Goal: Task Accomplishment & Management: Manage account settings

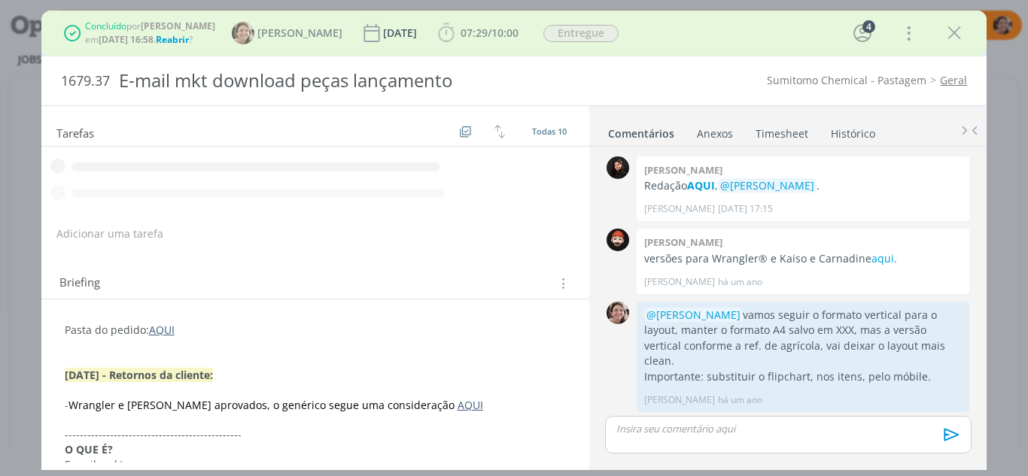
click at [959, 35] on icon "dialog" at bounding box center [954, 33] width 23 height 23
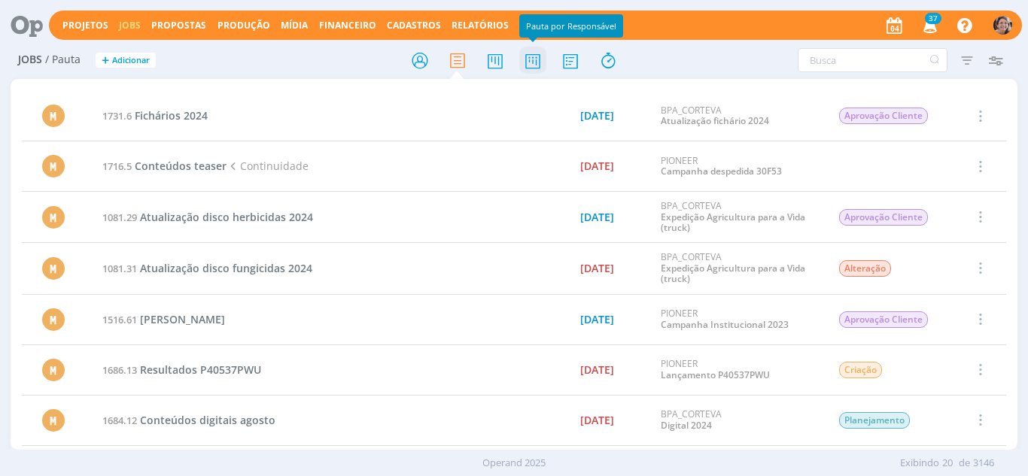
click at [533, 68] on icon at bounding box center [532, 60] width 27 height 29
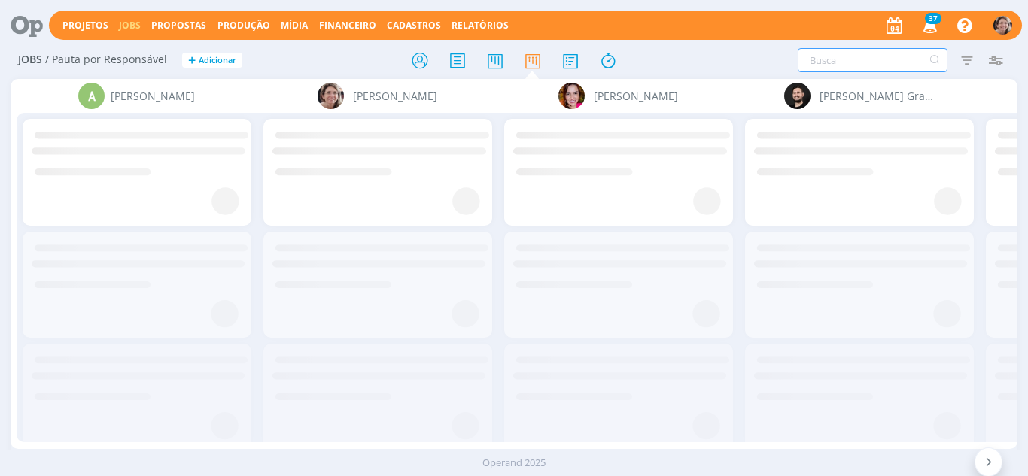
click at [835, 55] on input "text" at bounding box center [873, 60] width 150 height 24
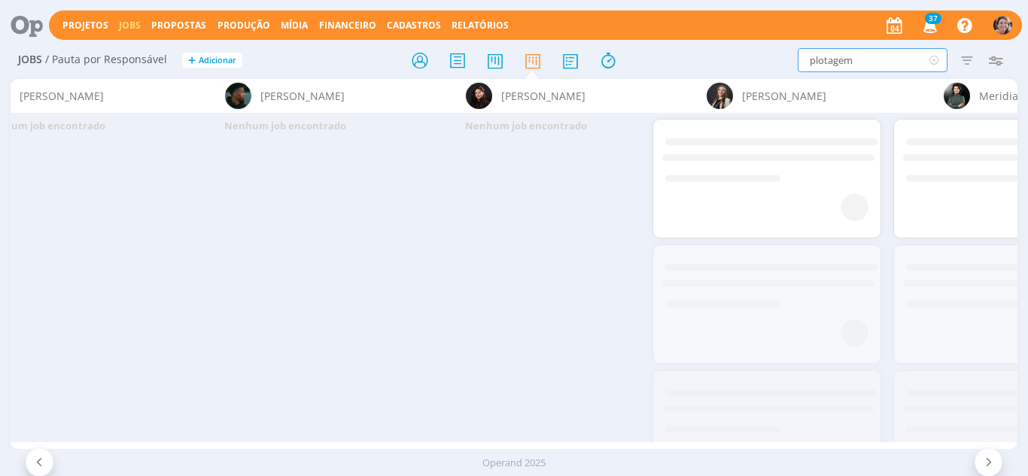
scroll to position [0, 2834]
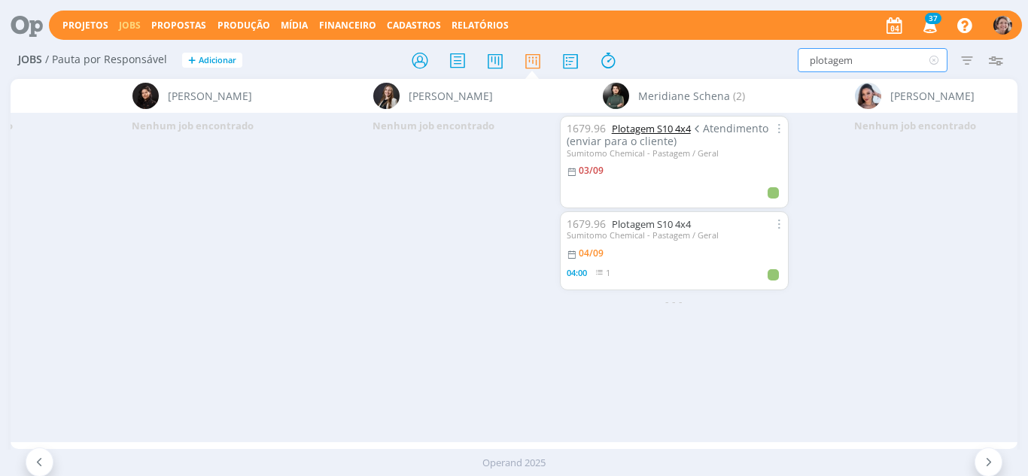
type input "plotagem"
click at [646, 131] on link "Plotagem S10 4x4" at bounding box center [651, 129] width 79 height 14
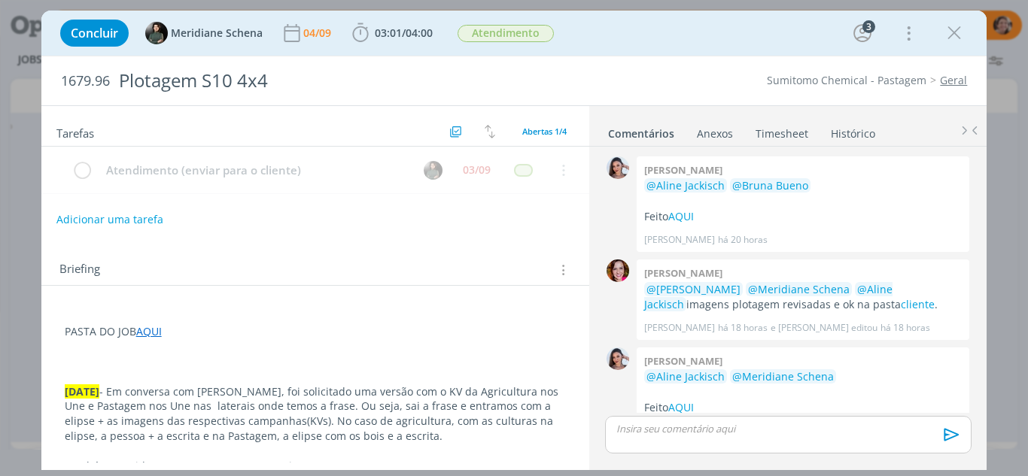
scroll to position [111, 0]
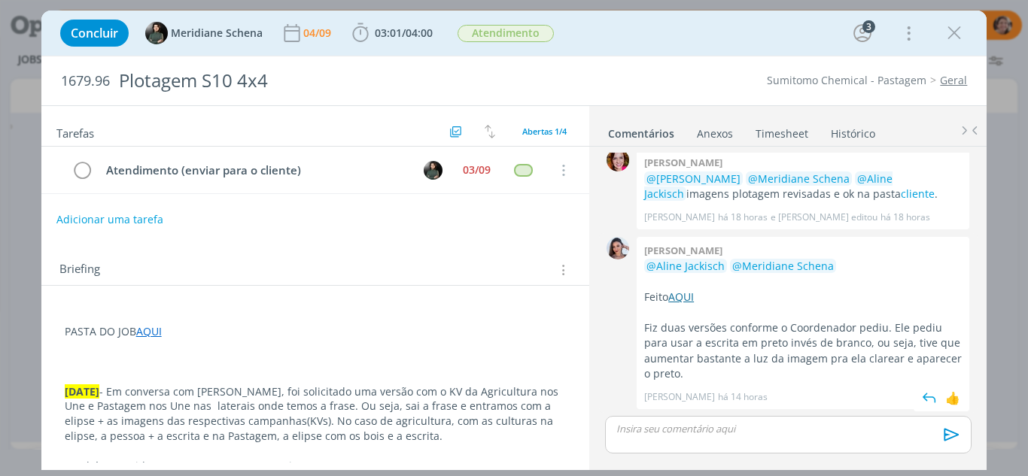
click at [678, 295] on link "AQUI" at bounding box center [681, 297] width 26 height 14
click at [358, 38] on icon "dialog" at bounding box center [360, 33] width 23 height 23
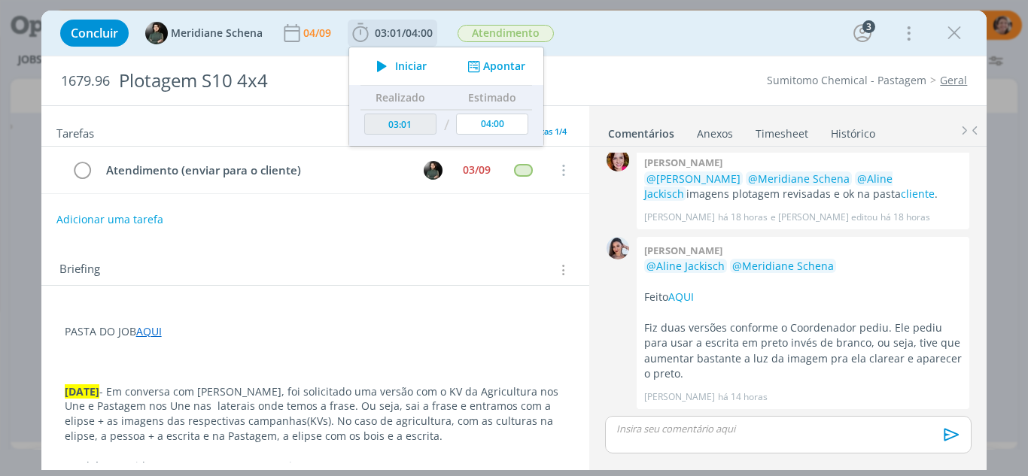
click at [399, 69] on span "Iniciar" at bounding box center [411, 66] width 32 height 11
click at [1010, 114] on icon at bounding box center [1014, 112] width 27 height 29
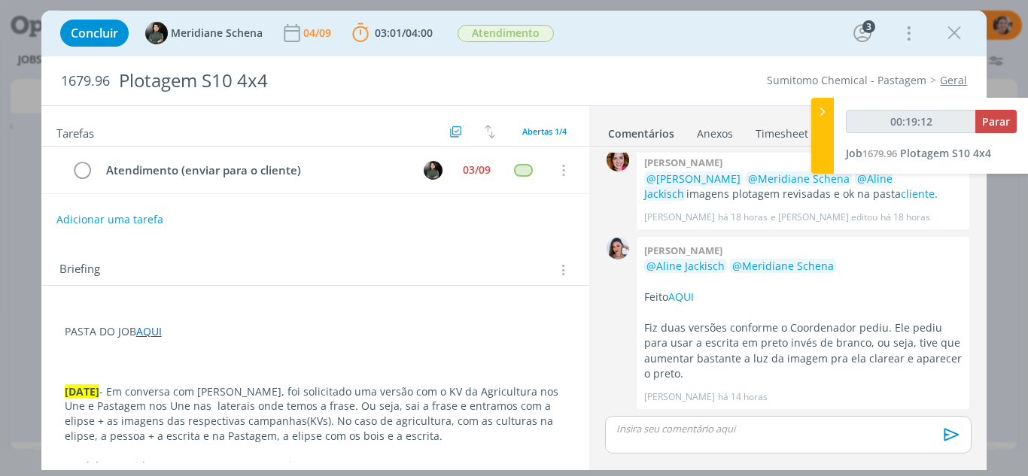
type input "00:19:13"
click at [1002, 122] on span "Parar" at bounding box center [996, 121] width 28 height 14
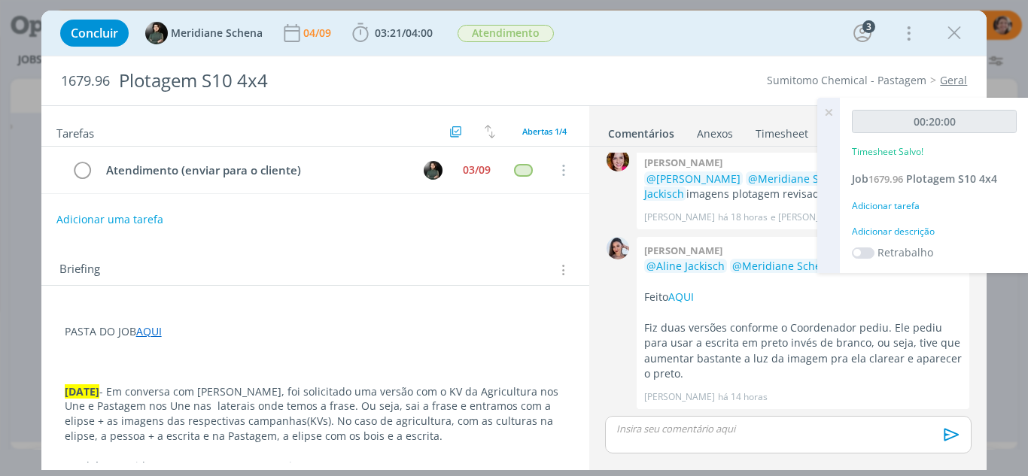
click at [774, 426] on p "dialog" at bounding box center [788, 429] width 342 height 14
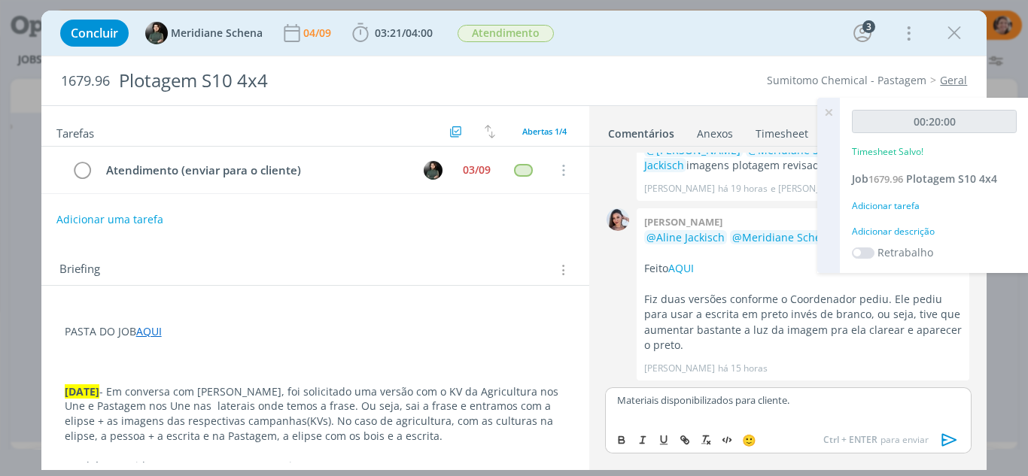
click at [944, 439] on icon "dialog" at bounding box center [948, 439] width 15 height 13
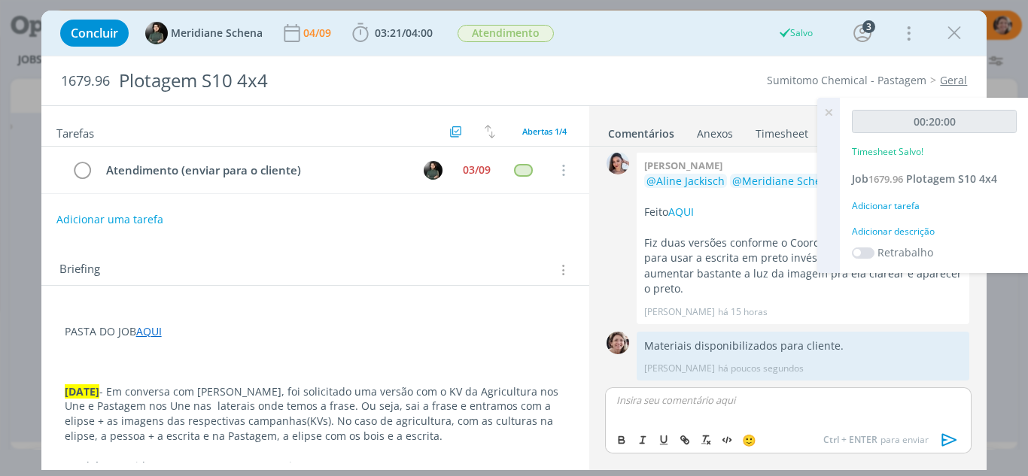
click at [829, 108] on icon at bounding box center [828, 112] width 27 height 29
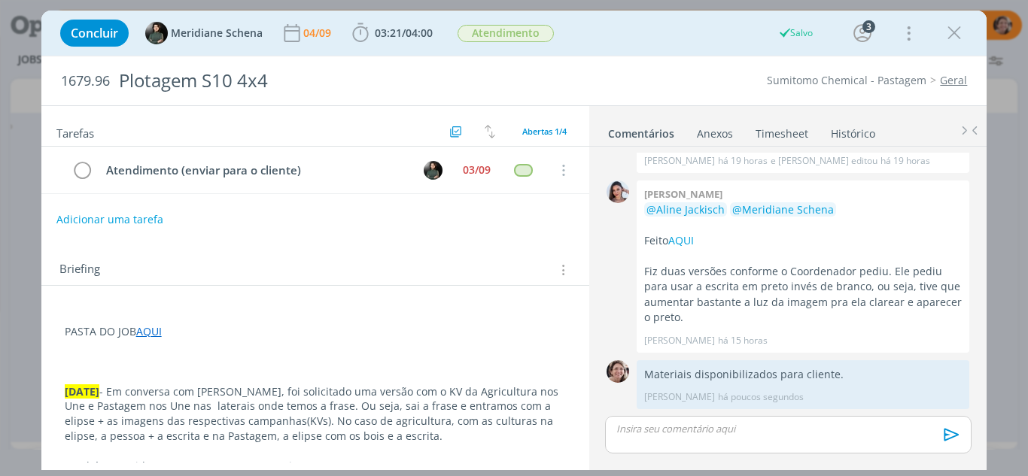
scroll to position [167, 0]
click at [783, 129] on link "Timesheet" at bounding box center [782, 131] width 54 height 22
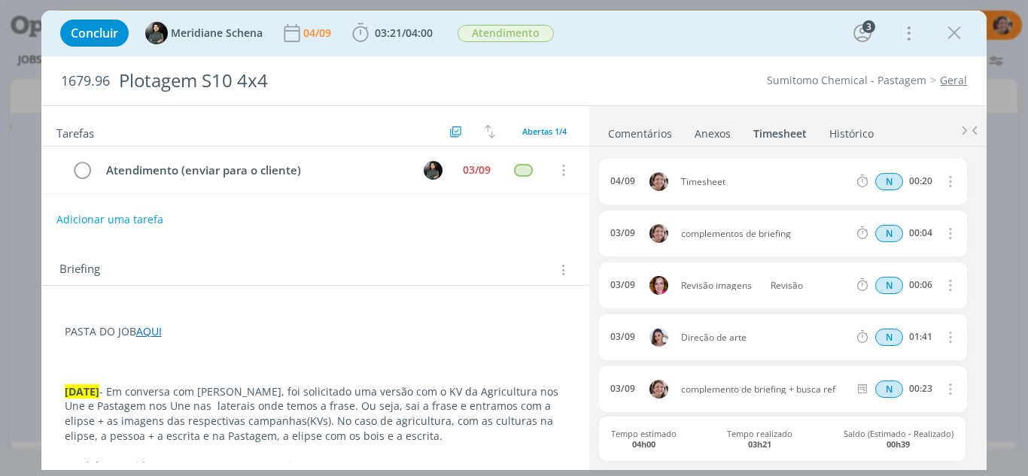
click at [946, 181] on icon "dialog" at bounding box center [949, 181] width 17 height 18
click at [900, 226] on link "Editar" at bounding box center [907, 232] width 119 height 24
click at [931, 183] on input "00:20" at bounding box center [920, 182] width 32 height 17
type input "00:12"
drag, startPoint x: 735, startPoint y: 184, endPoint x: 652, endPoint y: 163, distance: 86.0
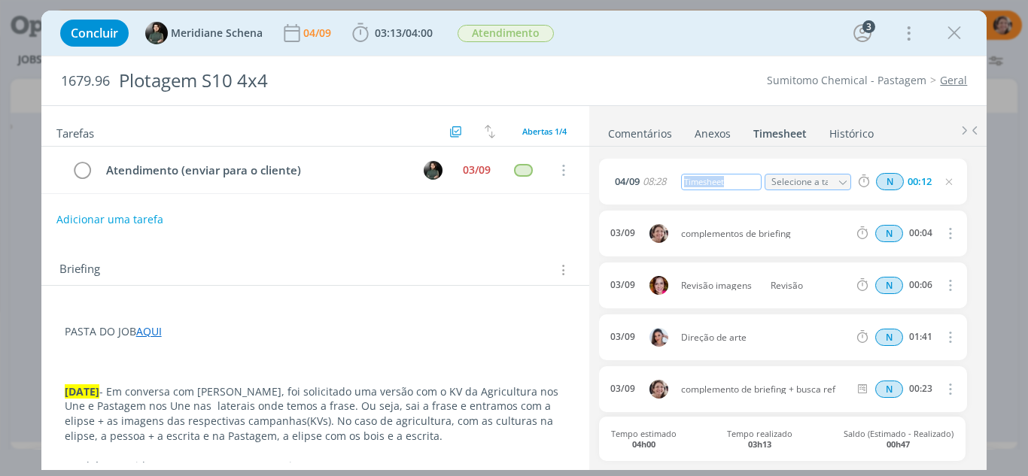
click at [652, 163] on div "04/09 08:28 Timesheet Selecione a tarefa N 00:12" at bounding box center [782, 182] width 367 height 46
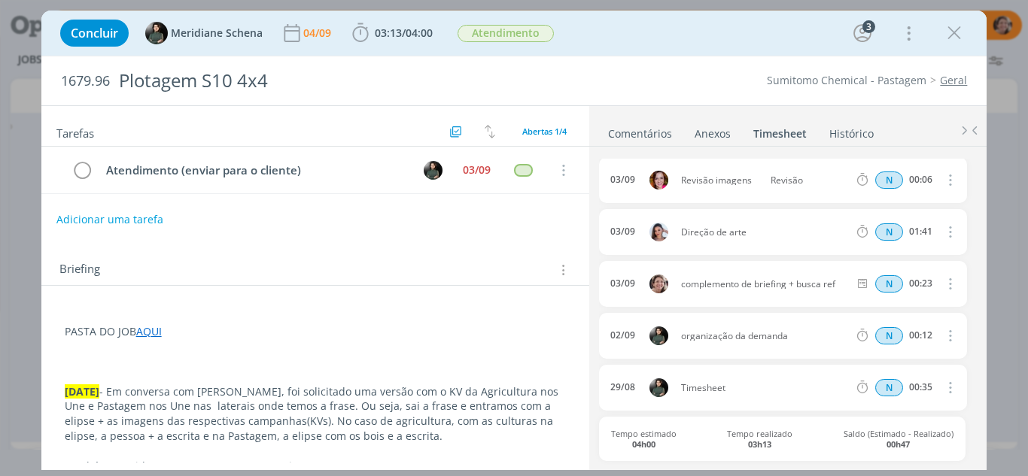
scroll to position [0, 0]
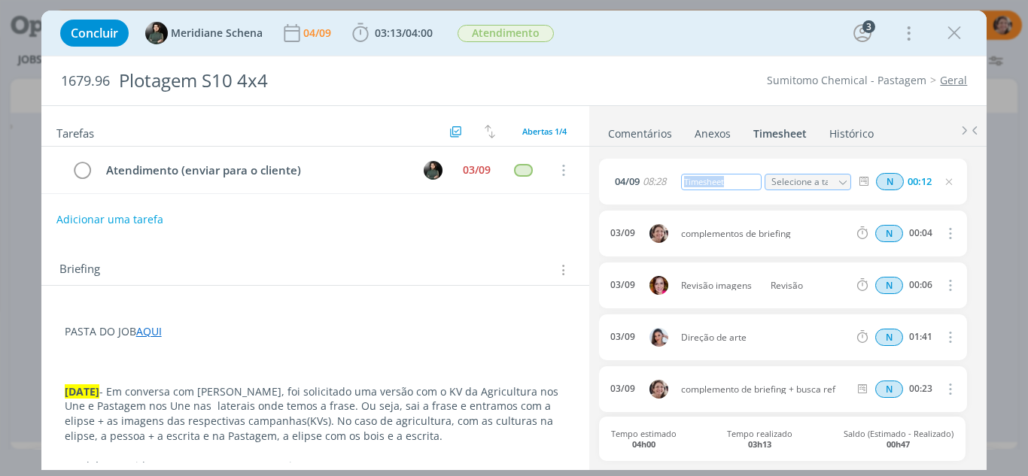
drag, startPoint x: 734, startPoint y: 181, endPoint x: 668, endPoint y: 166, distance: 67.2
click at [668, 166] on div "04/09 08:28 Timesheet Selecione a tarefa N 00:12" at bounding box center [782, 182] width 367 height 46
click at [428, 171] on img "dialog" at bounding box center [433, 170] width 19 height 19
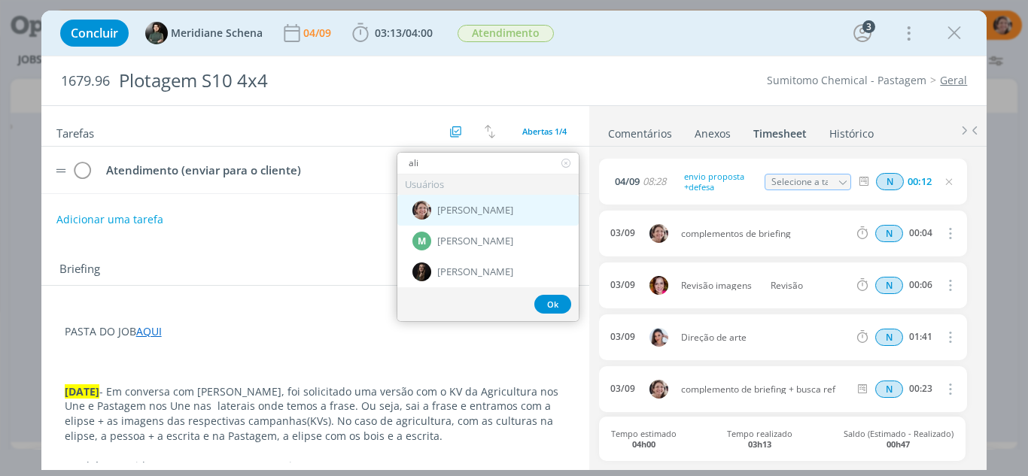
type input "ali"
click at [443, 218] on div "[PERSON_NAME]" at bounding box center [487, 210] width 181 height 31
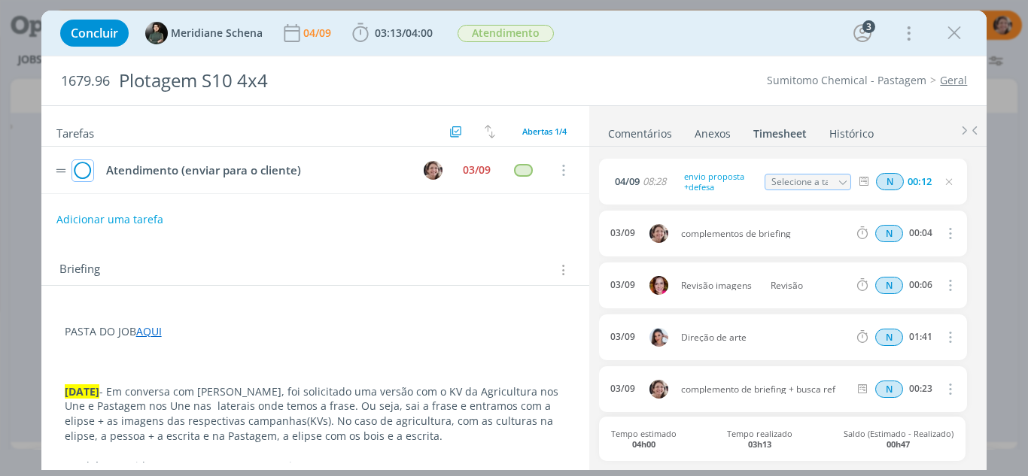
click at [91, 176] on icon "dialog" at bounding box center [82, 171] width 21 height 23
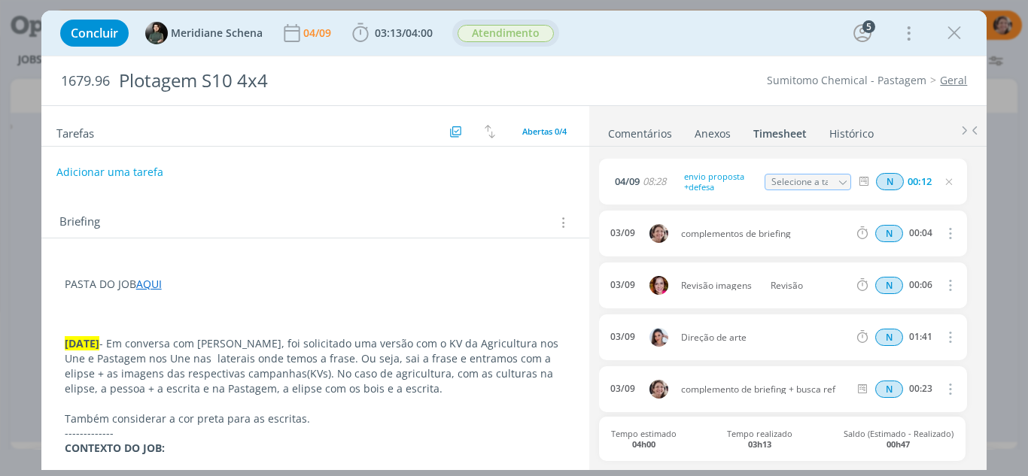
click at [498, 38] on span "Atendimento" at bounding box center [506, 33] width 96 height 17
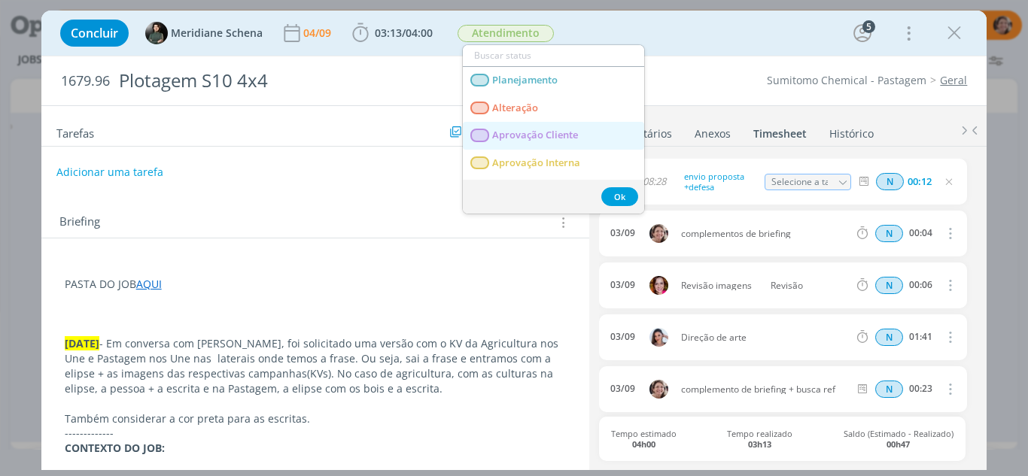
drag, startPoint x: 567, startPoint y: 138, endPoint x: 614, endPoint y: 135, distance: 46.8
click at [567, 138] on span "Aprovação Cliente" at bounding box center [535, 135] width 86 height 12
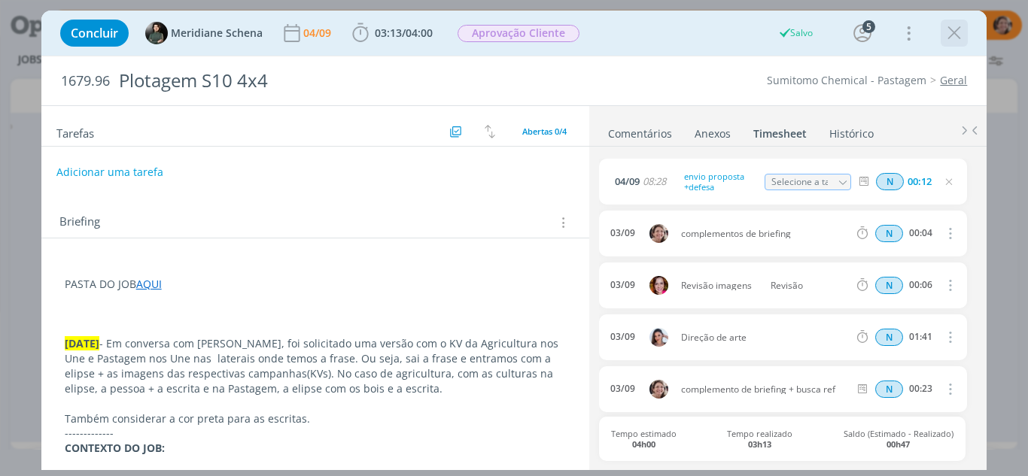
click at [958, 34] on icon "dialog" at bounding box center [954, 33] width 23 height 23
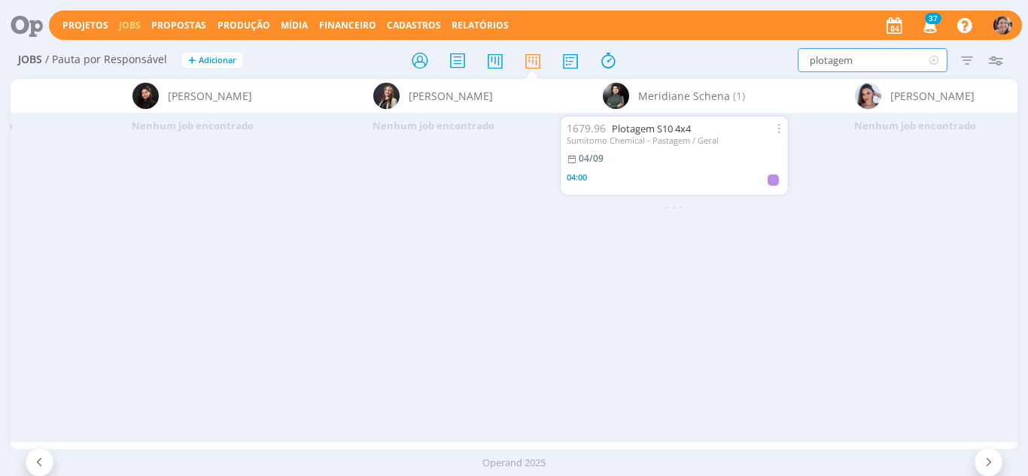
click at [867, 70] on input "plotagem" at bounding box center [873, 60] width 150 height 24
drag, startPoint x: 792, startPoint y: 43, endPoint x: 674, endPoint y: 17, distance: 121.0
click at [674, 17] on div "Projetos Jobs Propostas Produção Mídia Financeiro Cadastros Relatórios 37 Notif…" at bounding box center [514, 238] width 1028 height 476
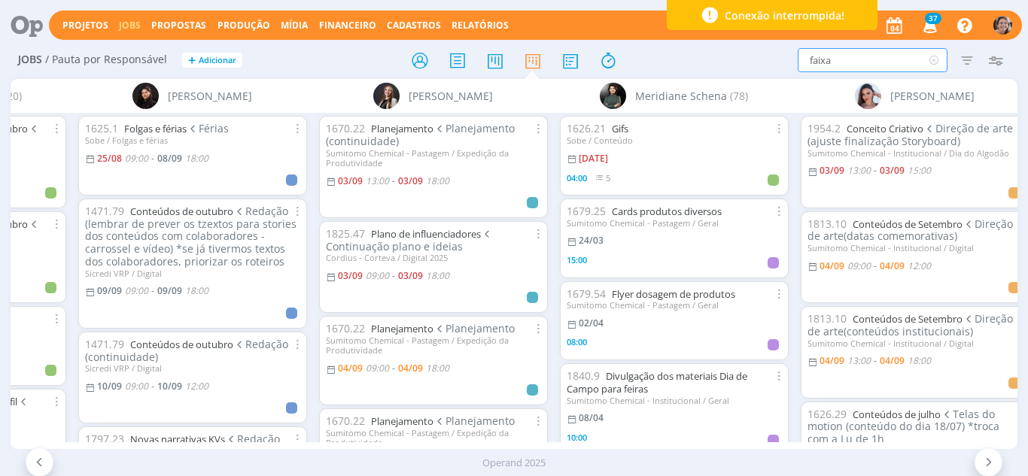
type input "faixa"
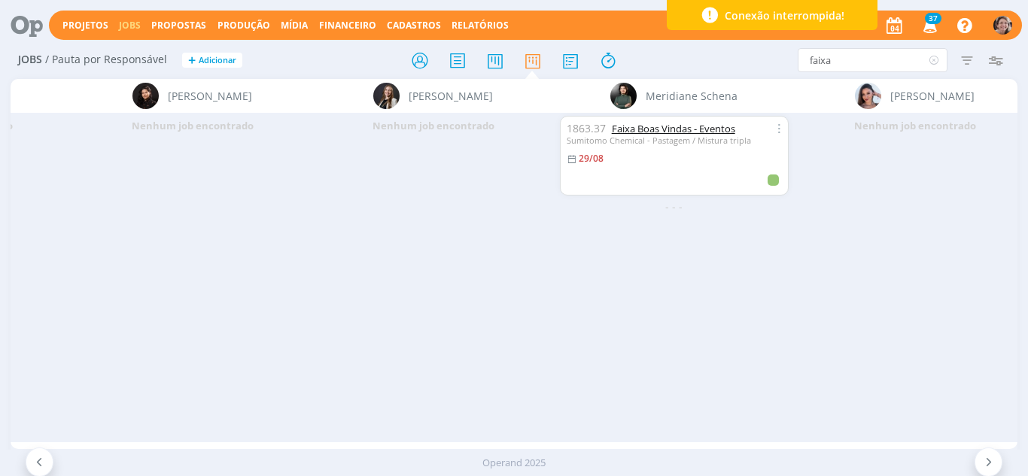
click at [672, 131] on link "Faixa Boas Vindas - Eventos" at bounding box center [673, 129] width 123 height 14
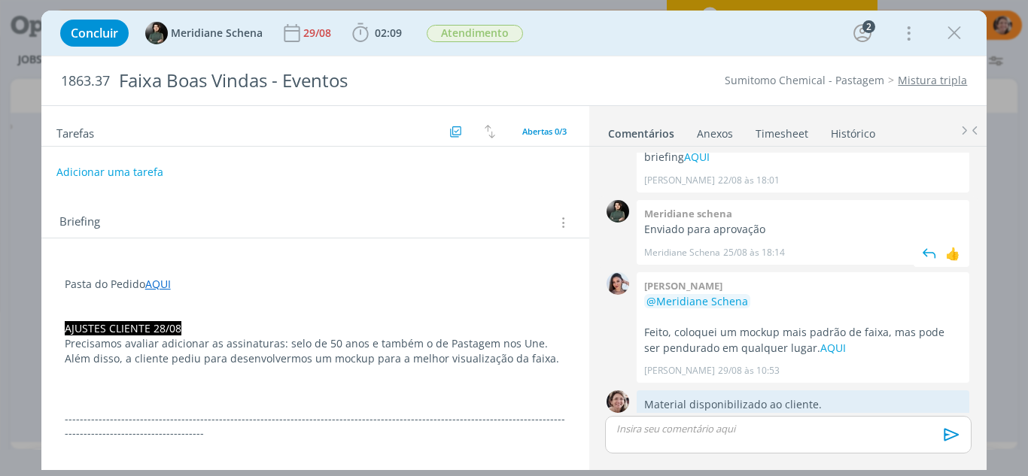
scroll to position [152, 0]
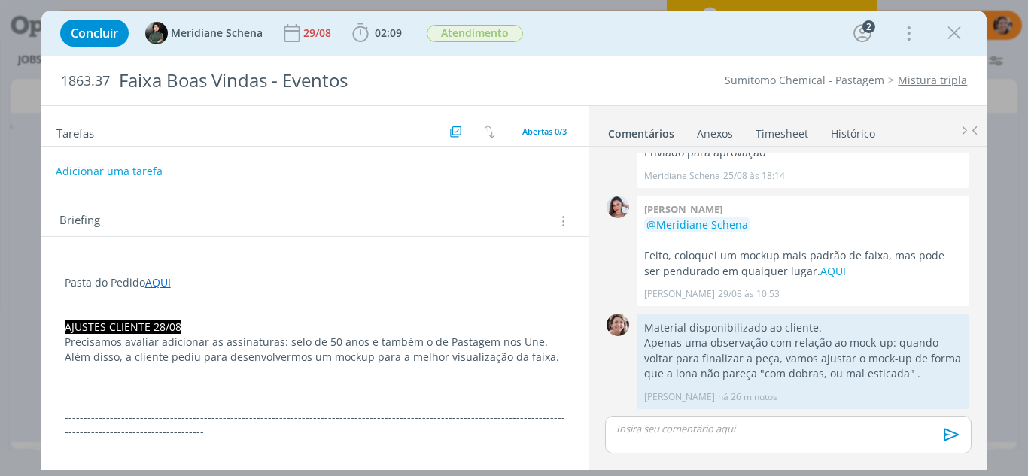
click at [113, 170] on button "Adicionar uma tarefa" at bounding box center [109, 172] width 107 height 26
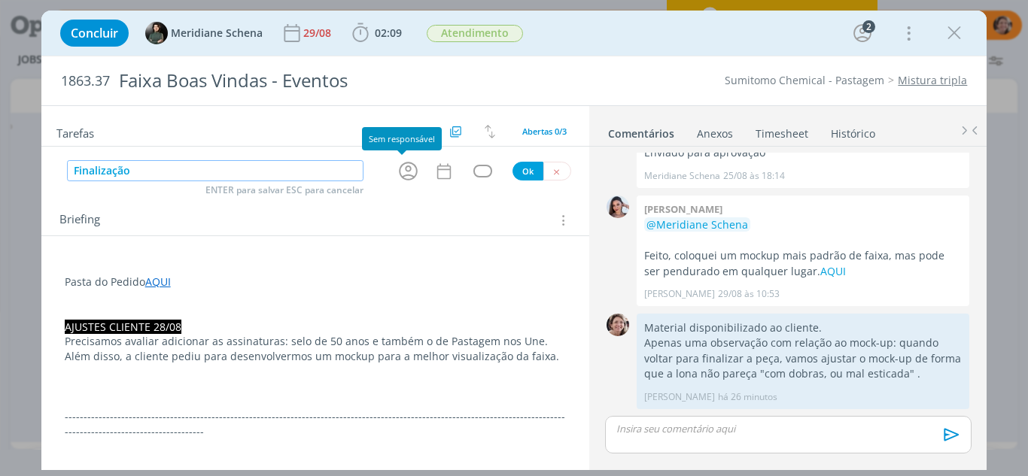
click at [401, 172] on icon "dialog" at bounding box center [408, 171] width 23 height 23
type input "Finalização"
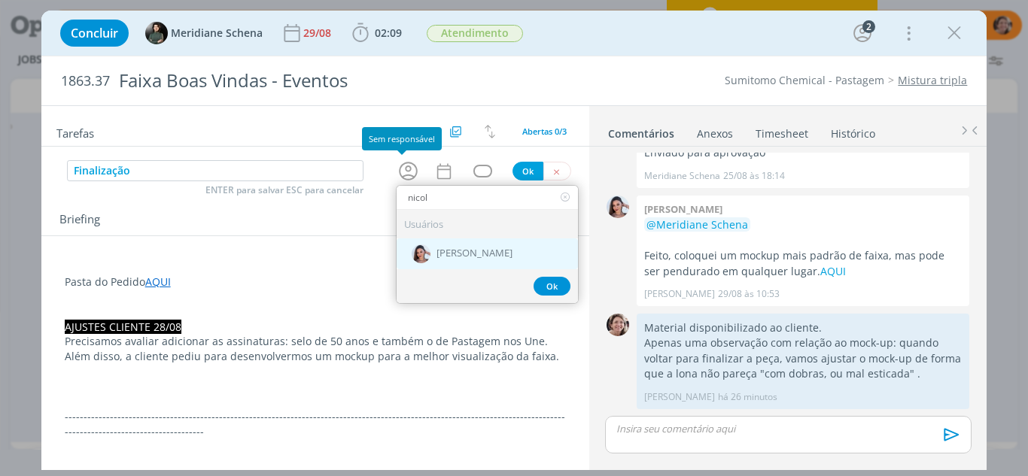
type input "nicol"
click at [461, 252] on span "[PERSON_NAME]" at bounding box center [474, 254] width 76 height 12
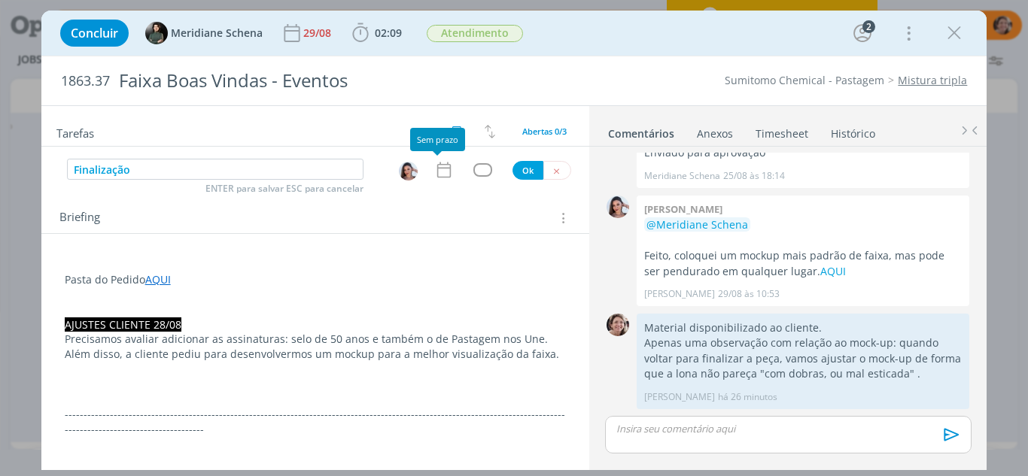
click at [439, 174] on icon "dialog" at bounding box center [444, 170] width 20 height 20
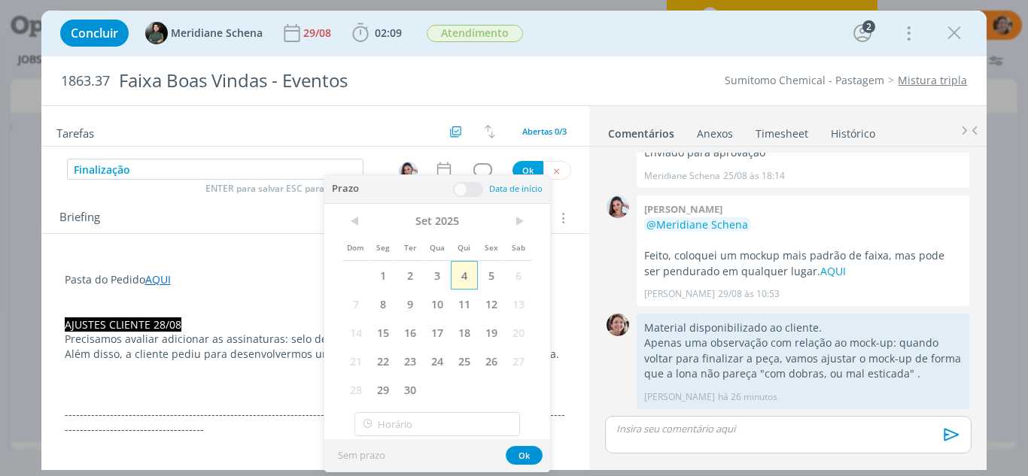
click at [467, 276] on span "4" at bounding box center [464, 275] width 27 height 29
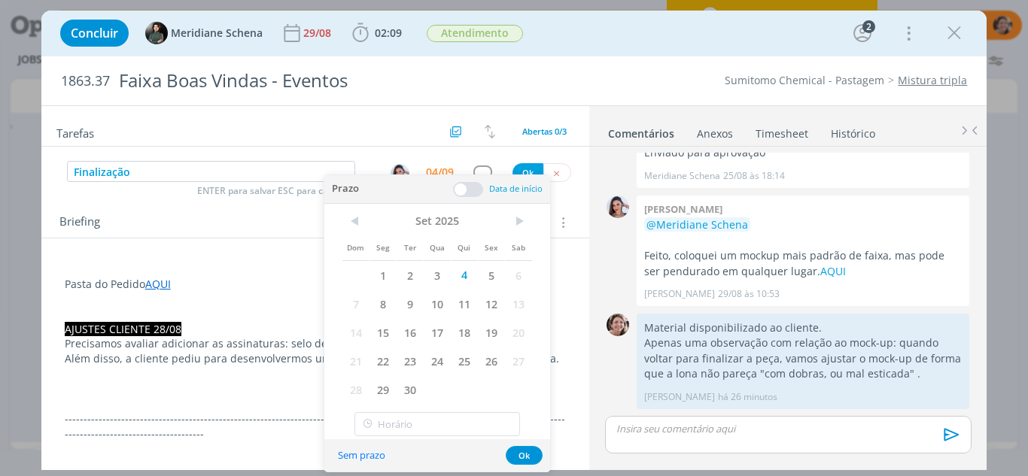
click at [462, 186] on span at bounding box center [468, 189] width 30 height 15
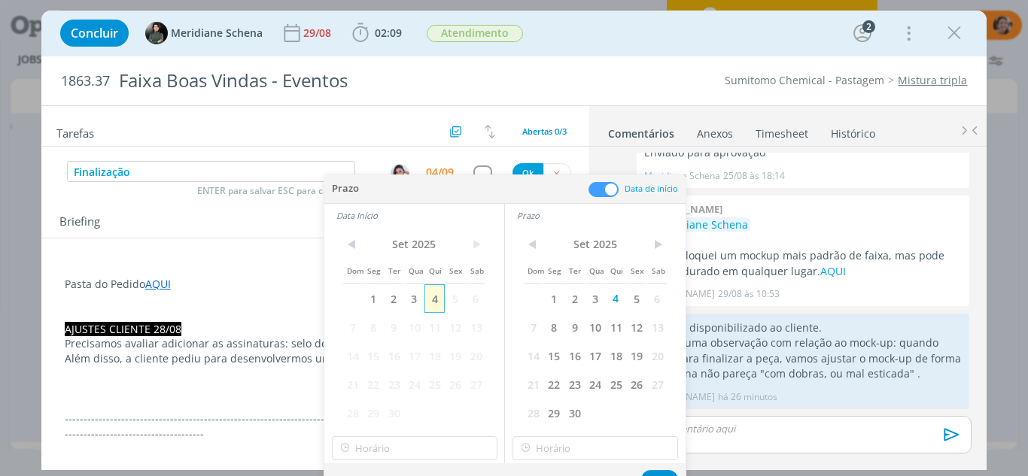
click at [441, 299] on span "4" at bounding box center [434, 298] width 20 height 29
type input "09:00"
click at [395, 445] on input "09:00" at bounding box center [415, 448] width 166 height 24
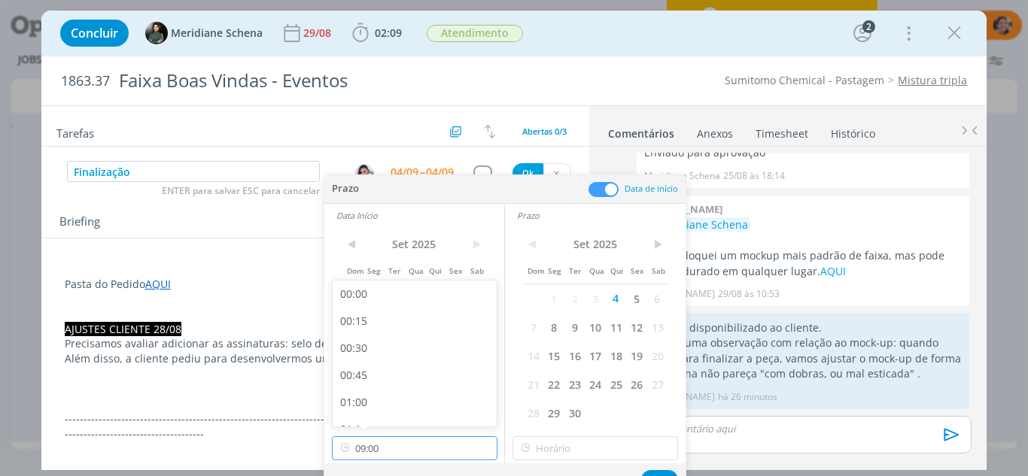
scroll to position [861, 0]
click at [367, 407] on div "09:00" at bounding box center [417, 408] width 169 height 27
click at [584, 461] on div "< Set 2025 > Dom Seg Ter Qua Qui Sex Sab 1 2 3 4 5 6 7 8 9 10 11 12 13 14 15 16…" at bounding box center [595, 345] width 181 height 236
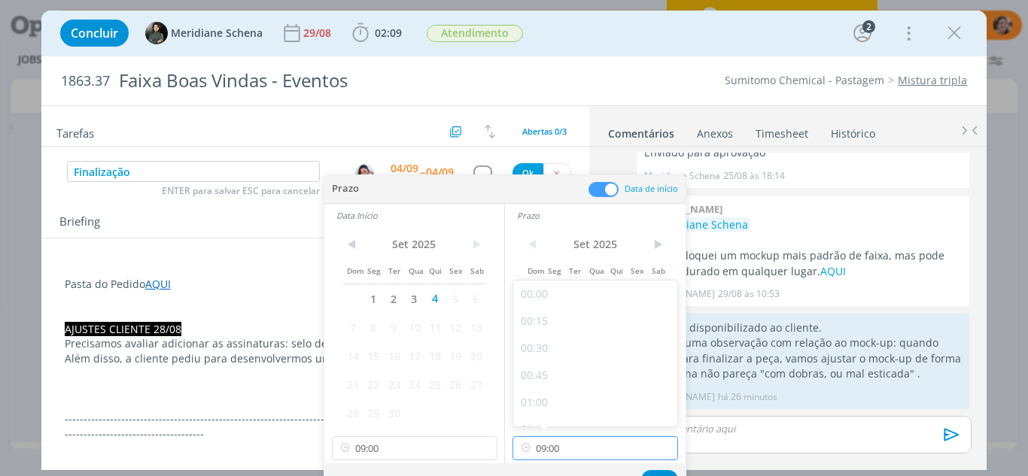
click at [578, 445] on input "09:00" at bounding box center [595, 448] width 166 height 24
click at [550, 371] on div "10:00" at bounding box center [597, 366] width 169 height 27
type input "10:00"
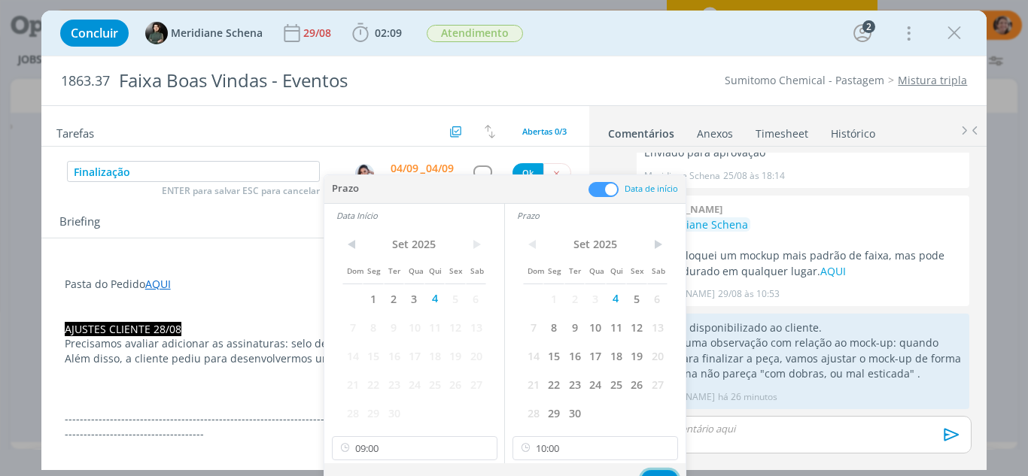
click at [662, 473] on button "Ok" at bounding box center [659, 479] width 37 height 19
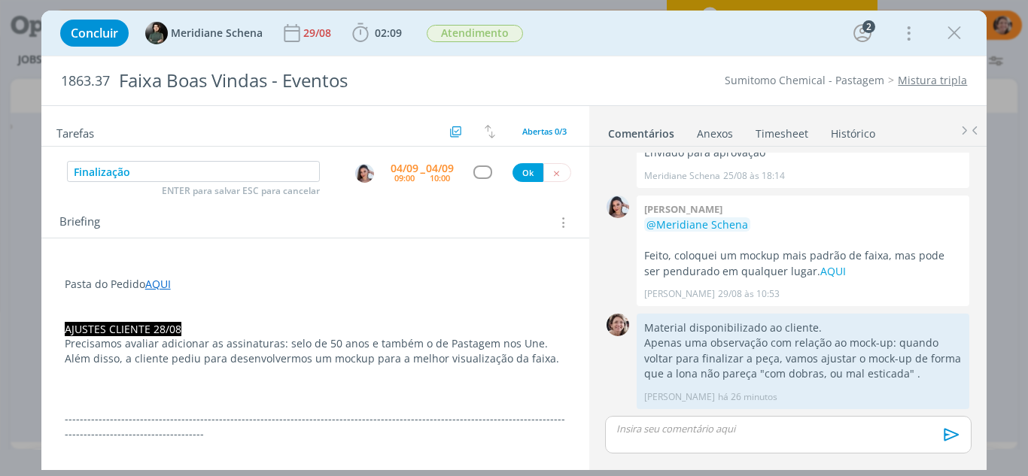
click at [128, 306] on p "dialog" at bounding box center [316, 299] width 502 height 15
click at [128, 308] on p "dialog" at bounding box center [315, 315] width 500 height 15
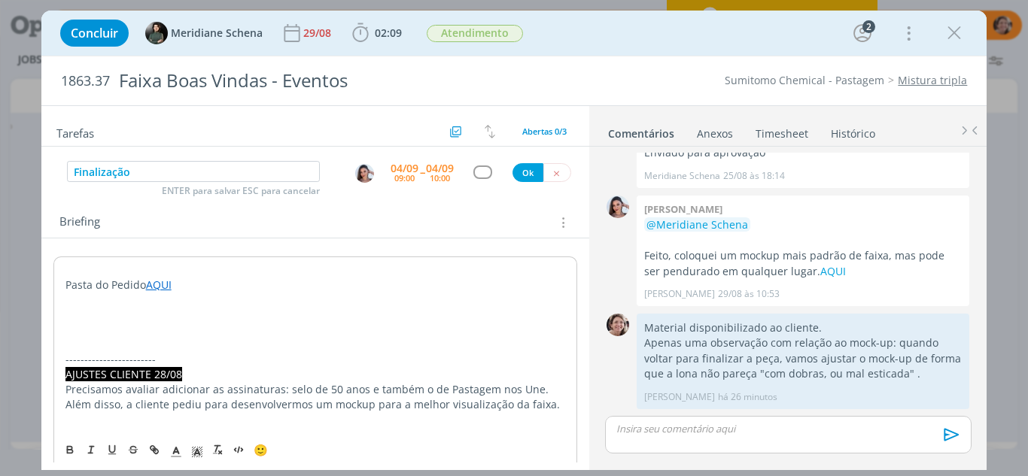
click at [125, 345] on p "dialog" at bounding box center [315, 344] width 500 height 15
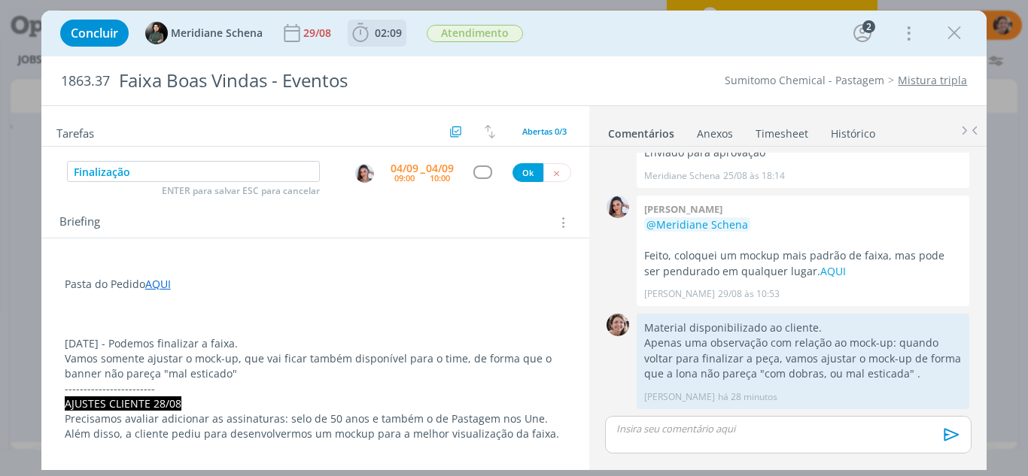
click at [359, 33] on icon "dialog" at bounding box center [360, 33] width 23 height 23
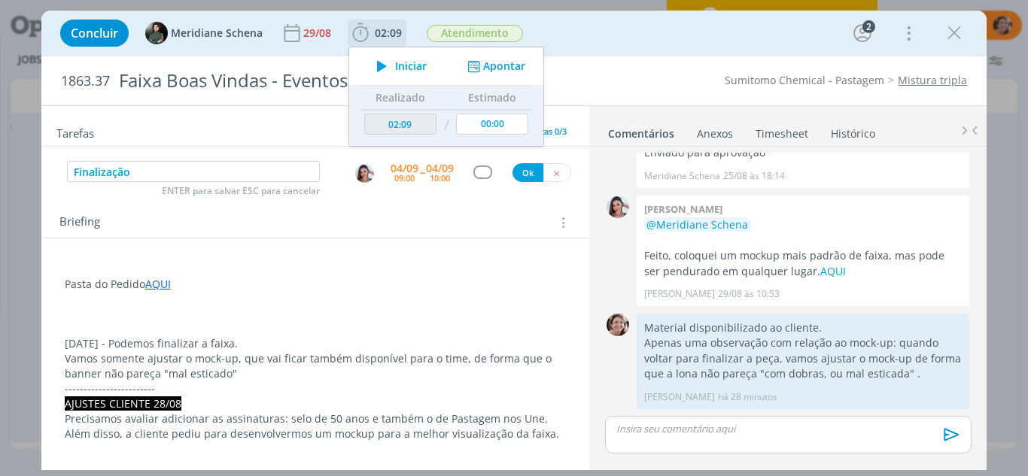
click at [400, 63] on span "Iniciar" at bounding box center [411, 66] width 32 height 11
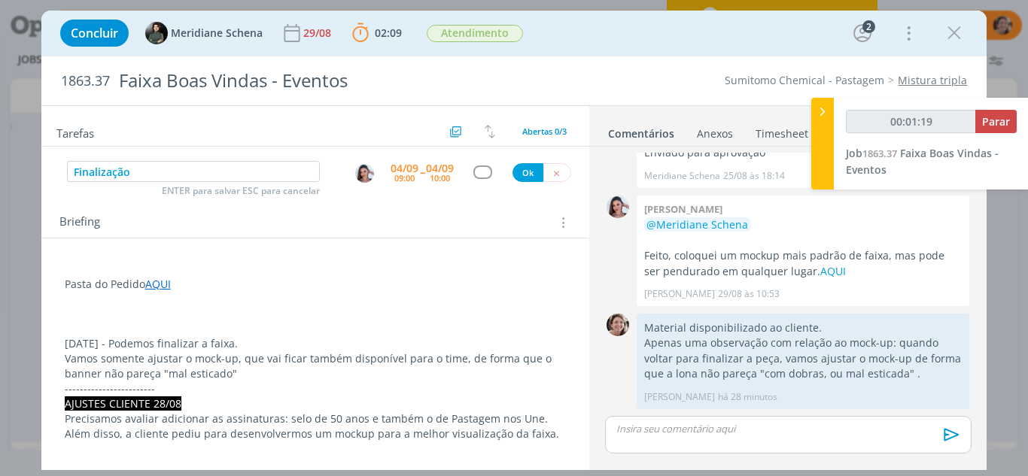
click at [258, 370] on p "Vamos somente ajustar o mock-up, que vai ficar também disponível para o time, d…" at bounding box center [316, 366] width 502 height 30
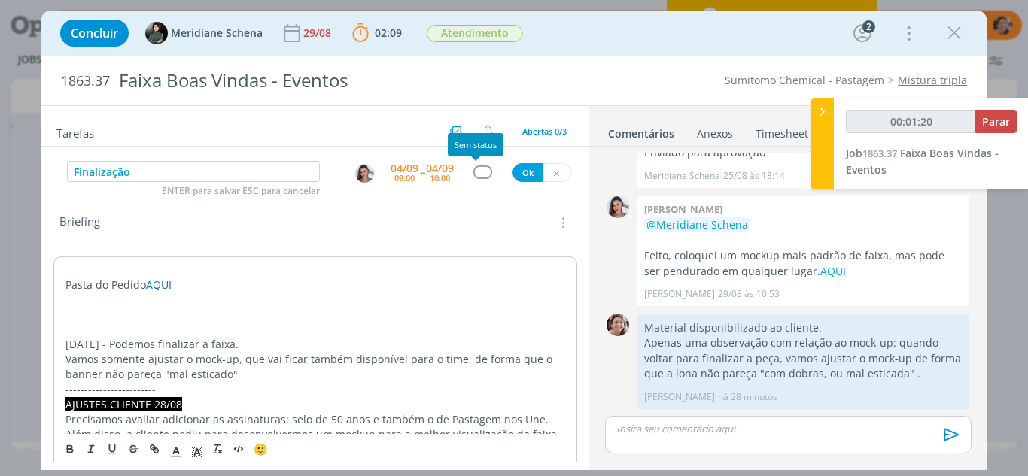
click at [474, 169] on div "dialog" at bounding box center [482, 172] width 19 height 13
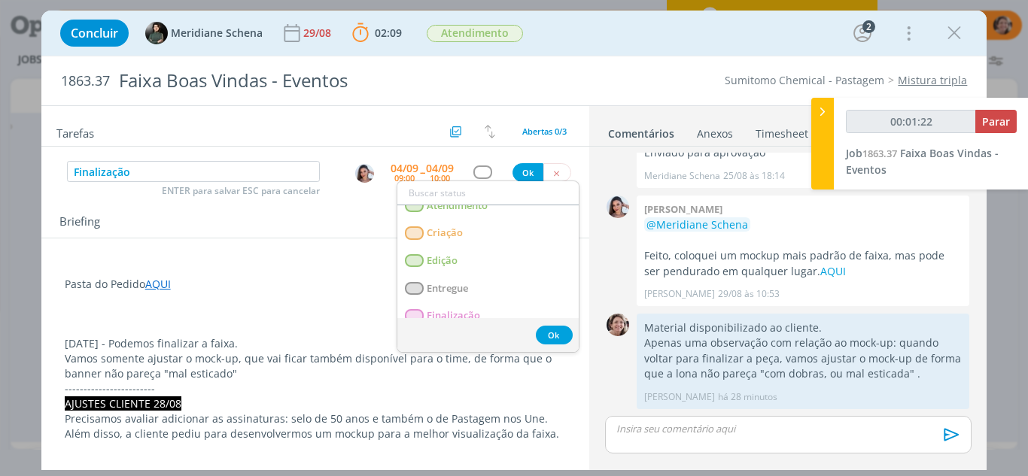
scroll to position [150, 0]
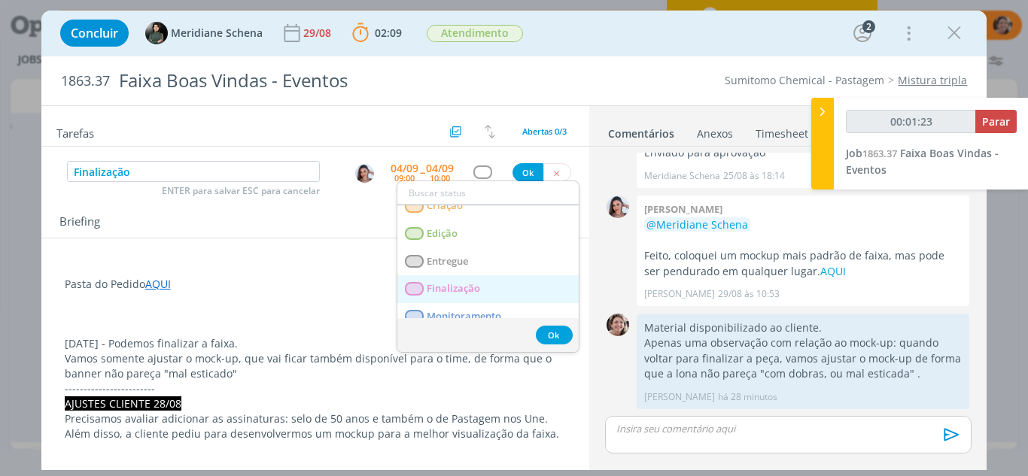
click at [470, 297] on link "Finalização" at bounding box center [487, 289] width 181 height 28
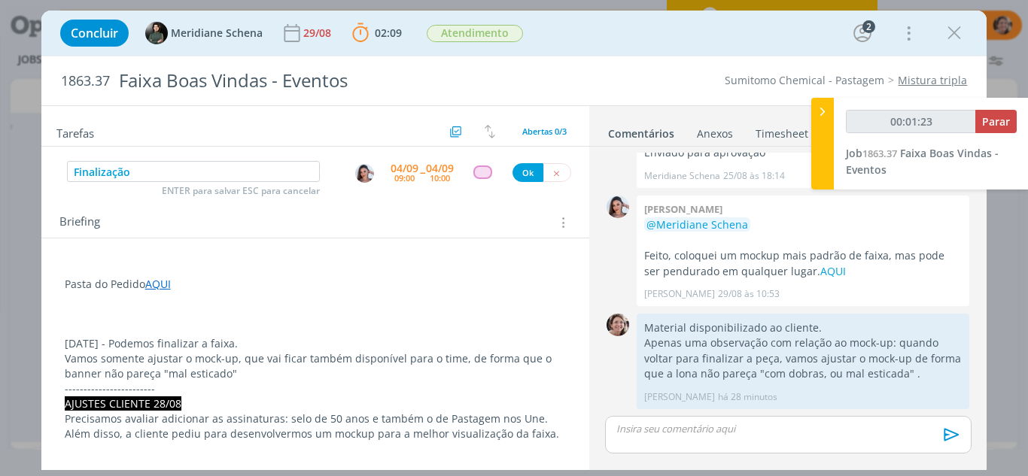
type input "00:01:24"
click at [518, 174] on button "Ok" at bounding box center [527, 172] width 31 height 19
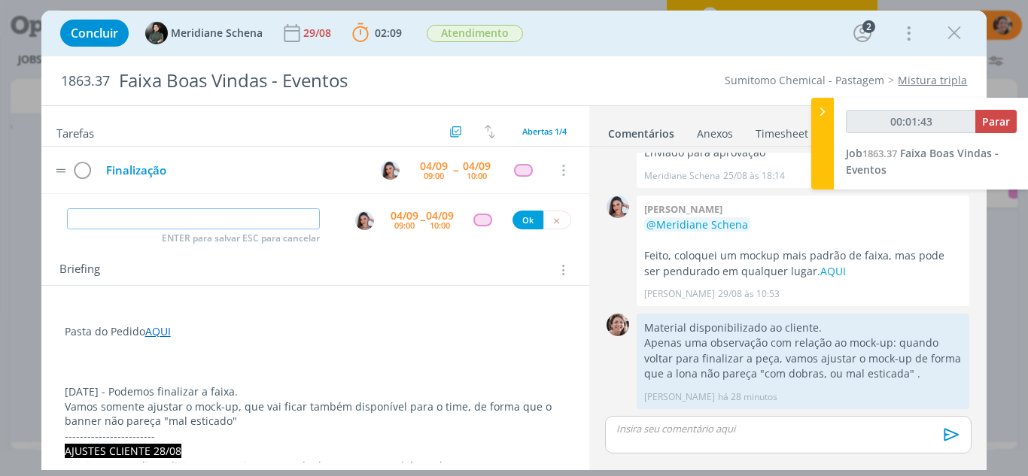
type input "00:01:44"
type input "Rev"
type input "00:01:45"
type input "Revisã"
type input "00:01:46"
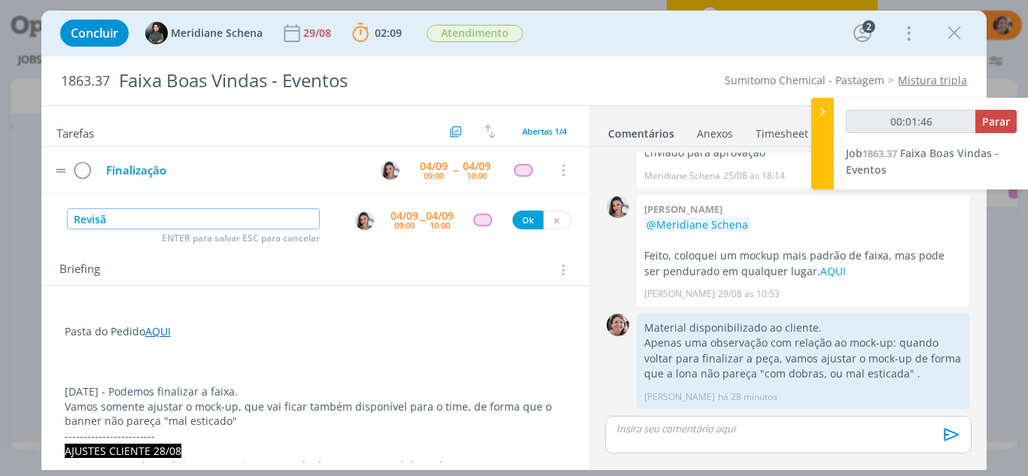
type input "Revisão"
type input "00:01:47"
click at [355, 216] on img "dialog" at bounding box center [364, 220] width 19 height 19
type input "Revisão"
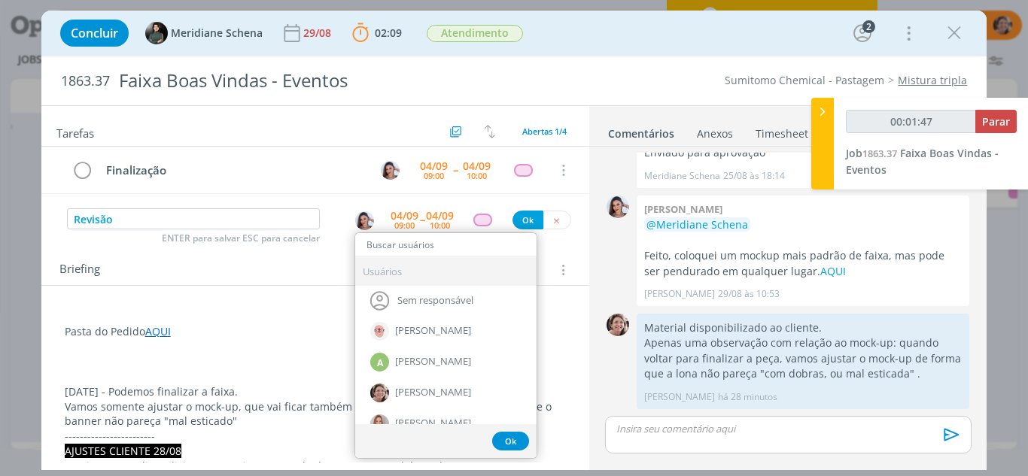
type input "00:01:48"
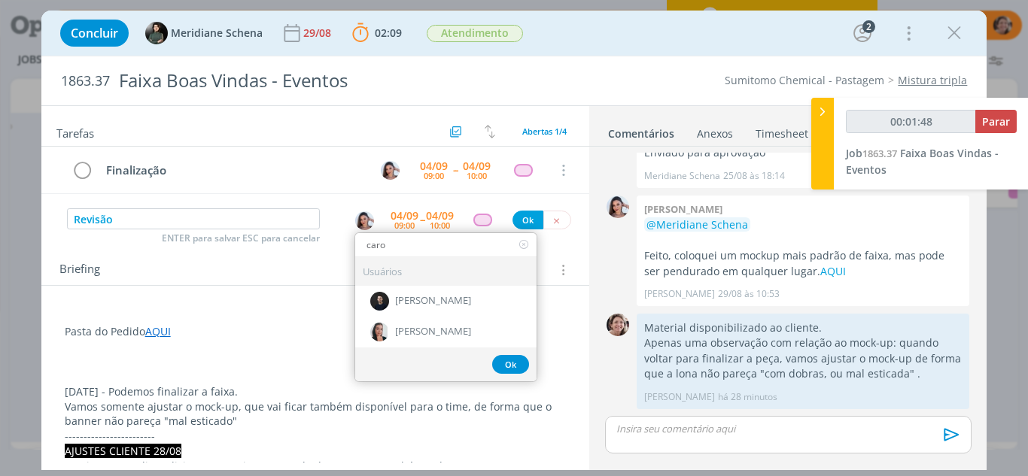
type input "carol"
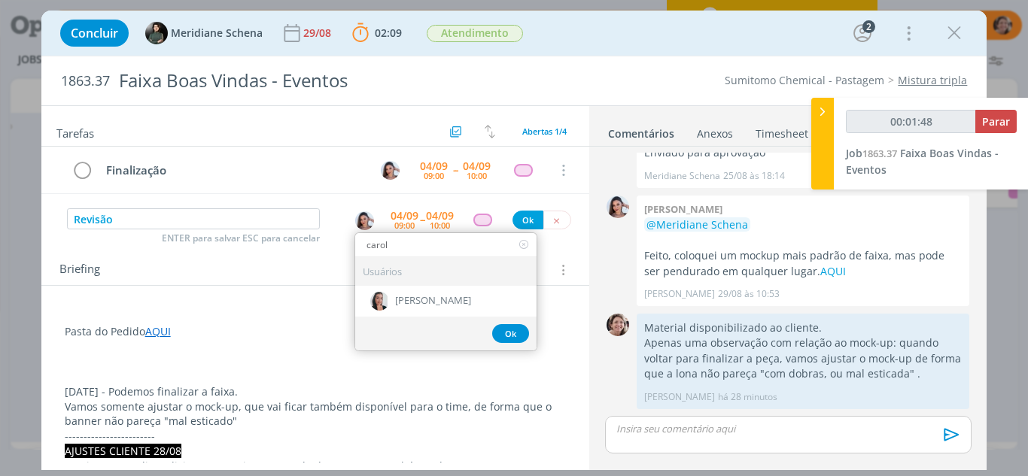
type input "00:01:49"
type input "carol"
click at [409, 302] on span "[PERSON_NAME]" at bounding box center [433, 302] width 76 height 12
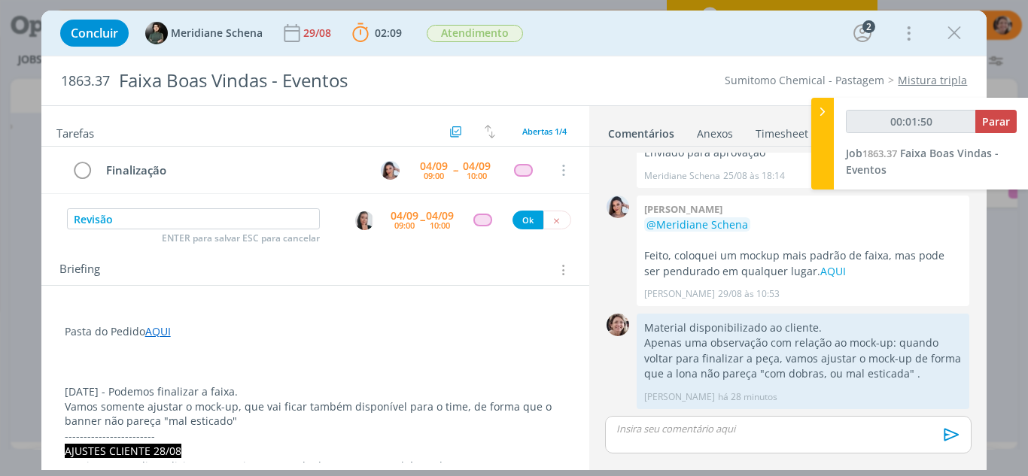
click at [397, 225] on div "09:00" at bounding box center [404, 225] width 20 height 8
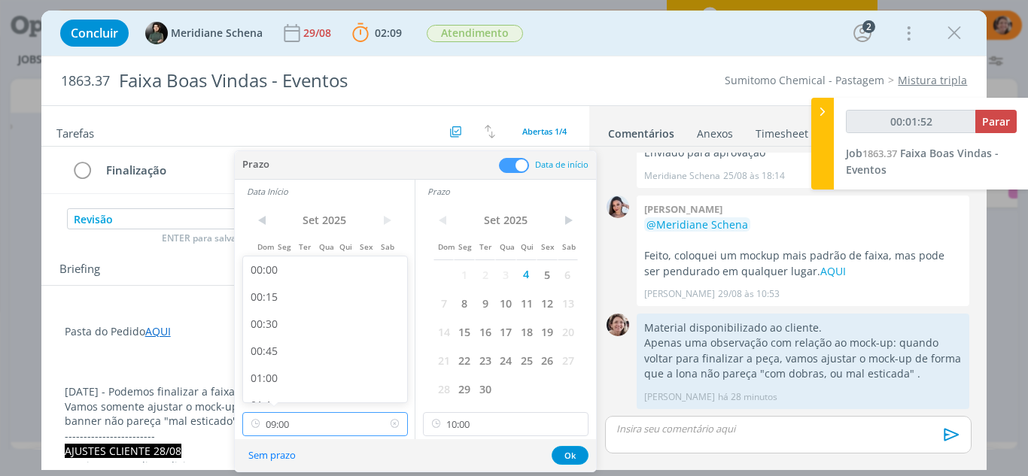
click at [321, 420] on input "09:00" at bounding box center [325, 424] width 166 height 24
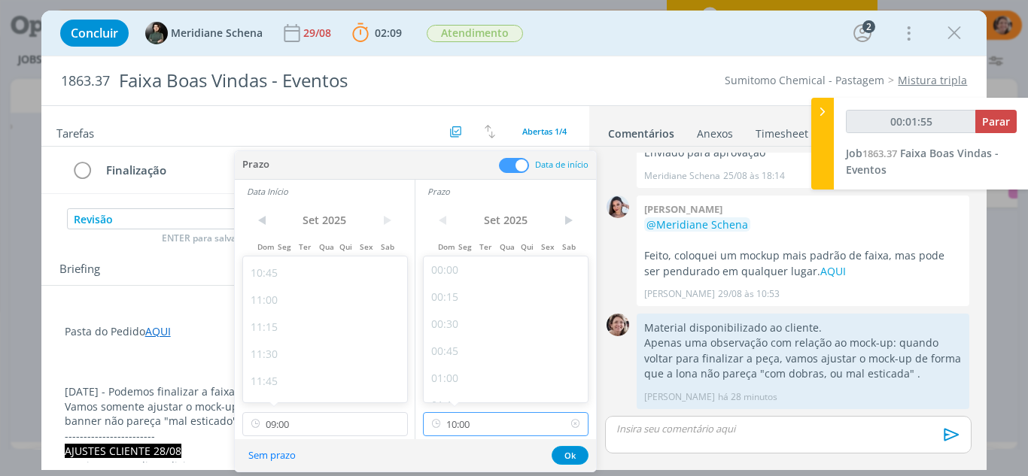
click at [480, 430] on input "10:00" at bounding box center [506, 424] width 166 height 24
type input "00:01:58"
click at [454, 366] on div "14:00" at bounding box center [508, 366] width 169 height 27
type input "14:00"
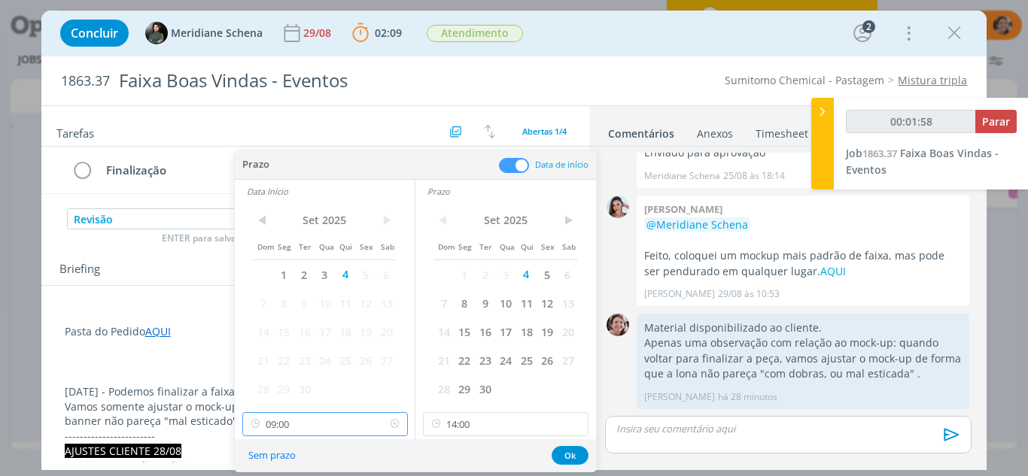
scroll to position [861, 0]
click at [324, 416] on input "09:00" at bounding box center [325, 424] width 166 height 24
type input "00:02:02"
click at [281, 347] on div "13:30" at bounding box center [327, 345] width 169 height 27
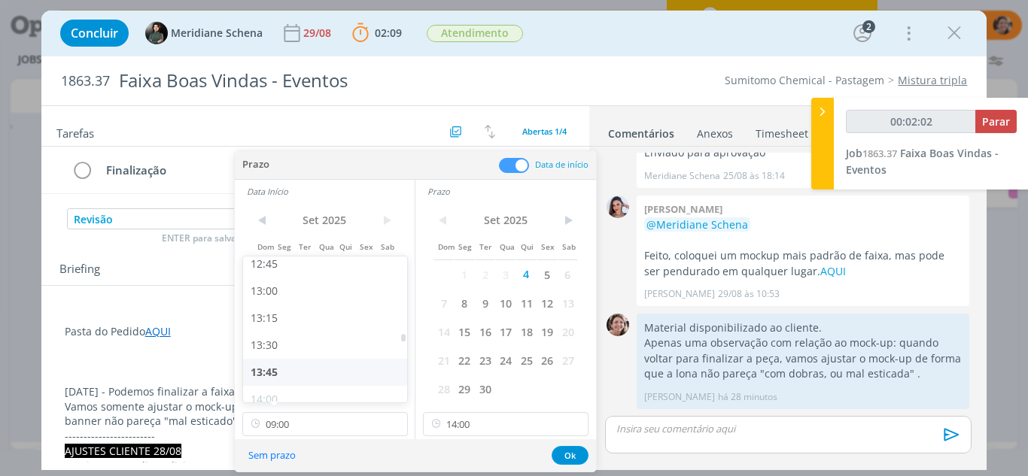
type input "13:30"
click at [562, 456] on button "Ok" at bounding box center [570, 455] width 37 height 19
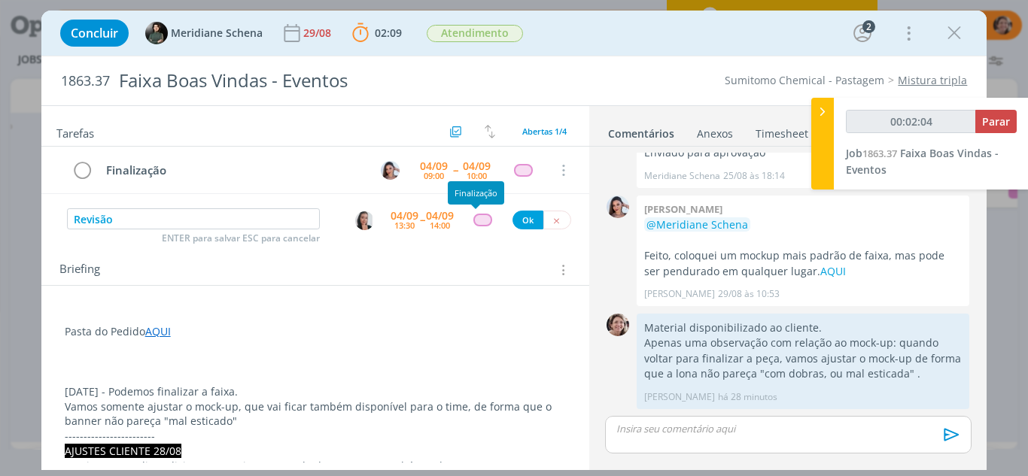
click at [476, 217] on div "dialog" at bounding box center [482, 220] width 19 height 13
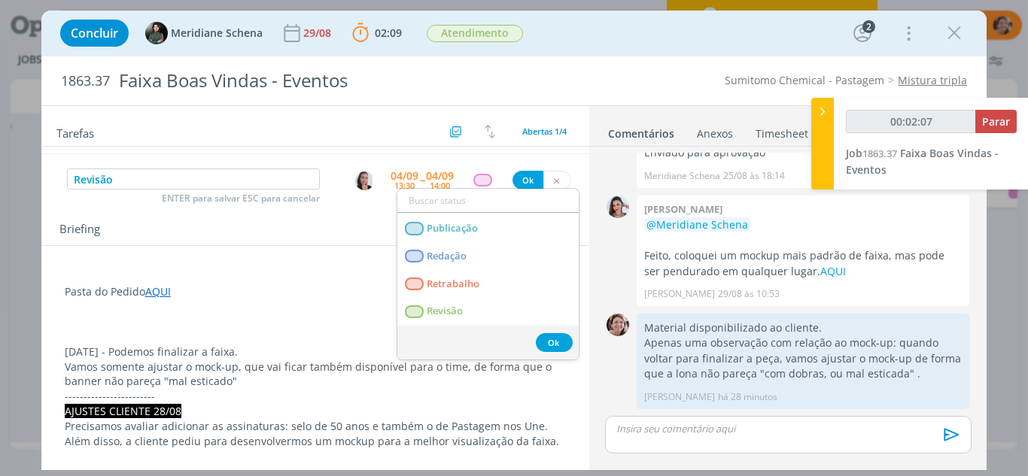
scroll to position [75, 0]
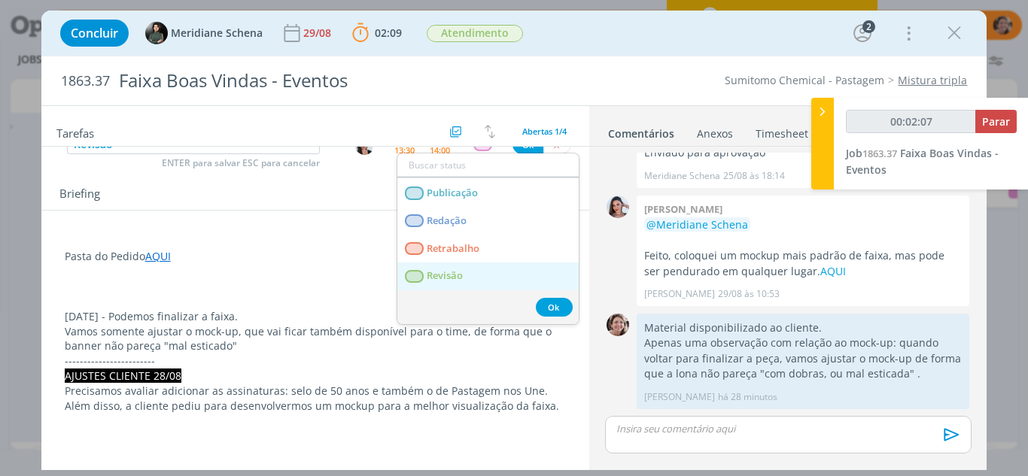
click at [461, 266] on link "Revisão" at bounding box center [487, 277] width 181 height 28
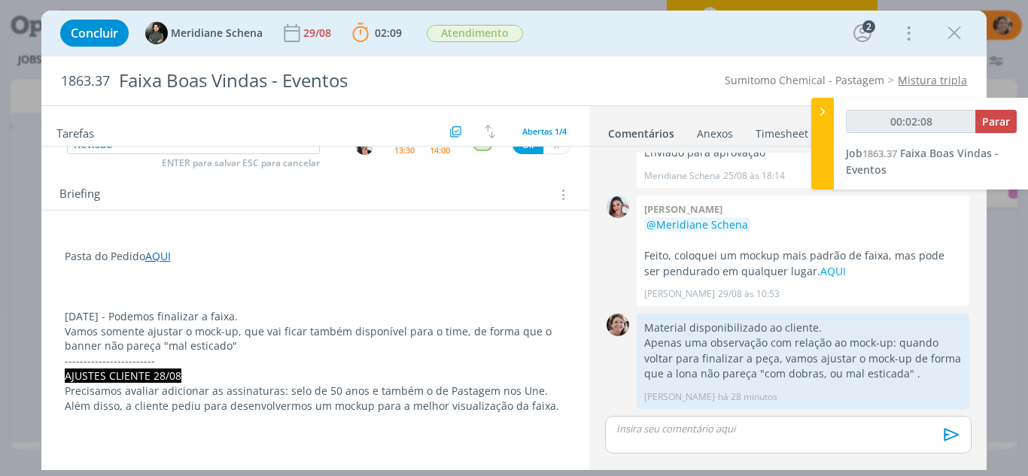
scroll to position [0, 0]
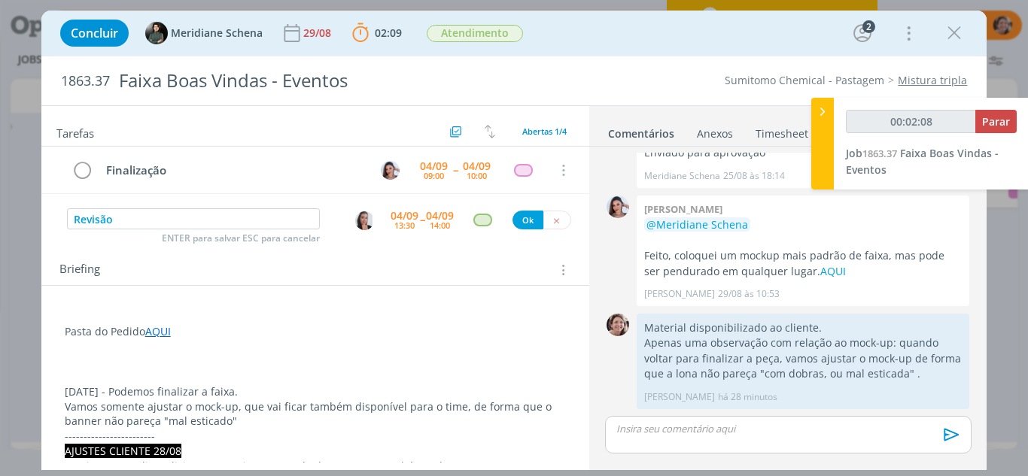
type input "00:02:09"
click at [519, 219] on button "Ok" at bounding box center [527, 220] width 31 height 19
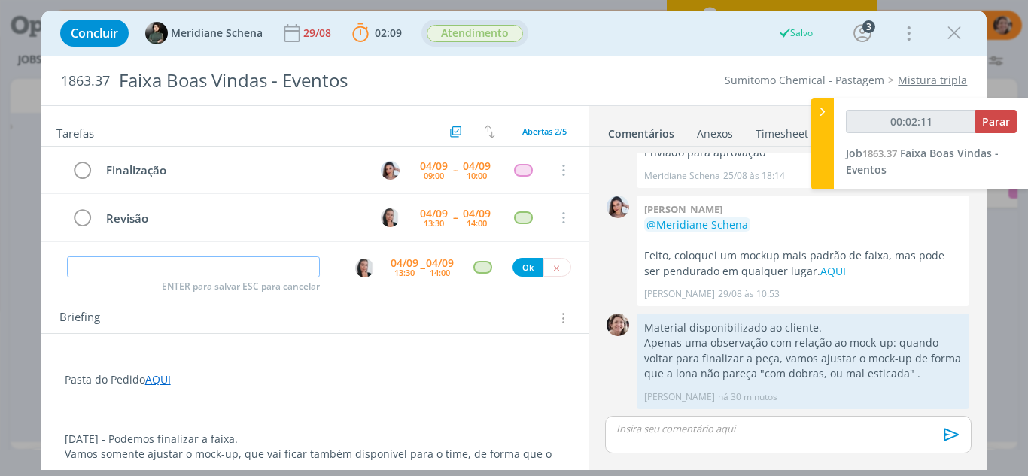
click at [486, 32] on span "Atendimento" at bounding box center [475, 33] width 96 height 17
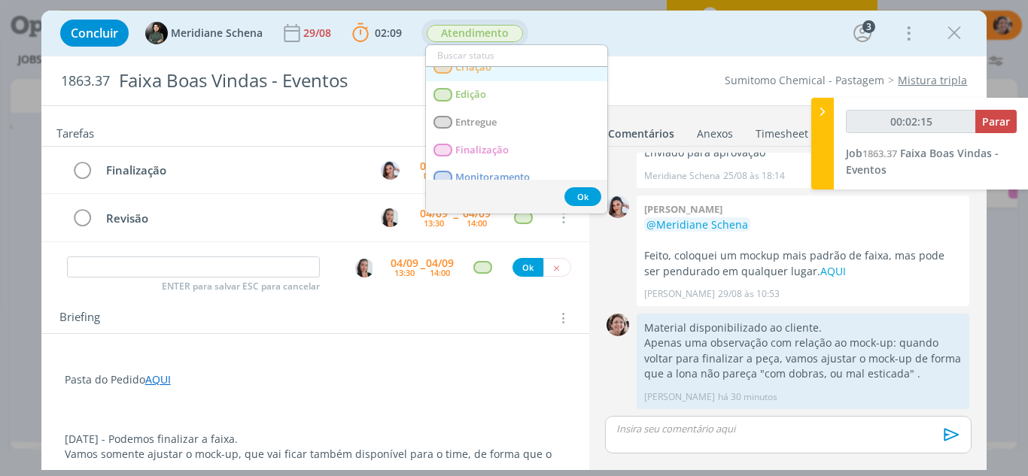
scroll to position [150, 0]
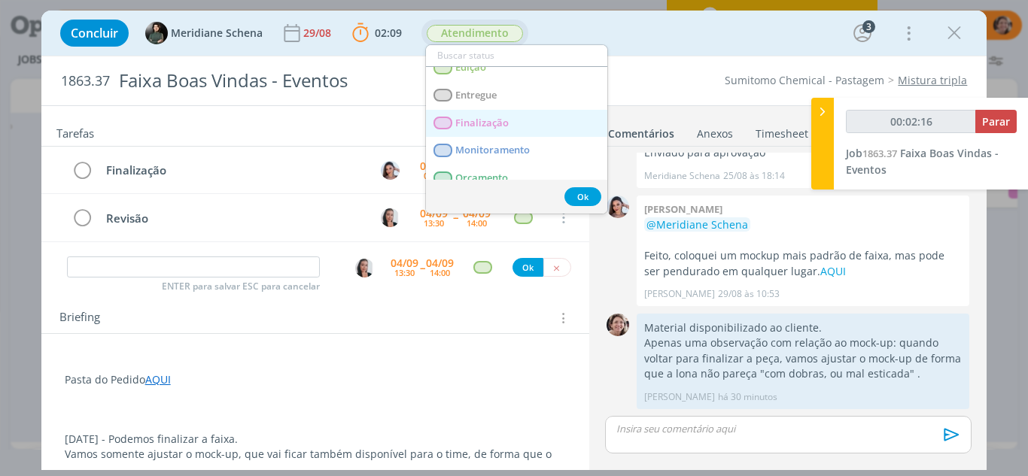
click at [502, 120] on span "Finalização" at bounding box center [481, 123] width 53 height 12
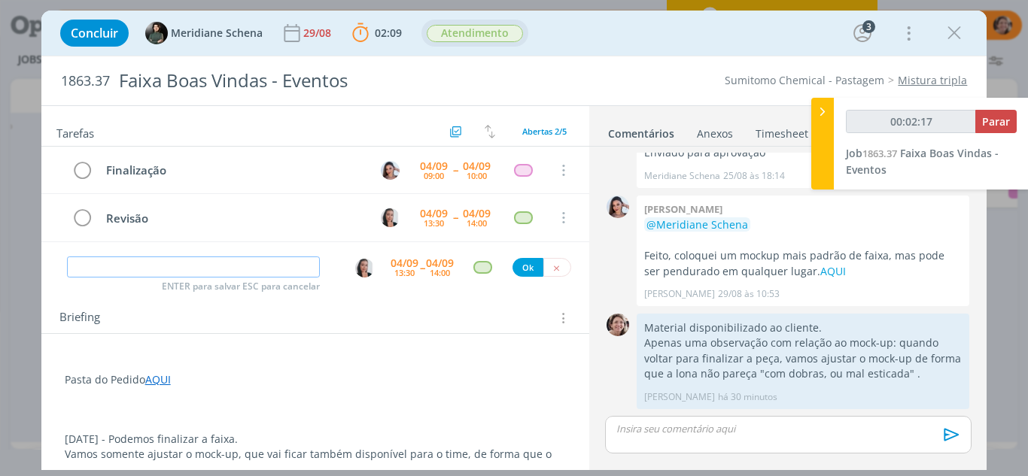
click at [185, 261] on input "dialog" at bounding box center [194, 267] width 254 height 21
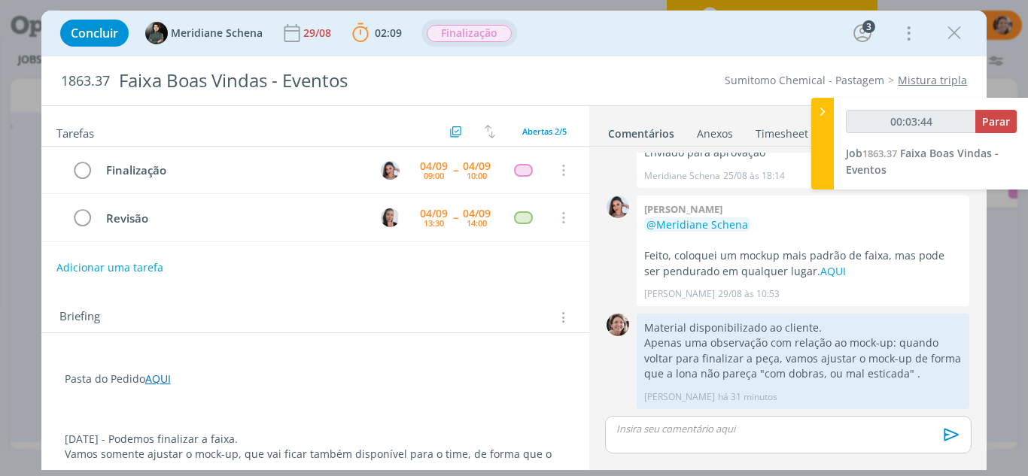
click at [1017, 123] on div "00:03:44 Parar Job 1863.37 Faixa Boas Vindas - Eventos" at bounding box center [931, 144] width 195 height 92
click at [1014, 123] on button "Parar" at bounding box center [995, 121] width 41 height 23
type input "00:03:47"
click at [828, 113] on icon at bounding box center [822, 112] width 15 height 16
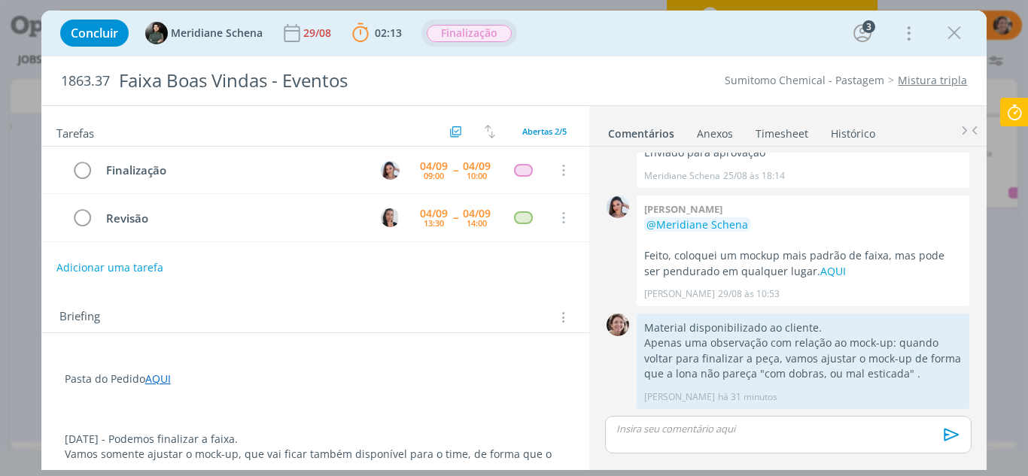
click at [771, 138] on link "Timesheet" at bounding box center [782, 131] width 54 height 22
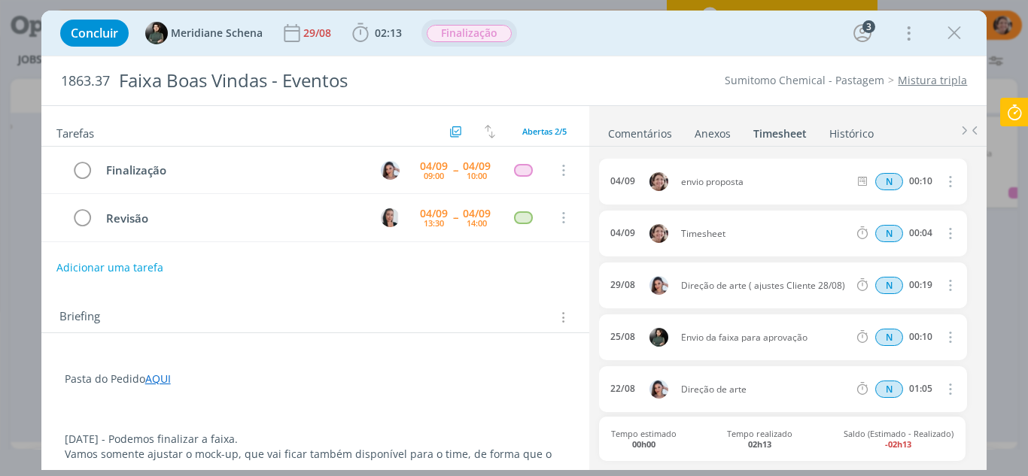
click at [945, 232] on icon "dialog" at bounding box center [949, 233] width 17 height 18
click at [896, 281] on link "Editar" at bounding box center [907, 284] width 119 height 24
drag, startPoint x: 715, startPoint y: 229, endPoint x: 661, endPoint y: 217, distance: 55.3
click at [660, 217] on div "04/09 09:04 Timesheet Selecione a tarefa N 00:04" at bounding box center [782, 234] width 367 height 46
click at [947, 232] on icon "dialog" at bounding box center [949, 234] width 12 height 12
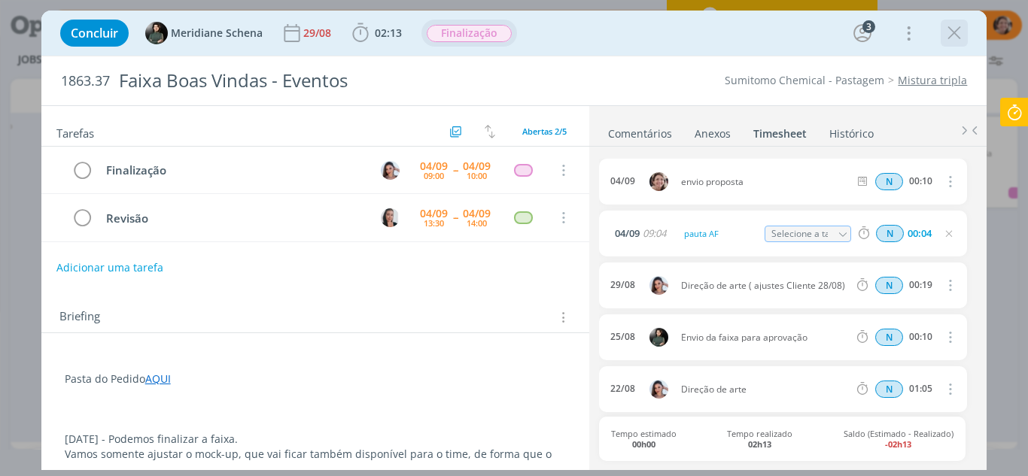
click at [944, 38] on icon "dialog" at bounding box center [954, 33] width 23 height 23
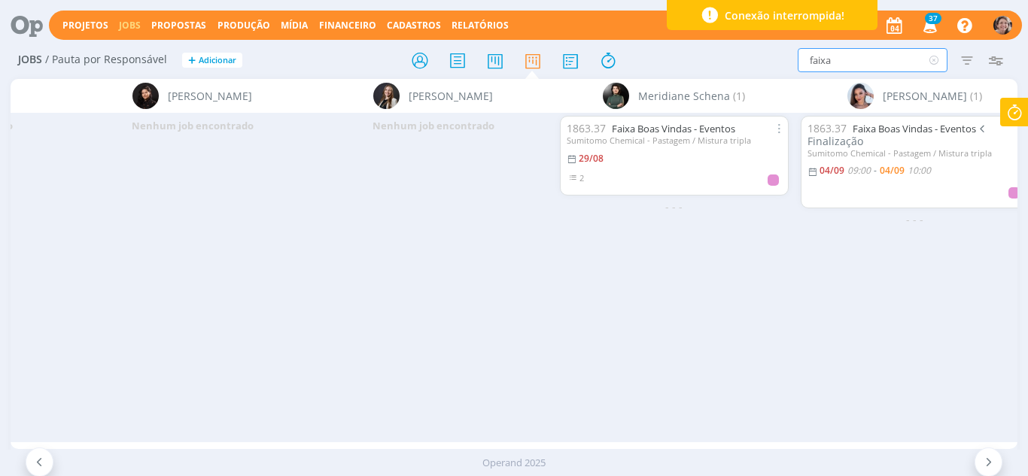
drag, startPoint x: 841, startPoint y: 67, endPoint x: 770, endPoint y: 59, distance: 72.0
click at [770, 59] on div "faixa Filtrar Filtrar Limpar faixa Tipo Jobs e Tarefas Data Personalizado a Sit…" at bounding box center [849, 60] width 321 height 24
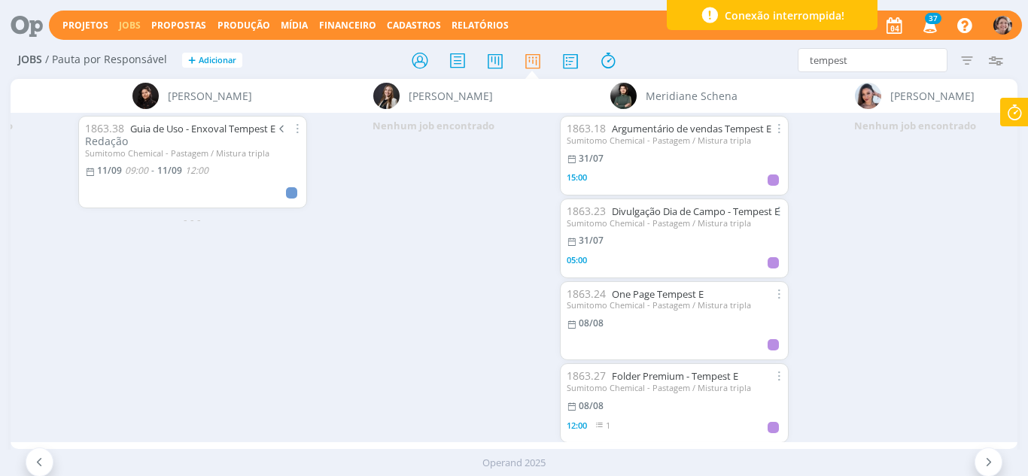
click at [40, 468] on icon at bounding box center [39, 462] width 15 height 14
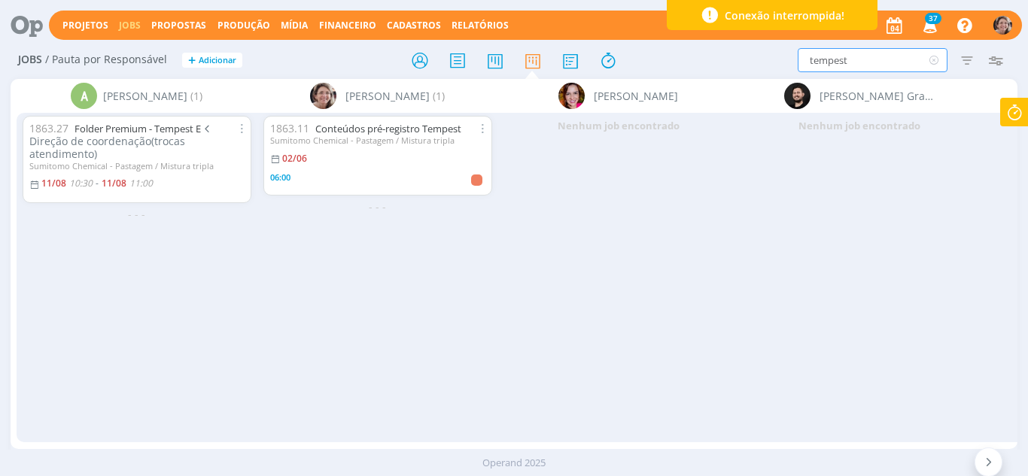
drag, startPoint x: 839, startPoint y: 67, endPoint x: 755, endPoint y: 64, distance: 83.6
click at [757, 63] on div "tempest Filtrar Filtrar Limpar tempest Tipo Jobs e Tarefas Data Personalizado a…" at bounding box center [849, 60] width 321 height 24
type input "mistura"
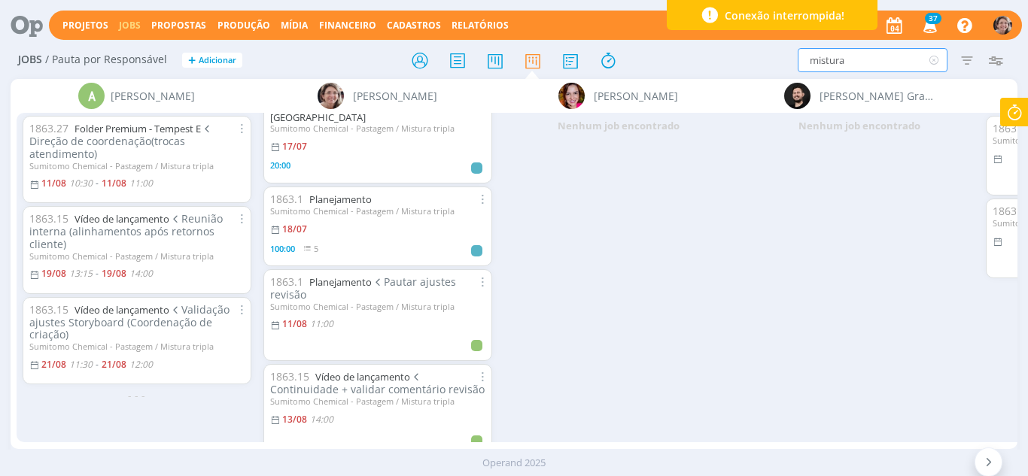
scroll to position [451, 0]
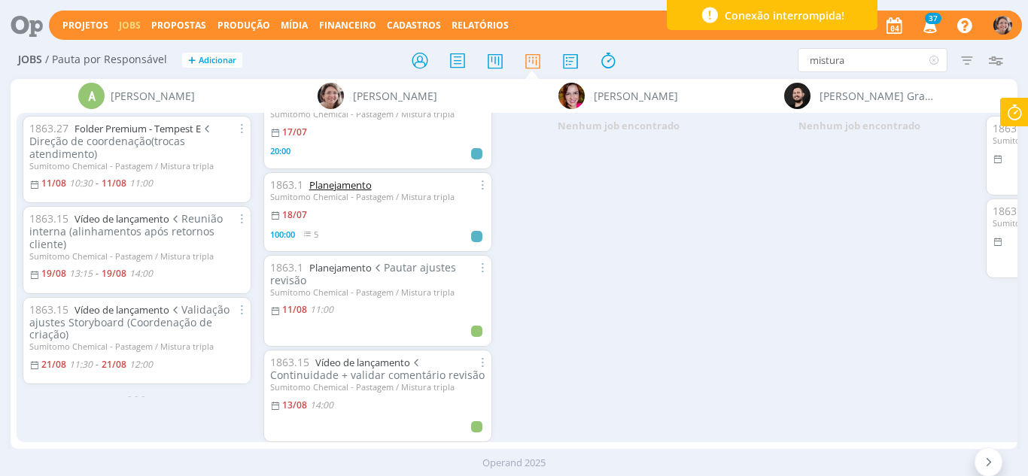
click at [360, 178] on link "Planejamento" at bounding box center [340, 185] width 62 height 14
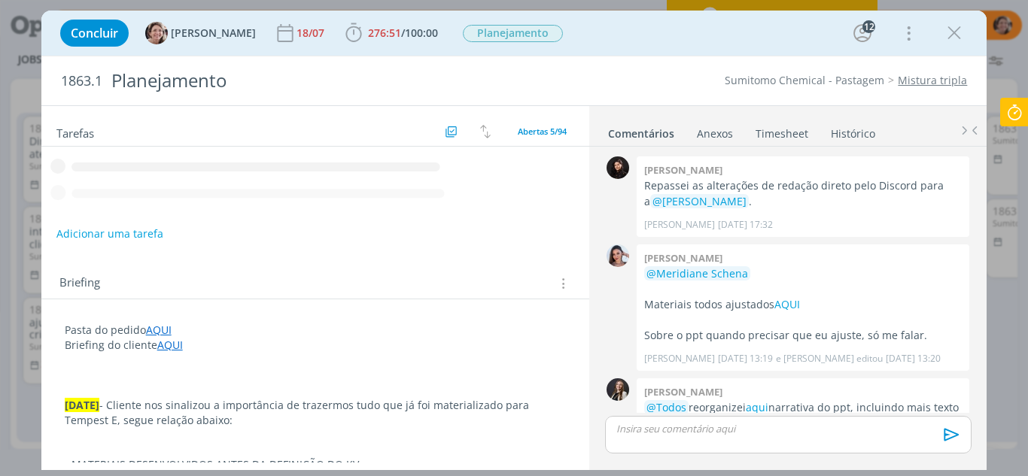
scroll to position [2170, 0]
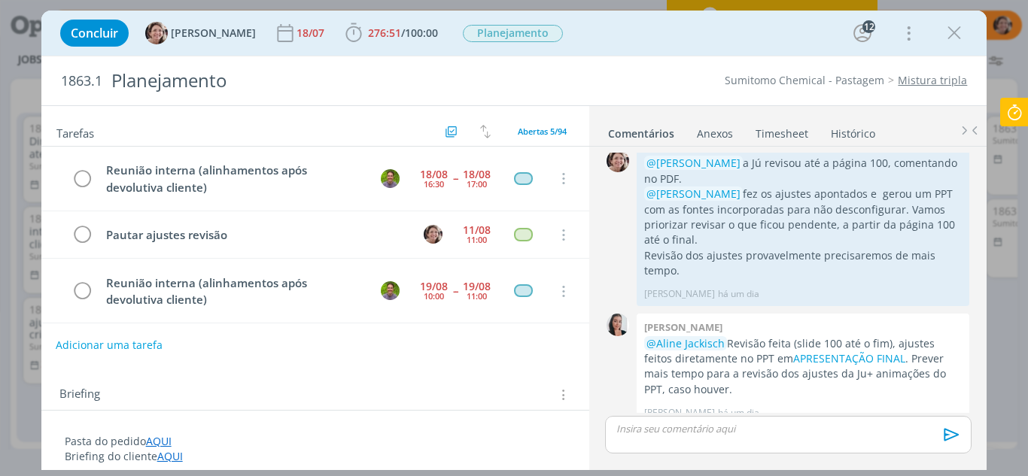
click at [84, 344] on button "Adicionar uma tarefa" at bounding box center [109, 346] width 107 height 26
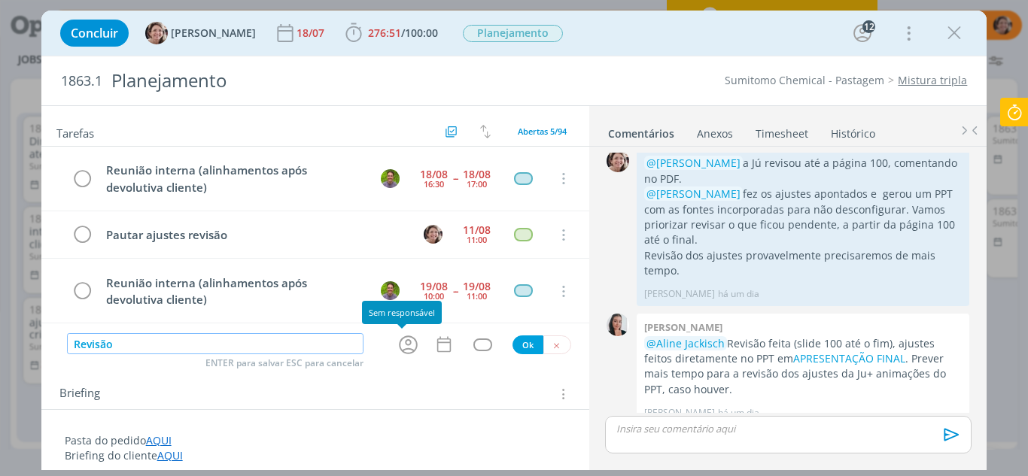
click at [399, 349] on icon "dialog" at bounding box center [408, 345] width 19 height 19
type input "Revisão"
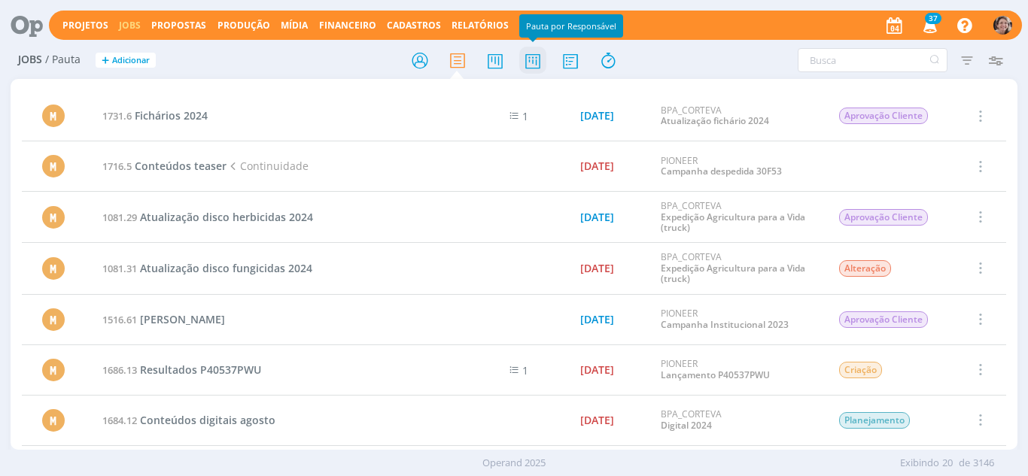
click at [534, 61] on icon at bounding box center [532, 60] width 27 height 29
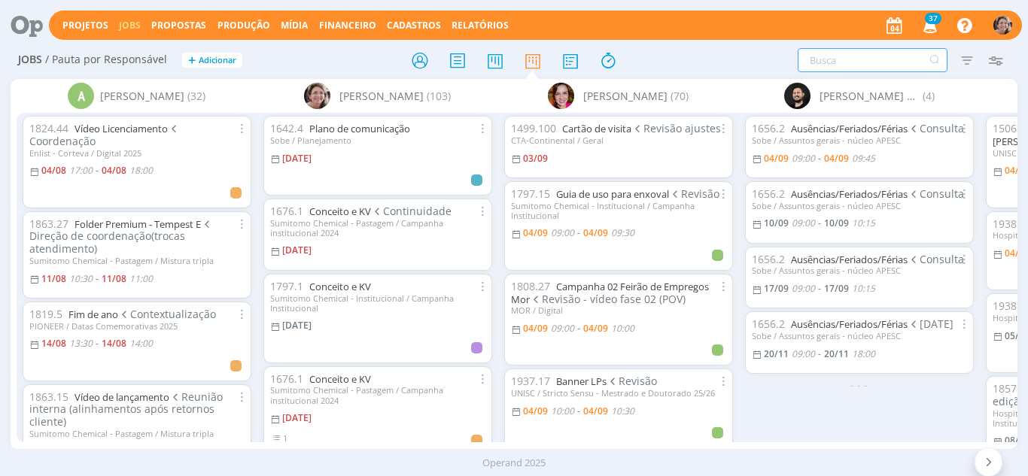
click at [856, 56] on input "text" at bounding box center [873, 60] width 150 height 24
type input "faixa"
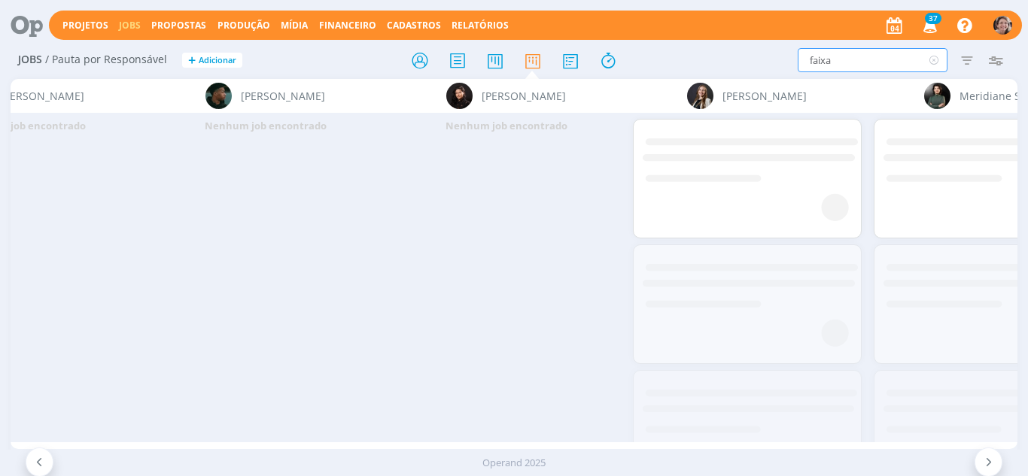
scroll to position [0, 2853]
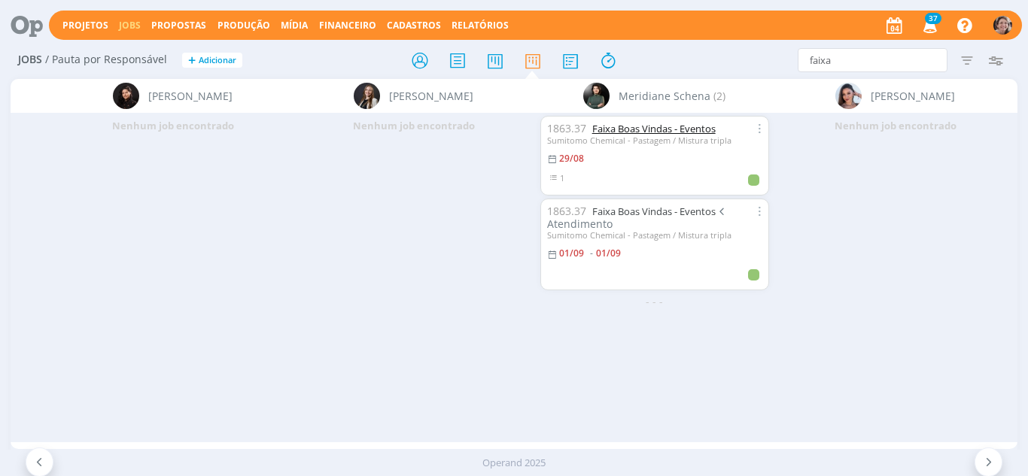
click at [640, 128] on link "Faixa Boas Vindas - Eventos" at bounding box center [653, 129] width 123 height 14
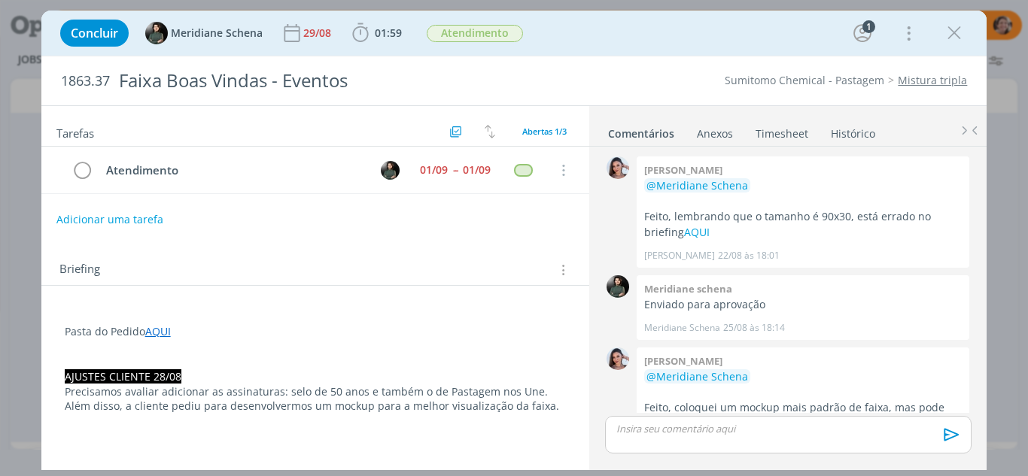
scroll to position [49, 0]
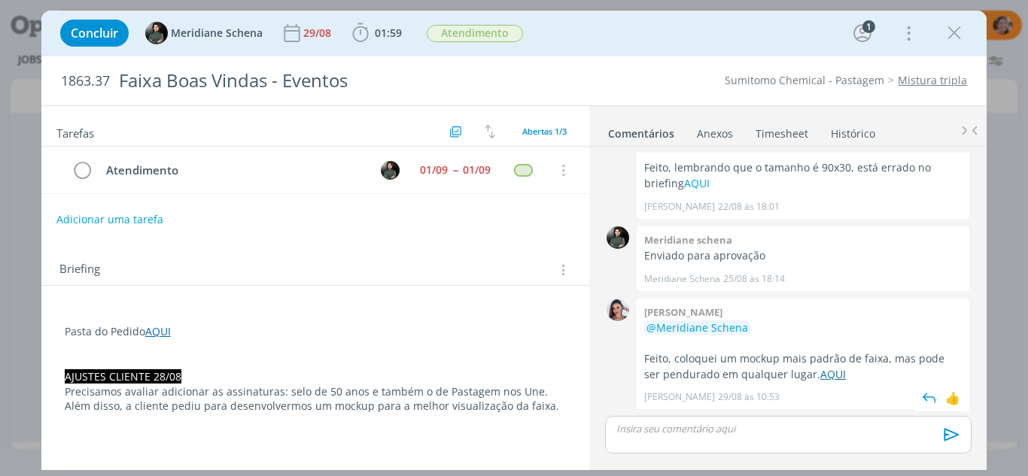
click at [820, 372] on link "AQUI" at bounding box center [833, 374] width 26 height 14
click at [363, 36] on icon "dialog" at bounding box center [360, 33] width 23 height 23
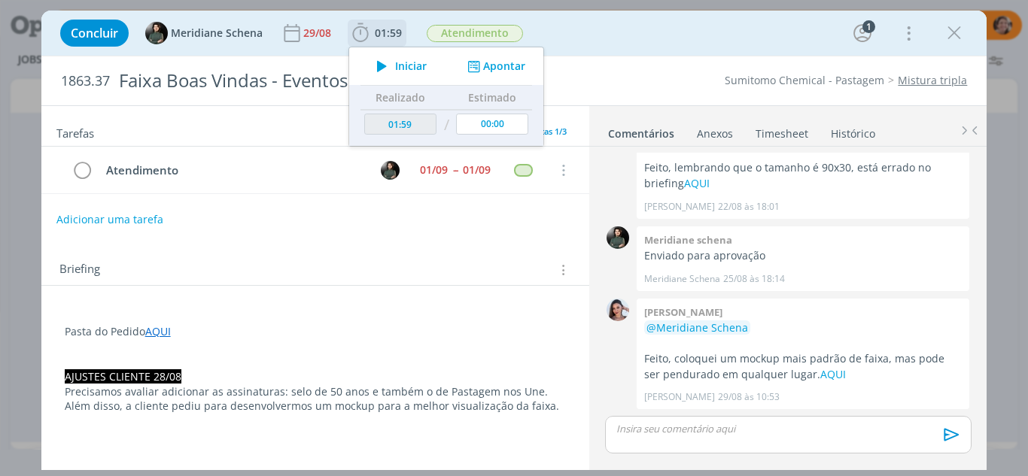
click at [508, 68] on button "Apontar" at bounding box center [495, 67] width 62 height 16
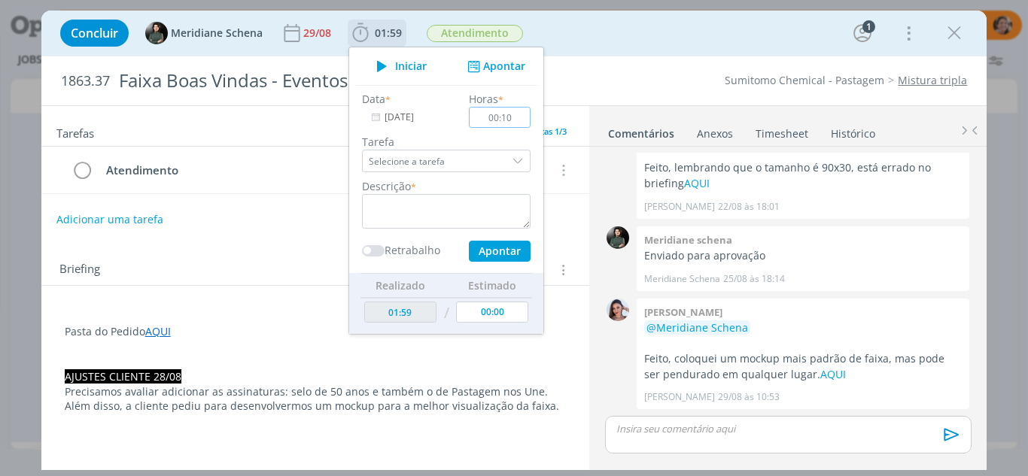
type input "00:10"
click at [452, 204] on textarea "dialog" at bounding box center [446, 211] width 169 height 35
type textarea "envio proposta"
click at [510, 256] on button "Apontar" at bounding box center [500, 251] width 62 height 21
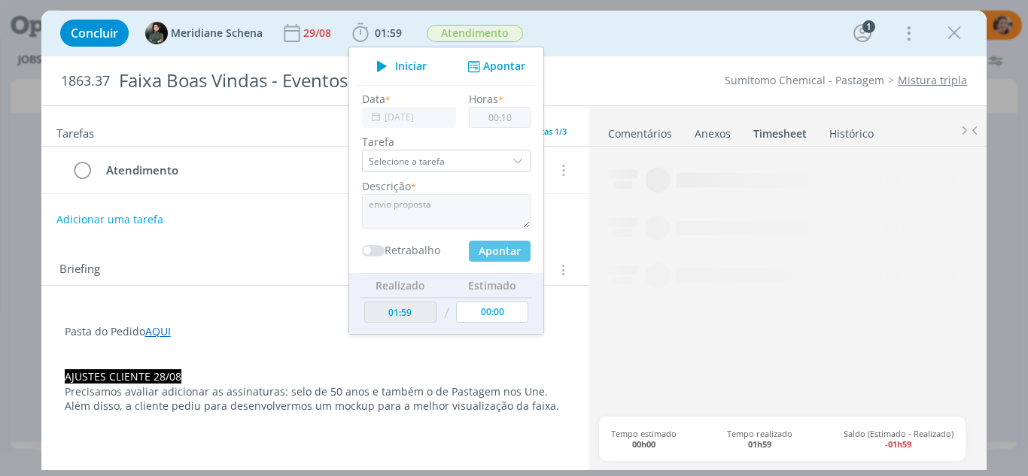
type input "00:00"
type input "02:09"
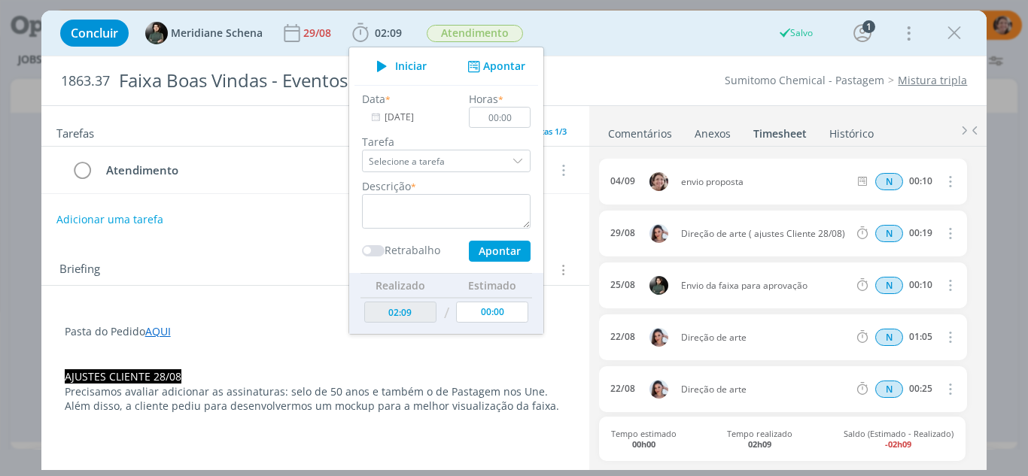
click at [637, 129] on link "Comentários" at bounding box center [639, 131] width 65 height 22
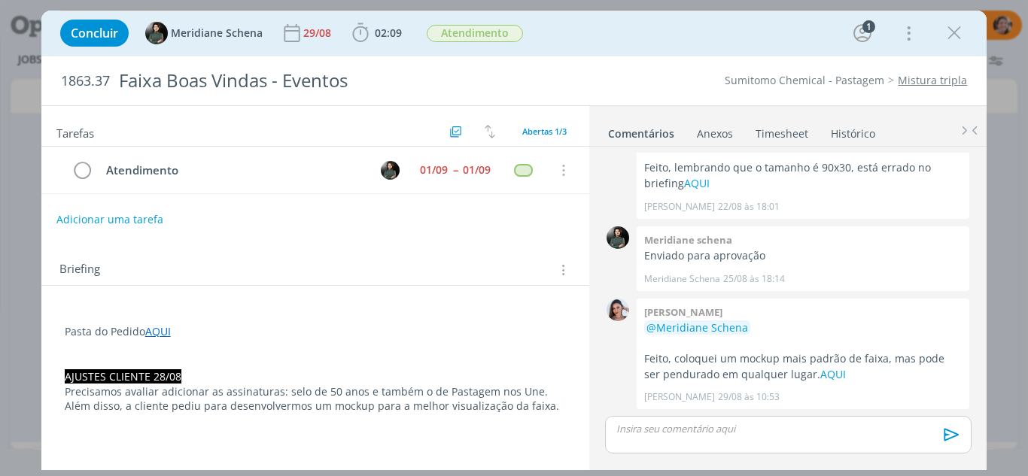
click at [731, 438] on div "dialog" at bounding box center [788, 435] width 366 height 38
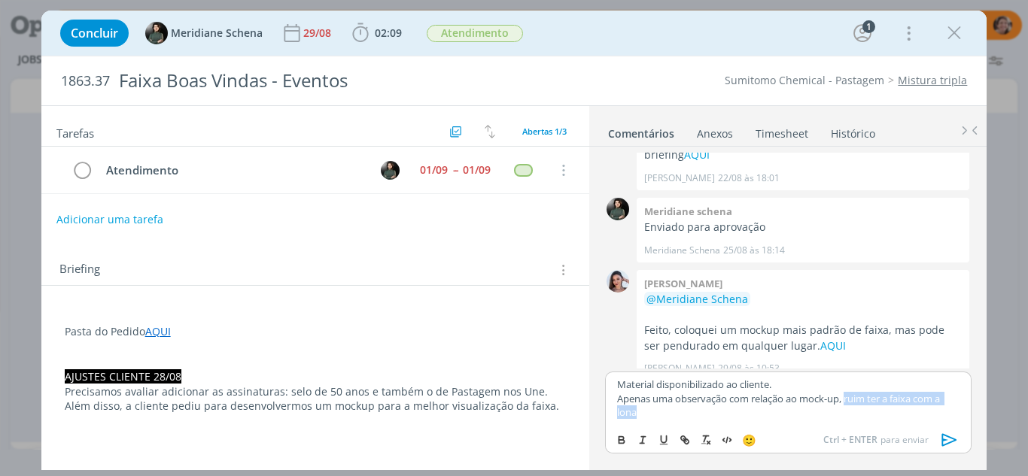
drag, startPoint x: 850, startPoint y: 401, endPoint x: 853, endPoint y: 410, distance: 9.5
click at [853, 410] on p "Apenas uma observação com relação ao mock-up, ruim ter a faixa com a lona" at bounding box center [788, 406] width 342 height 28
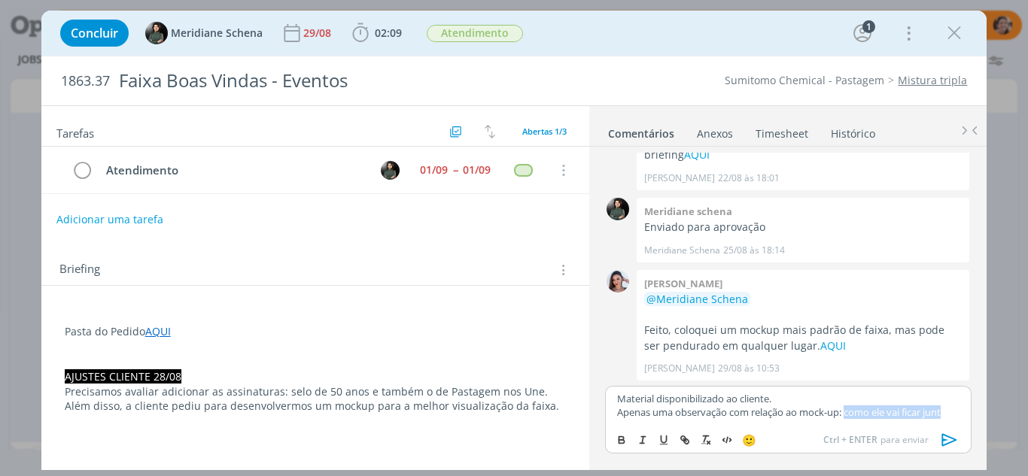
drag, startPoint x: 923, startPoint y: 415, endPoint x: 850, endPoint y: 411, distance: 73.1
click at [850, 411] on p "Apenas uma observação com relação ao mock-up: como ele vai ficar junt" at bounding box center [788, 413] width 342 height 14
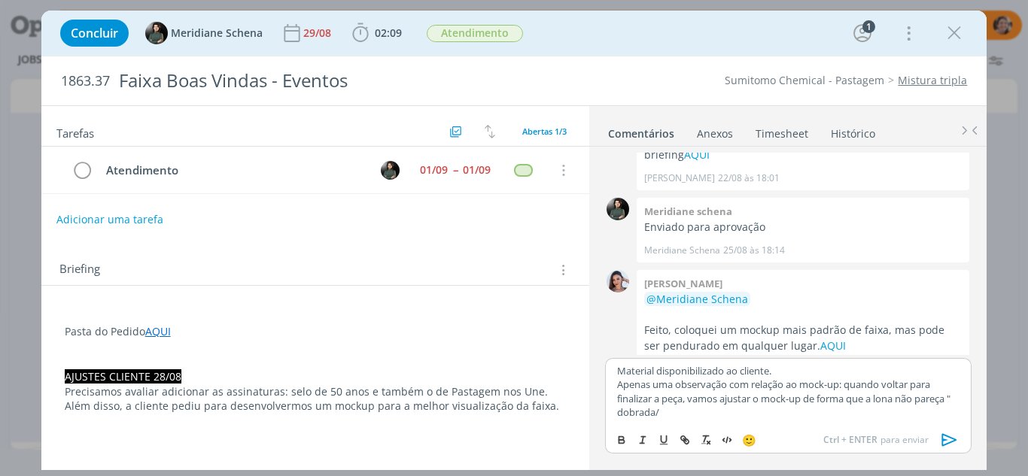
click at [660, 412] on p "Apenas uma observação com relação ao mock-up: quando voltar para finalizar a pe…" at bounding box center [788, 398] width 342 height 41
click at [948, 445] on icon "dialog" at bounding box center [949, 440] width 23 height 23
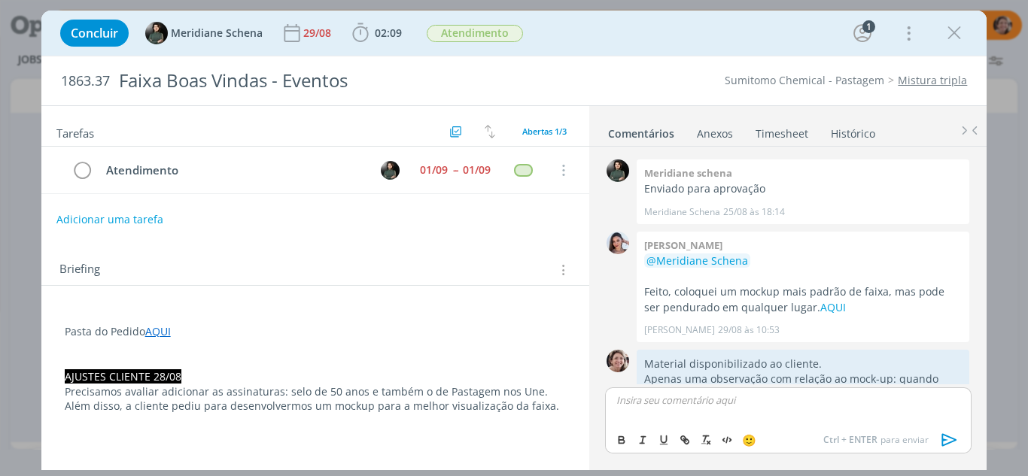
scroll to position [181, 0]
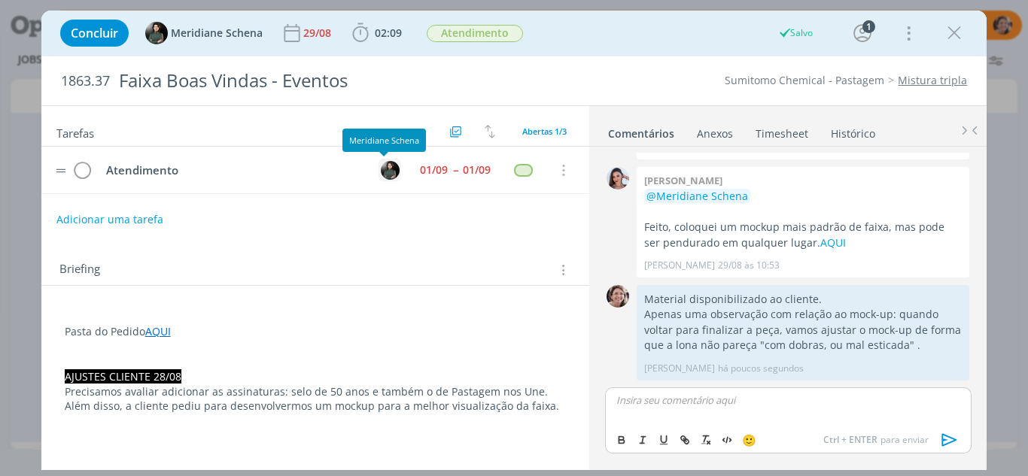
click at [381, 170] on img "dialog" at bounding box center [390, 170] width 19 height 19
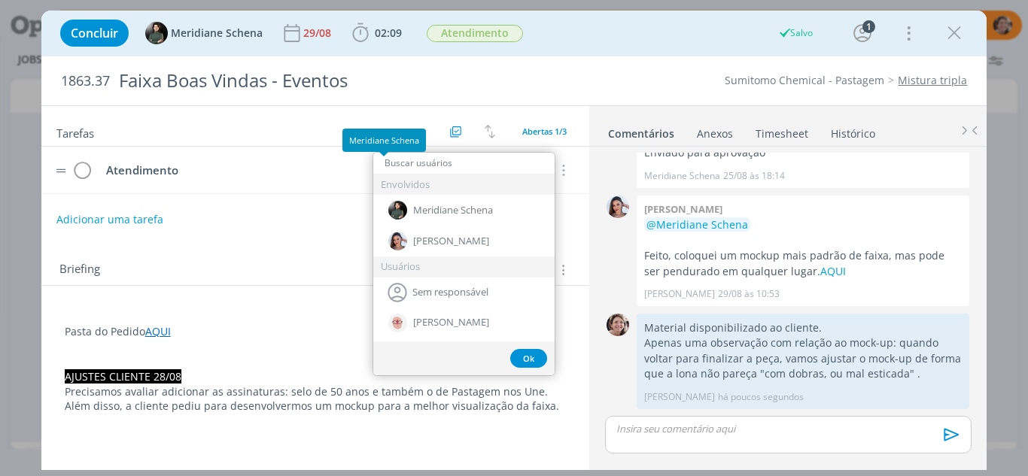
scroll to position [152, 0]
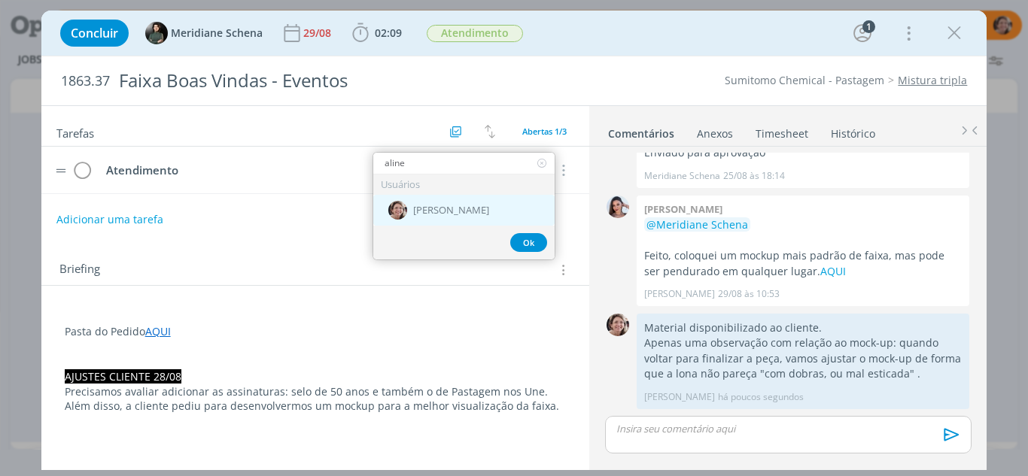
type input "aline"
click at [414, 208] on span "[PERSON_NAME]" at bounding box center [451, 211] width 76 height 12
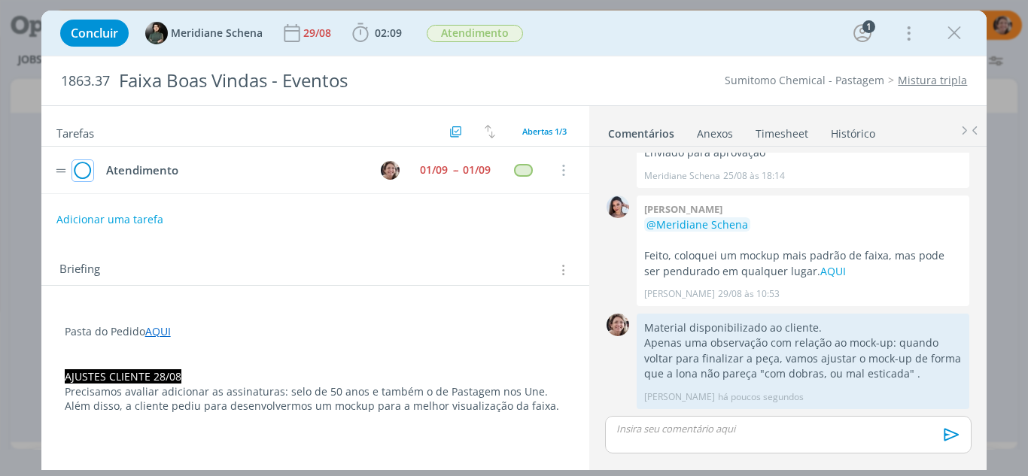
click at [84, 172] on icon "dialog" at bounding box center [82, 171] width 21 height 23
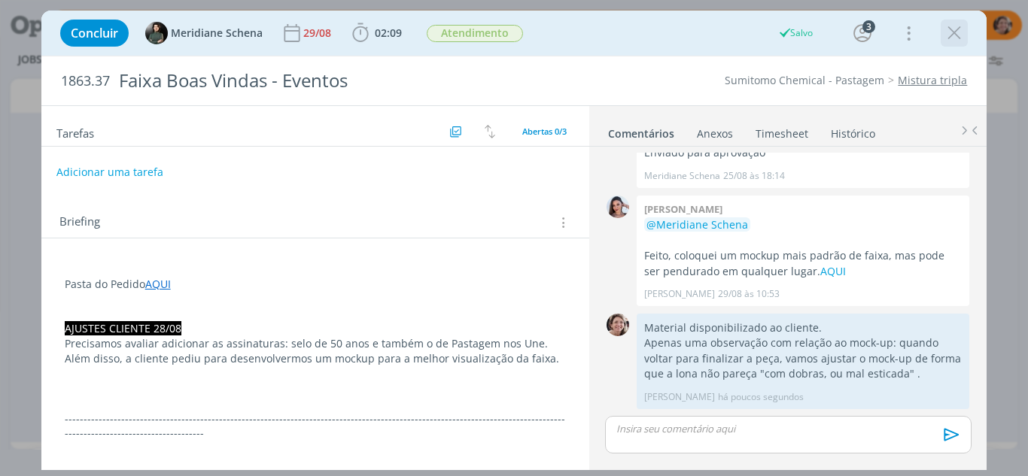
click at [959, 38] on icon "dialog" at bounding box center [954, 33] width 23 height 23
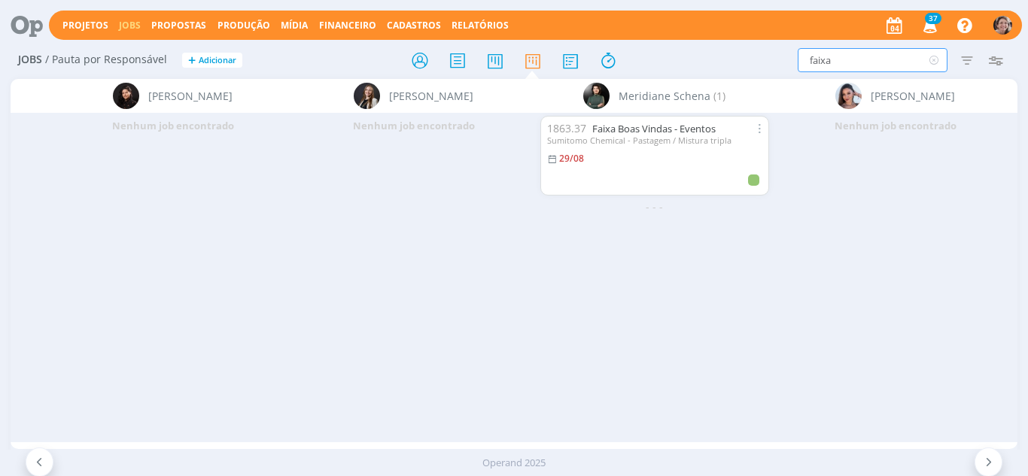
drag, startPoint x: 800, startPoint y: 58, endPoint x: 698, endPoint y: 42, distance: 103.6
click at [698, 42] on div "Jobs / Pauta por Responsável + Adicionar faixa Filtrar Filtrar Limpar faixa Tip…" at bounding box center [515, 61] width 1008 height 38
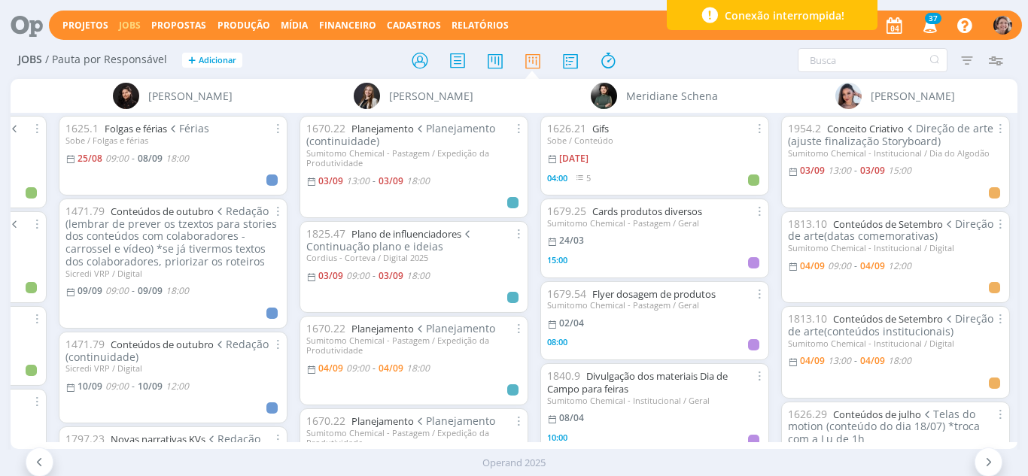
click at [822, 21] on span "Conexão interrompida!" at bounding box center [785, 16] width 120 height 16
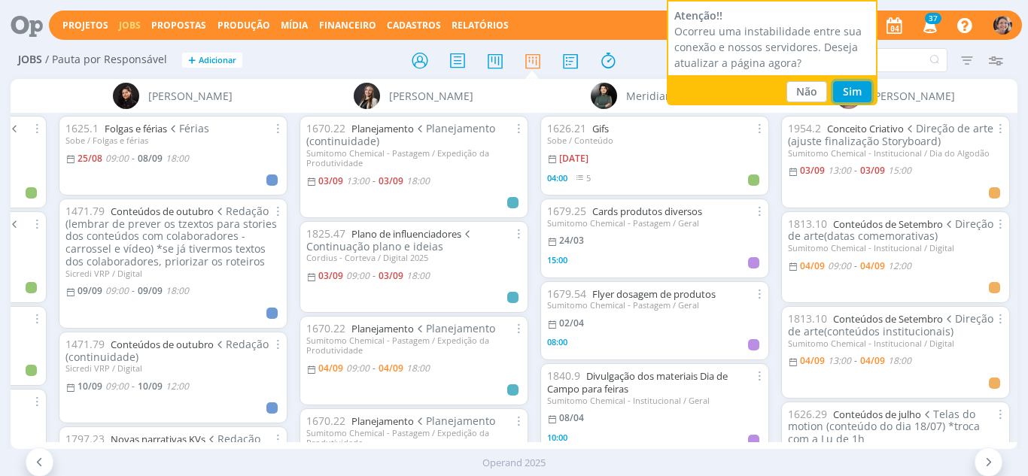
click at [844, 83] on button "Sim" at bounding box center [852, 91] width 38 height 21
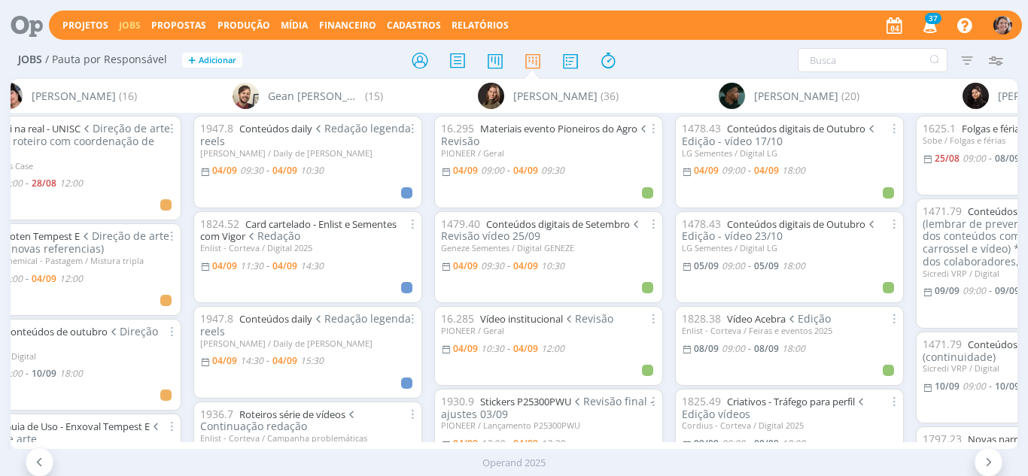
scroll to position [0, 1782]
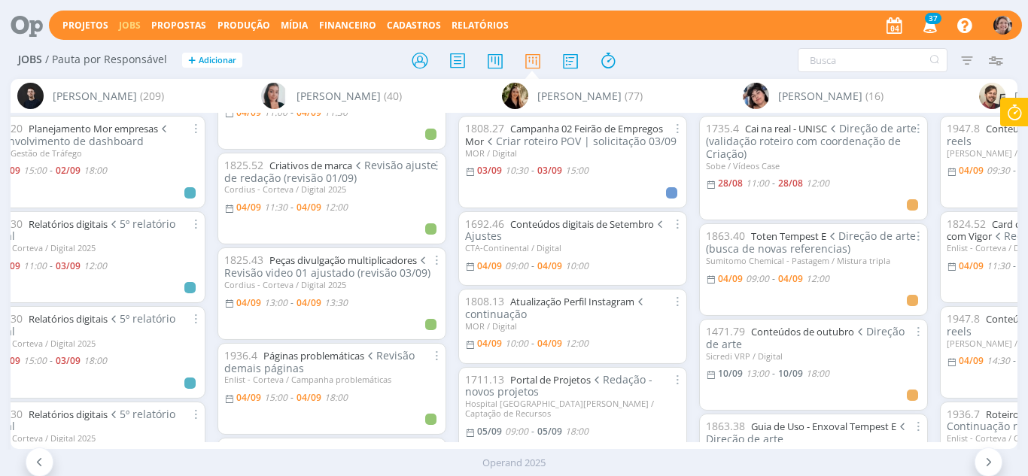
scroll to position [451, 0]
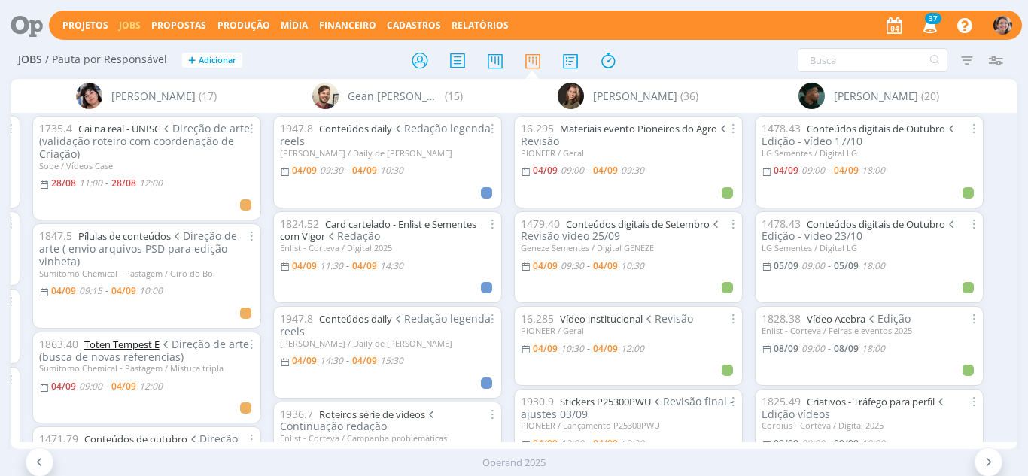
scroll to position [0, 1794]
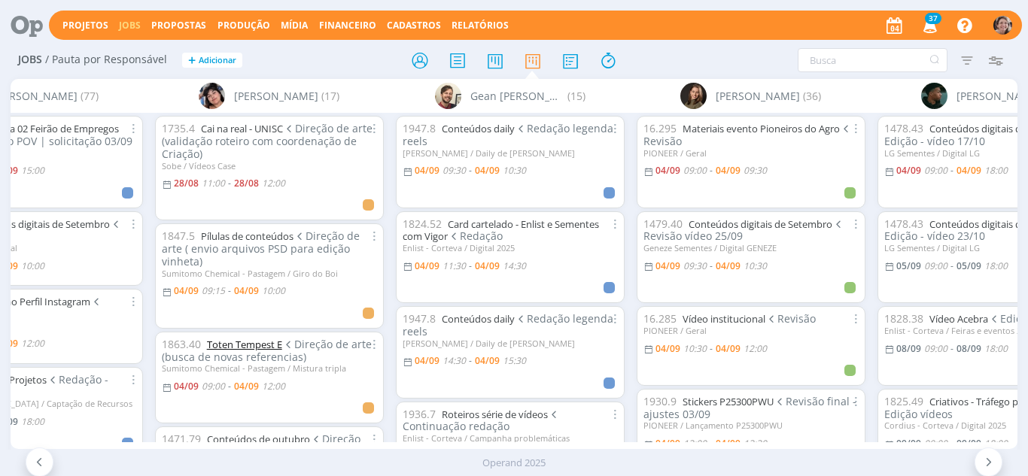
click at [250, 348] on link "Toten Tempest E" at bounding box center [244, 345] width 75 height 14
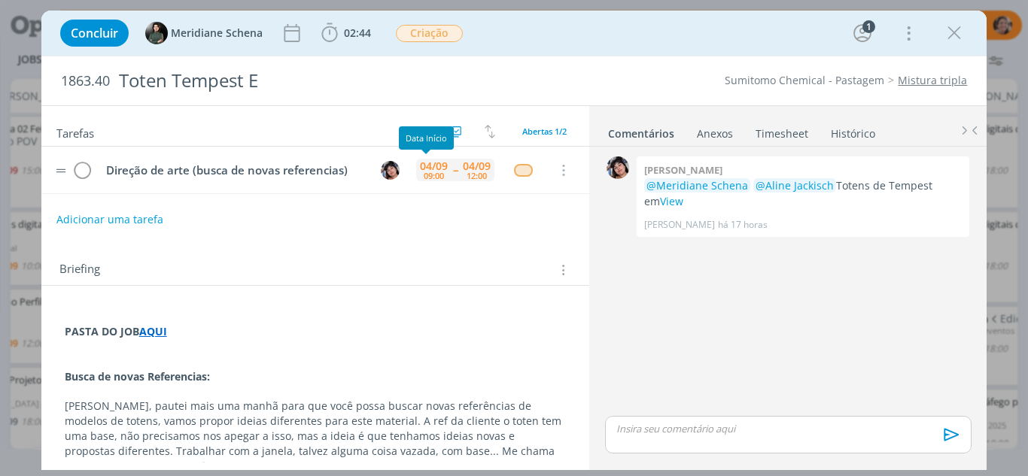
click at [424, 175] on div "09:00" at bounding box center [434, 176] width 20 height 8
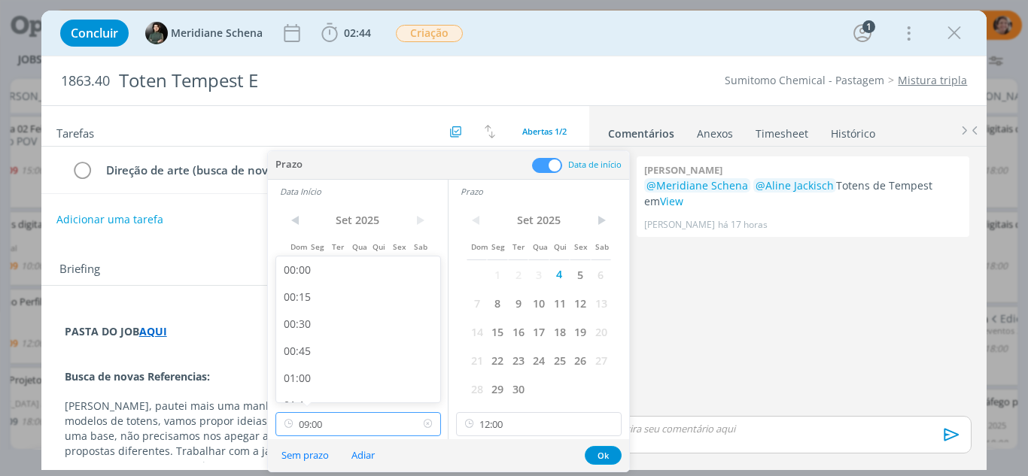
click at [402, 427] on input "09:00" at bounding box center [358, 424] width 166 height 24
click at [313, 338] on div "10:00" at bounding box center [360, 342] width 169 height 27
type input "10:00"
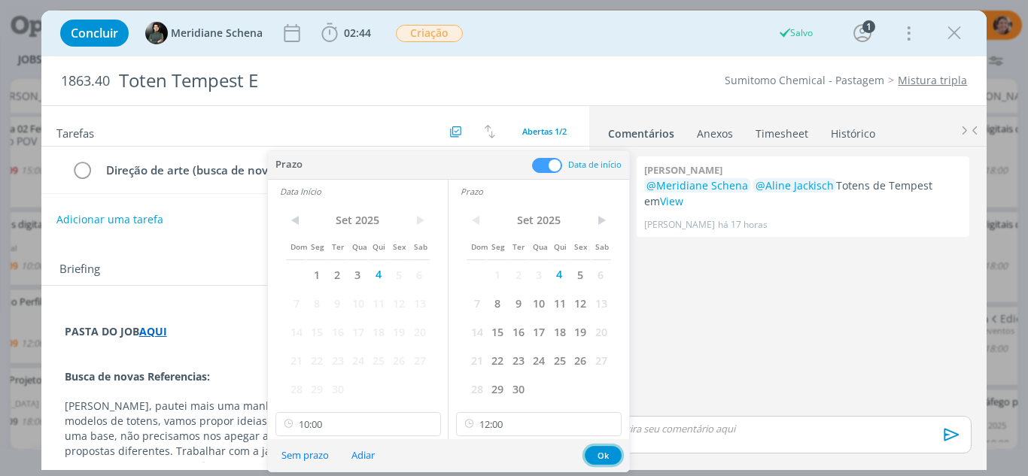
click at [605, 454] on button "Ok" at bounding box center [603, 455] width 37 height 19
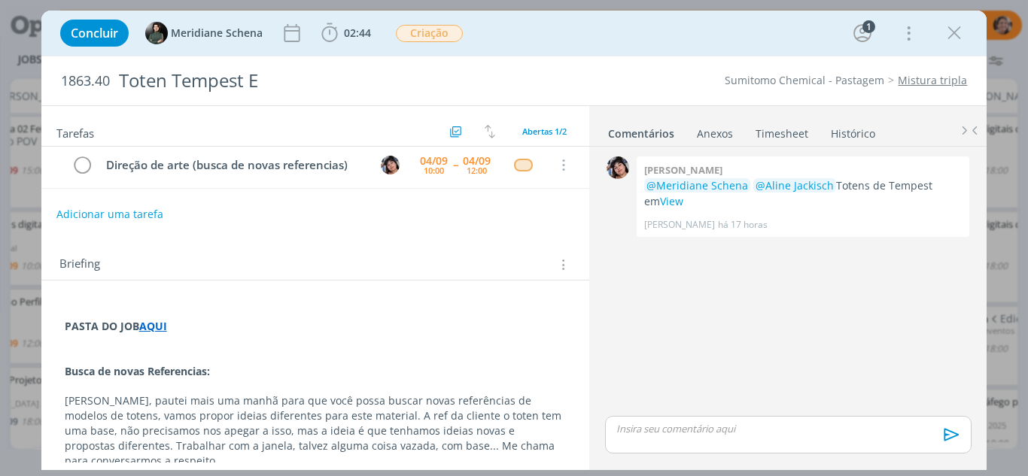
scroll to position [0, 0]
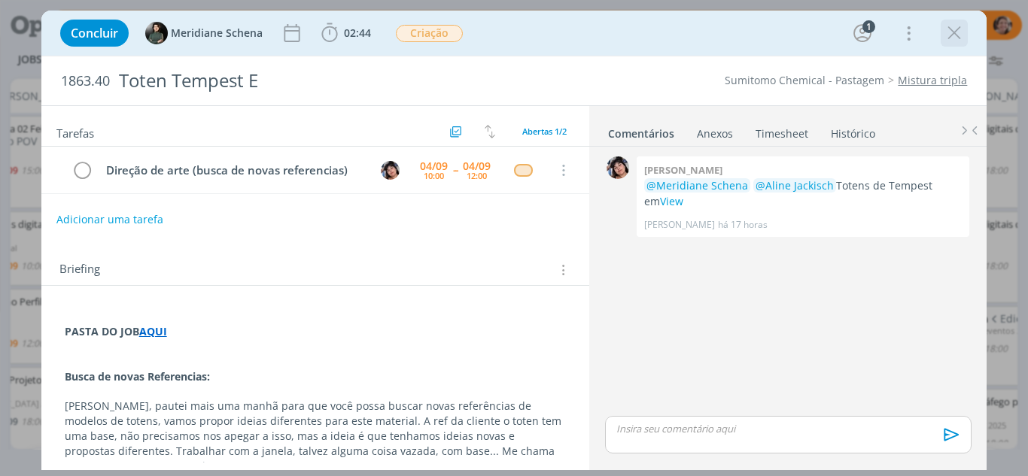
click at [958, 36] on icon "dialog" at bounding box center [954, 33] width 23 height 23
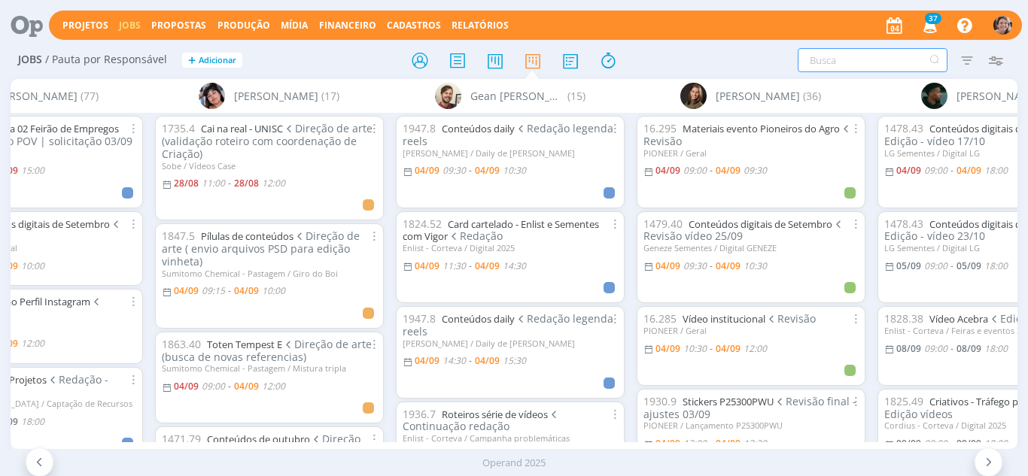
click at [868, 56] on input "text" at bounding box center [873, 60] width 150 height 24
type input "G"
type input "enxoval"
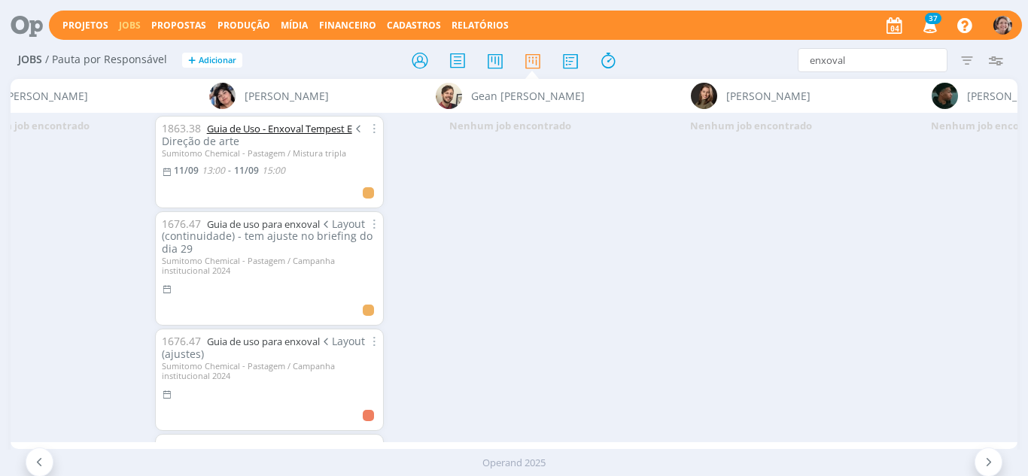
click at [221, 129] on link "Guia de Uso - Enxoval Tempest E" at bounding box center [279, 129] width 145 height 14
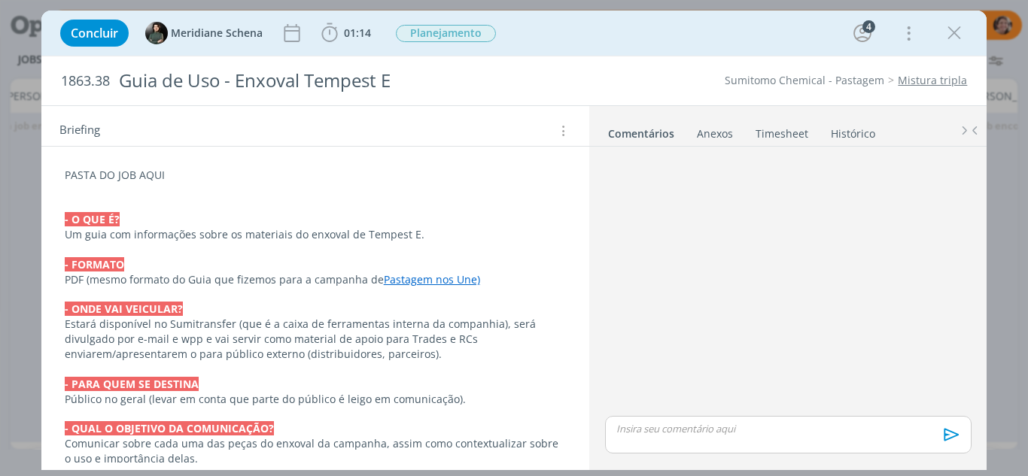
scroll to position [301, 0]
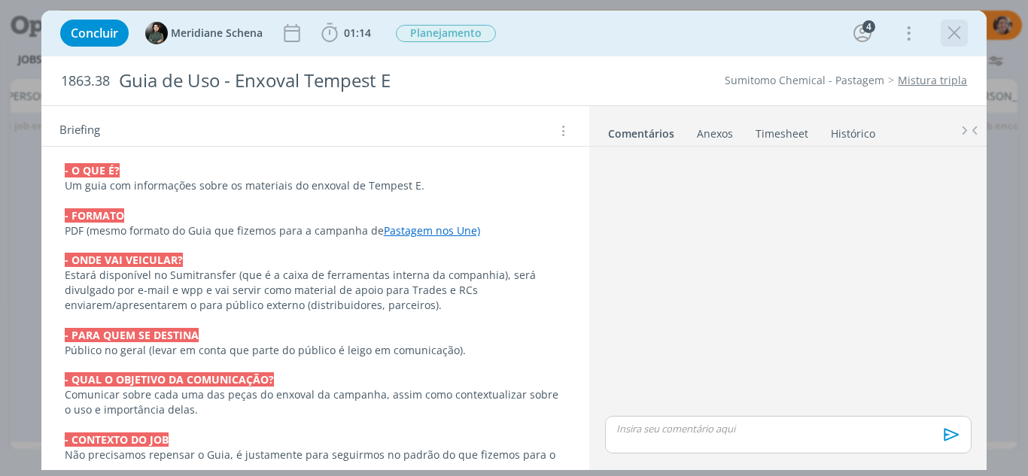
click at [956, 30] on icon "dialog" at bounding box center [954, 33] width 23 height 23
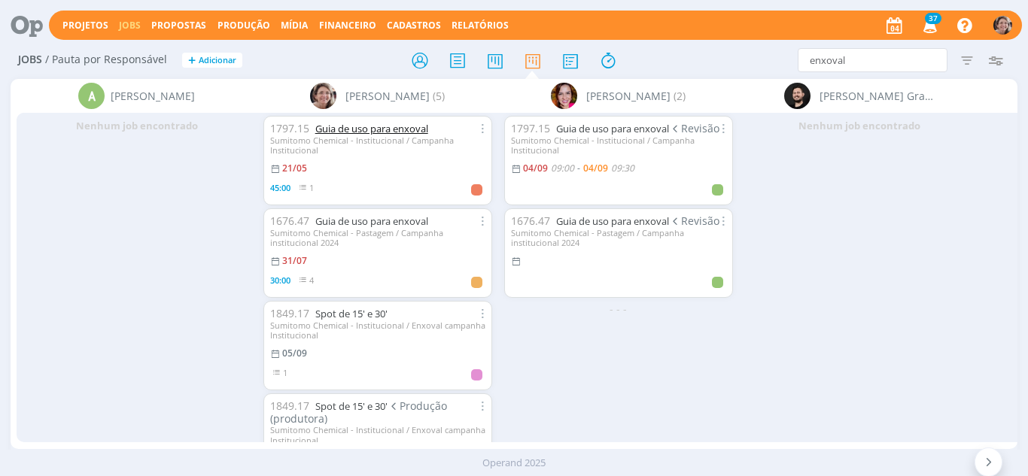
click at [397, 124] on link "Guia de uso para enxoval" at bounding box center [371, 129] width 113 height 14
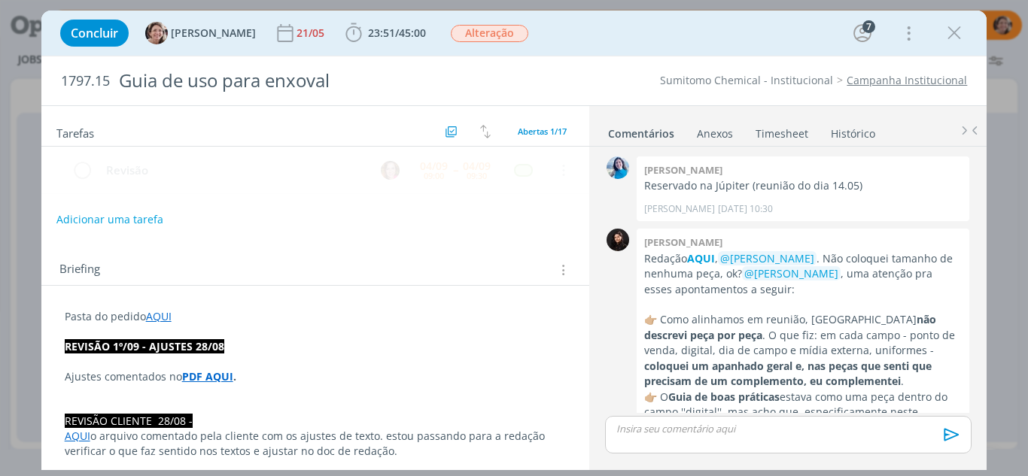
scroll to position [1506, 0]
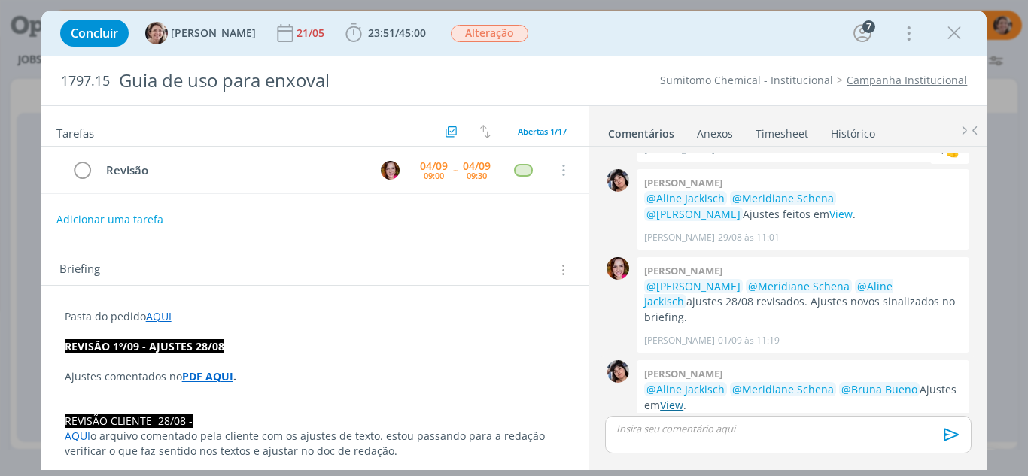
click at [678, 398] on link "View" at bounding box center [671, 405] width 23 height 14
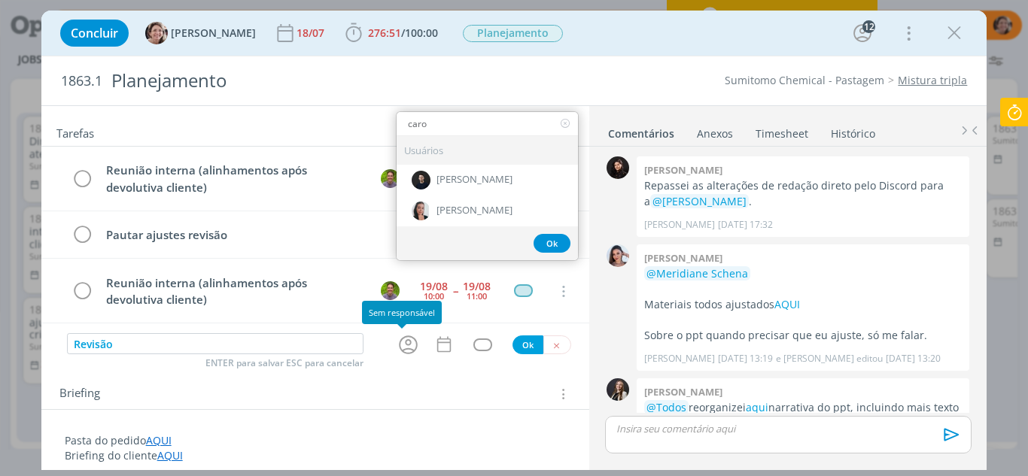
scroll to position [2170, 0]
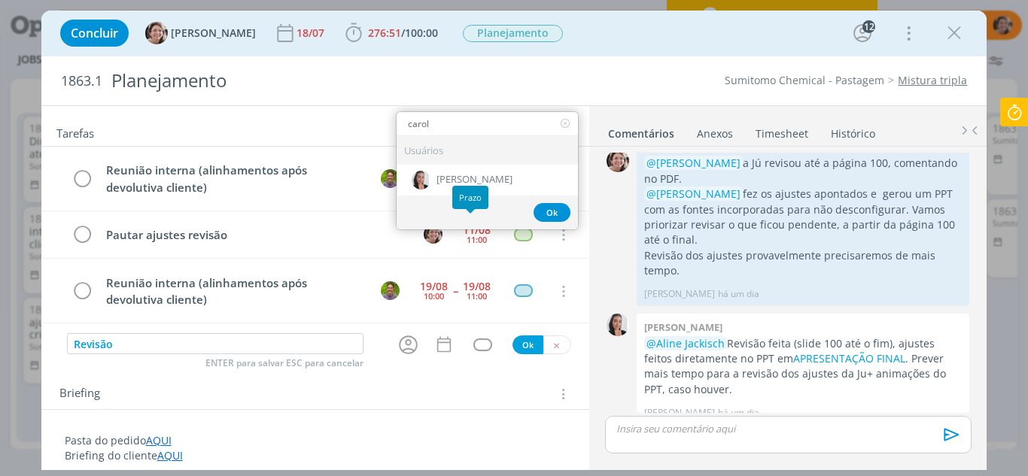
type input "carol"
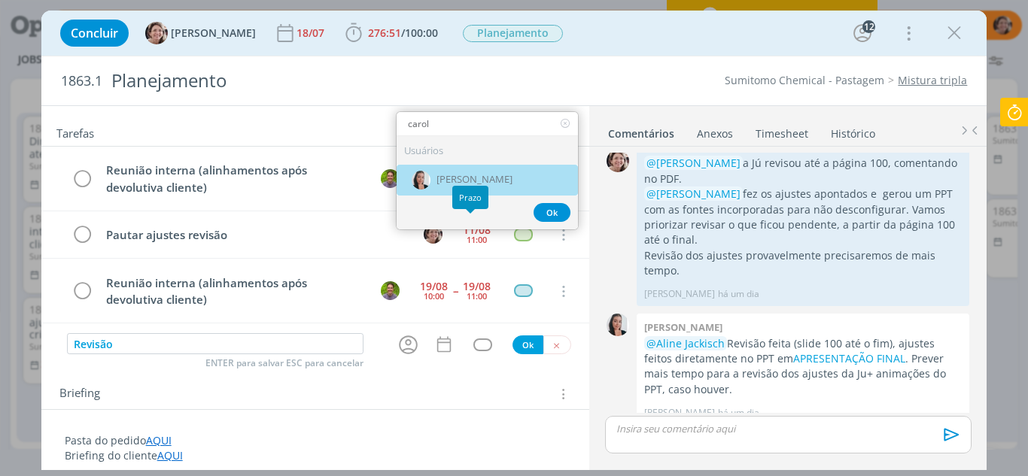
click at [461, 175] on span "[PERSON_NAME]" at bounding box center [474, 180] width 76 height 12
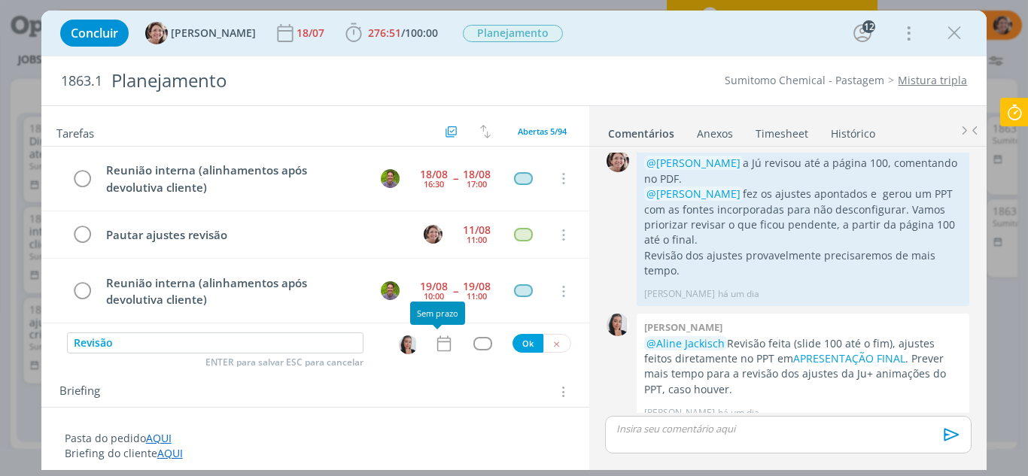
click at [442, 342] on icon "dialog" at bounding box center [444, 344] width 14 height 16
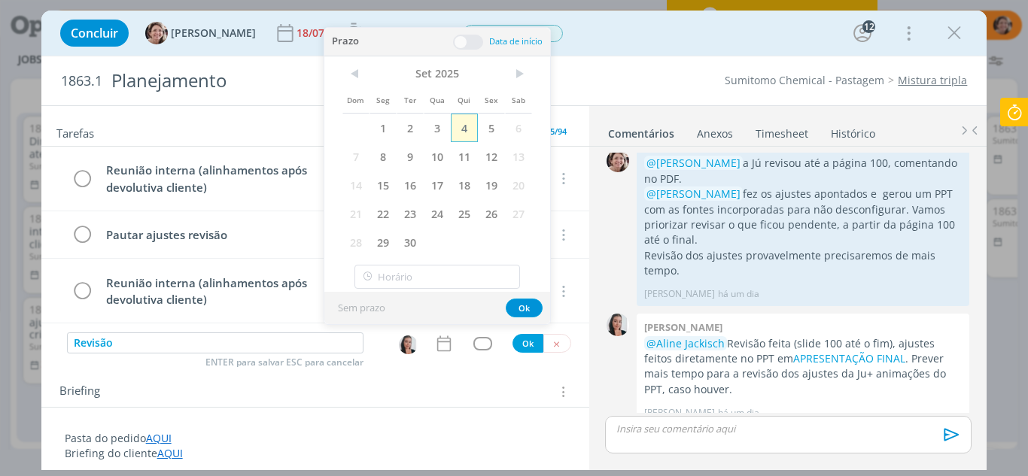
click at [453, 126] on span "4" at bounding box center [464, 128] width 27 height 29
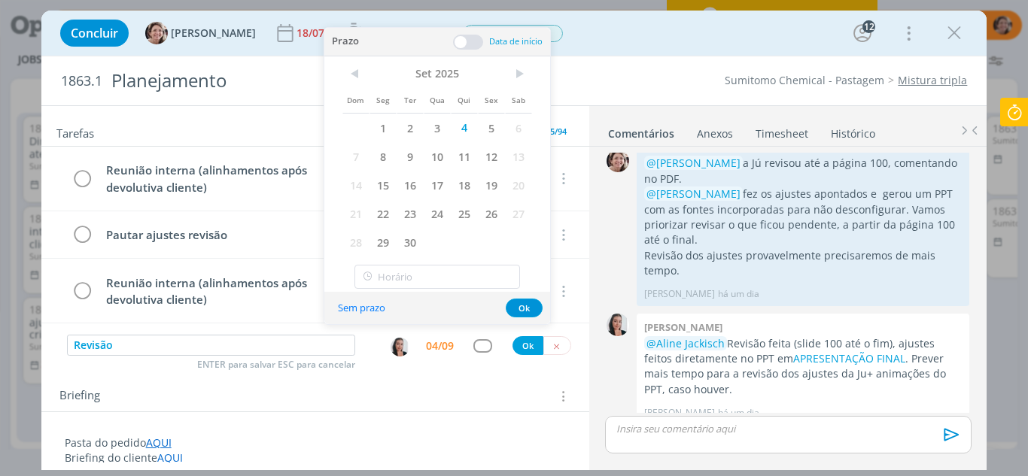
click at [461, 39] on span at bounding box center [468, 42] width 30 height 15
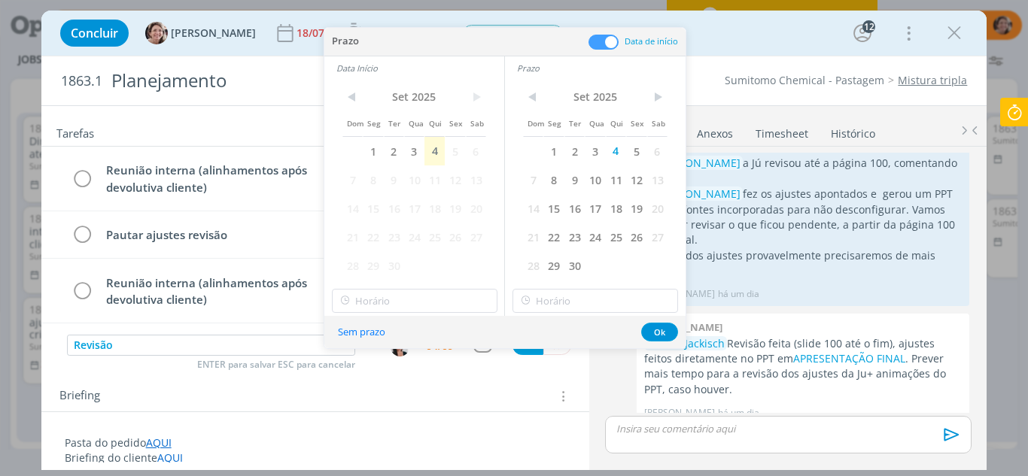
click at [461, 142] on span "5" at bounding box center [455, 151] width 20 height 29
click at [396, 302] on input "10:00" at bounding box center [415, 301] width 166 height 24
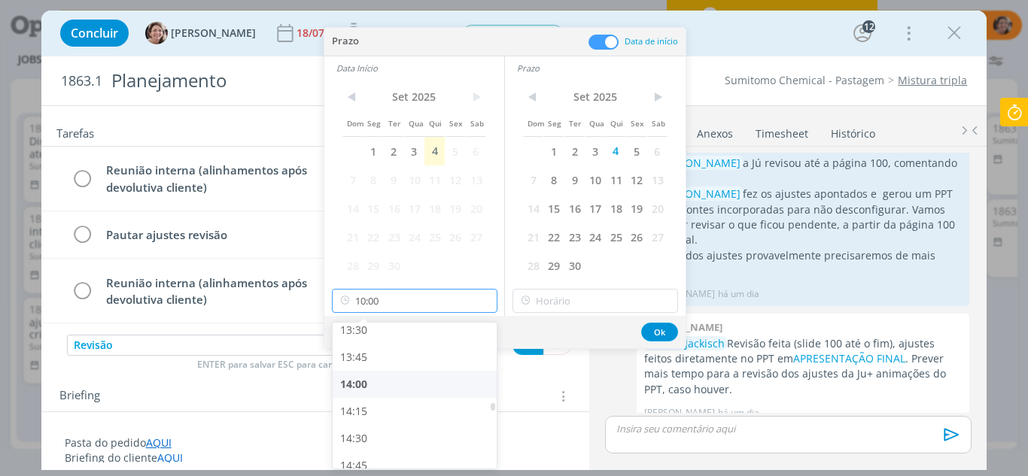
scroll to position [1496, 0]
click at [361, 350] on div "14:00" at bounding box center [417, 357] width 169 height 27
type input "14:00"
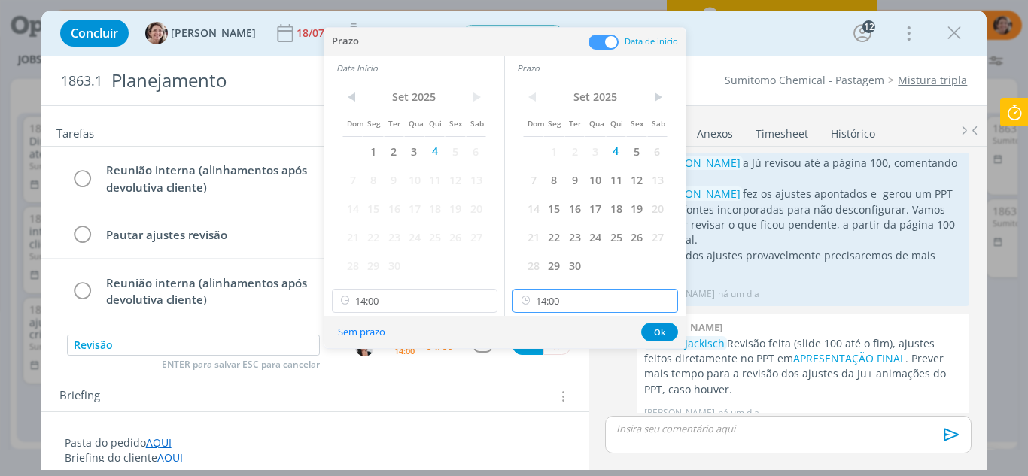
click at [567, 301] on input "14:00" at bounding box center [595, 301] width 166 height 24
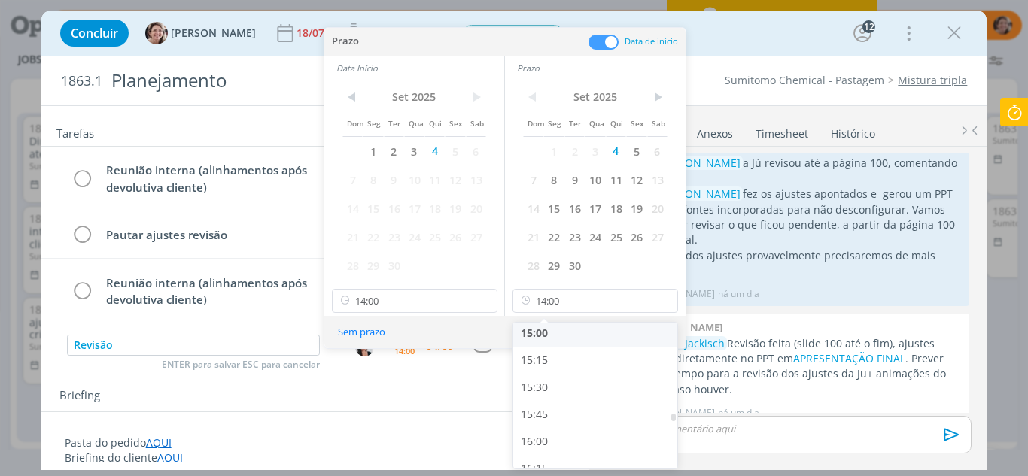
click at [543, 334] on div "15:00" at bounding box center [597, 333] width 169 height 27
type input "15:00"
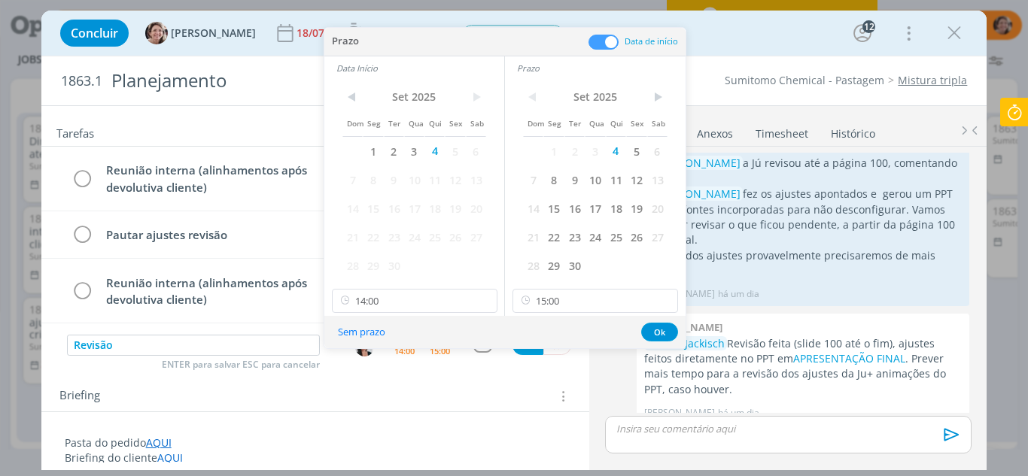
scroll to position [1625, 0]
click at [661, 334] on button "Ok" at bounding box center [659, 332] width 37 height 19
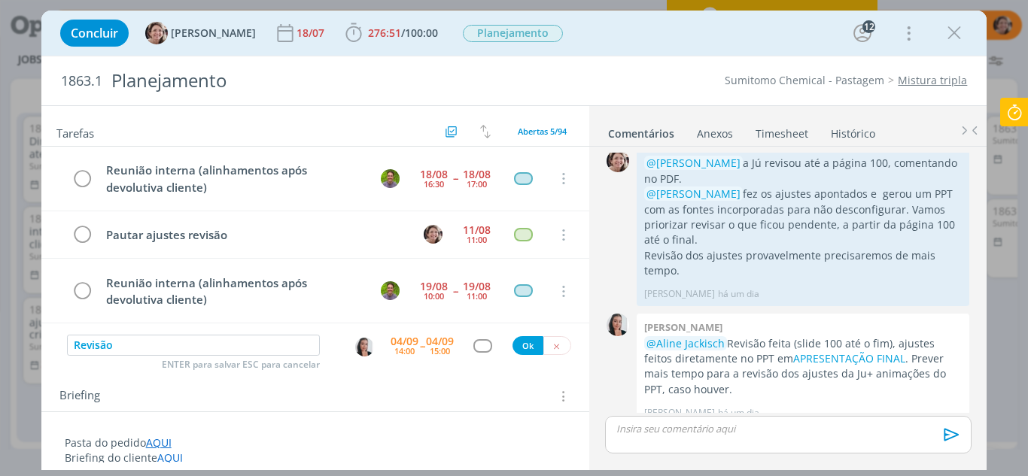
click at [478, 351] on div "dialog" at bounding box center [482, 345] width 19 height 13
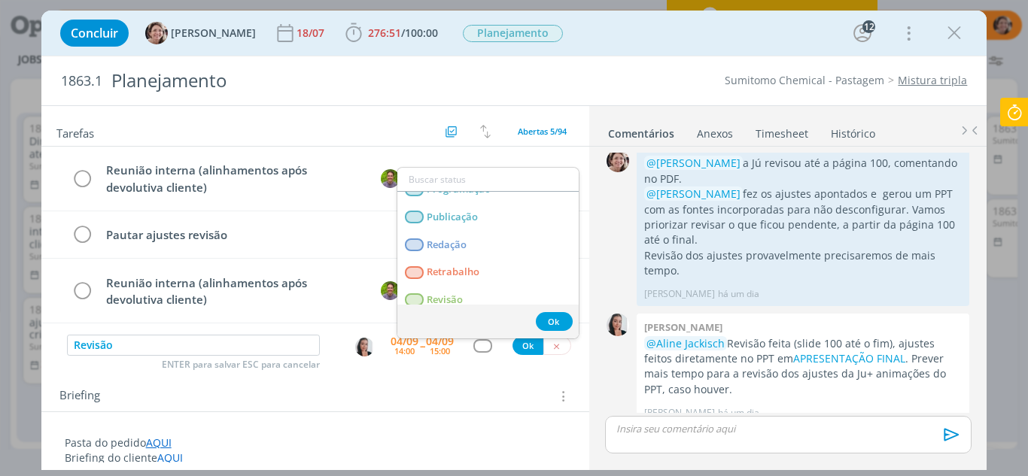
scroll to position [329, 0]
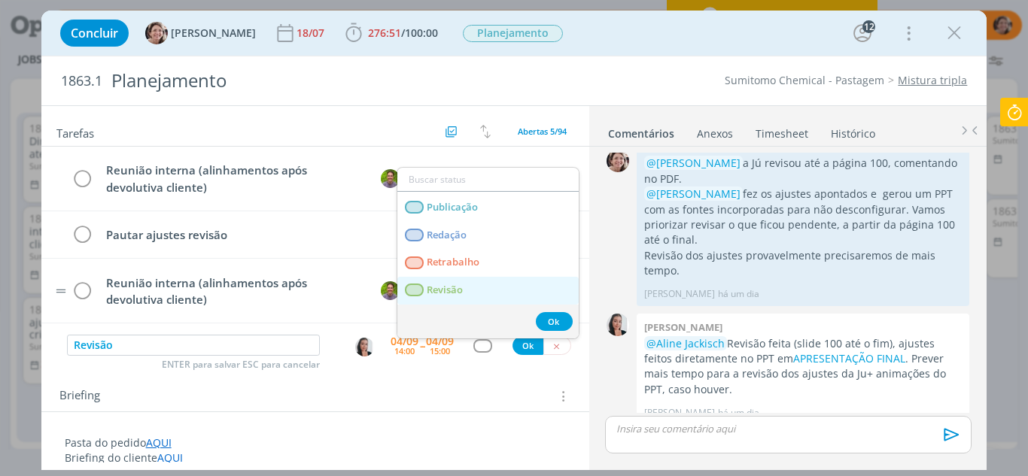
click at [467, 287] on link "Revisão" at bounding box center [487, 291] width 181 height 28
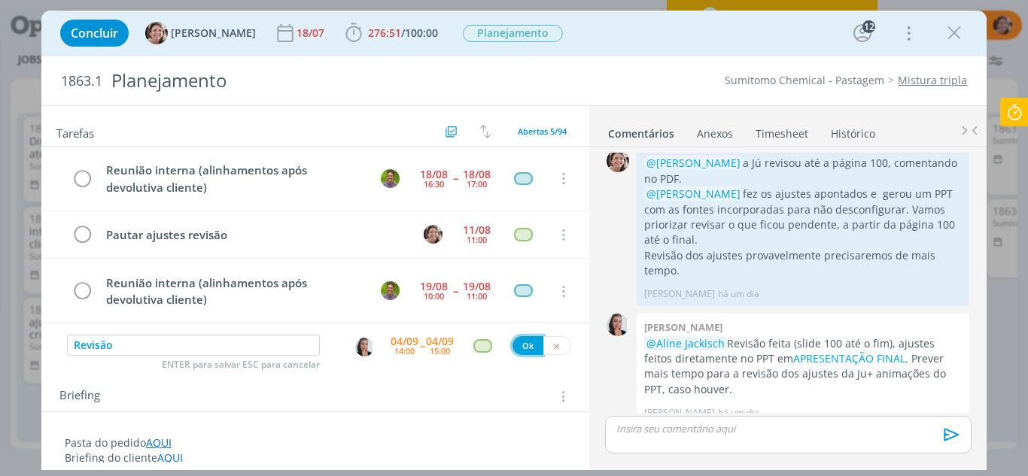
click at [527, 345] on button "Ok" at bounding box center [527, 345] width 31 height 19
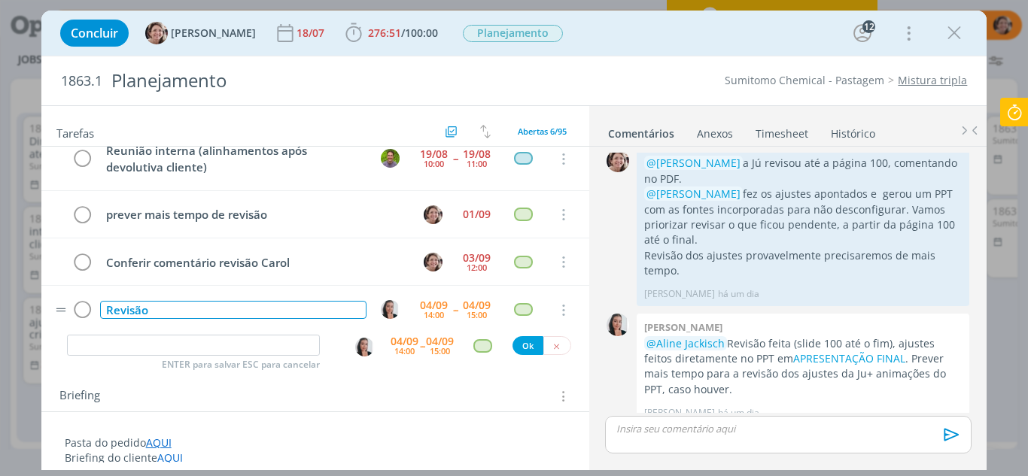
click at [158, 314] on div "Revisão" at bounding box center [233, 310] width 267 height 19
click at [180, 351] on input "dialog" at bounding box center [194, 345] width 254 height 21
click at [177, 345] on input "dialog" at bounding box center [194, 345] width 254 height 21
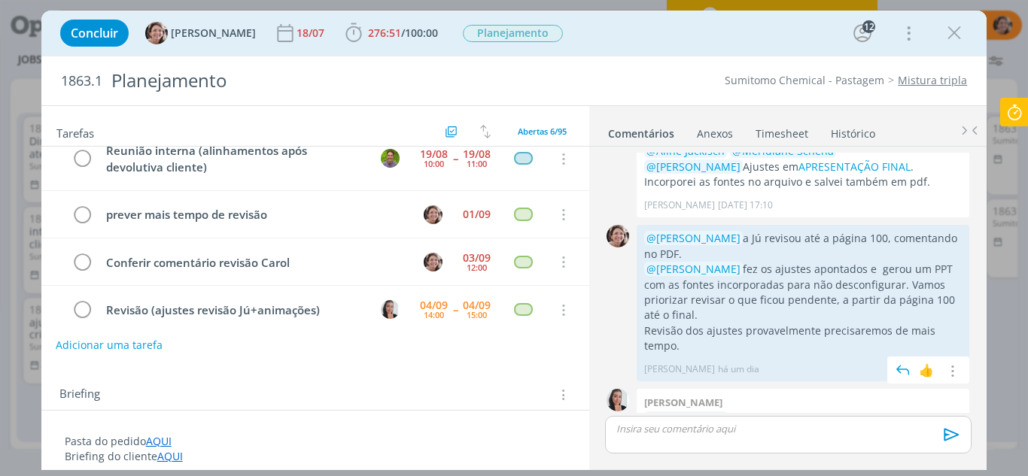
scroll to position [2170, 0]
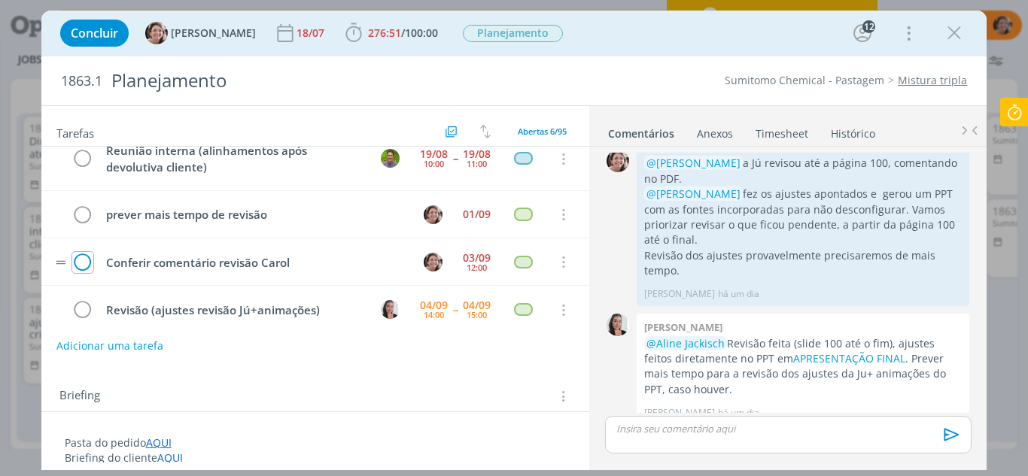
click at [81, 255] on icon "dialog" at bounding box center [82, 262] width 21 height 23
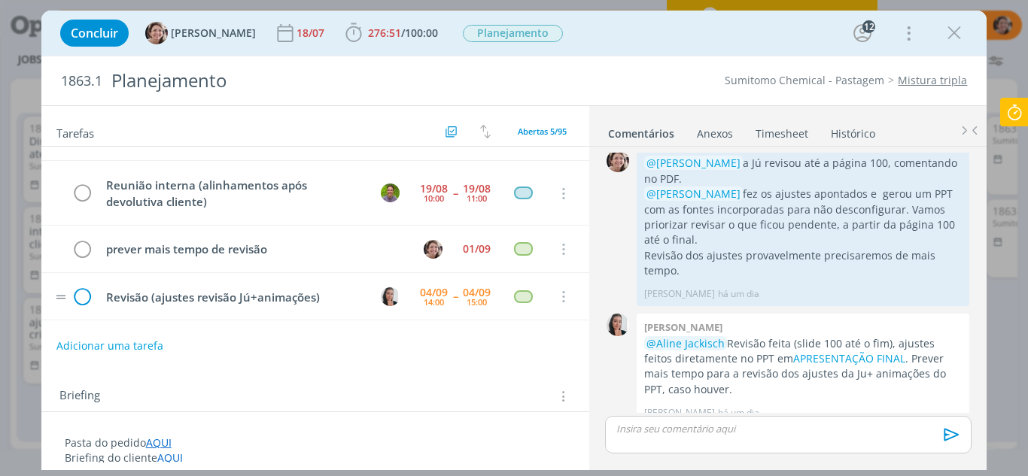
scroll to position [98, 0]
click at [81, 248] on icon "dialog" at bounding box center [82, 250] width 21 height 23
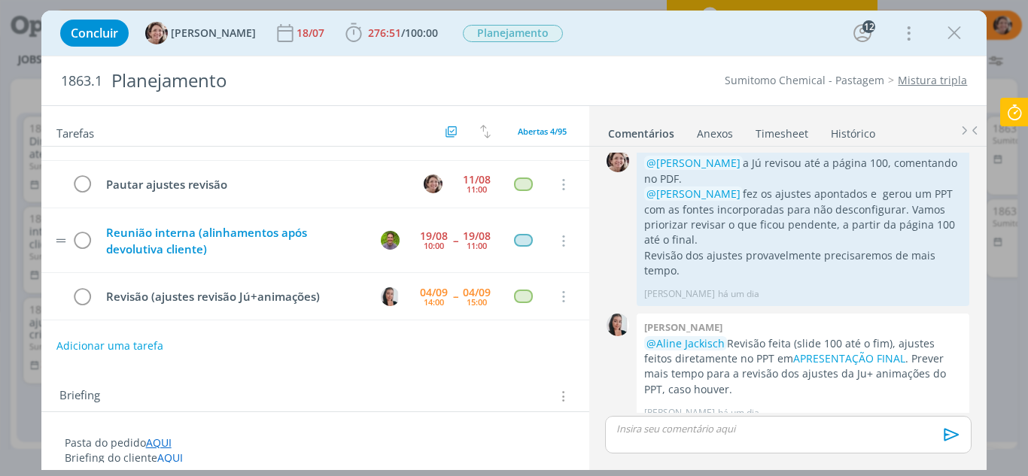
scroll to position [0, 0]
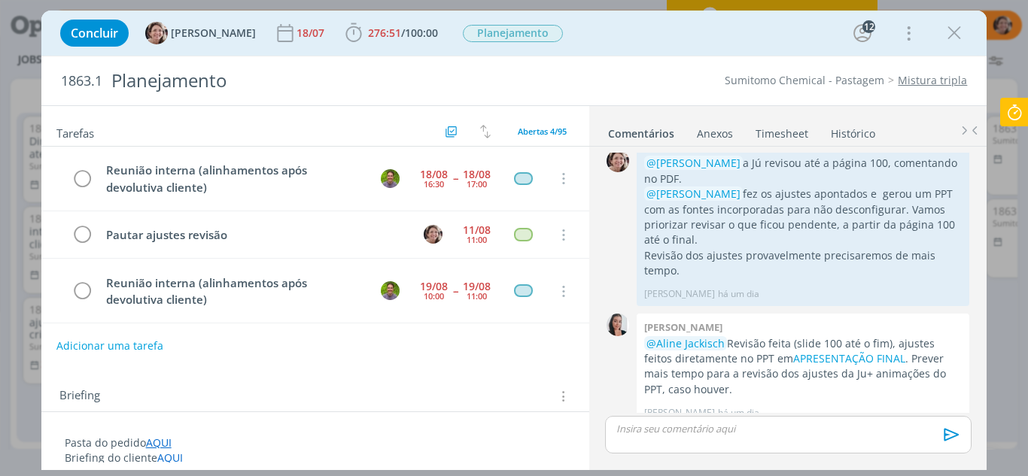
click at [780, 129] on link "Timesheet" at bounding box center [782, 131] width 54 height 22
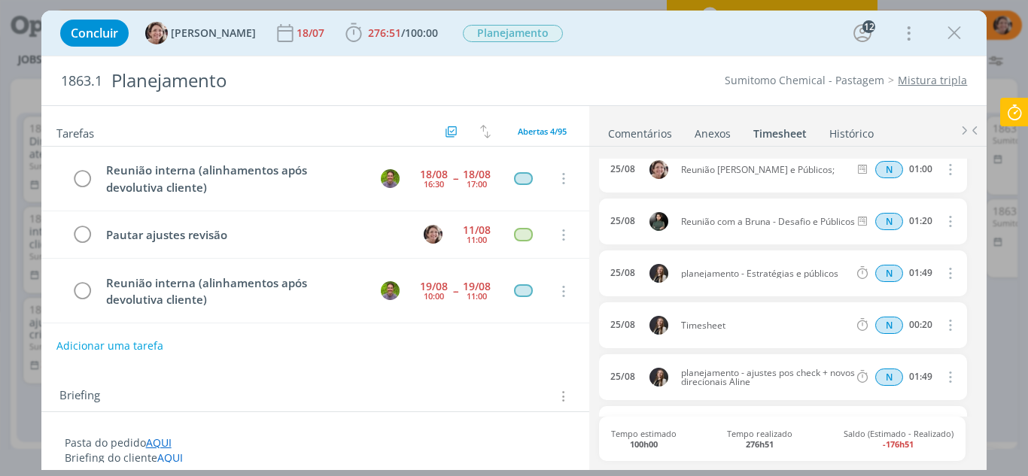
scroll to position [1819, 0]
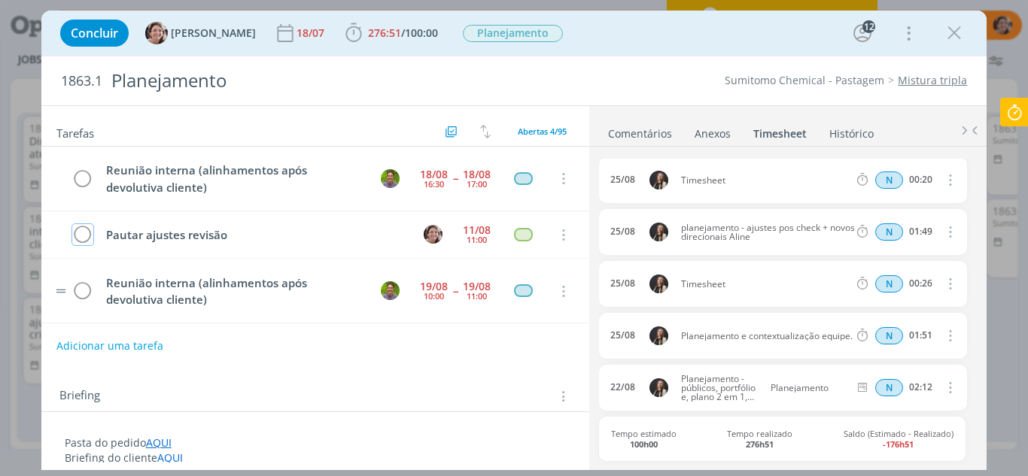
click at [89, 238] on icon "dialog" at bounding box center [82, 235] width 21 height 23
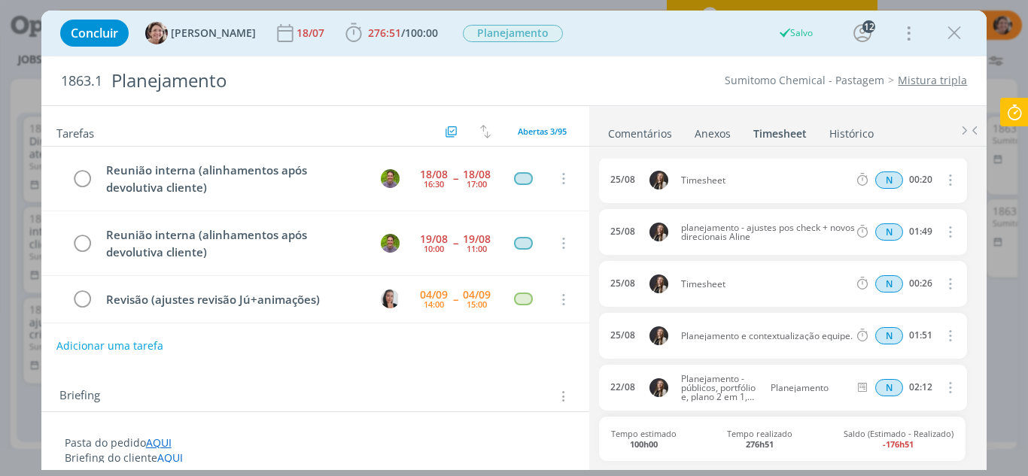
click at [1016, 119] on icon at bounding box center [1014, 112] width 27 height 29
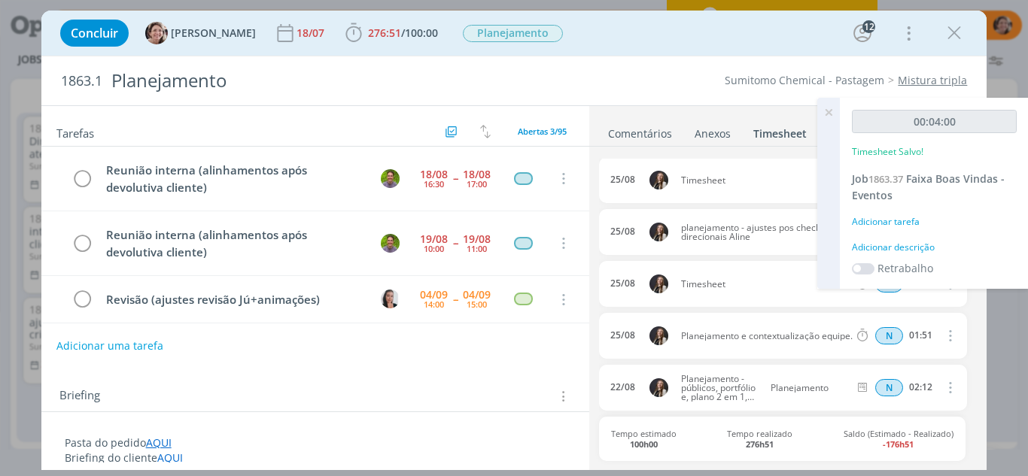
click at [830, 109] on icon at bounding box center [828, 112] width 27 height 29
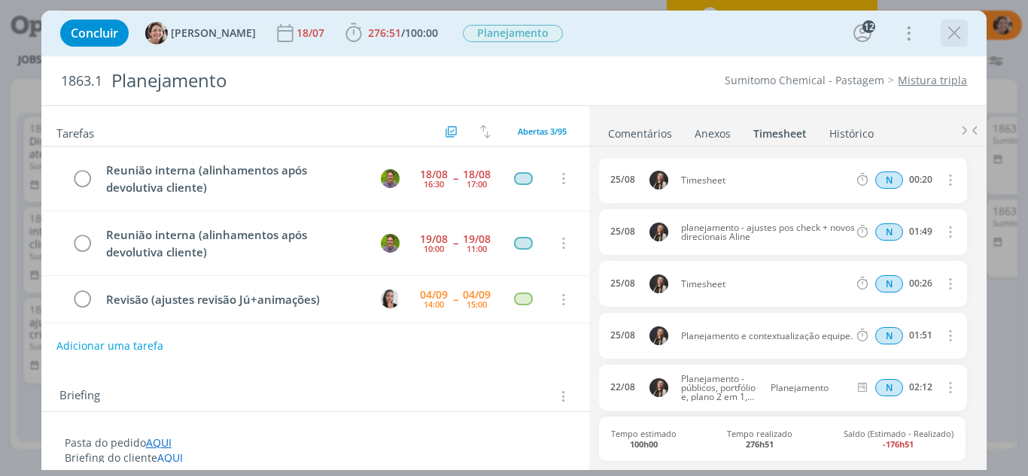
click at [957, 29] on icon "dialog" at bounding box center [954, 33] width 23 height 23
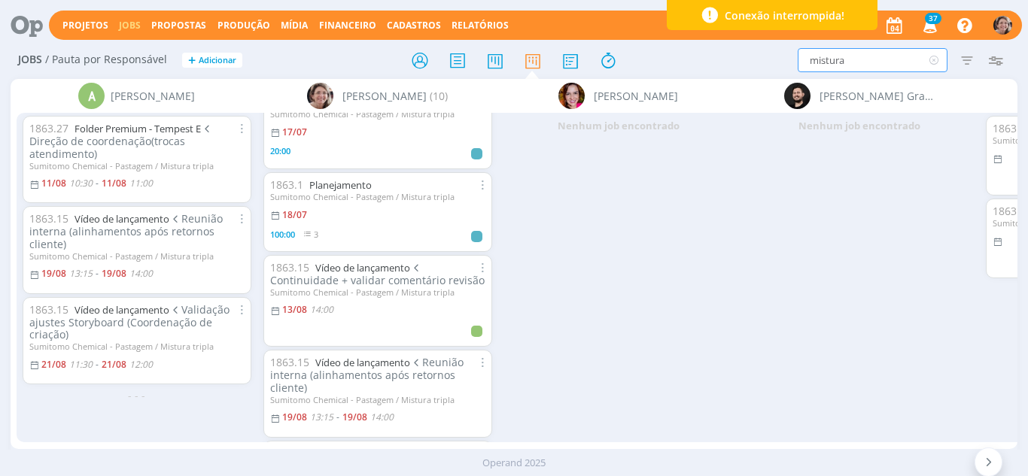
drag, startPoint x: 859, startPoint y: 59, endPoint x: 721, endPoint y: 51, distance: 138.7
click at [721, 51] on div "mistura Filtrar Filtrar Limpar mistura Tipo Jobs e Tarefas Data Personalizado a…" at bounding box center [849, 60] width 321 height 24
click at [980, 459] on div at bounding box center [988, 462] width 29 height 29
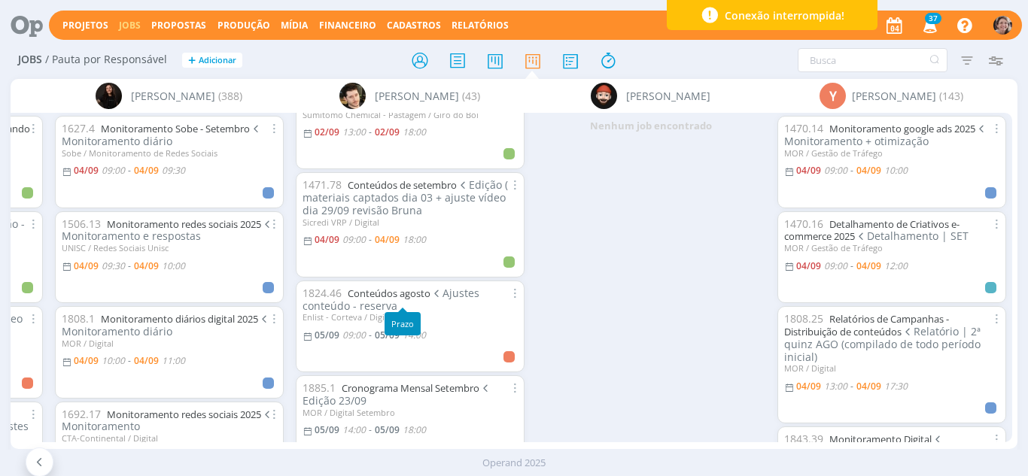
scroll to position [75, 0]
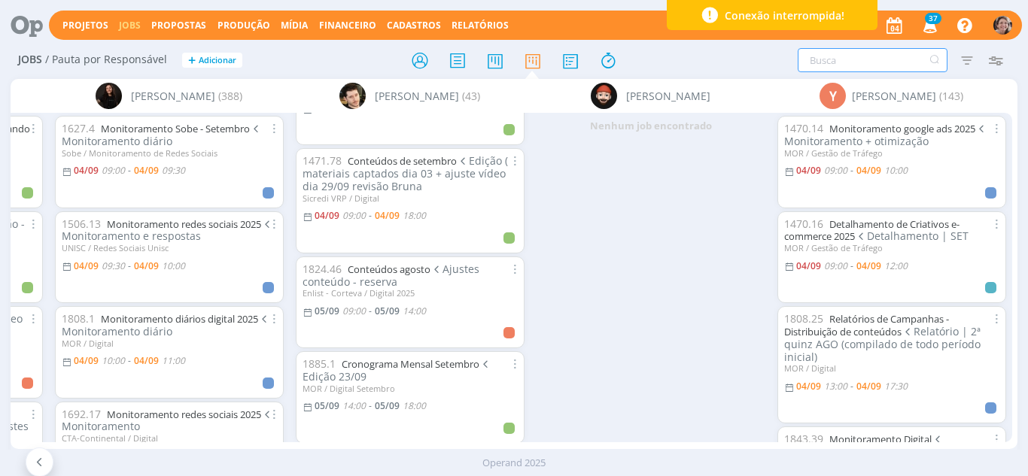
click at [844, 64] on input "text" at bounding box center [873, 60] width 150 height 24
type input "pílulas"
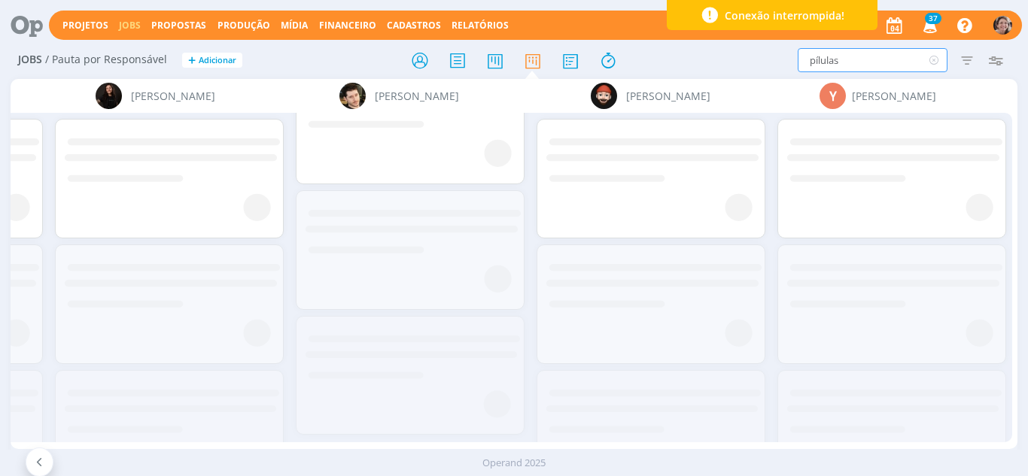
scroll to position [0, 0]
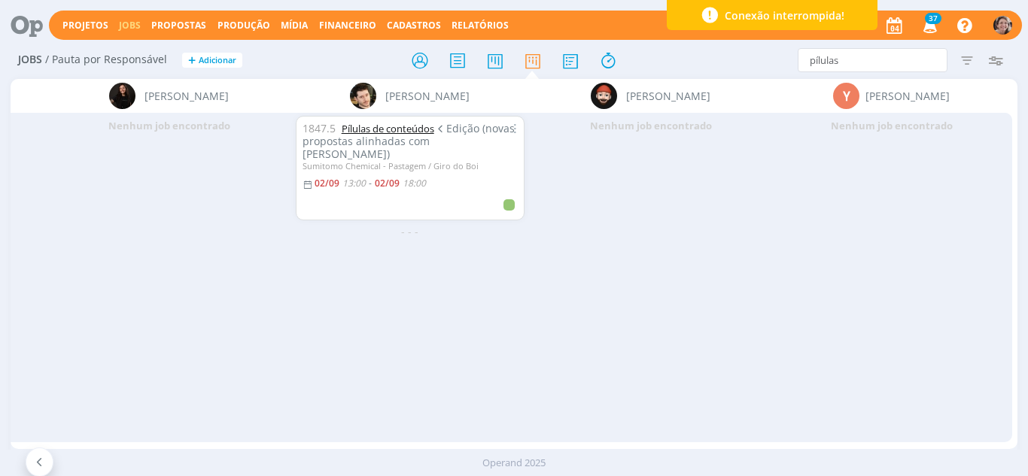
click at [398, 127] on link "Pílulas de conteúdos" at bounding box center [388, 129] width 93 height 14
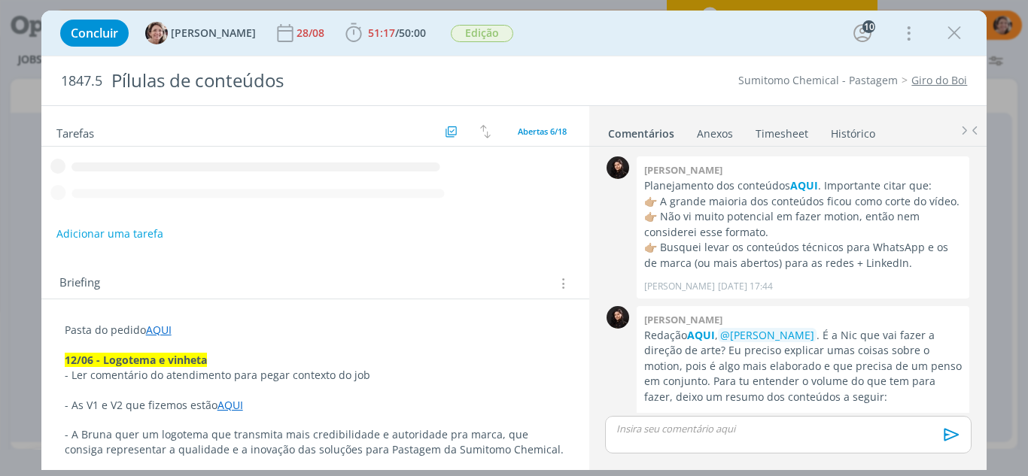
scroll to position [2423, 0]
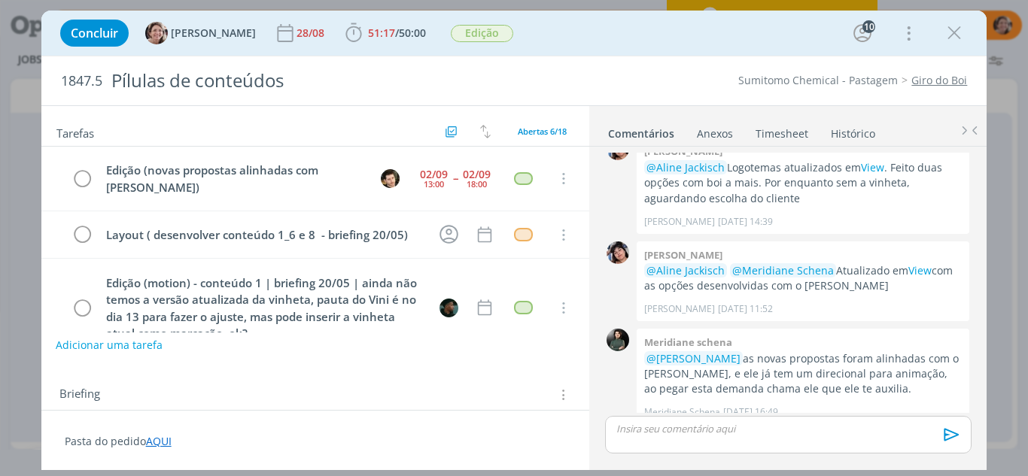
click at [118, 345] on button "Adicionar uma tarefa" at bounding box center [109, 346] width 107 height 26
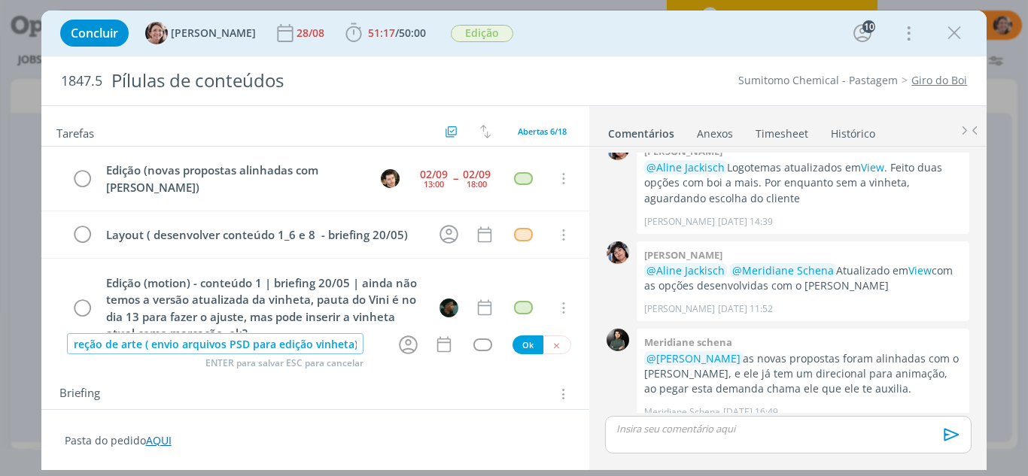
scroll to position [0, 14]
click at [401, 347] on icon "dialog" at bounding box center [408, 344] width 23 height 23
type input "Direção de arte ( envio arquivos PSD para edição vinheta)"
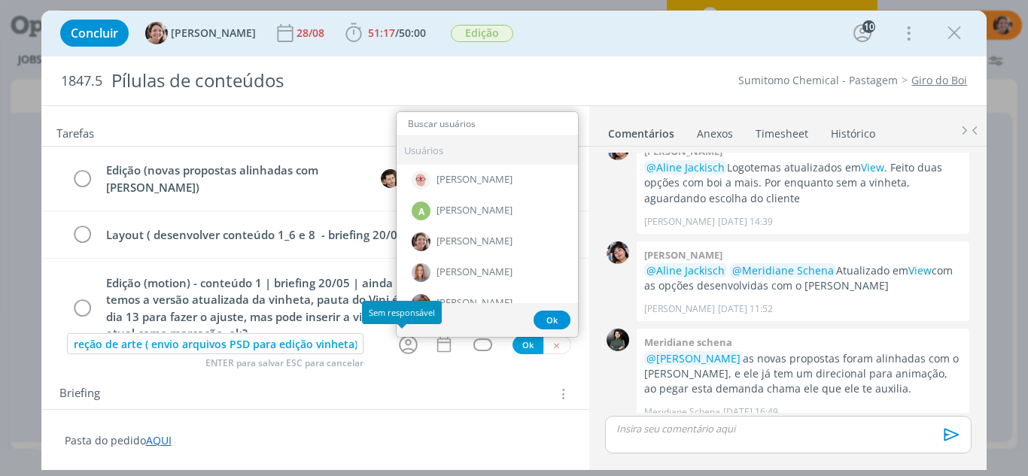
scroll to position [0, 0]
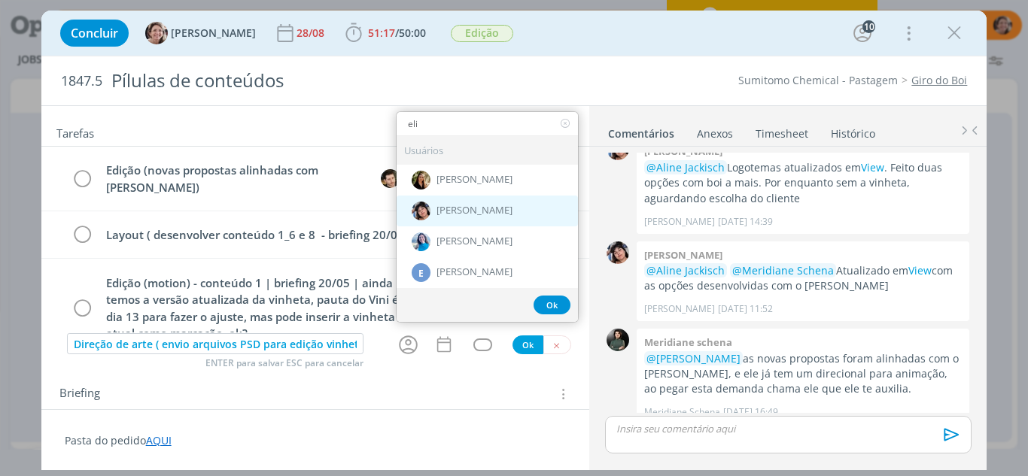
type input "eli"
drag, startPoint x: 492, startPoint y: 211, endPoint x: 481, endPoint y: 251, distance: 41.4
click at [491, 211] on span "[PERSON_NAME]" at bounding box center [474, 211] width 76 height 12
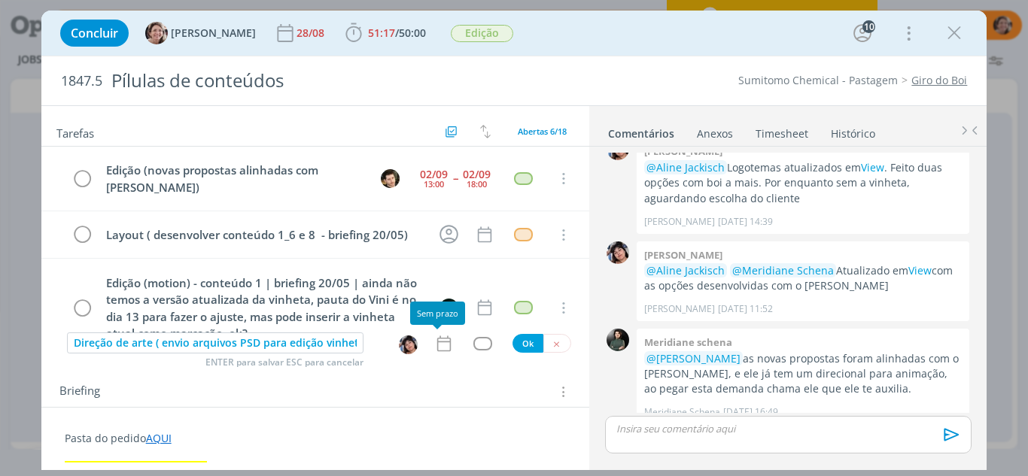
click at [442, 345] on icon "dialog" at bounding box center [444, 344] width 20 height 20
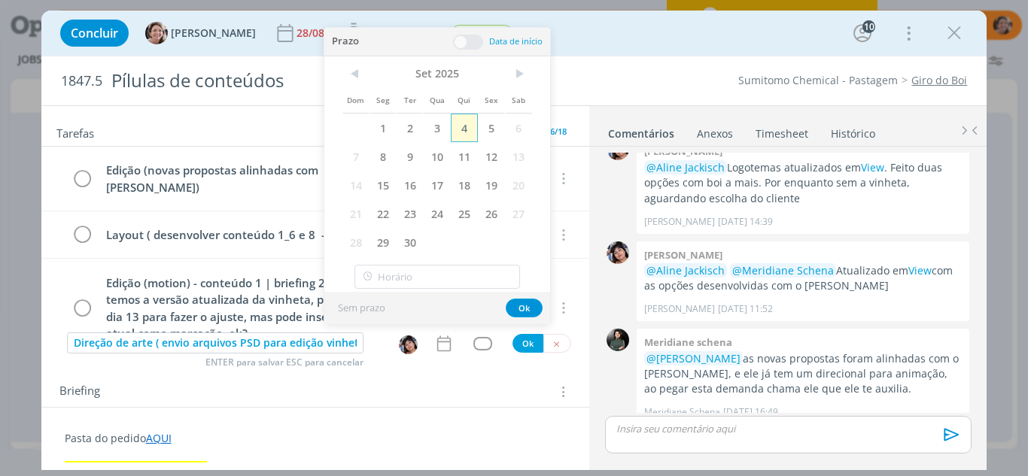
click at [466, 135] on span "4" at bounding box center [464, 128] width 27 height 29
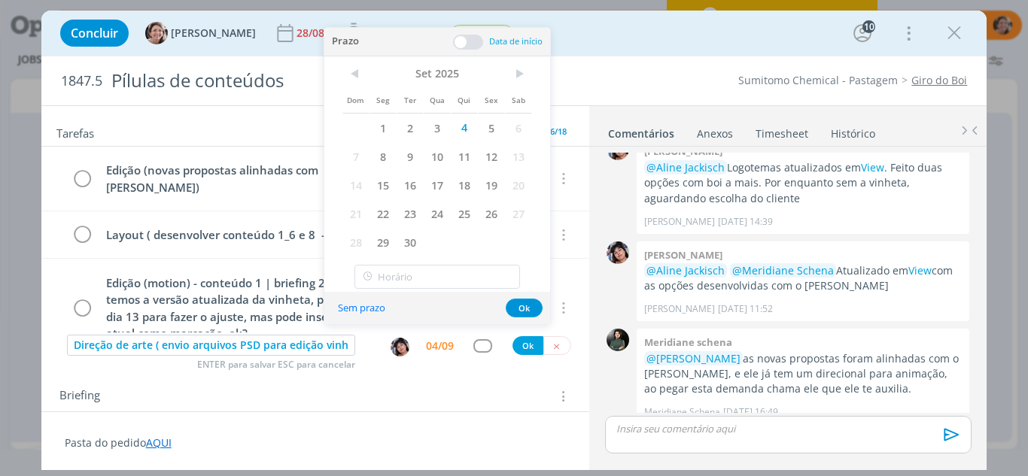
drag, startPoint x: 464, startPoint y: 39, endPoint x: 457, endPoint y: 63, distance: 25.0
click at [462, 39] on span at bounding box center [468, 42] width 30 height 15
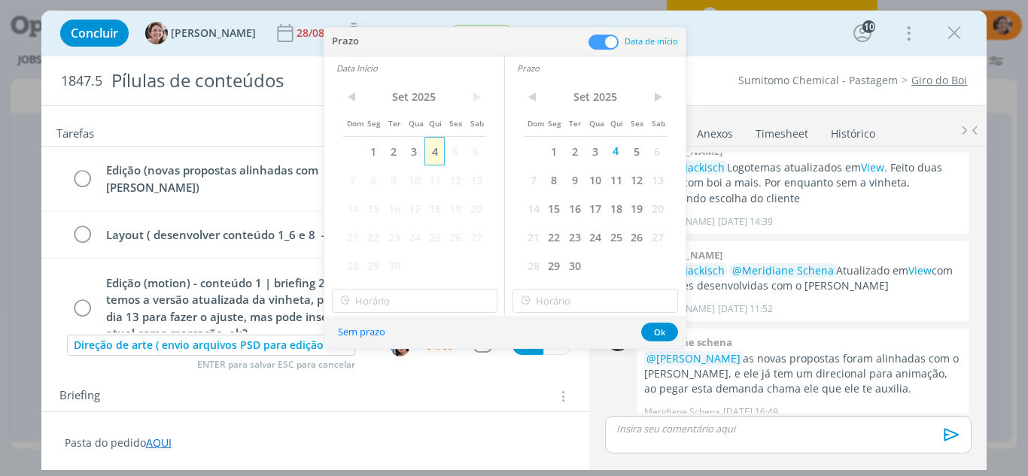
click at [438, 153] on span "4" at bounding box center [434, 151] width 20 height 29
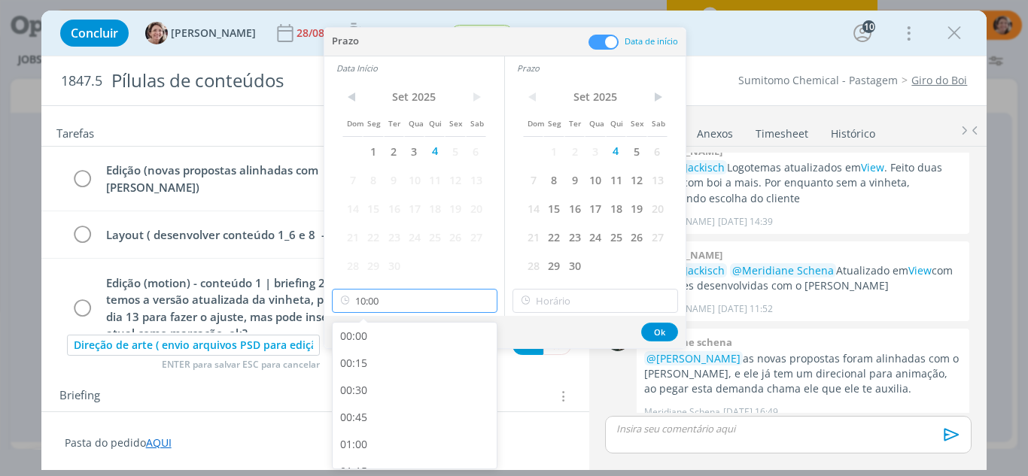
click at [430, 297] on input "10:00" at bounding box center [415, 301] width 166 height 24
click at [374, 369] on div "09:15" at bounding box center [417, 369] width 169 height 27
type input "09:15"
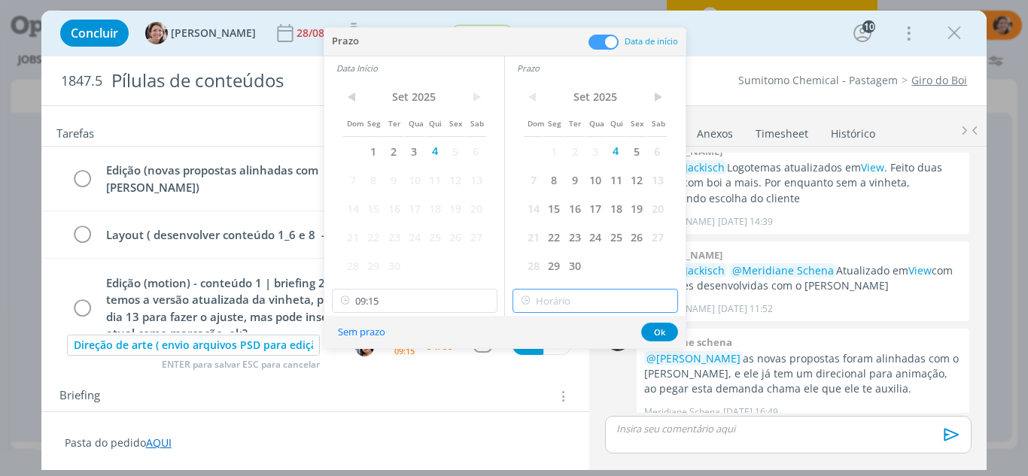
type input "10:00"
click at [564, 301] on input "10:00" at bounding box center [595, 301] width 166 height 24
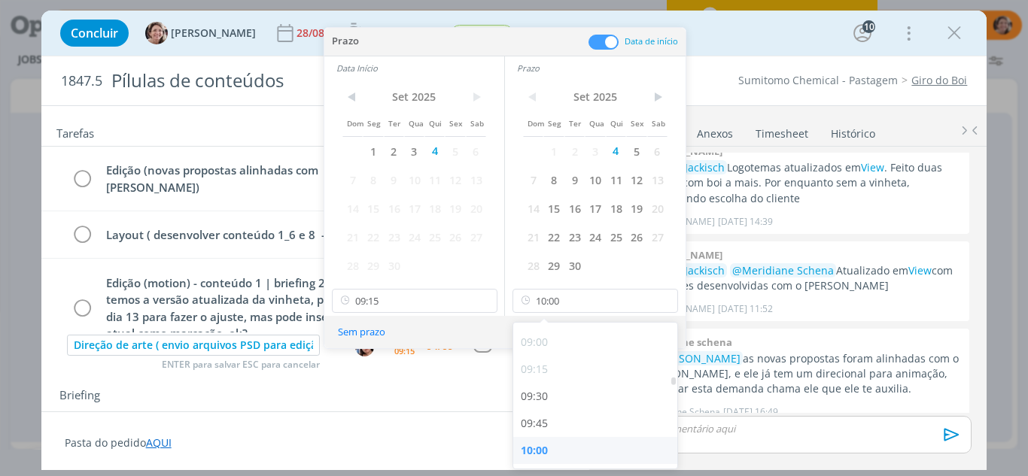
click at [560, 452] on div "10:00" at bounding box center [597, 450] width 169 height 27
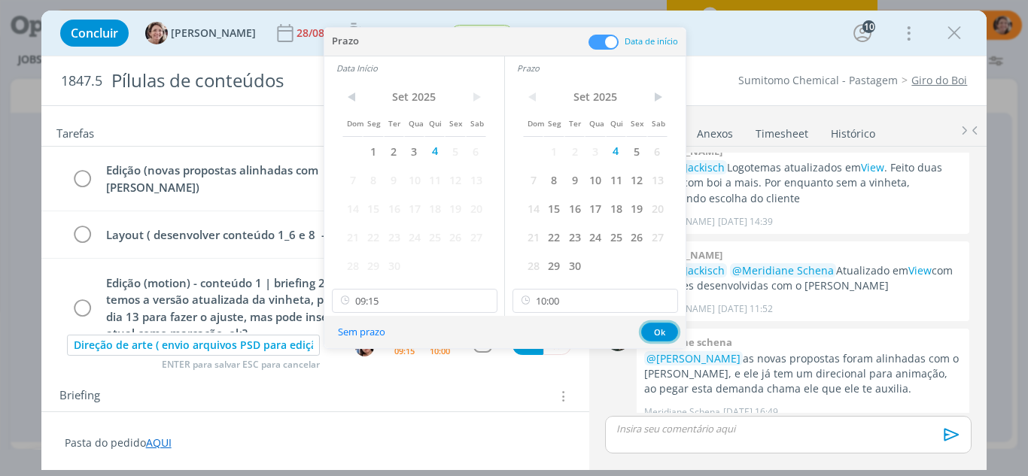
click at [657, 335] on button "Ok" at bounding box center [659, 332] width 37 height 19
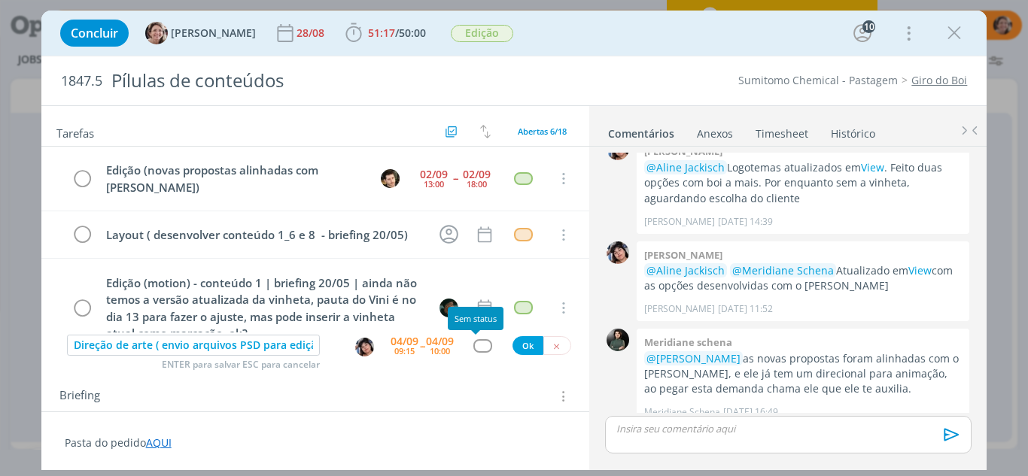
click at [480, 340] on div "dialog" at bounding box center [482, 345] width 19 height 13
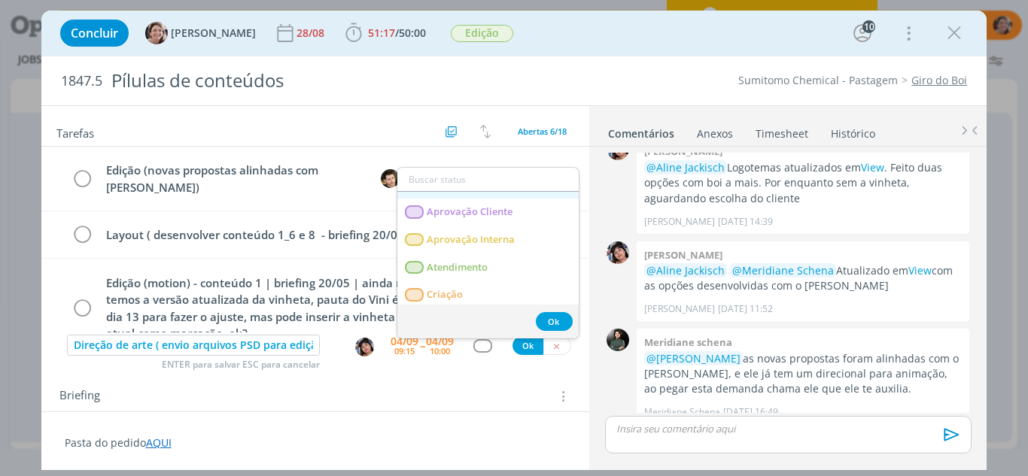
scroll to position [75, 0]
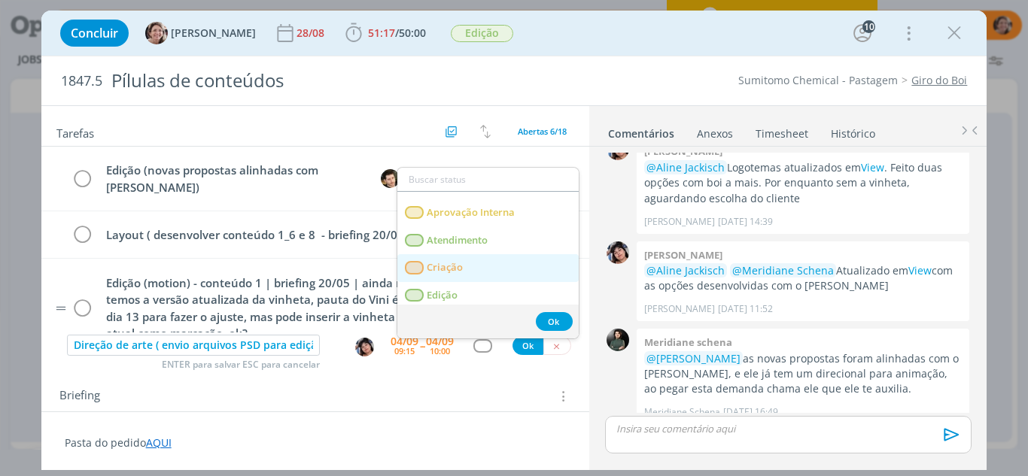
click at [463, 271] on link "Criação" at bounding box center [487, 268] width 181 height 28
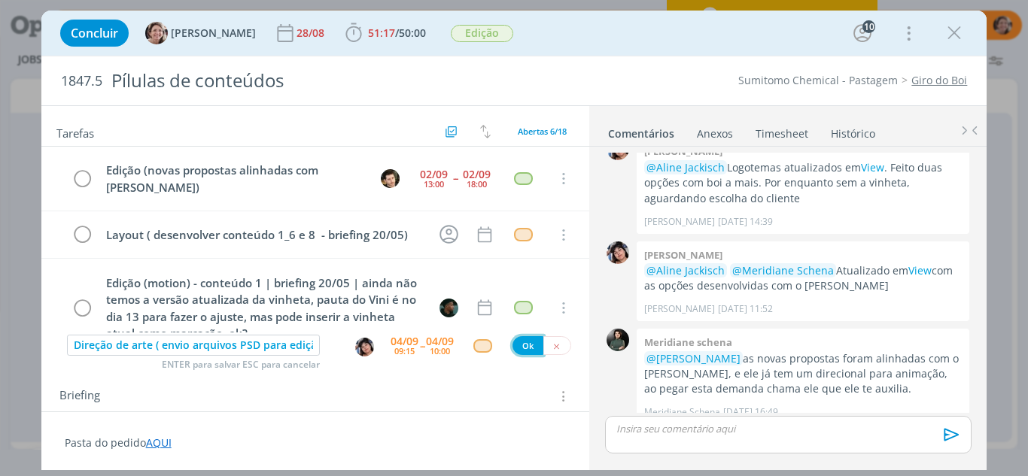
click at [525, 351] on button "Ok" at bounding box center [527, 345] width 31 height 19
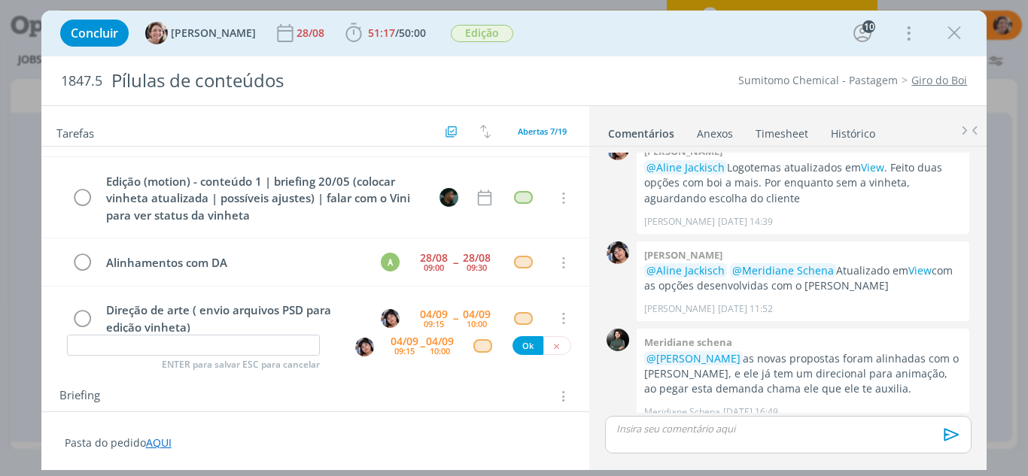
click at [745, 435] on p "dialog" at bounding box center [788, 429] width 342 height 14
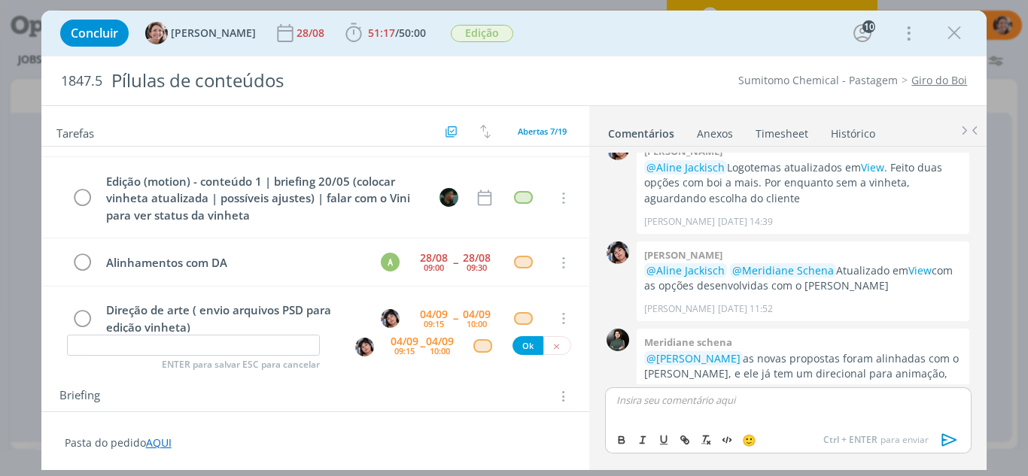
scroll to position [2452, 0]
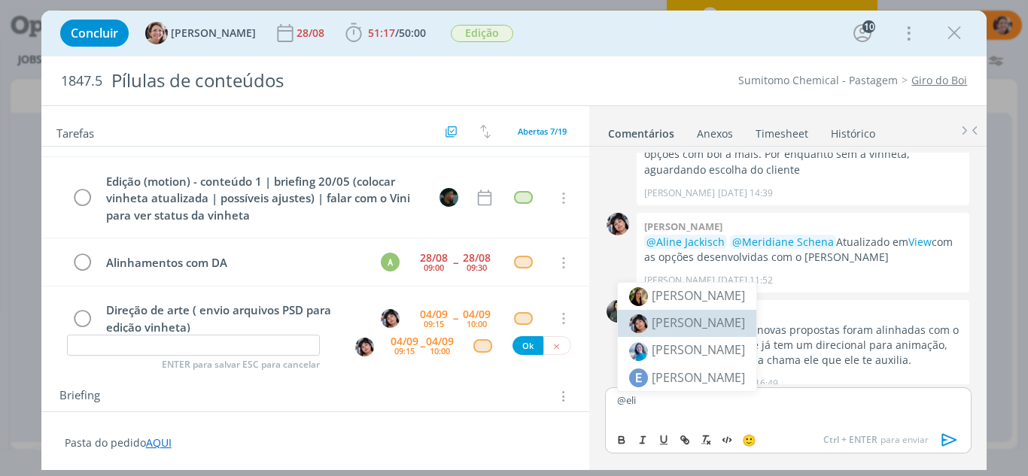
click at [707, 322] on span "[PERSON_NAME]" at bounding box center [698, 323] width 93 height 17
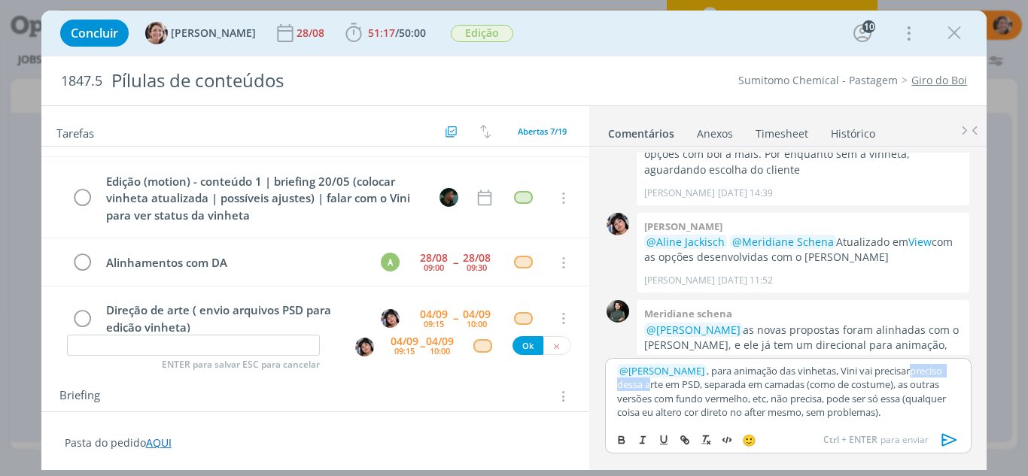
drag, startPoint x: 666, startPoint y: 387, endPoint x: 926, endPoint y: 371, distance: 260.1
click at [926, 371] on p "﻿ @ Eliana Hochscheidt ﻿ , para animação das vinhetas, Vini vai precisarpreciso…" at bounding box center [788, 392] width 342 height 56
click at [678, 386] on p "﻿ @ Eliana Hochscheidt ﻿ , para animação das vinhetas, Vini vai precisa da arte…" at bounding box center [788, 392] width 342 height 56
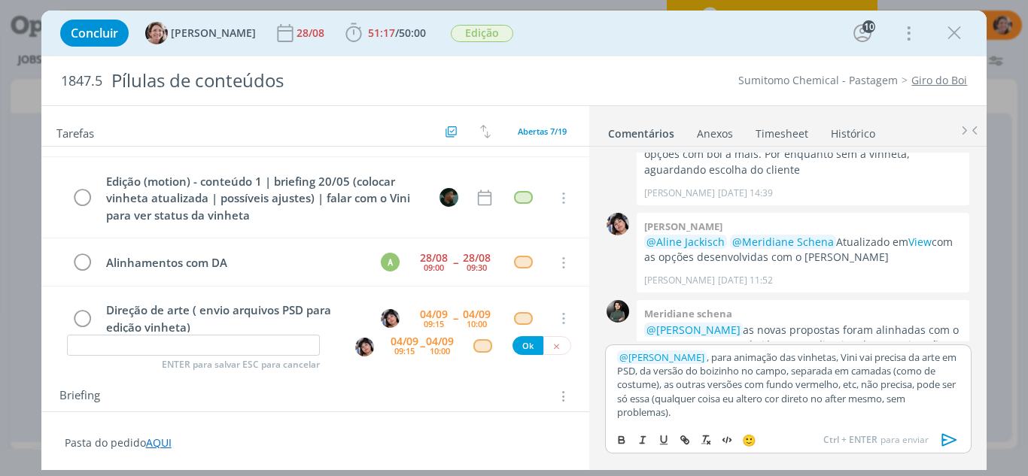
drag, startPoint x: 695, startPoint y: 419, endPoint x: 706, endPoint y: 389, distance: 32.1
click at [706, 389] on p "﻿ @ Eliana Hochscheidt ﻿ , para animação das vinhetas, Vini vai precisa da arte…" at bounding box center [788, 385] width 342 height 69
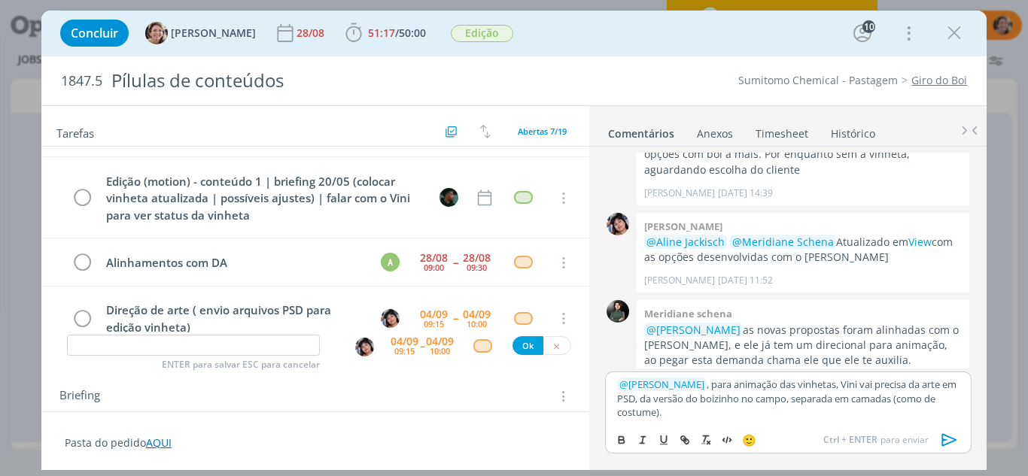
click at [944, 442] on icon "dialog" at bounding box center [949, 440] width 23 height 23
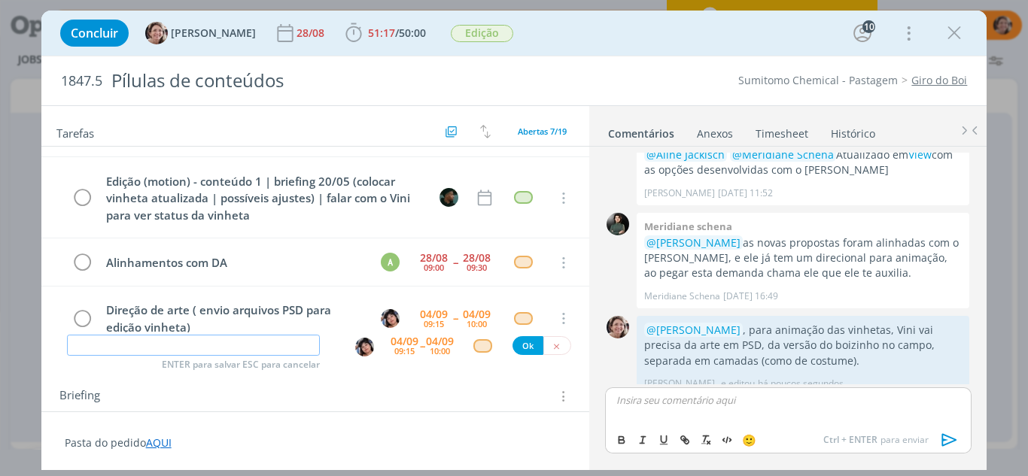
click at [114, 344] on input "dialog" at bounding box center [194, 345] width 254 height 21
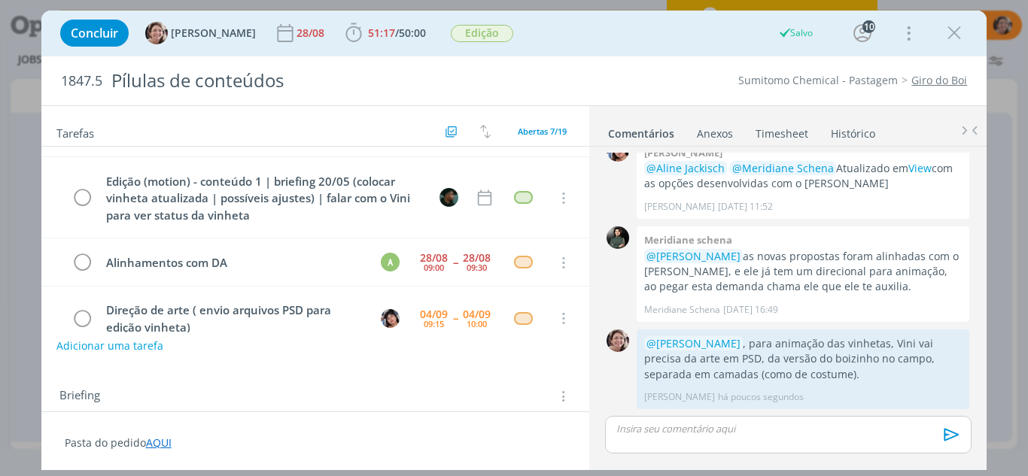
scroll to position [2510, 0]
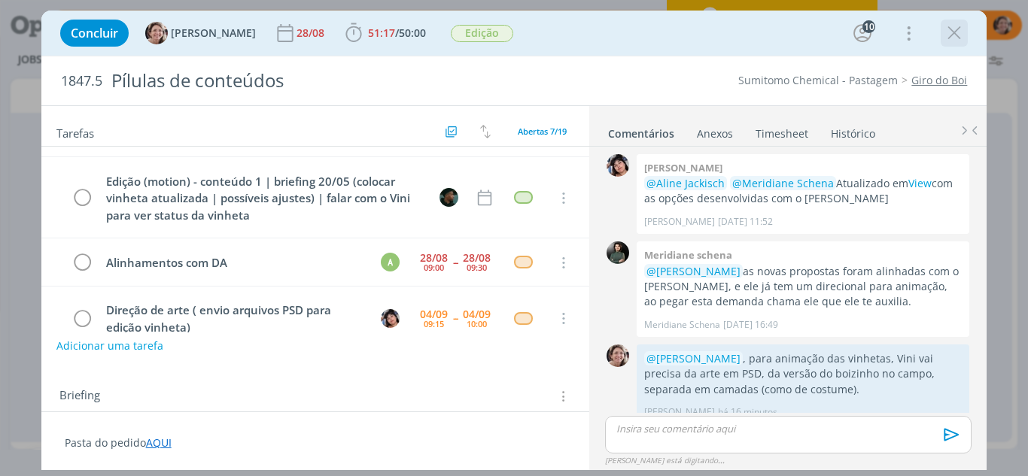
click at [962, 29] on icon "dialog" at bounding box center [954, 33] width 23 height 23
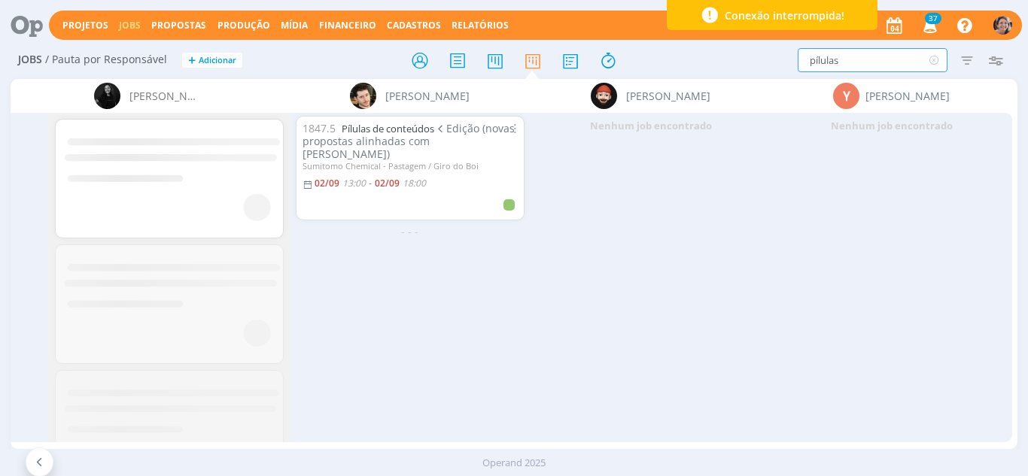
click at [731, 62] on div "pílulas Filtrar Filtrar Limpar pílulas Tipo Jobs e Tarefas Data Personalizado a…" at bounding box center [849, 60] width 321 height 24
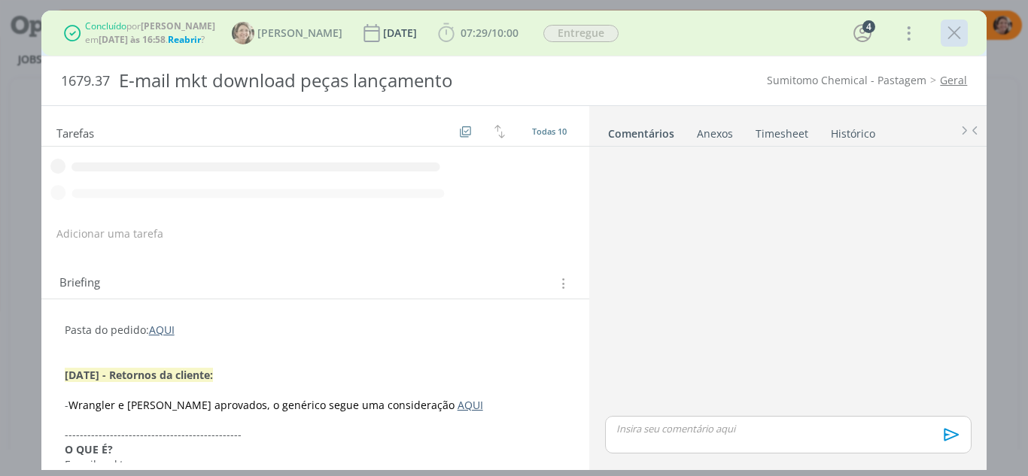
click at [959, 35] on icon "dialog" at bounding box center [954, 33] width 23 height 23
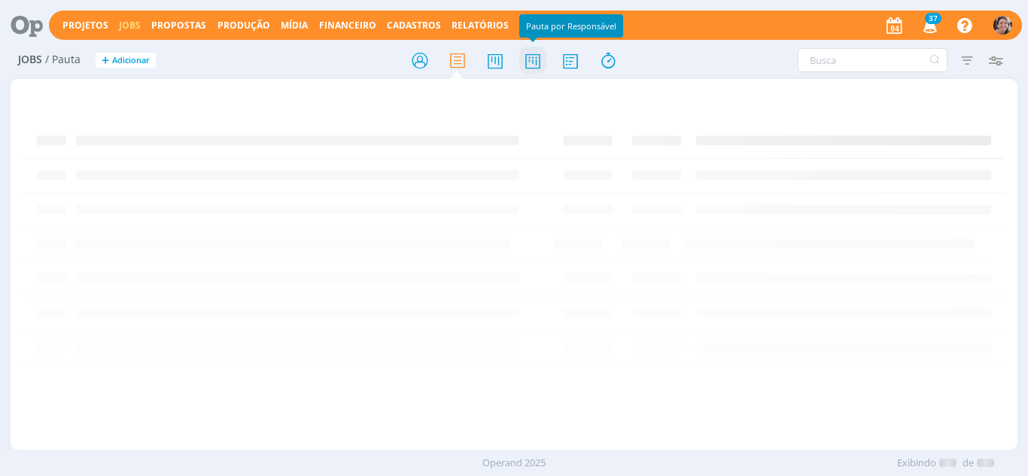
click at [540, 65] on icon at bounding box center [532, 60] width 27 height 29
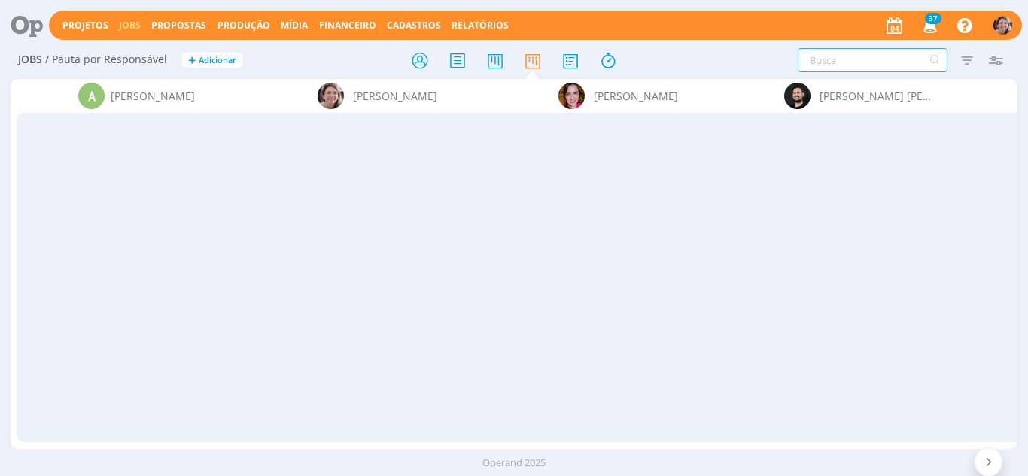
click at [813, 69] on input "text" at bounding box center [873, 60] width 150 height 24
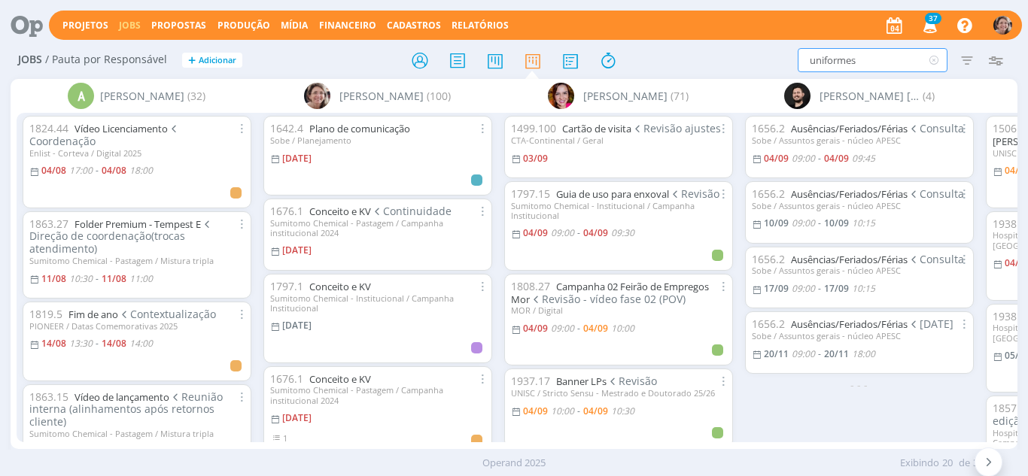
type input "uniformes"
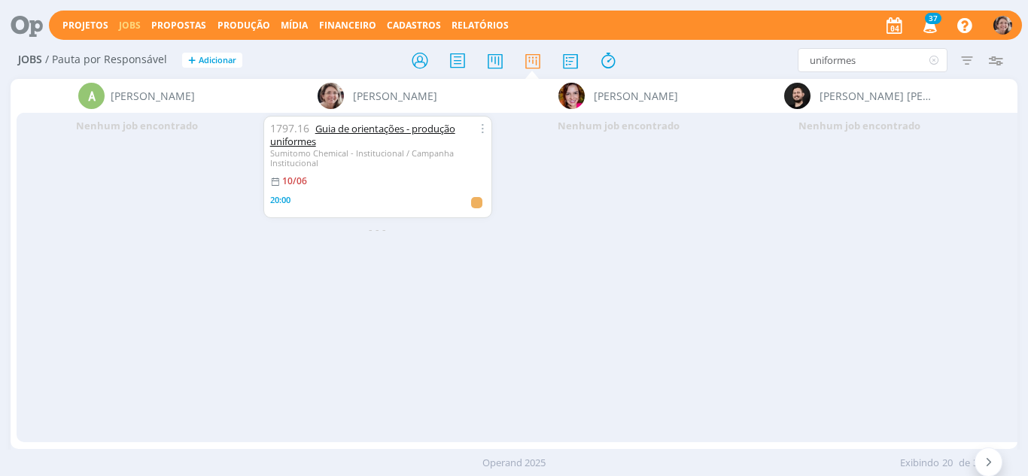
click at [378, 128] on link "Guia de orientações - produção uniformes" at bounding box center [362, 135] width 185 height 26
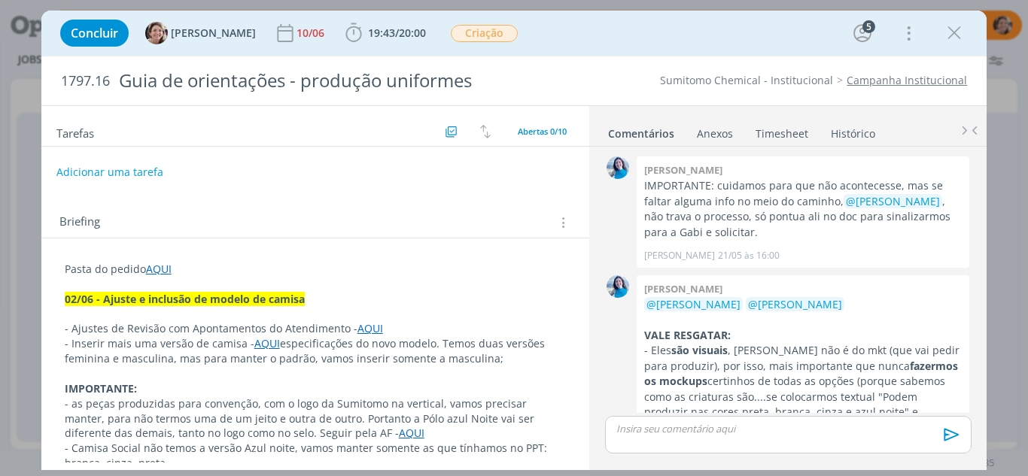
scroll to position [1655, 0]
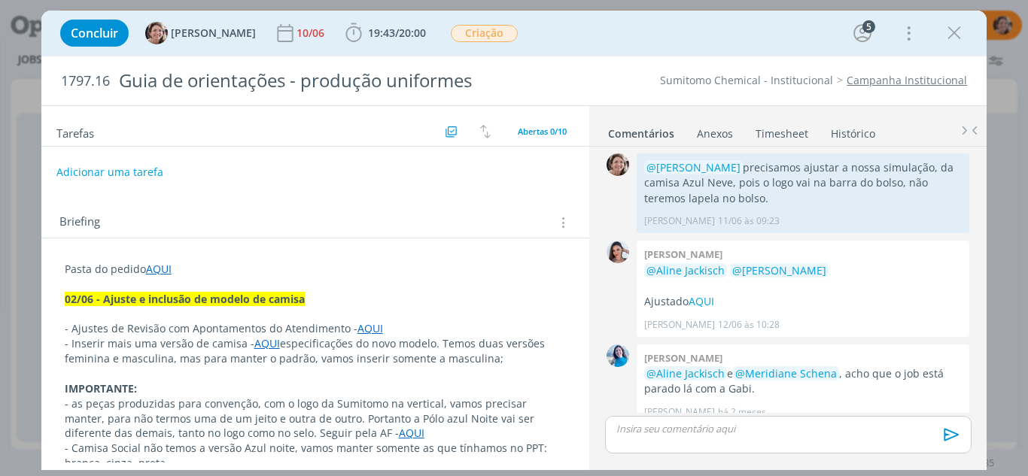
click at [199, 268] on p "Pasta do pedido AQUI" at bounding box center [316, 269] width 502 height 15
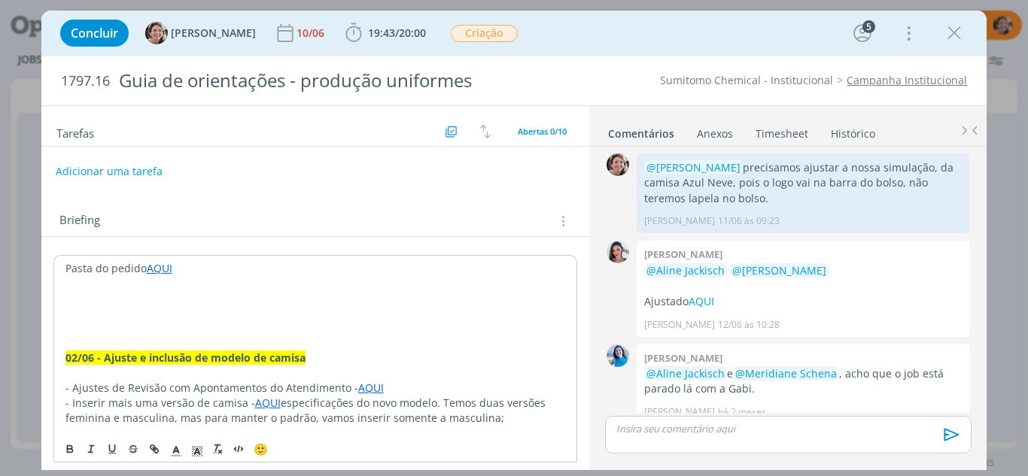
click at [104, 164] on button "Adicionar uma tarefa" at bounding box center [109, 172] width 107 height 26
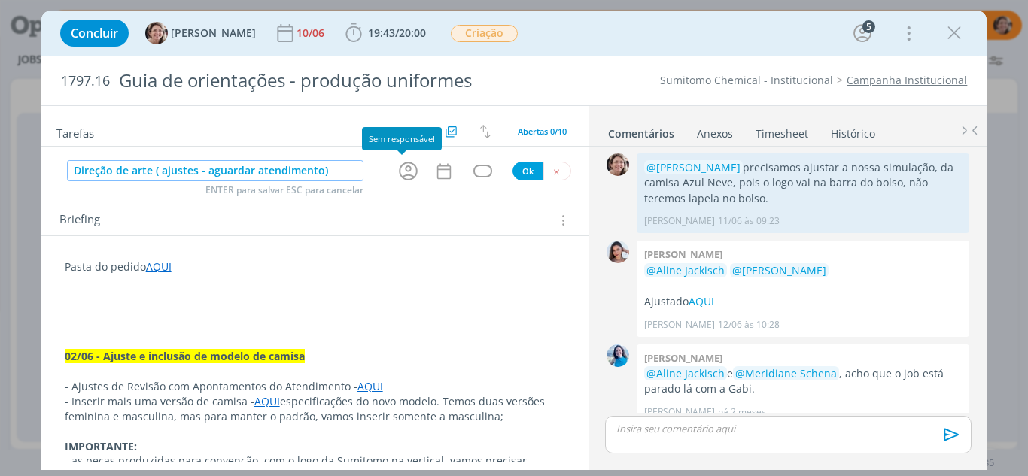
click at [406, 175] on icon "dialog" at bounding box center [408, 171] width 23 height 23
type input "Direção de arte ( ajustes - aguardar atendimento)"
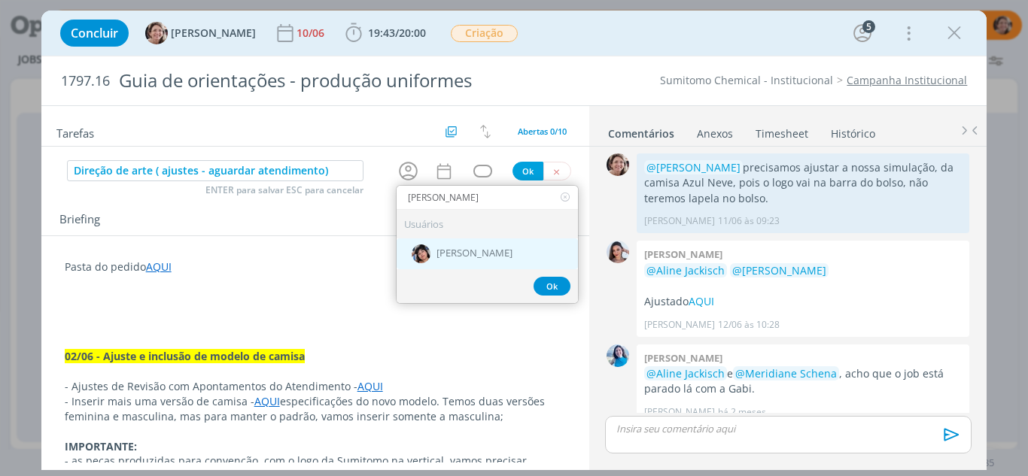
type input "[PERSON_NAME]"
click at [471, 254] on span "[PERSON_NAME]" at bounding box center [474, 254] width 76 height 12
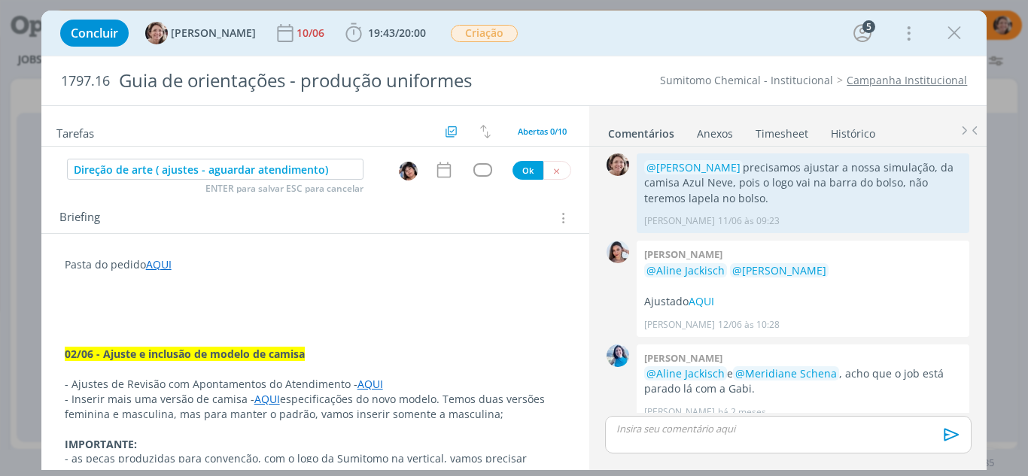
click at [439, 175] on icon "dialog" at bounding box center [444, 170] width 20 height 20
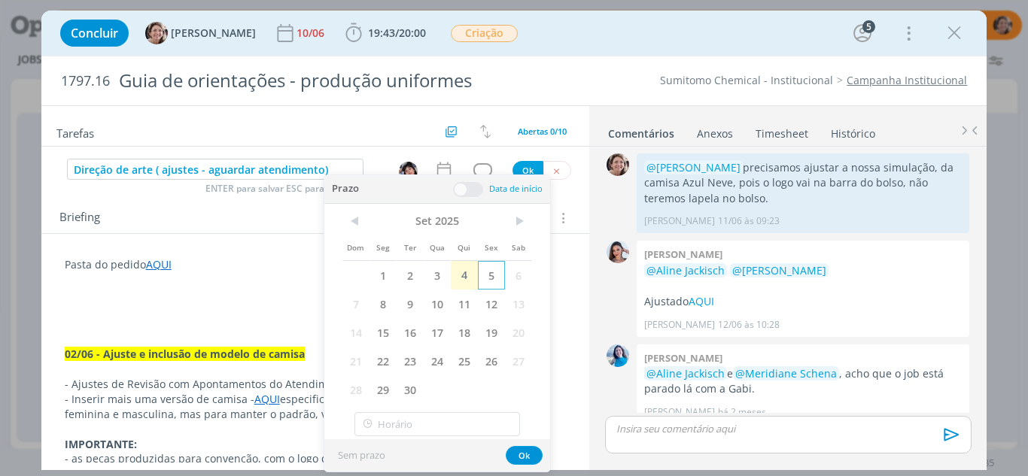
click at [494, 274] on span "5" at bounding box center [491, 275] width 27 height 29
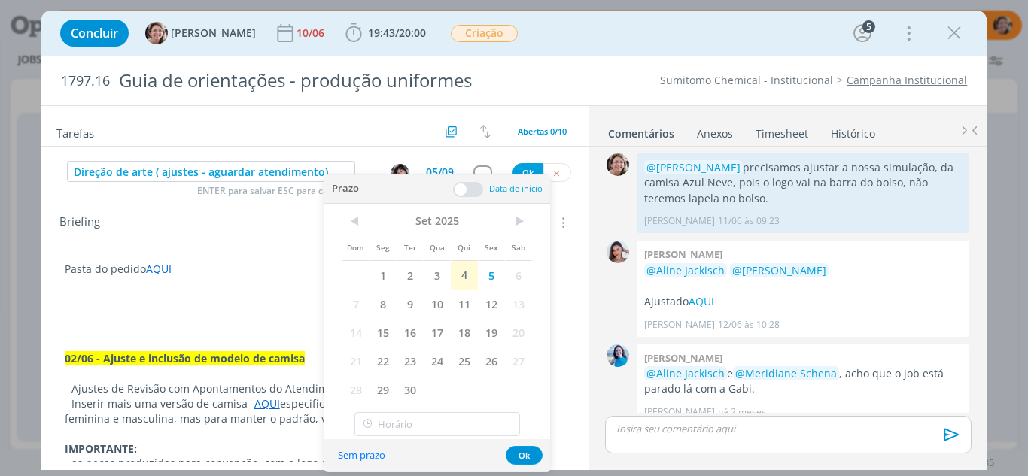
click at [460, 193] on span at bounding box center [468, 189] width 30 height 15
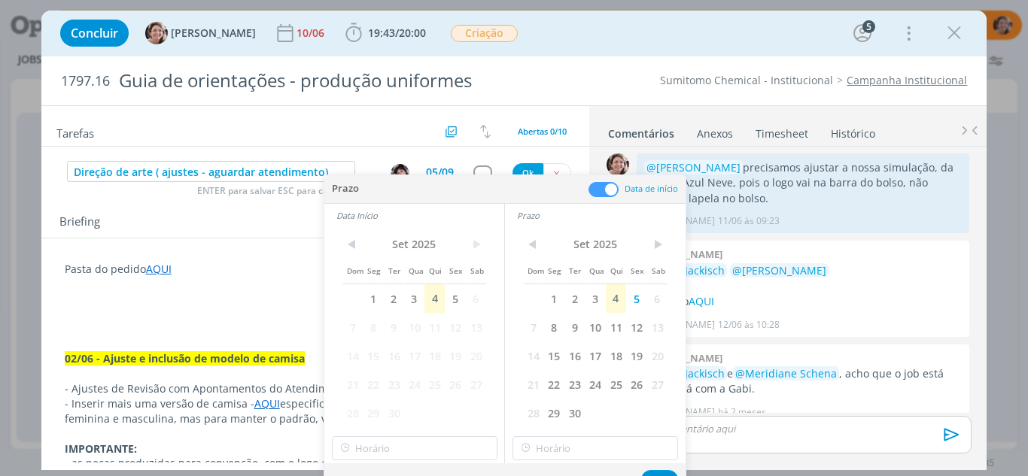
click at [466, 303] on span "6" at bounding box center [476, 298] width 20 height 29
click at [458, 303] on span "5" at bounding box center [455, 298] width 20 height 29
click at [456, 305] on span "5" at bounding box center [455, 298] width 20 height 29
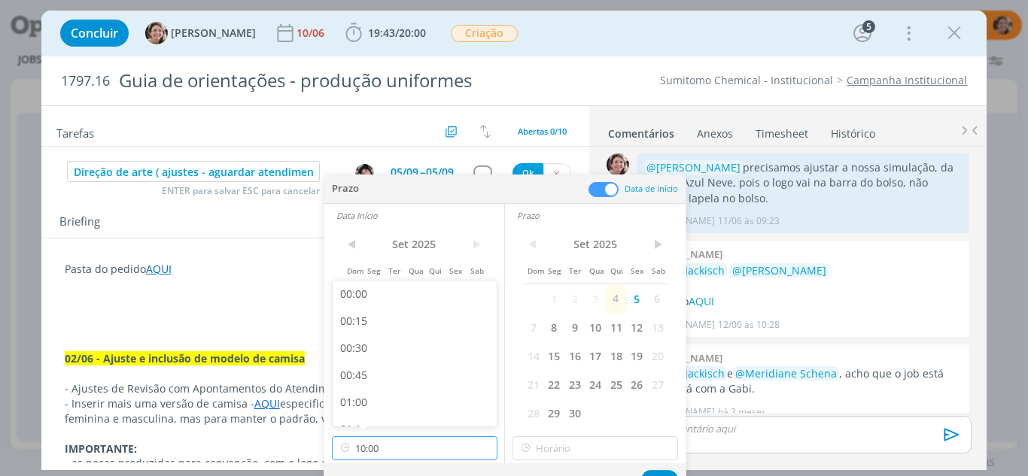
click at [417, 453] on input "10:00" at bounding box center [415, 448] width 166 height 24
click at [366, 296] on div "09:00" at bounding box center [417, 300] width 169 height 27
type input "09:00"
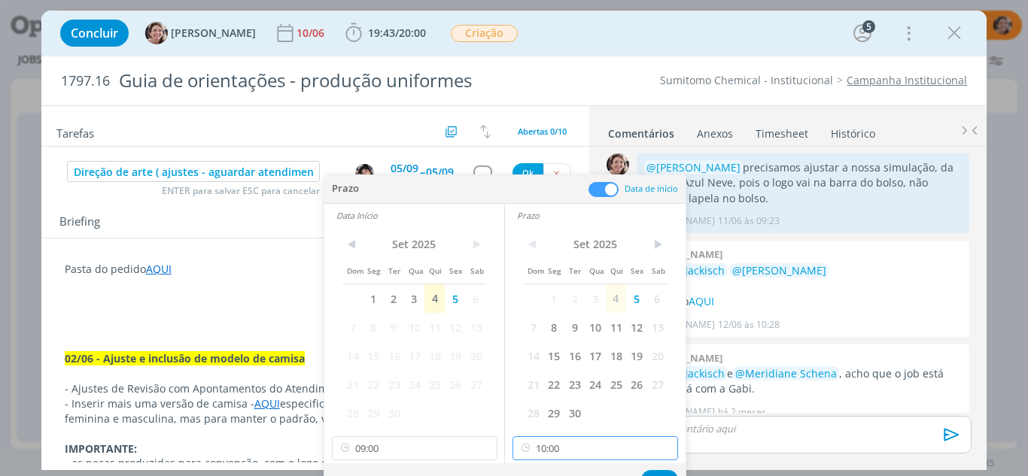
click at [586, 448] on input "10:00" at bounding box center [595, 448] width 166 height 24
click at [543, 366] on div "11:00" at bounding box center [597, 366] width 169 height 27
type input "11:00"
click at [661, 472] on button "Ok" at bounding box center [659, 479] width 37 height 19
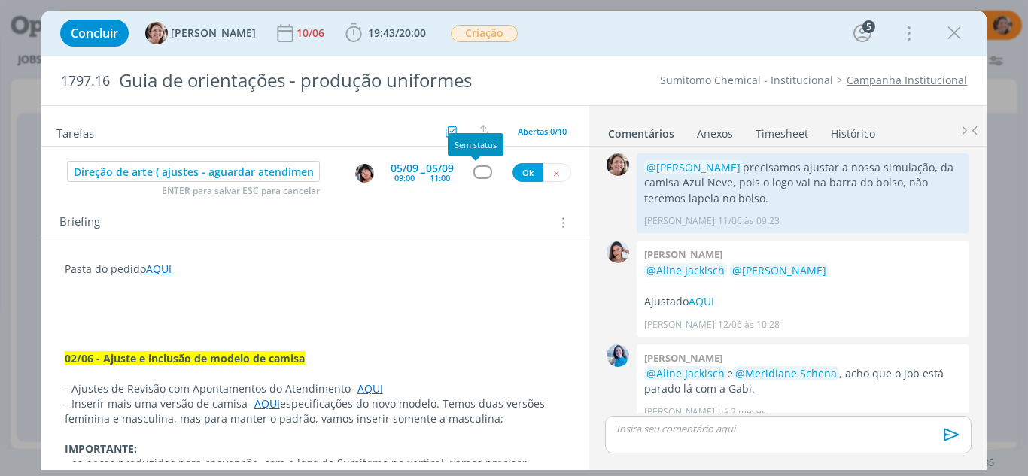
click at [479, 177] on div "dialog" at bounding box center [482, 172] width 19 height 13
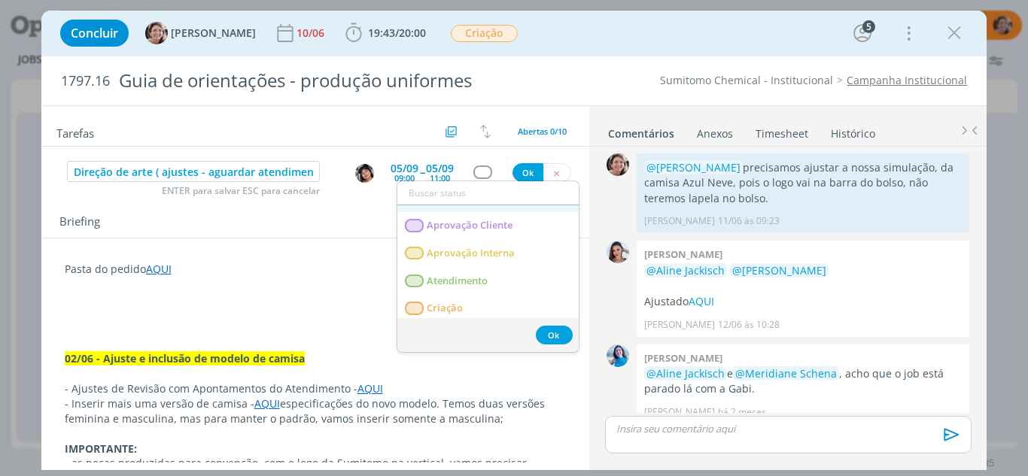
scroll to position [75, 0]
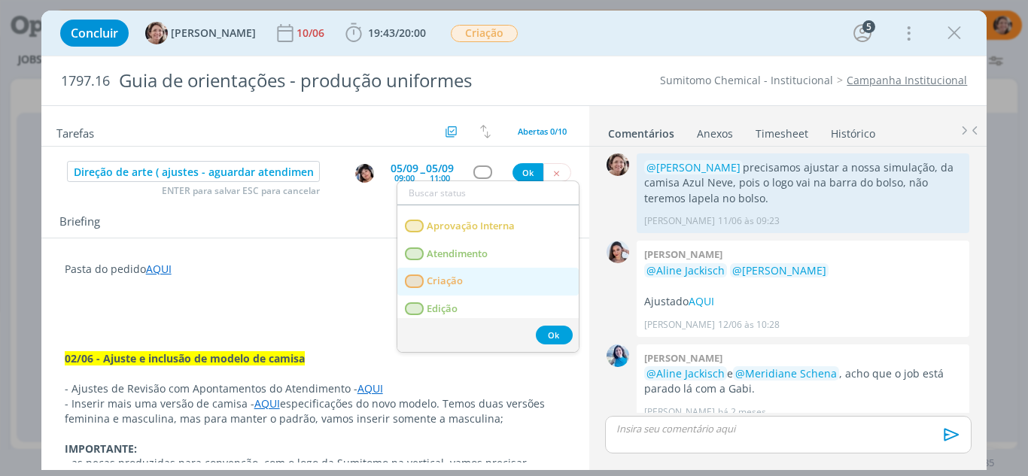
click at [463, 278] on link "Criação" at bounding box center [487, 282] width 181 height 28
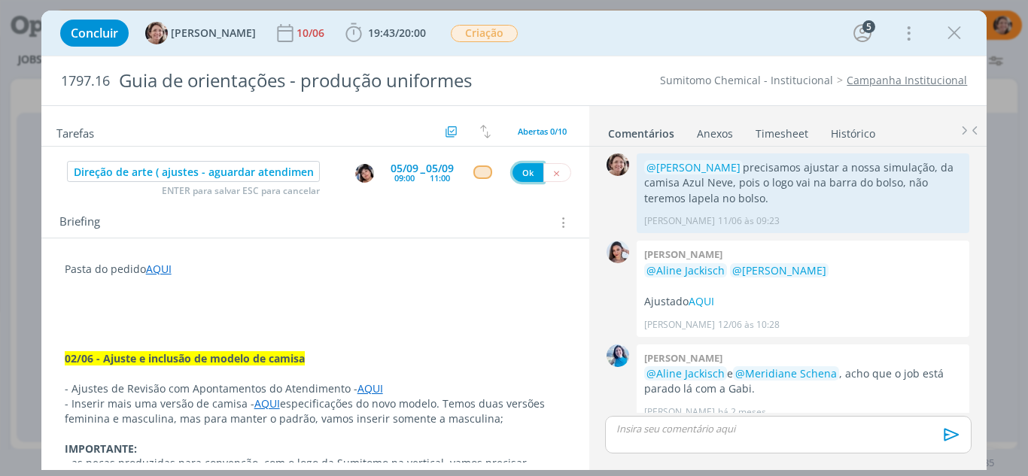
click at [512, 178] on button "Ok" at bounding box center [527, 172] width 31 height 19
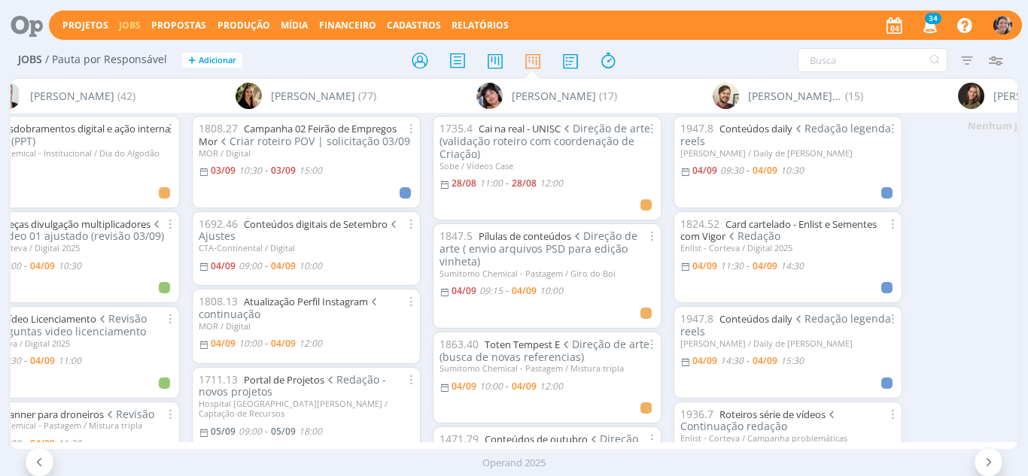
scroll to position [150, 0]
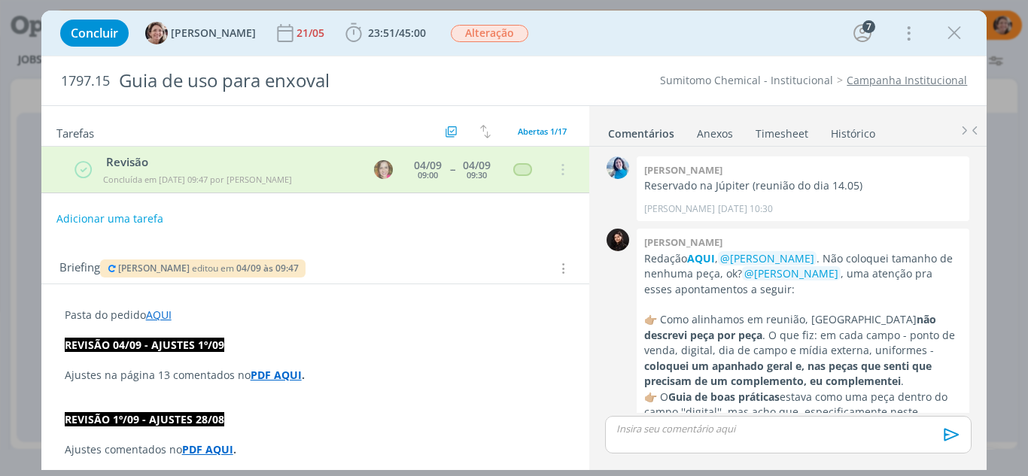
scroll to position [1609, 0]
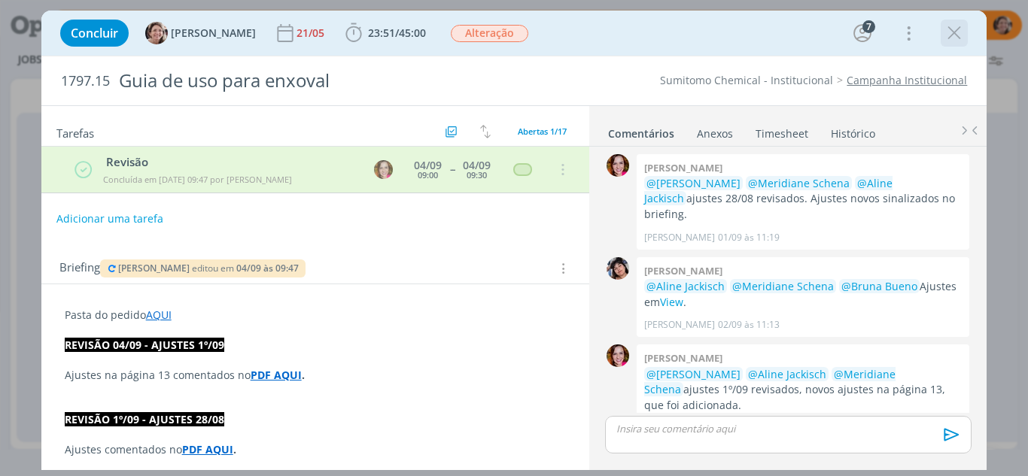
click at [959, 30] on icon "dialog" at bounding box center [954, 33] width 23 height 23
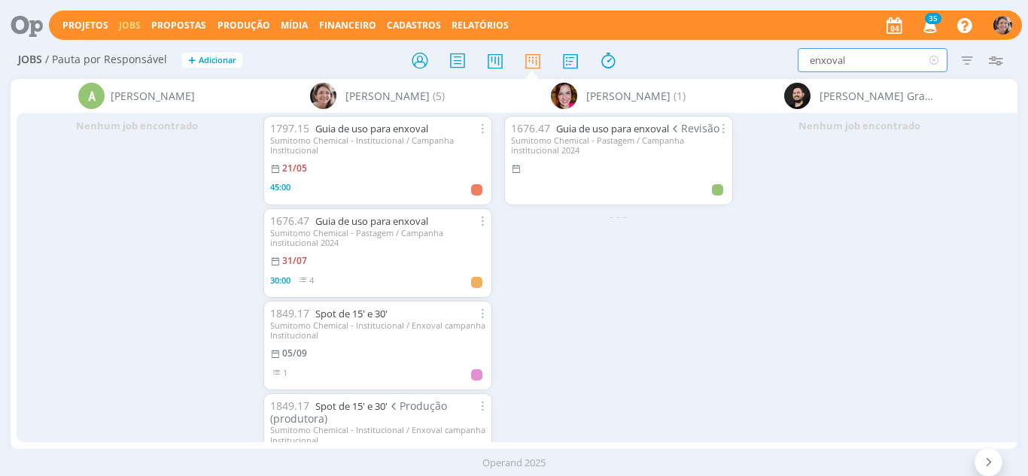
drag, startPoint x: 788, startPoint y: 65, endPoint x: 626, endPoint y: 84, distance: 162.9
click at [626, 84] on div "Jobs / Pauta por Responsável + Adicionar enxoval Filtrar Filtrar Limpar enxoval…" at bounding box center [514, 263] width 1028 height 442
click at [985, 464] on icon at bounding box center [988, 462] width 15 height 14
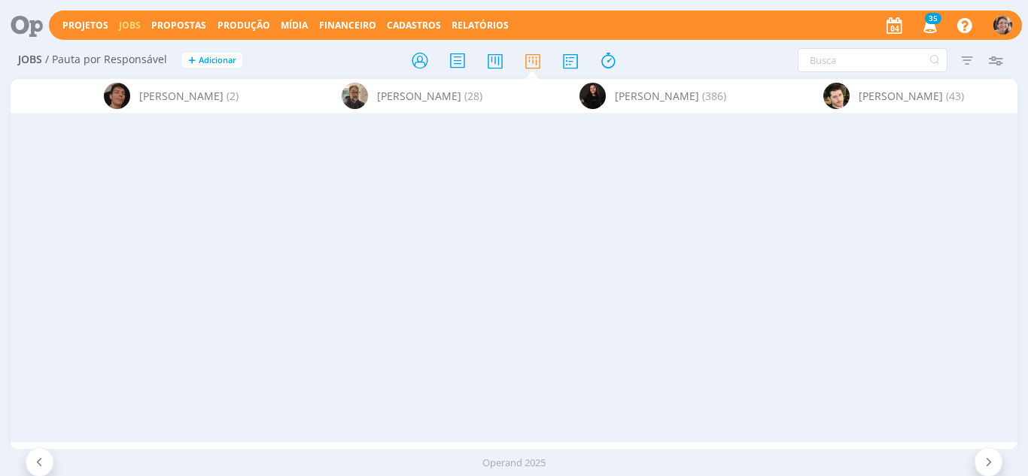
scroll to position [0, 2543]
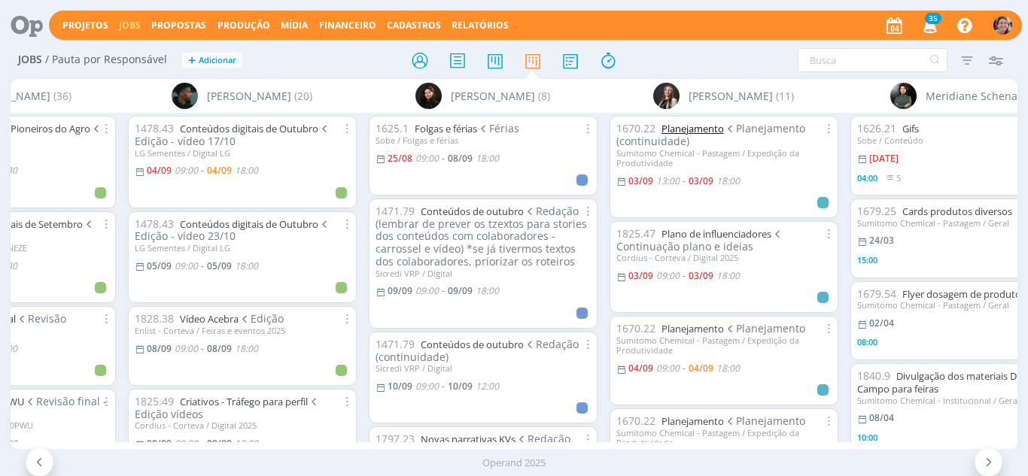
click at [711, 127] on link "Planejamento" at bounding box center [692, 129] width 62 height 14
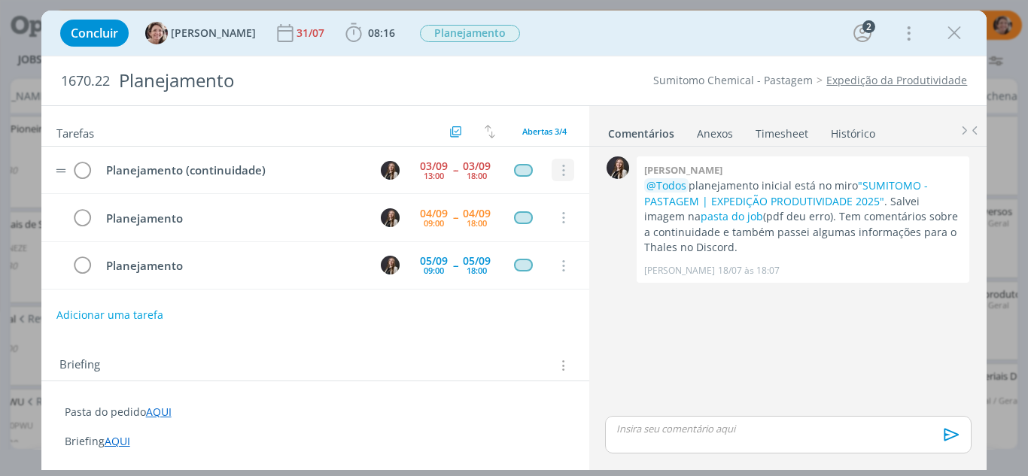
click at [561, 169] on icon "dialog" at bounding box center [563, 171] width 17 height 14
click at [505, 199] on link "Cancelar" at bounding box center [513, 196] width 119 height 24
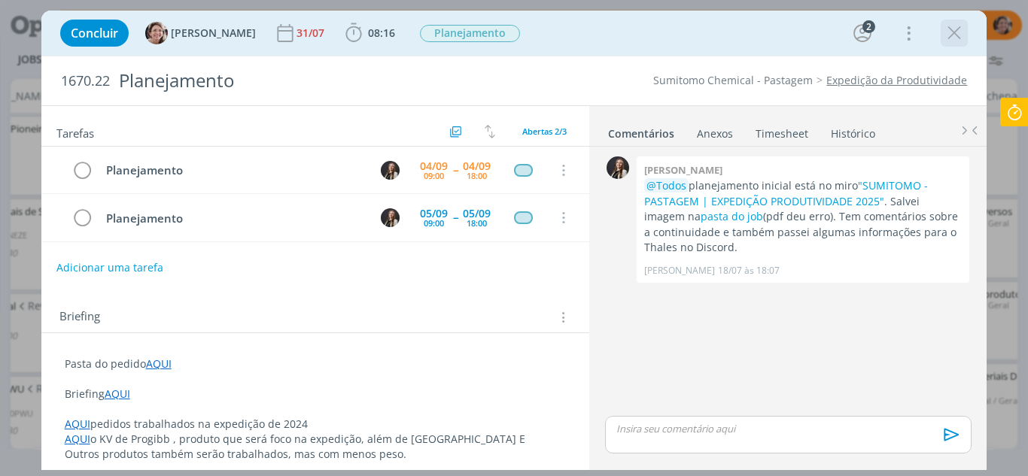
click at [954, 29] on icon "dialog" at bounding box center [954, 33] width 23 height 23
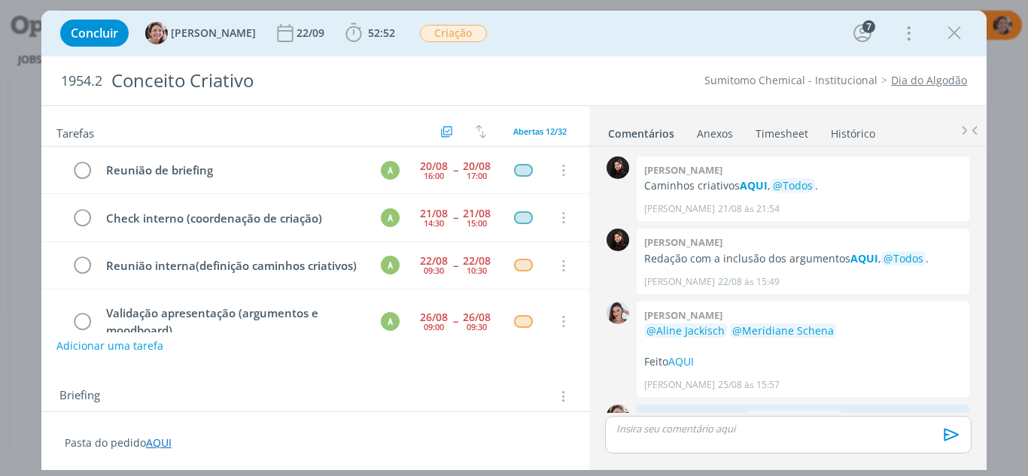
scroll to position [498, 0]
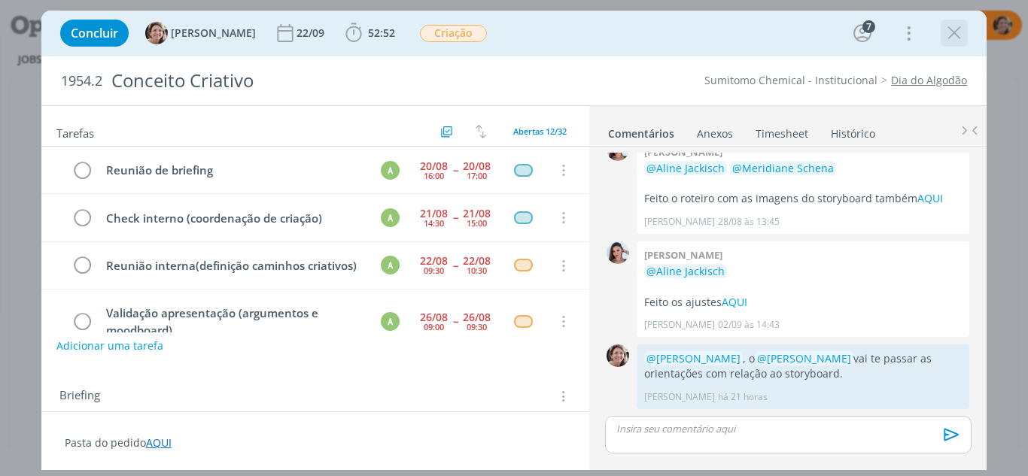
click at [962, 39] on icon "dialog" at bounding box center [954, 33] width 23 height 23
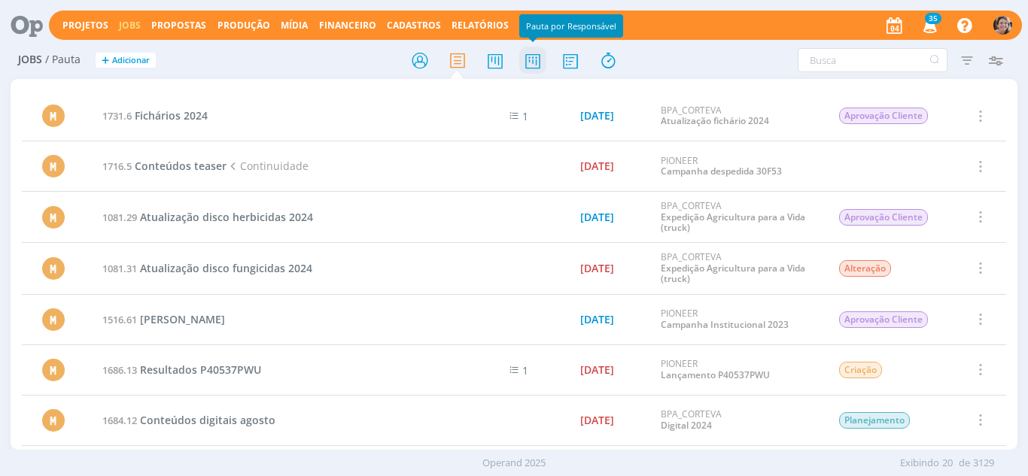
click at [537, 66] on icon at bounding box center [532, 60] width 27 height 29
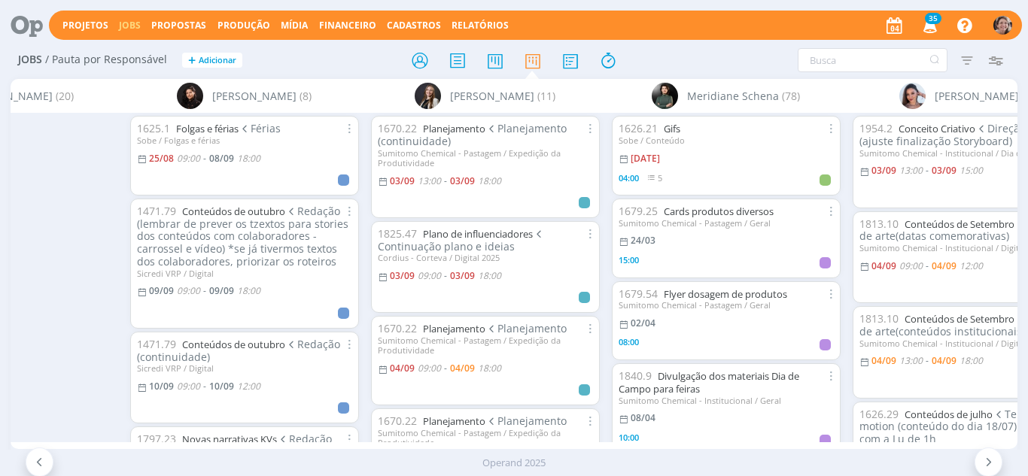
scroll to position [0, 2996]
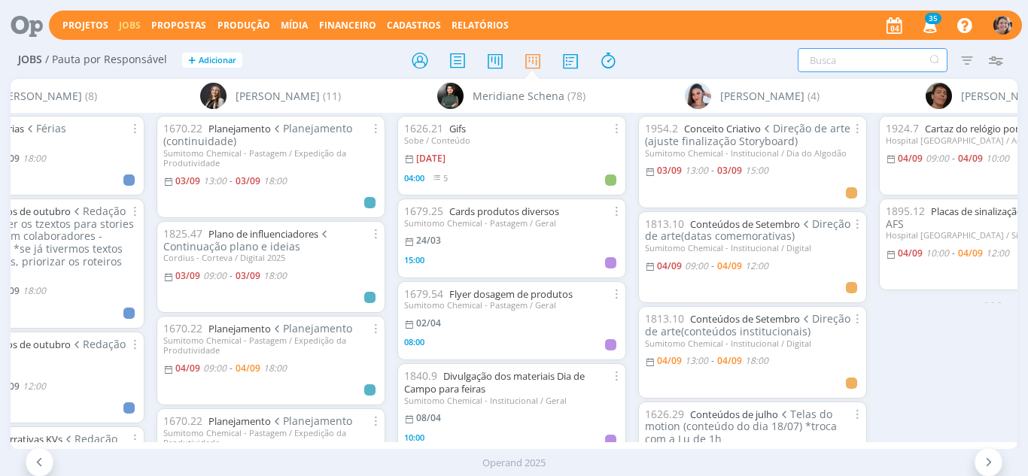
click at [825, 59] on input "text" at bounding box center [873, 60] width 150 height 24
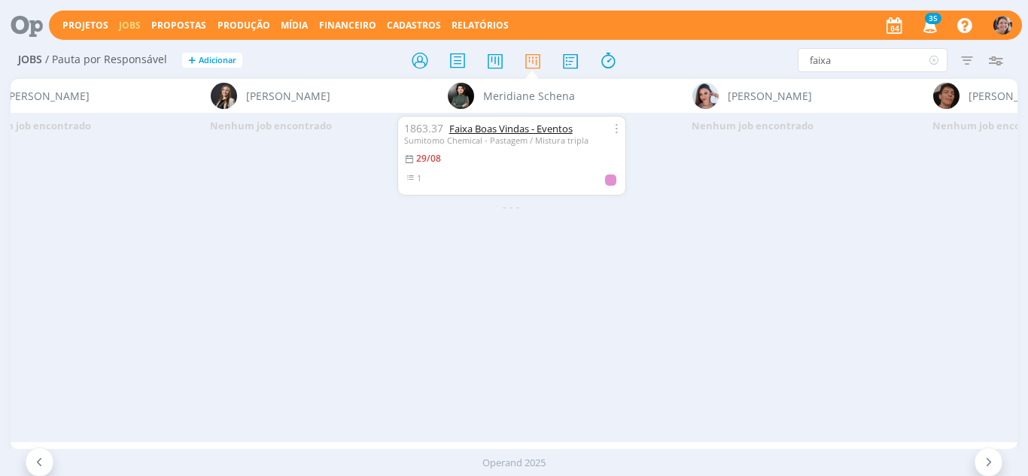
click at [515, 132] on link "Faixa Boas Vindas - Eventos" at bounding box center [510, 129] width 123 height 14
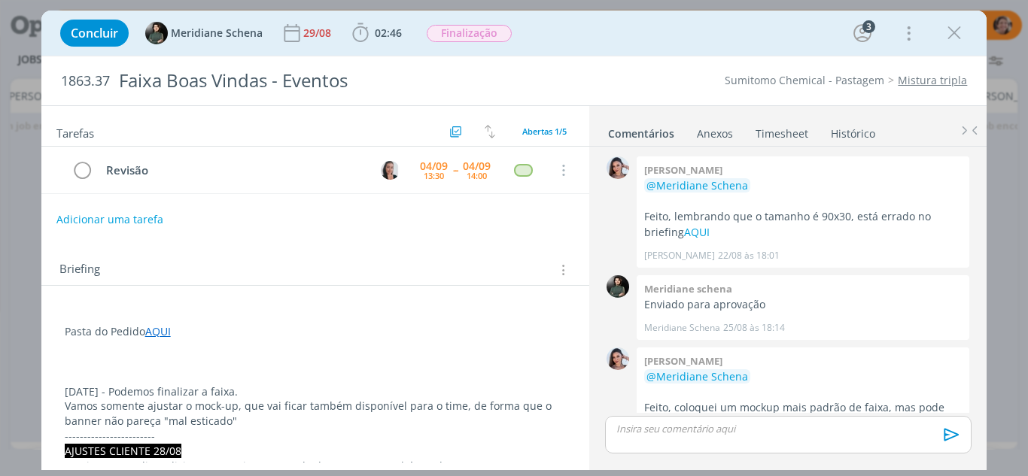
scroll to position [301, 0]
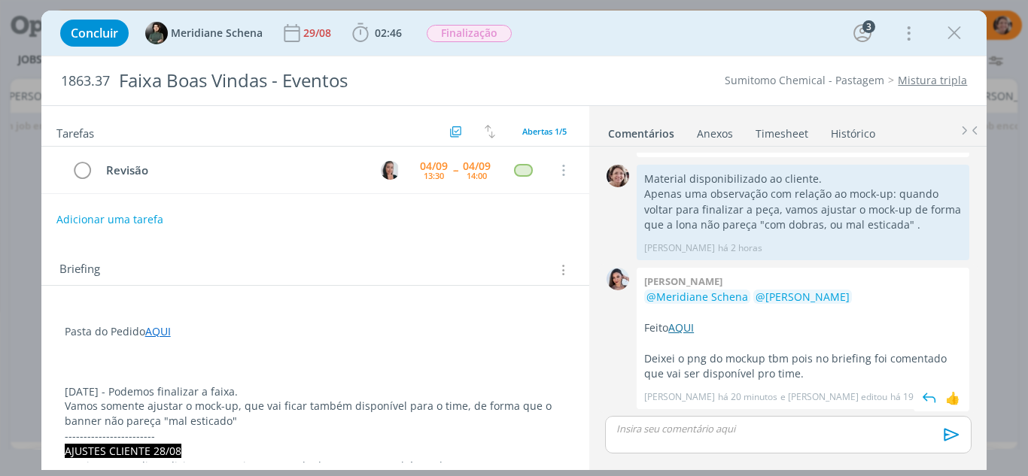
click at [683, 326] on link "AQUI" at bounding box center [681, 328] width 26 height 14
click at [958, 31] on icon "dialog" at bounding box center [954, 33] width 23 height 23
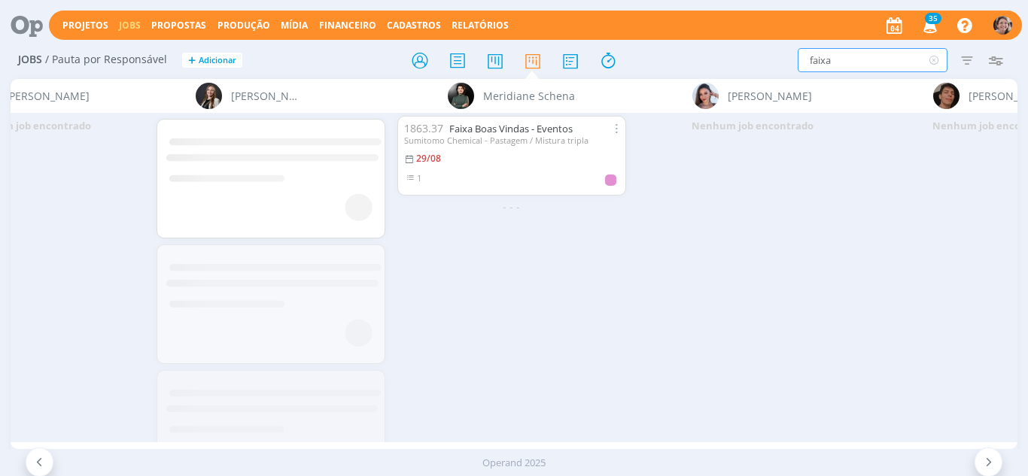
click at [885, 56] on input "faixa" at bounding box center [873, 60] width 150 height 24
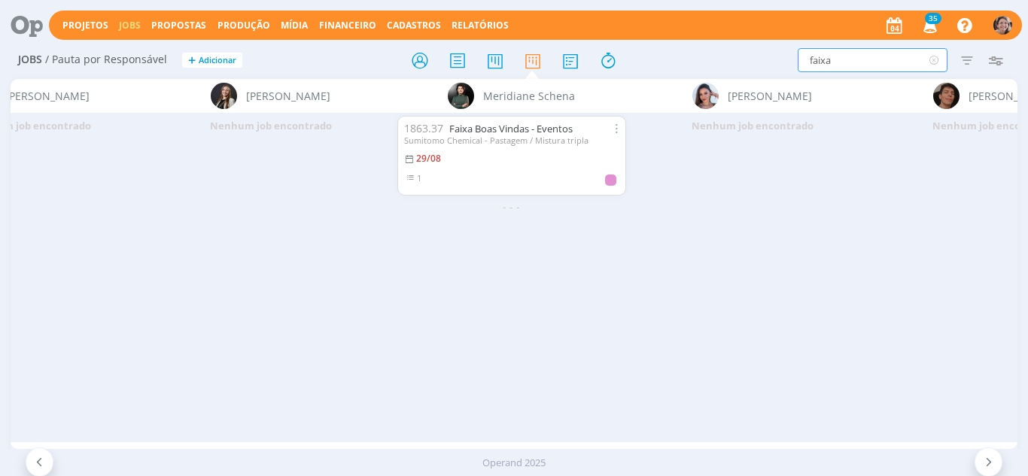
drag, startPoint x: 845, startPoint y: 70, endPoint x: 743, endPoint y: 69, distance: 101.6
click at [744, 68] on div "faixa Filtrar Filtrar Limpar faixa Tipo Jobs e Tarefas Data Personalizado a Sit…" at bounding box center [849, 60] width 321 height 24
type input "flyer"
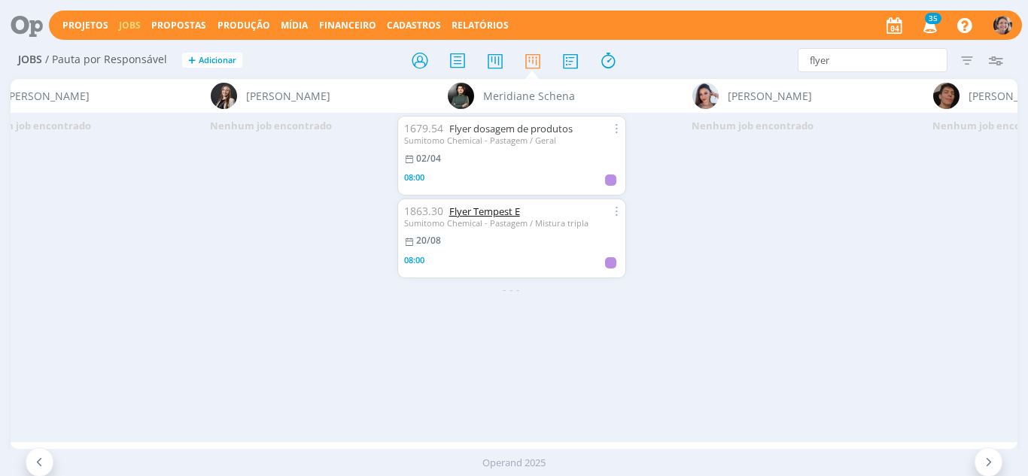
click at [483, 211] on link "Flyer Tempest E" at bounding box center [484, 212] width 71 height 14
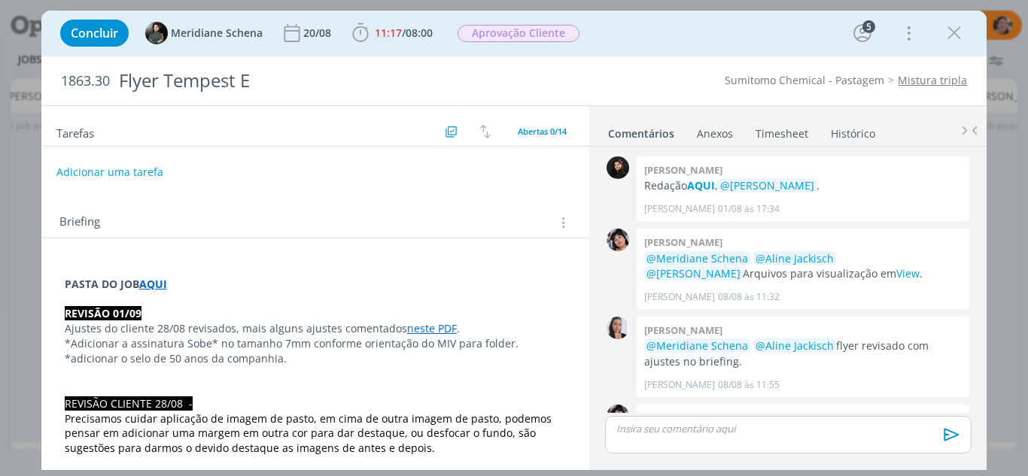
scroll to position [1362, 0]
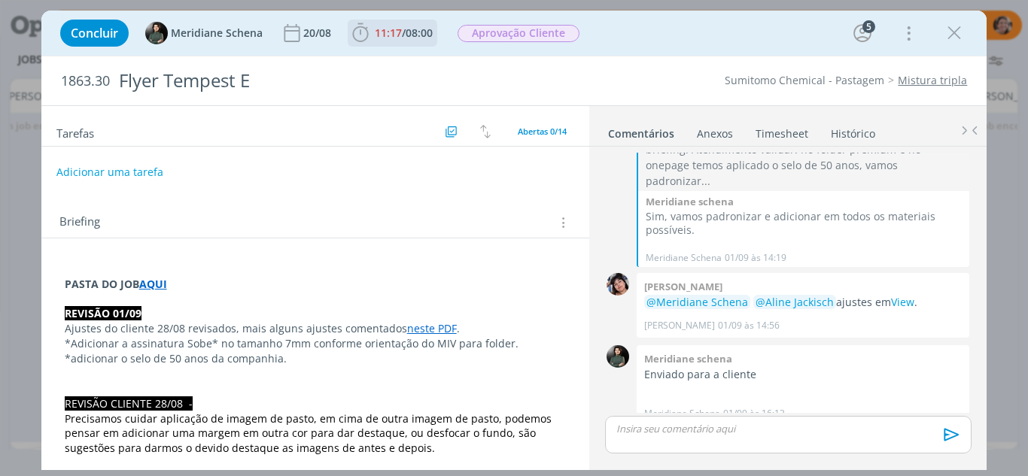
click at [364, 33] on icon "dialog" at bounding box center [360, 33] width 23 height 23
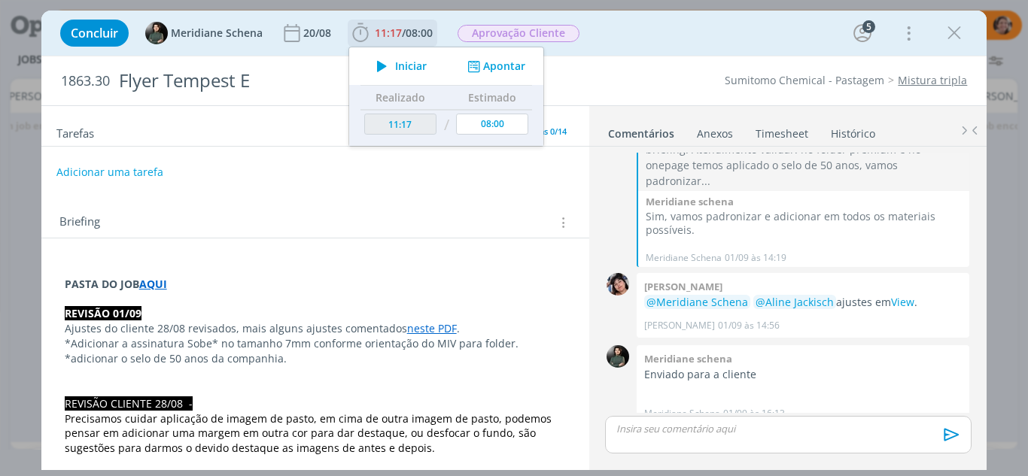
click at [391, 65] on icon "dialog" at bounding box center [382, 66] width 26 height 20
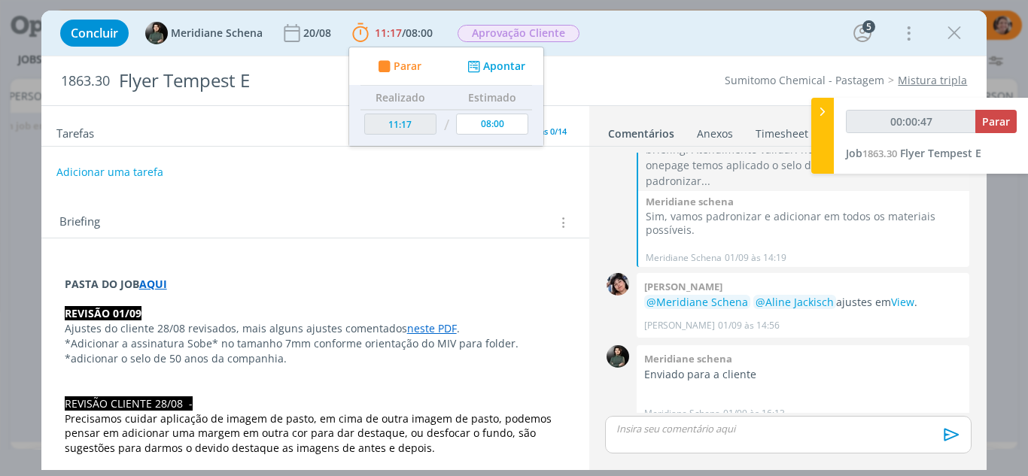
type input "00:00:48"
click at [818, 111] on icon at bounding box center [822, 112] width 15 height 16
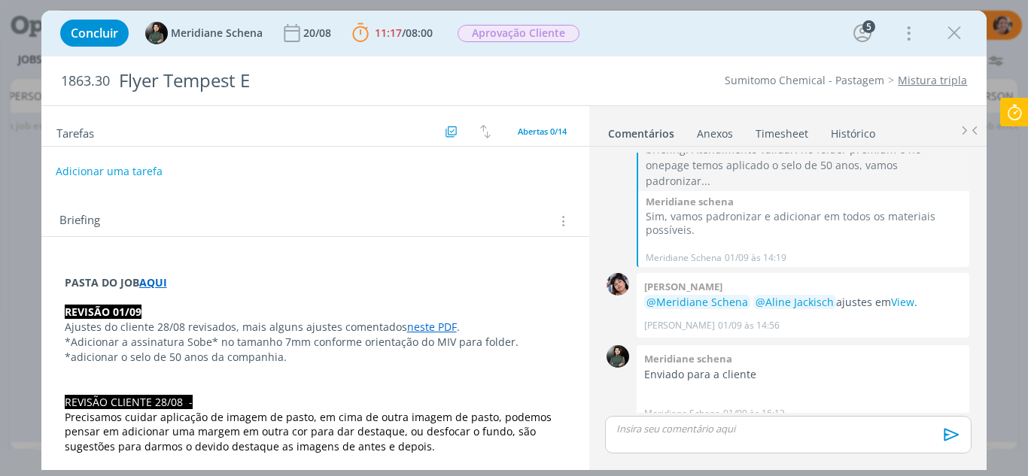
click at [136, 175] on button "Adicionar uma tarefa" at bounding box center [109, 172] width 107 height 26
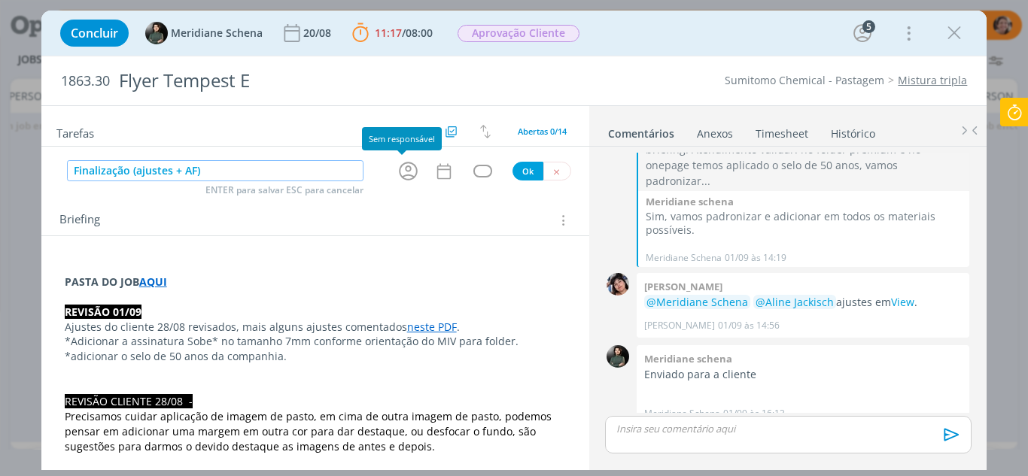
click at [405, 170] on icon "dialog" at bounding box center [408, 171] width 23 height 23
type input "Finalização (ajustes + AF)"
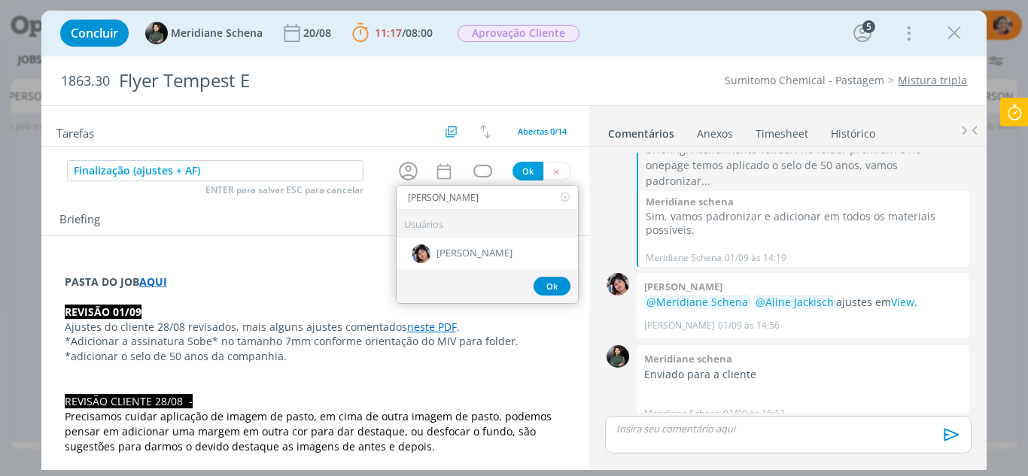
type input "elia"
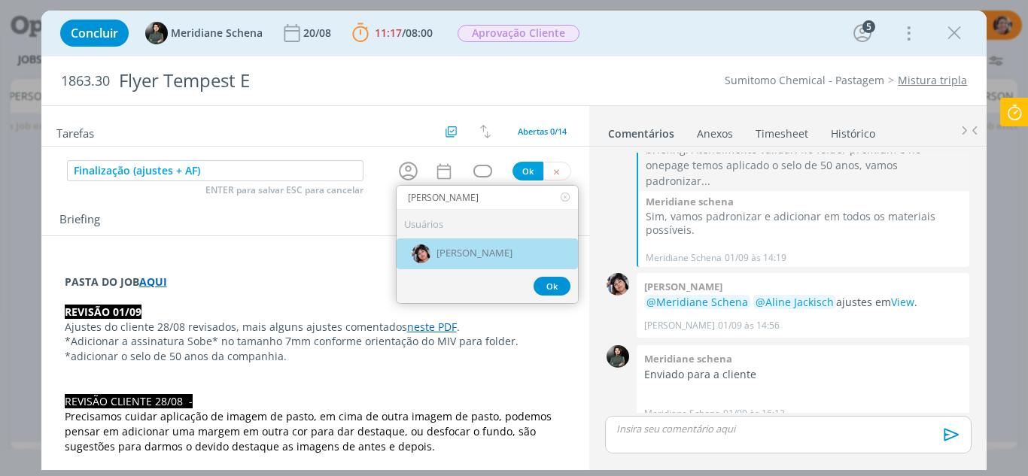
click at [469, 247] on div "[PERSON_NAME]" at bounding box center [487, 254] width 181 height 31
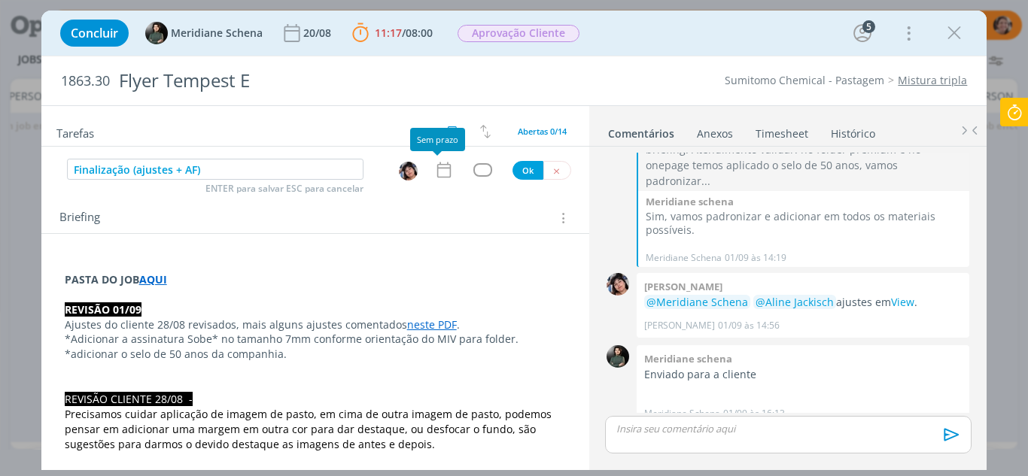
click at [439, 167] on icon "dialog" at bounding box center [444, 170] width 20 height 20
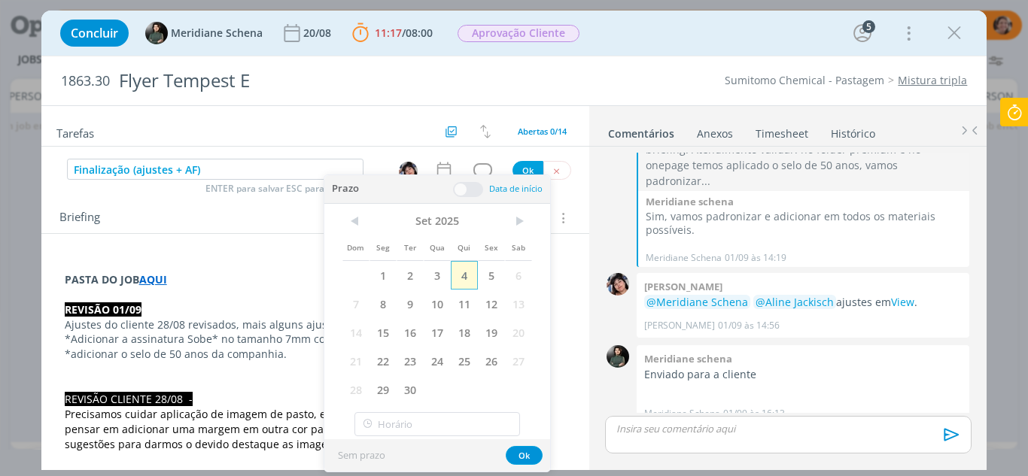
click at [473, 272] on span "4" at bounding box center [464, 275] width 27 height 29
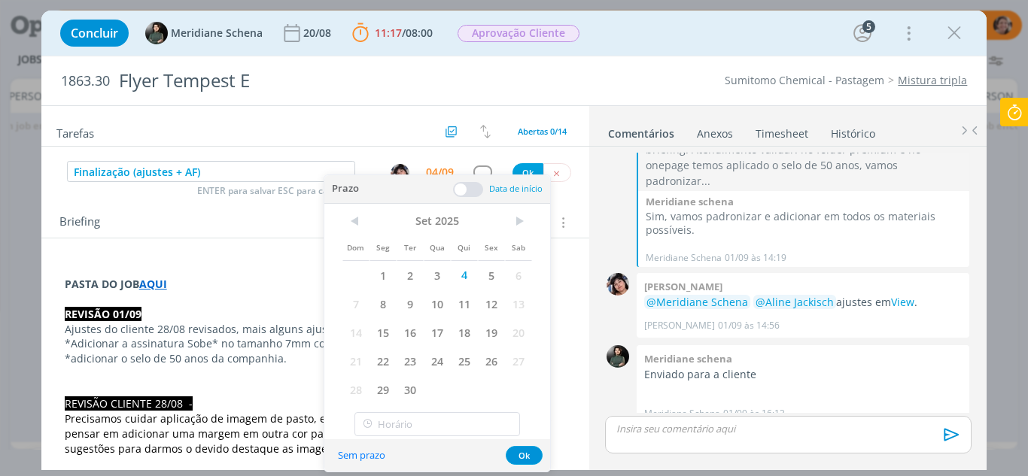
click at [467, 186] on span at bounding box center [468, 189] width 30 height 15
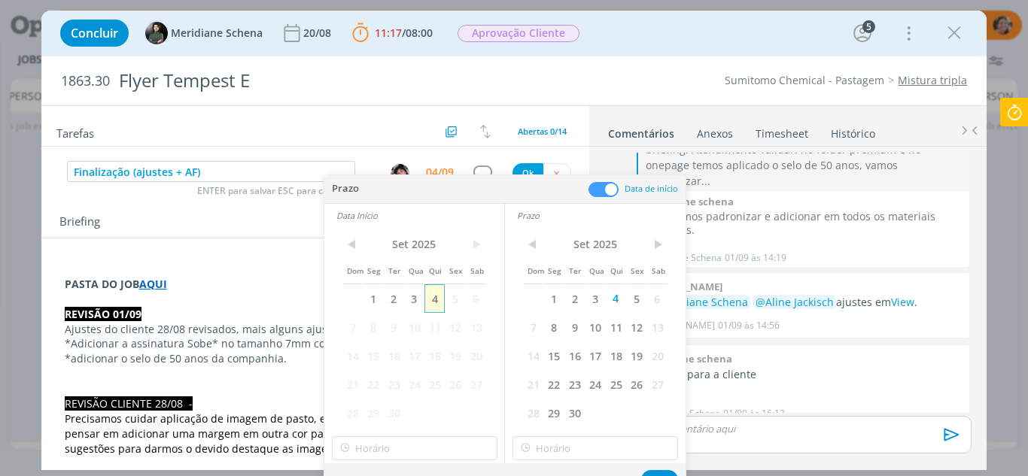
click at [430, 297] on span "4" at bounding box center [434, 298] width 20 height 29
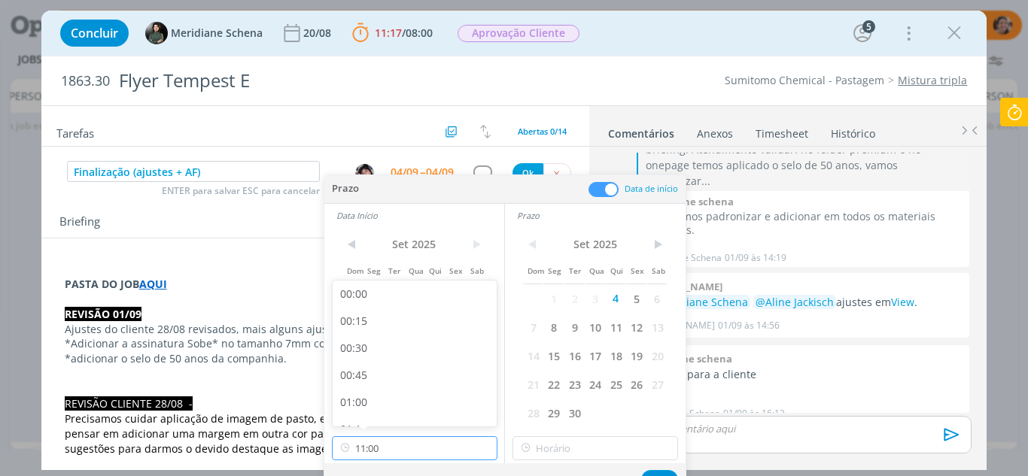
click at [399, 447] on input "11:00" at bounding box center [415, 448] width 166 height 24
click at [366, 317] on div "13:00" at bounding box center [417, 324] width 169 height 27
type input "13:00"
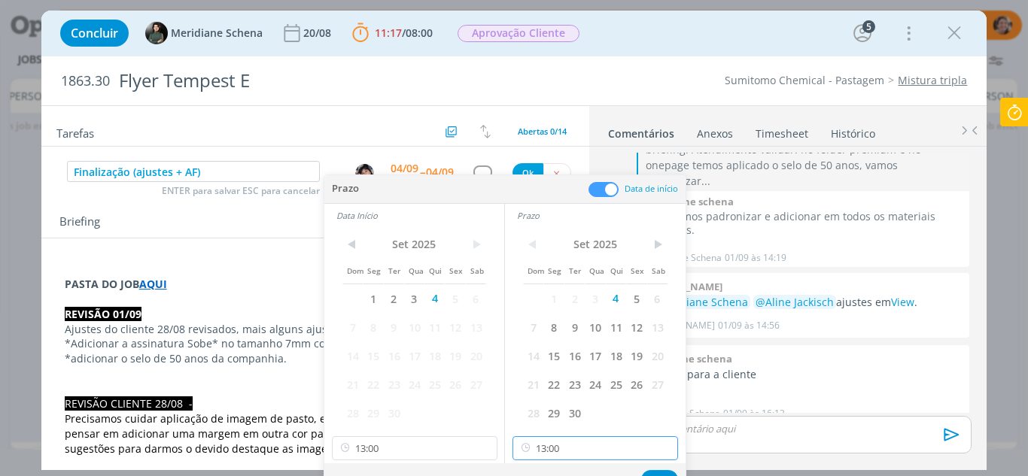
click at [605, 445] on input "13:00" at bounding box center [595, 448] width 166 height 24
click at [564, 360] on div "14:00" at bounding box center [597, 366] width 169 height 27
type input "14:00"
click at [651, 472] on button "Ok" at bounding box center [659, 479] width 37 height 19
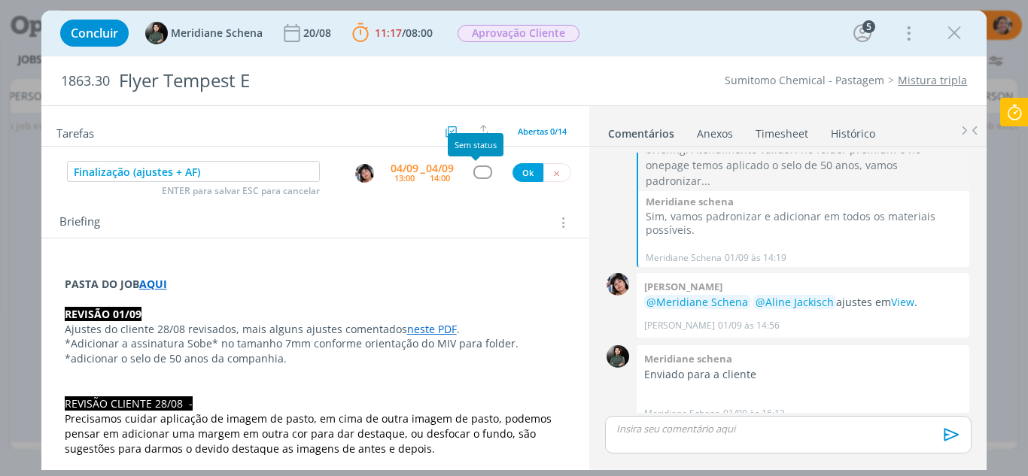
click at [473, 174] on div "dialog" at bounding box center [482, 172] width 19 height 13
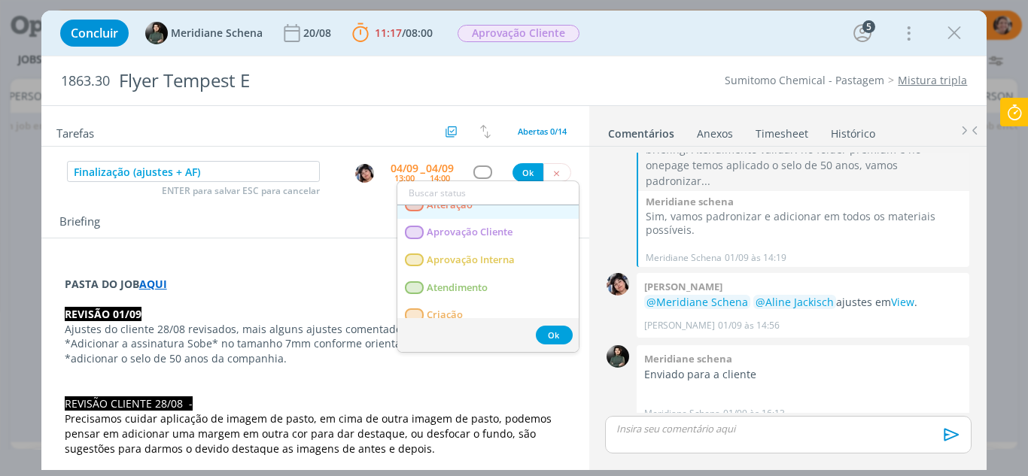
scroll to position [75, 0]
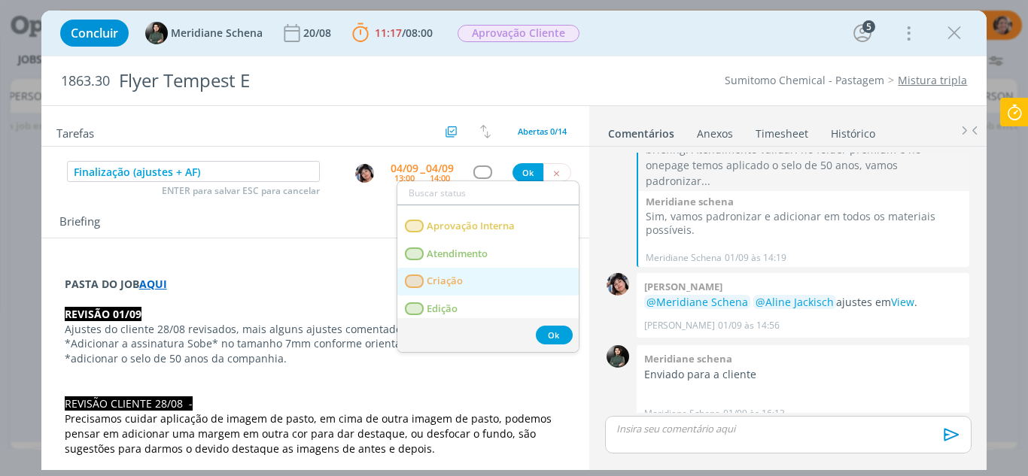
drag, startPoint x: 448, startPoint y: 281, endPoint x: 453, endPoint y: 274, distance: 8.8
click at [448, 281] on span "Criação" at bounding box center [445, 281] width 36 height 12
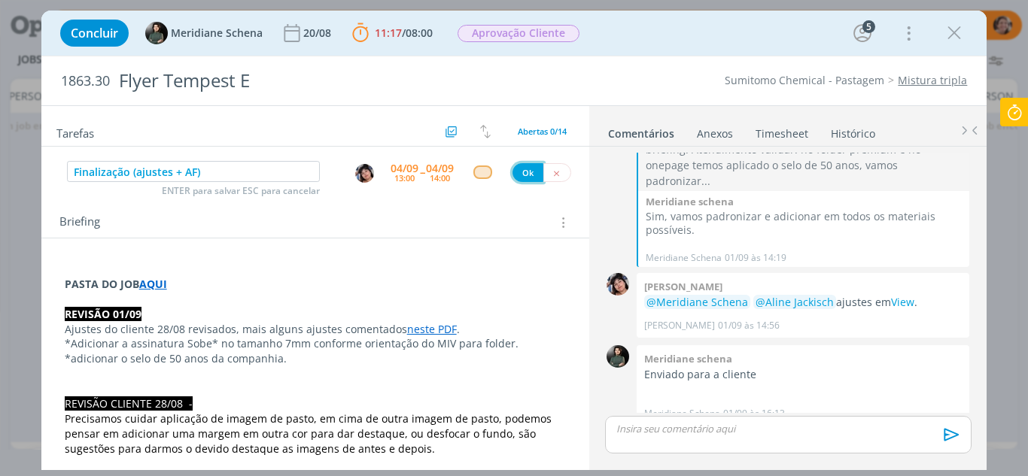
click at [516, 174] on button "Ok" at bounding box center [527, 172] width 31 height 19
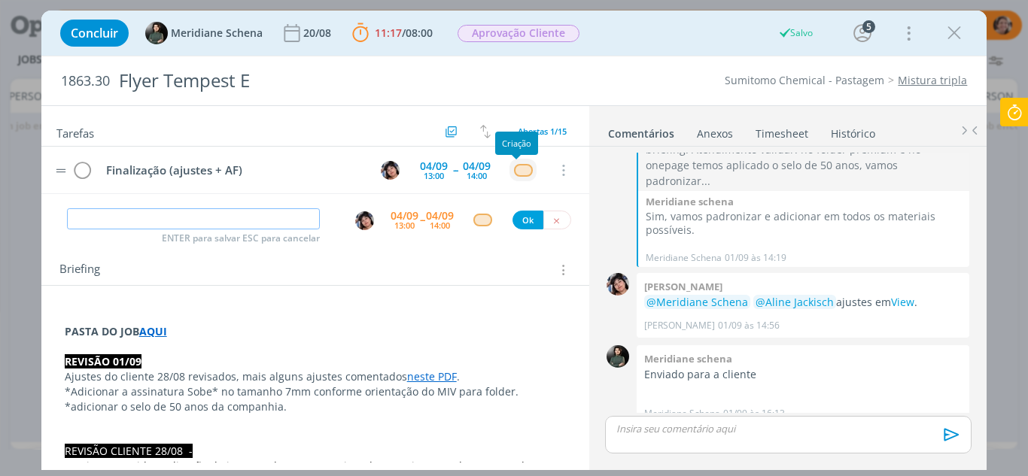
click at [519, 171] on div "dialog" at bounding box center [523, 170] width 19 height 13
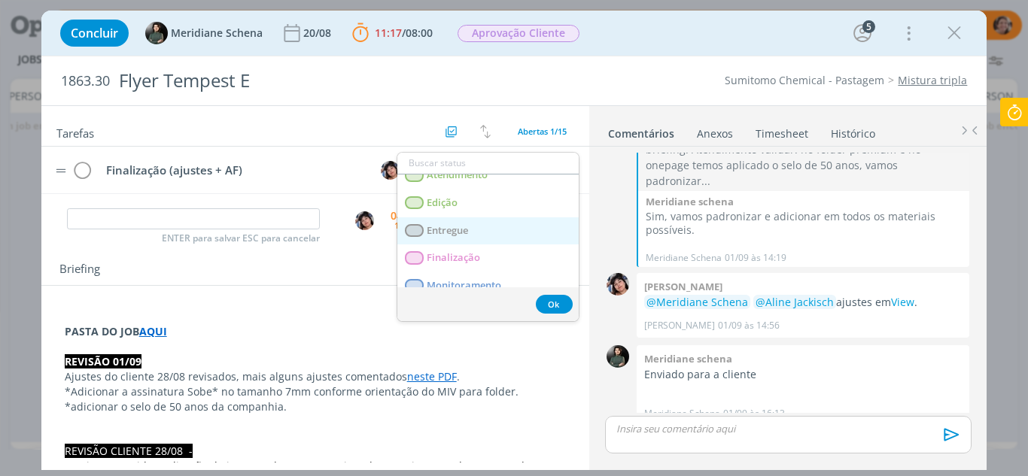
scroll to position [226, 0]
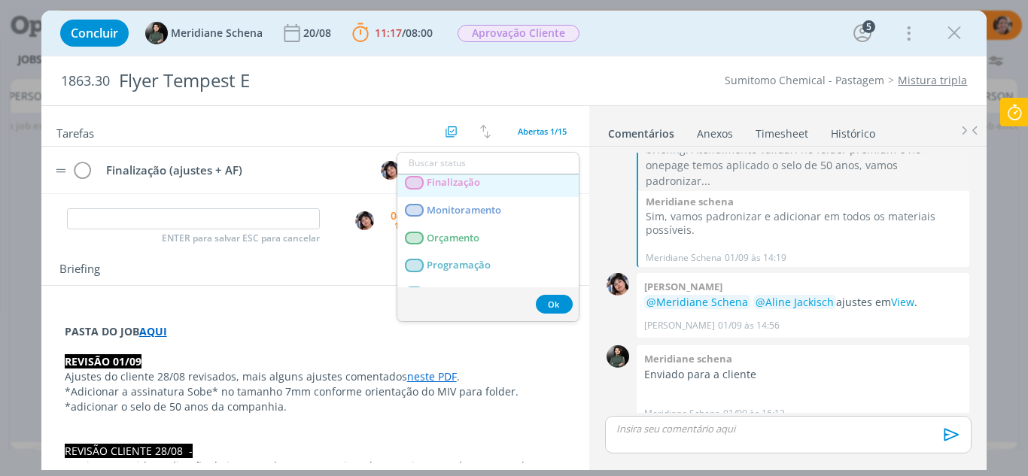
click at [485, 184] on link "Finalização" at bounding box center [487, 183] width 181 height 28
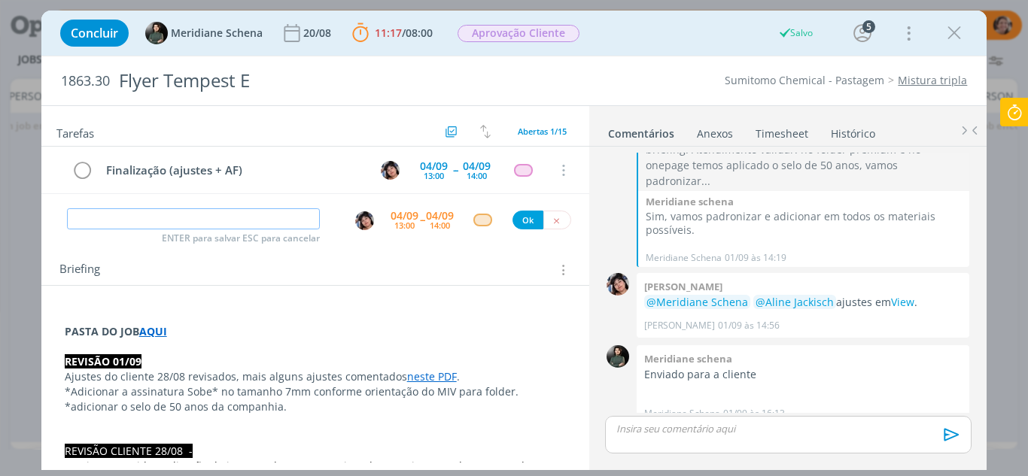
click at [149, 217] on input "dialog" at bounding box center [194, 218] width 254 height 21
click at [360, 220] on img "dialog" at bounding box center [364, 220] width 19 height 19
type input "Revisão"
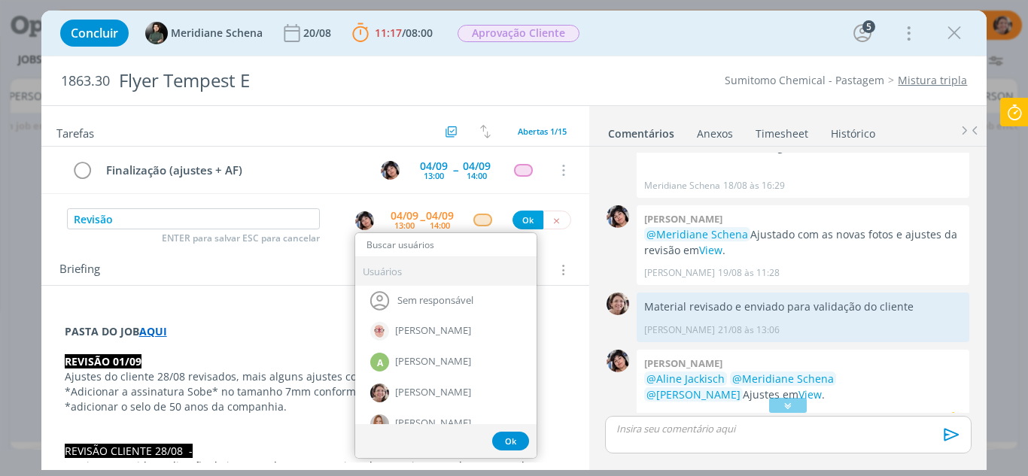
scroll to position [986, 0]
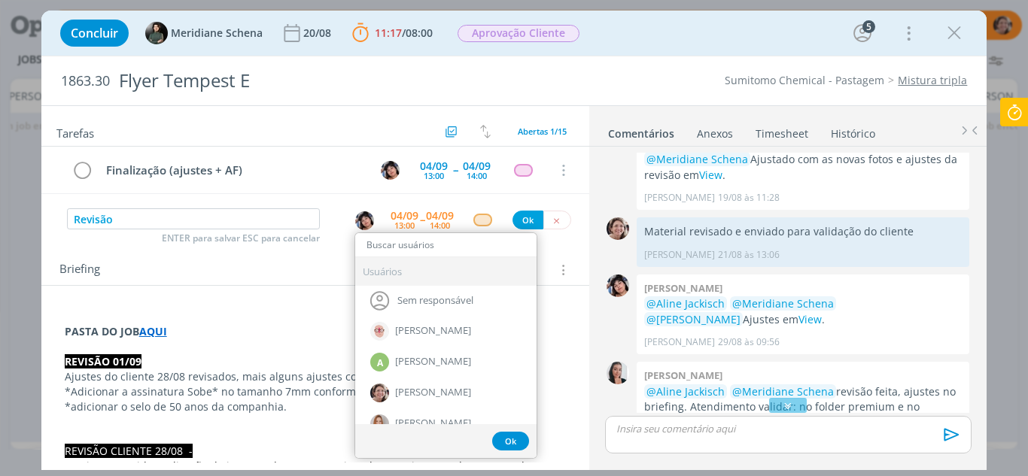
click at [357, 219] on img "dialog" at bounding box center [364, 220] width 19 height 19
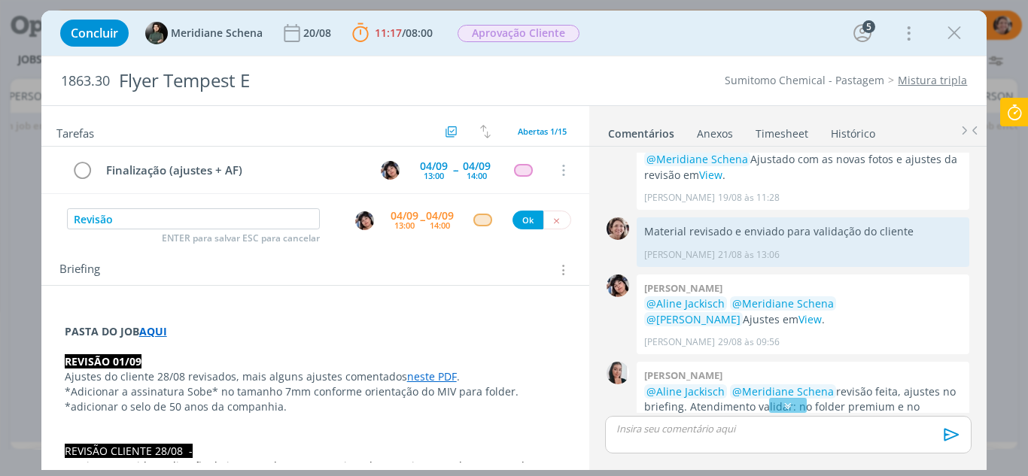
click at [363, 221] on img "dialog" at bounding box center [364, 220] width 19 height 19
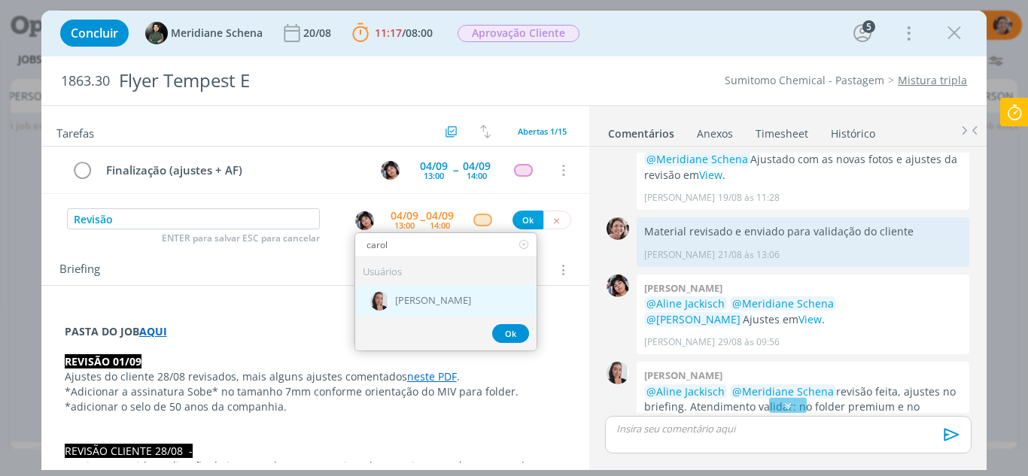
type input "carol"
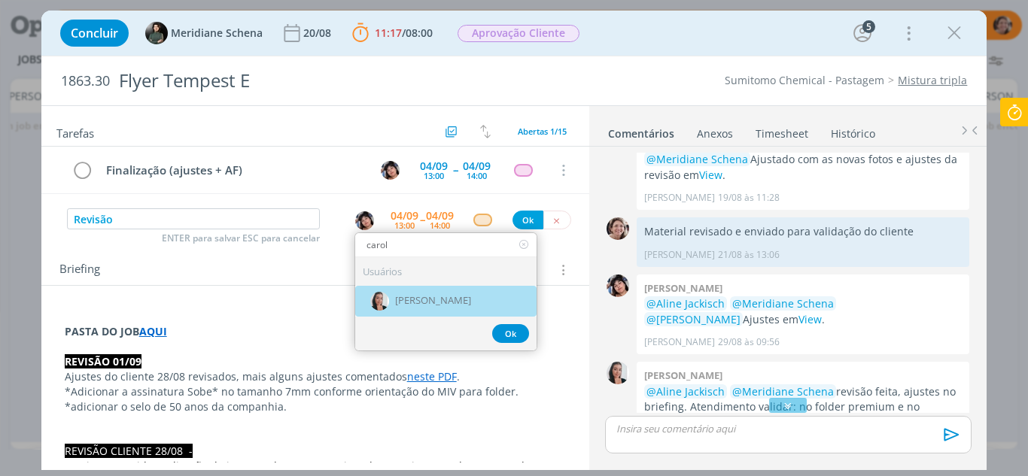
drag, startPoint x: 407, startPoint y: 307, endPoint x: 413, endPoint y: 245, distance: 62.7
click at [407, 304] on span "[PERSON_NAME]" at bounding box center [433, 302] width 76 height 12
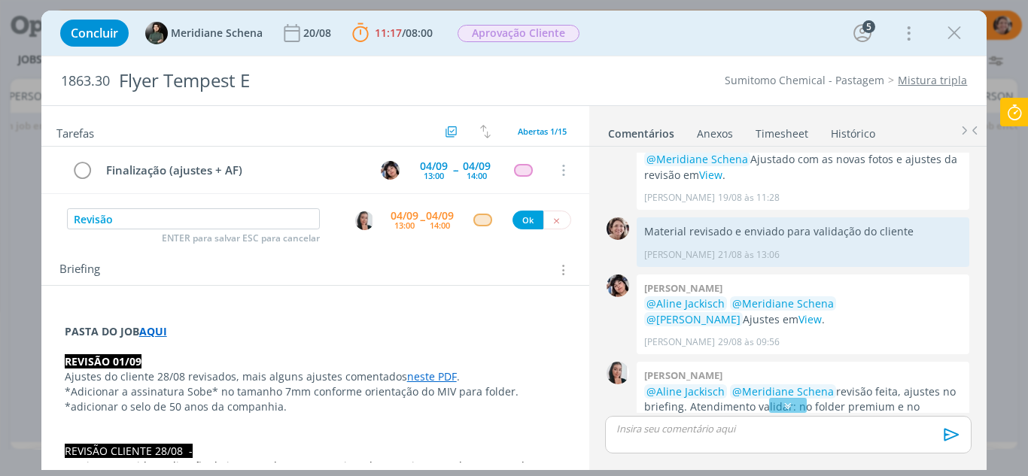
click at [399, 214] on div "04/09" at bounding box center [405, 216] width 28 height 11
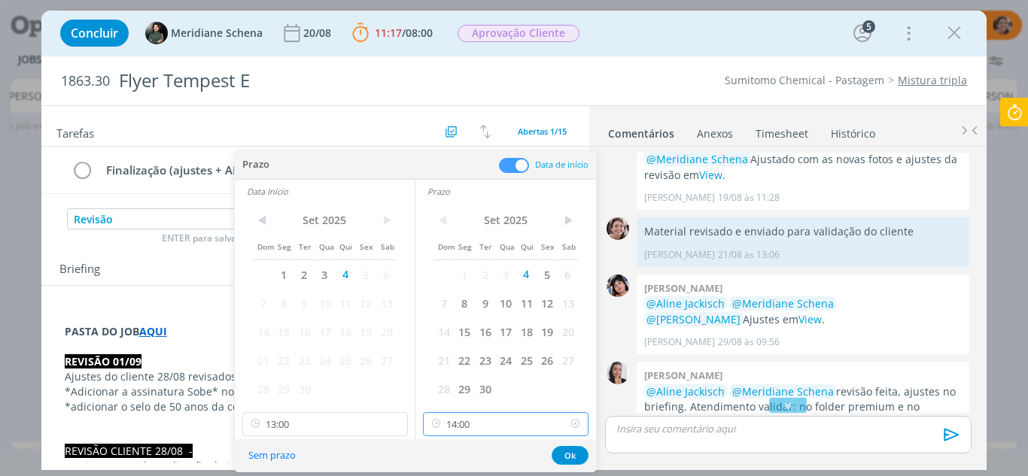
click at [498, 433] on input "14:00" at bounding box center [506, 424] width 166 height 24
click at [449, 332] on div "13:30" at bounding box center [508, 330] width 169 height 27
type input "13:30"
click at [576, 454] on button "Ok" at bounding box center [570, 455] width 37 height 19
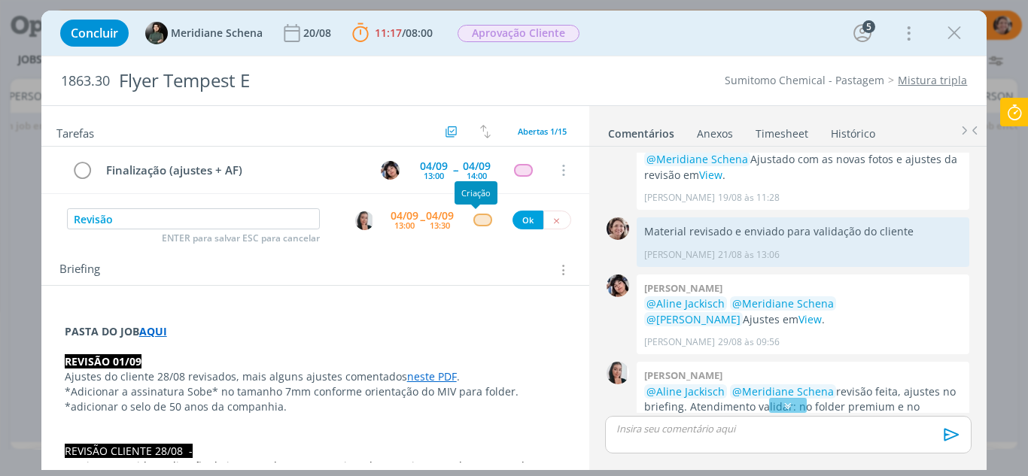
click at [473, 219] on div "dialog" at bounding box center [482, 220] width 19 height 13
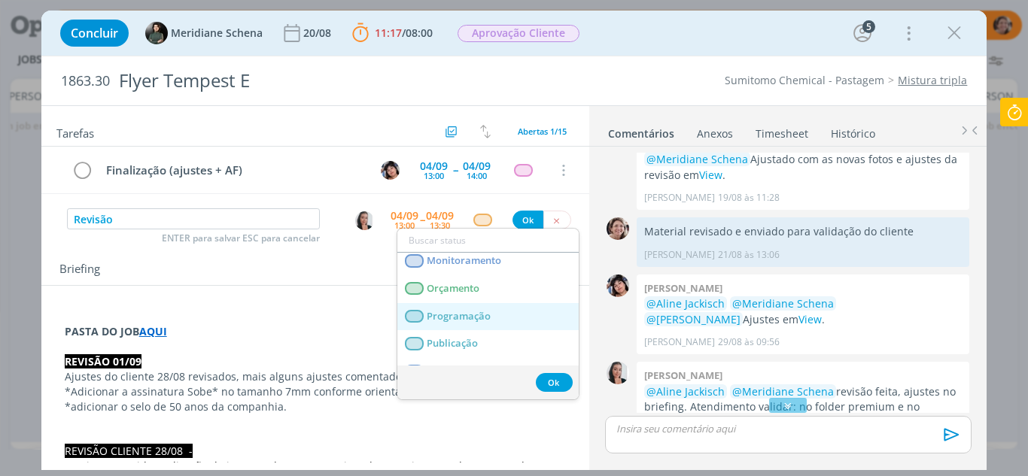
scroll to position [301, 0]
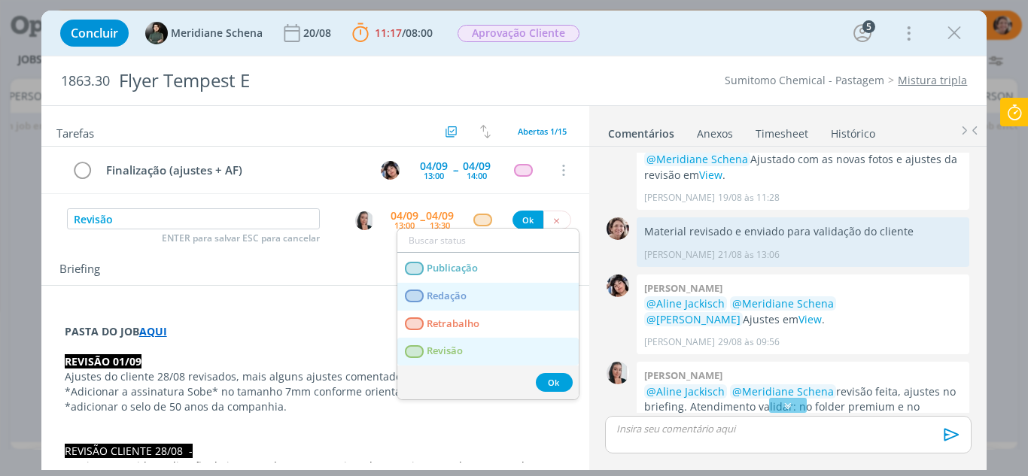
drag, startPoint x: 457, startPoint y: 351, endPoint x: 475, endPoint y: 324, distance: 31.9
click at [457, 351] on span "Revisão" at bounding box center [445, 351] width 36 height 12
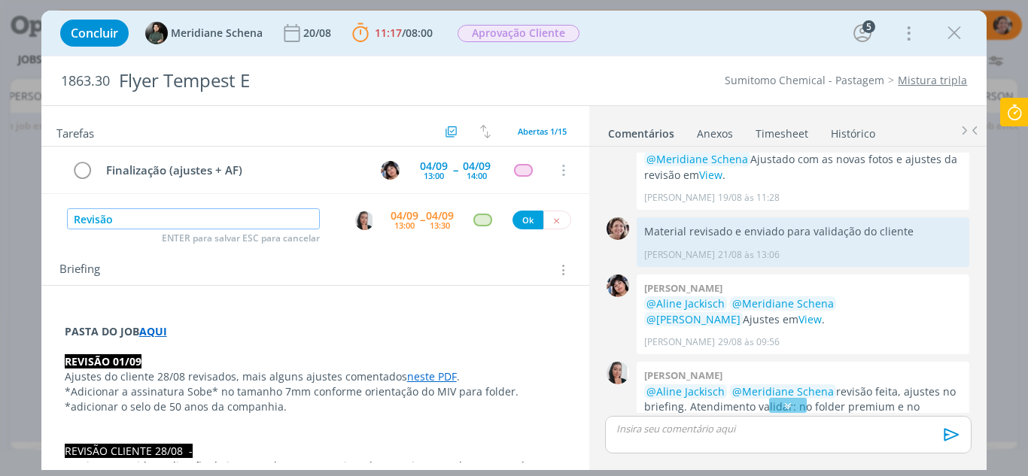
click at [165, 218] on input "Revisão" at bounding box center [194, 218] width 254 height 21
type input "Revisão (ajustes + AF)"
click at [520, 223] on button "Ok" at bounding box center [527, 220] width 31 height 19
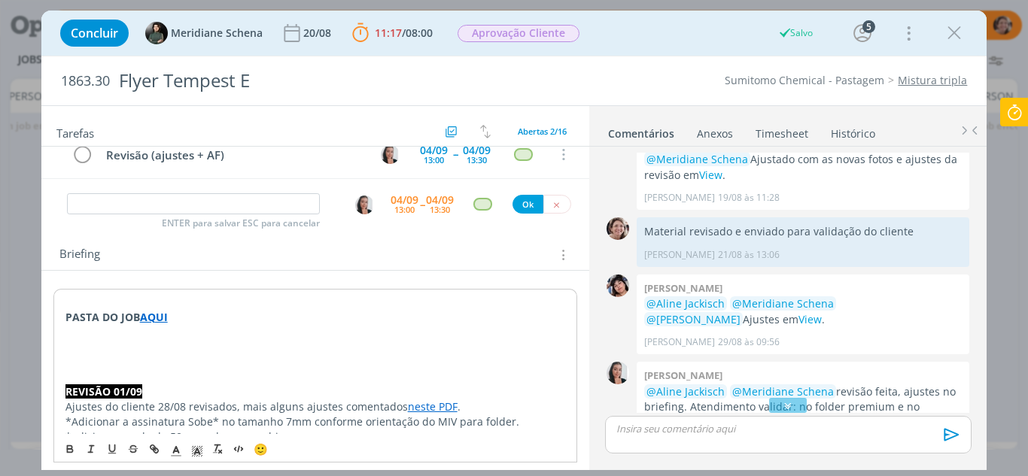
scroll to position [150, 0]
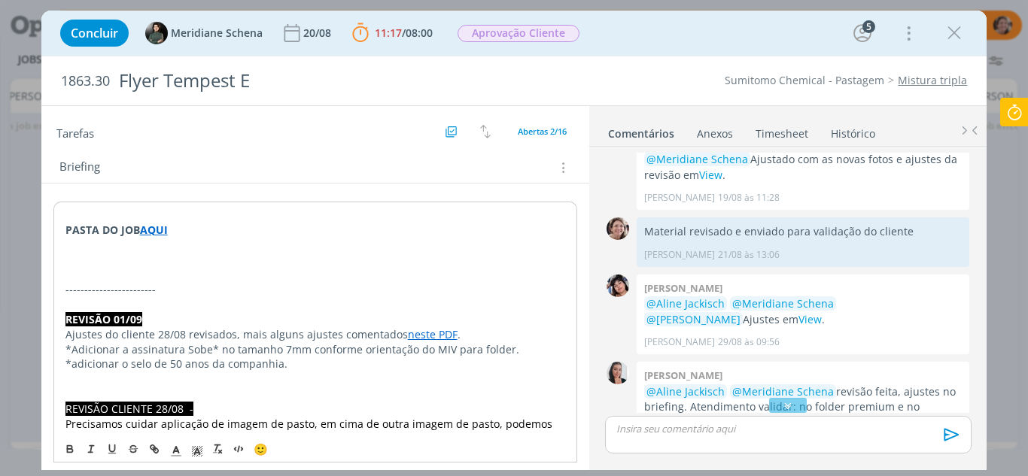
click at [144, 274] on p "dialog" at bounding box center [315, 274] width 500 height 15
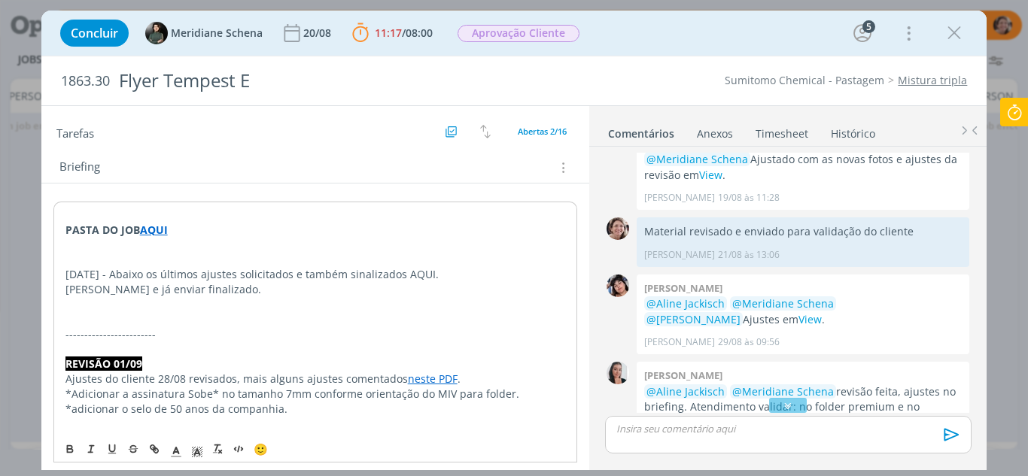
click at [156, 230] on strong "AQUI" at bounding box center [154, 230] width 28 height 14
click at [169, 260] on link "https://sobeae.sharepoint.com/:f:/s/SOBEAE/EkSZJCtI_txKoZzYDqI2OmMBq2DkJSVcKA5b…" at bounding box center [163, 259] width 114 height 20
click at [157, 235] on strong "AQUI" at bounding box center [154, 230] width 28 height 14
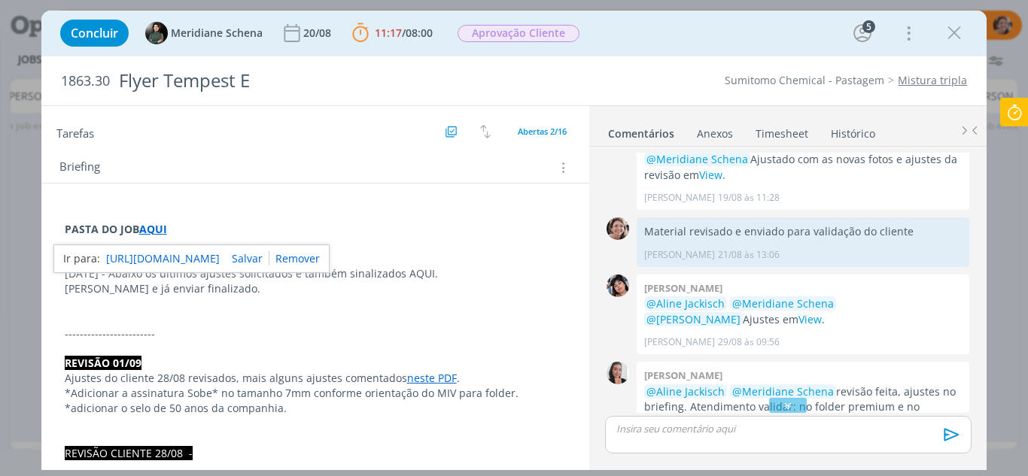
click at [172, 261] on link "https://sobeae.sharepoint.com/:f:/s/SOBEAE/EkSZJCtI_txKoZzYDqI2OmMBq2DkJSVcKA5b…" at bounding box center [163, 259] width 114 height 20
click at [319, 295] on p "Ajustar e já enviar finalizado." at bounding box center [316, 288] width 502 height 15
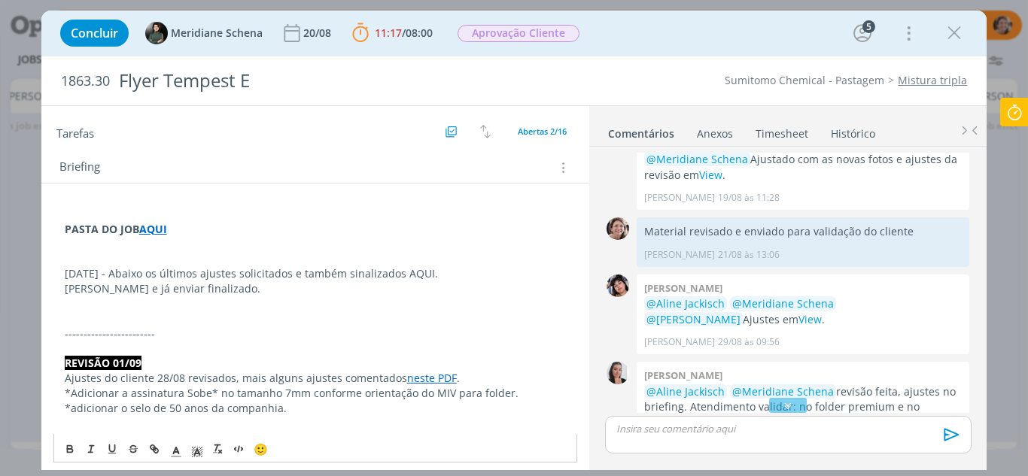
drag, startPoint x: 431, startPoint y: 273, endPoint x: 406, endPoint y: 272, distance: 25.6
click at [406, 272] on p "04.09.25 - Abaixo os últimos ajustes solicitados e também sinalizados AQUI." at bounding box center [316, 273] width 502 height 15
click at [150, 448] on icon "dialog" at bounding box center [152, 447] width 5 height 5
type input "AQUI"
paste input "https://sobeae.sharepoint.com/:b:/s/SOBEAE/EQE5iRFvOwJBgk8mUXqjoVMBGunWcUrE35Jg…"
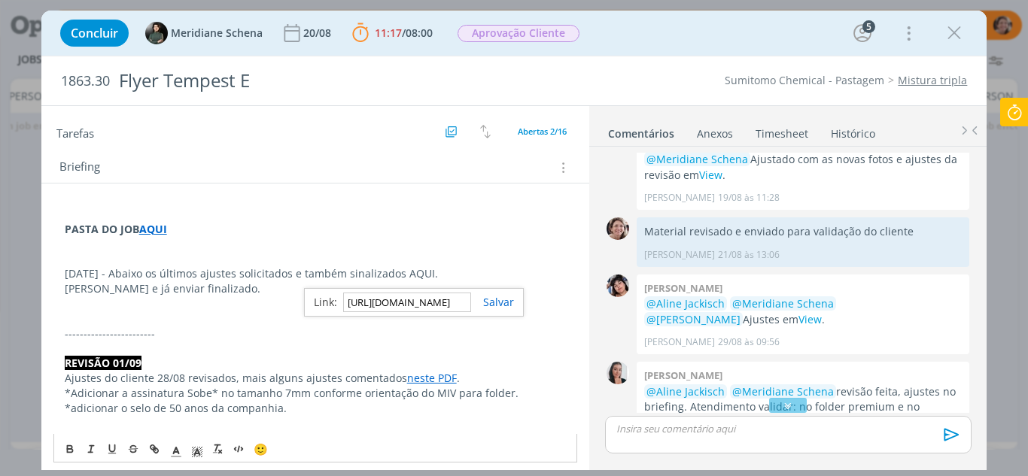
scroll to position [0, 401]
type input "https://sobeae.sharepoint.com/:b:/s/SOBEAE/EQE5iRFvOwJBgk8mUXqjoVMBGunWcUrE35Jg…"
click at [490, 302] on link "dialog" at bounding box center [492, 302] width 43 height 14
drag, startPoint x: 108, startPoint y: 276, endPoint x: 49, endPoint y: 276, distance: 59.4
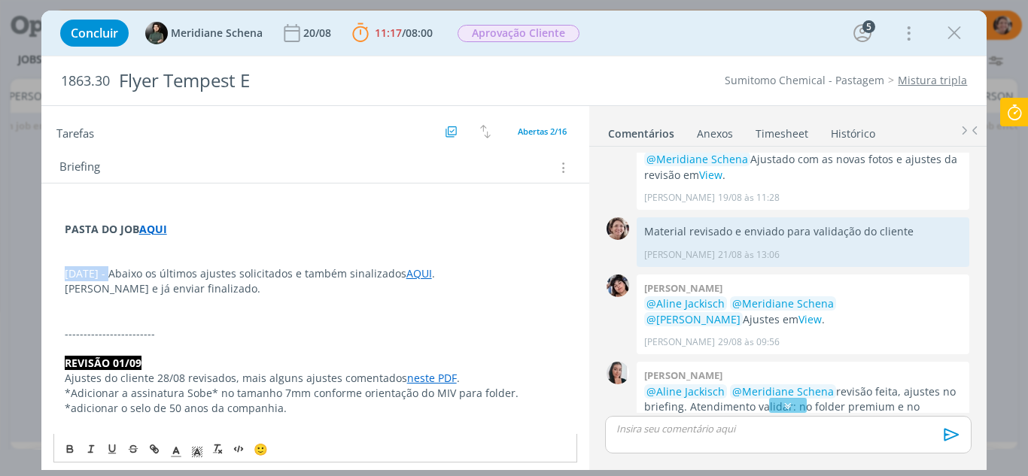
click at [70, 451] on icon "dialog" at bounding box center [70, 449] width 12 height 12
click at [196, 455] on icon "dialog" at bounding box center [197, 452] width 14 height 14
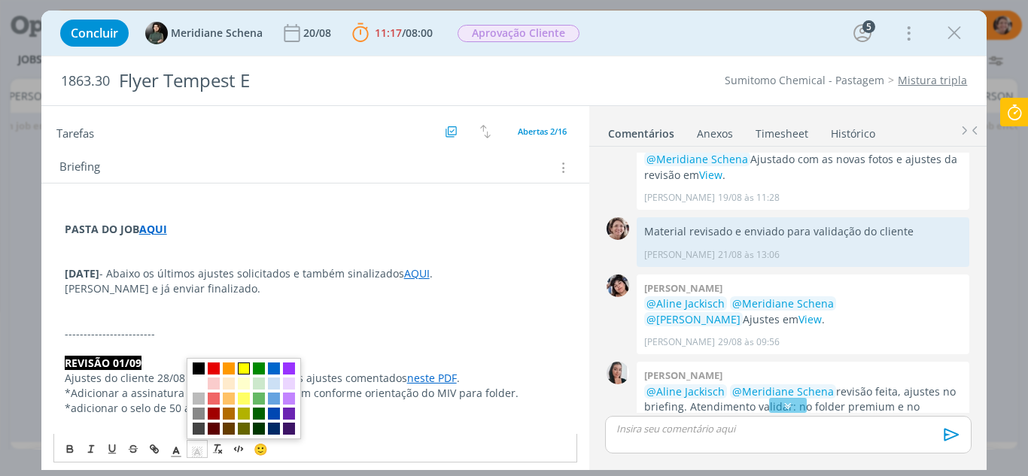
click at [245, 368] on span "dialog" at bounding box center [244, 369] width 12 height 12
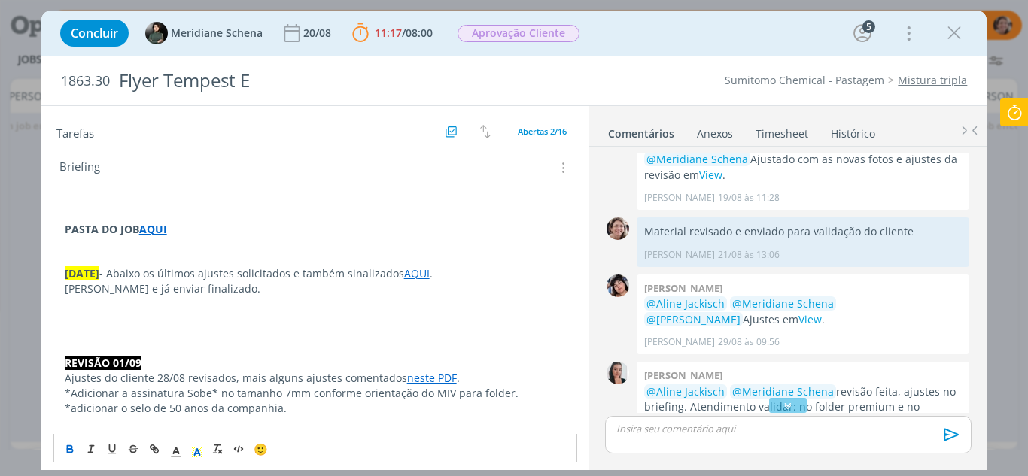
click at [245, 327] on p "------------------------" at bounding box center [316, 334] width 502 height 15
click at [261, 293] on p "Ajustar e já enviar finalizado." at bounding box center [316, 288] width 502 height 15
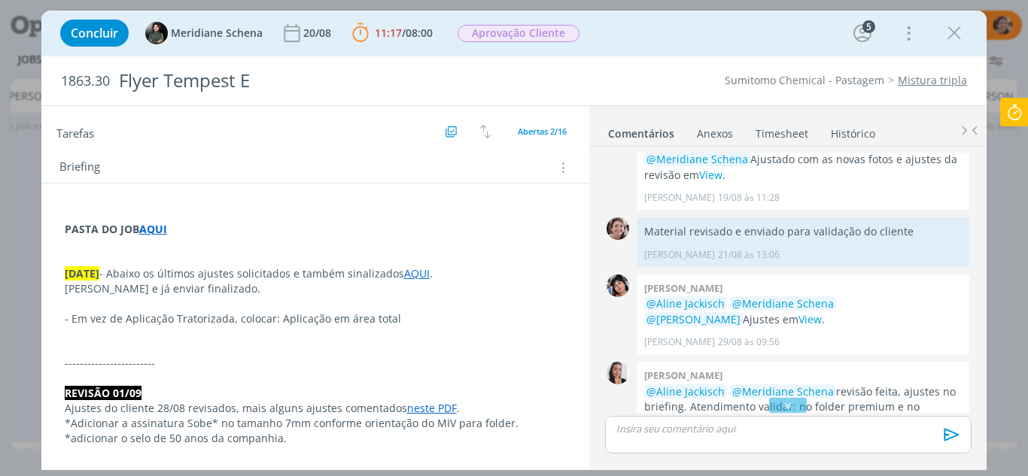
click at [90, 334] on p "dialog" at bounding box center [316, 334] width 502 height 15
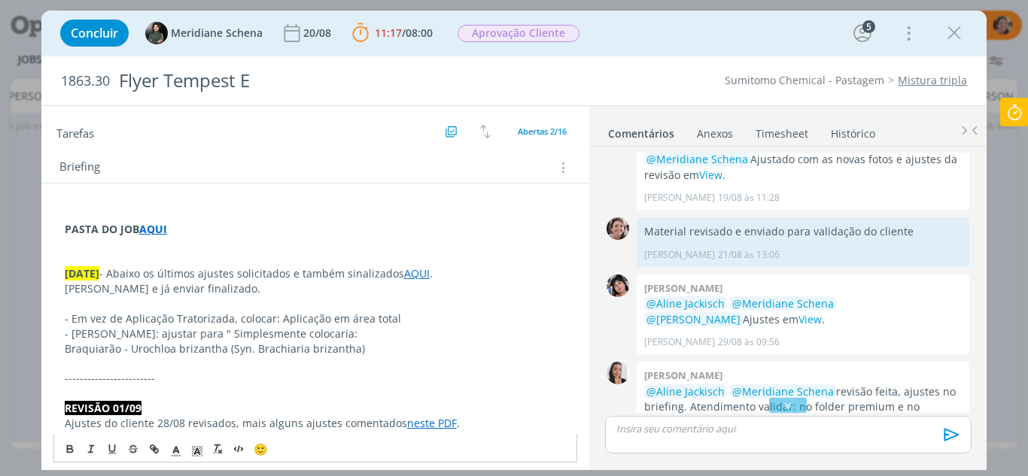
drag, startPoint x: 360, startPoint y: 333, endPoint x: 233, endPoint y: 327, distance: 126.5
click at [233, 327] on p "- Capim Braquiarão: ajustar para " Simplesmente colocaria:" at bounding box center [316, 334] width 502 height 15
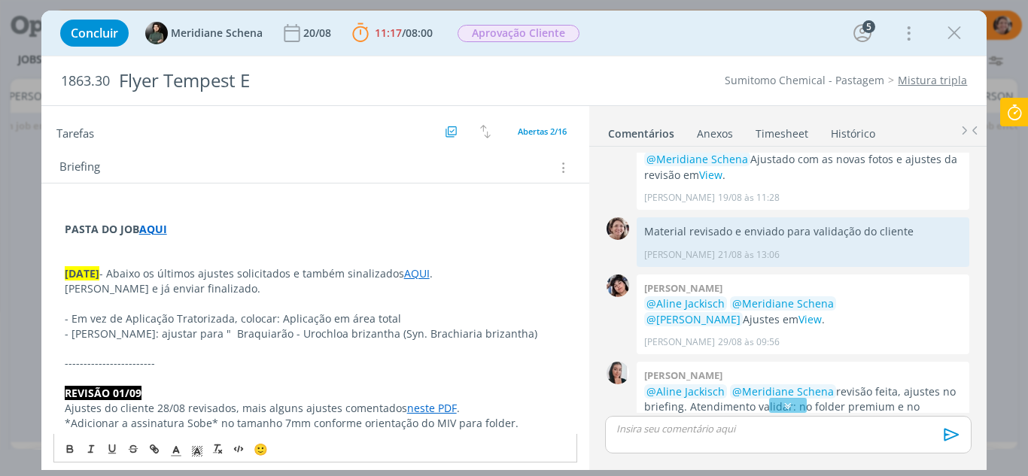
click at [555, 334] on p "- Capim Braquiarão: ajustar para " Braquiarão - Urochloa brizantha (Syn. Brachi…" at bounding box center [316, 334] width 502 height 15
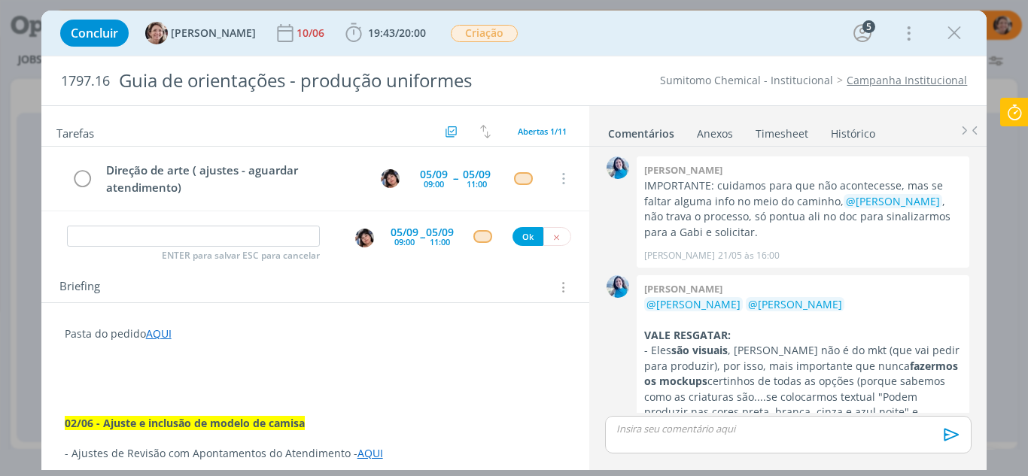
scroll to position [1655, 0]
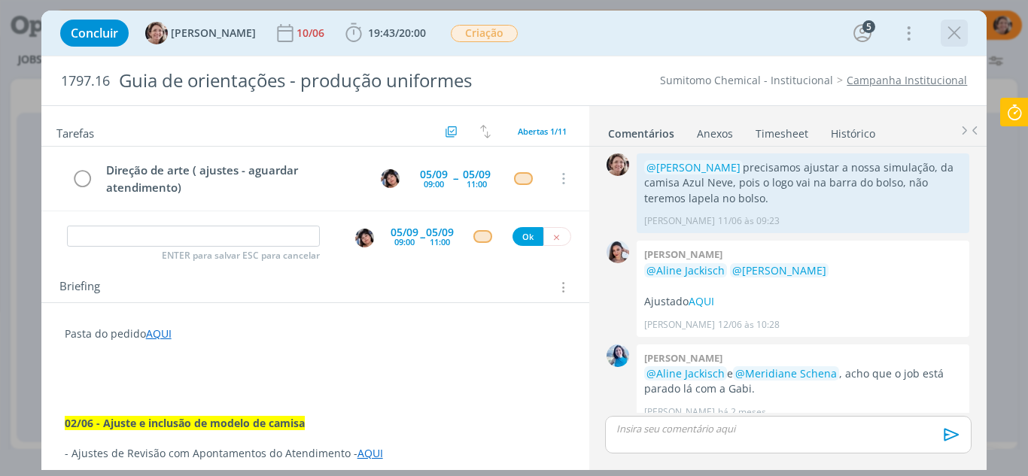
click at [952, 31] on icon "dialog" at bounding box center [954, 33] width 23 height 23
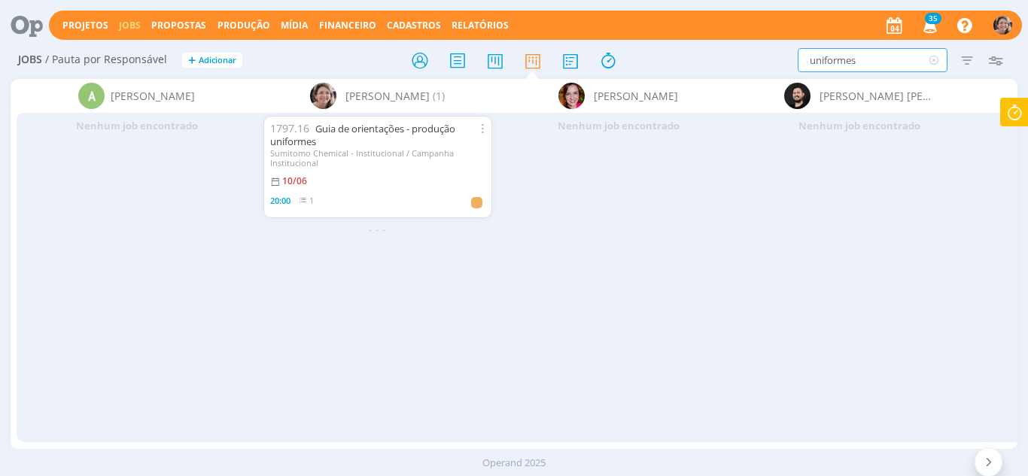
drag, startPoint x: 864, startPoint y: 61, endPoint x: 656, endPoint y: 60, distance: 207.7
click at [656, 60] on div "Jobs / Pauta por Responsável + Adicionar uniformes Filtrar Filtrar Limpar unifo…" at bounding box center [515, 61] width 1008 height 38
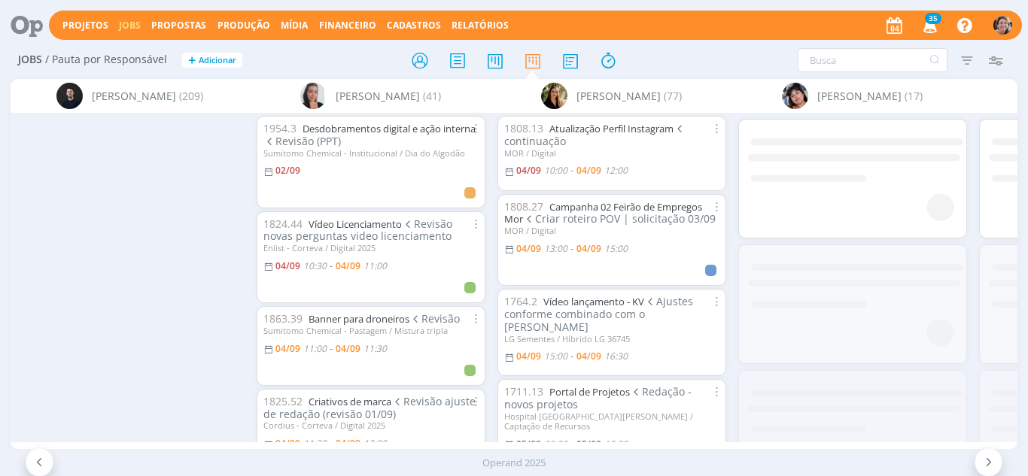
scroll to position [0, 1552]
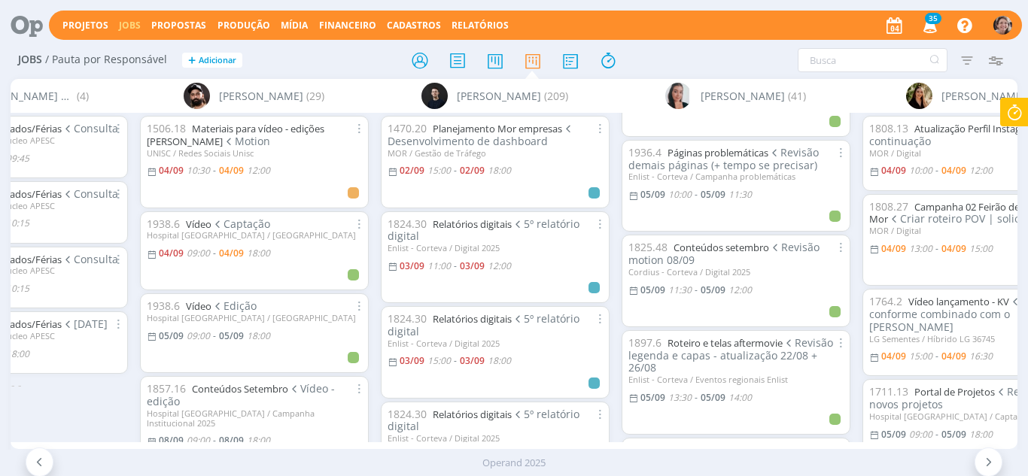
scroll to position [828, 0]
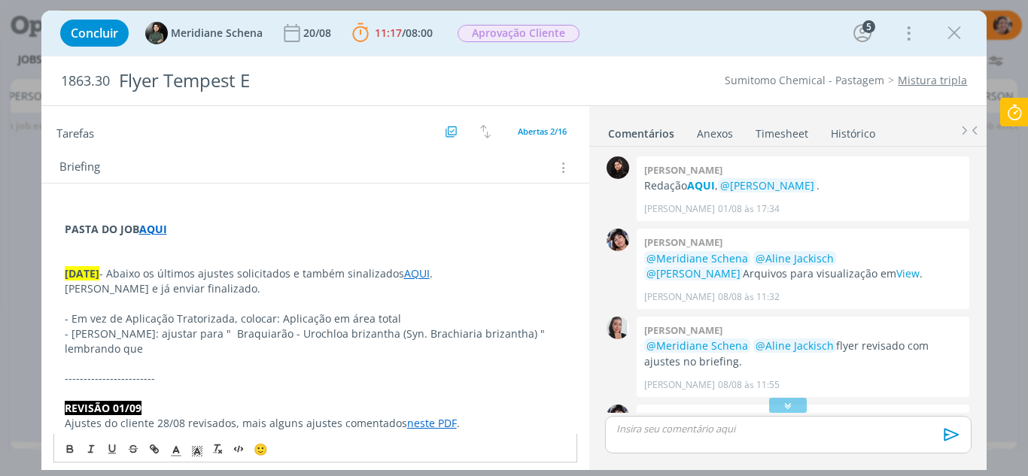
scroll to position [986, 0]
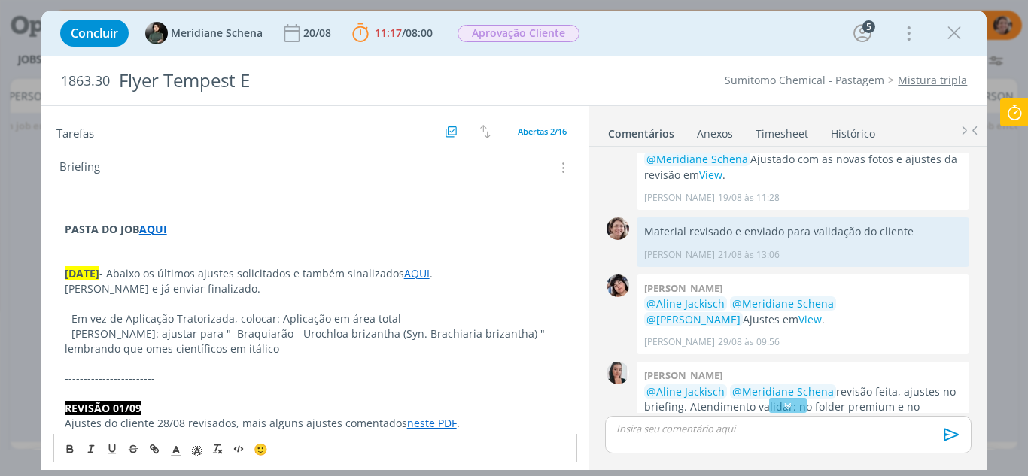
click at [141, 354] on p "lembrando que omes científicos em itálico" at bounding box center [316, 349] width 502 height 15
click at [143, 354] on p "lembrando que omes científicos em itálico" at bounding box center [316, 349] width 502 height 15
click at [324, 360] on p "dialog" at bounding box center [316, 363] width 502 height 15
drag, startPoint x: 302, startPoint y: 336, endPoint x: 526, endPoint y: 334, distance: 223.5
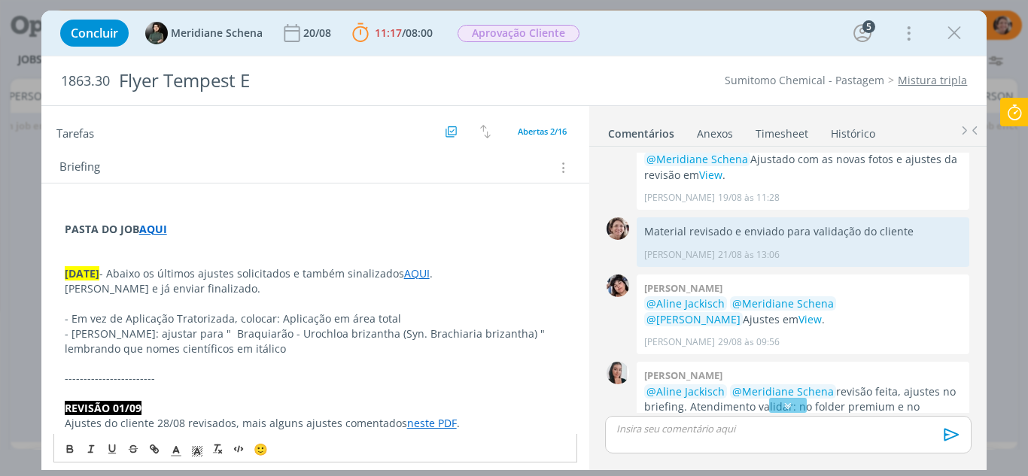
click at [526, 334] on p "- [PERSON_NAME]: ajustar para " Braquiarão - Urochloa brizantha (Syn. Brachiari…" at bounding box center [316, 334] width 502 height 15
click at [93, 451] on icon "dialog" at bounding box center [91, 449] width 12 height 12
click at [285, 402] on p "REVISÃO 01/09" at bounding box center [316, 408] width 502 height 15
click at [291, 353] on p "lembrando que nomes científicos em itálico" at bounding box center [316, 349] width 502 height 15
click at [278, 375] on p "------------------------" at bounding box center [316, 378] width 502 height 15
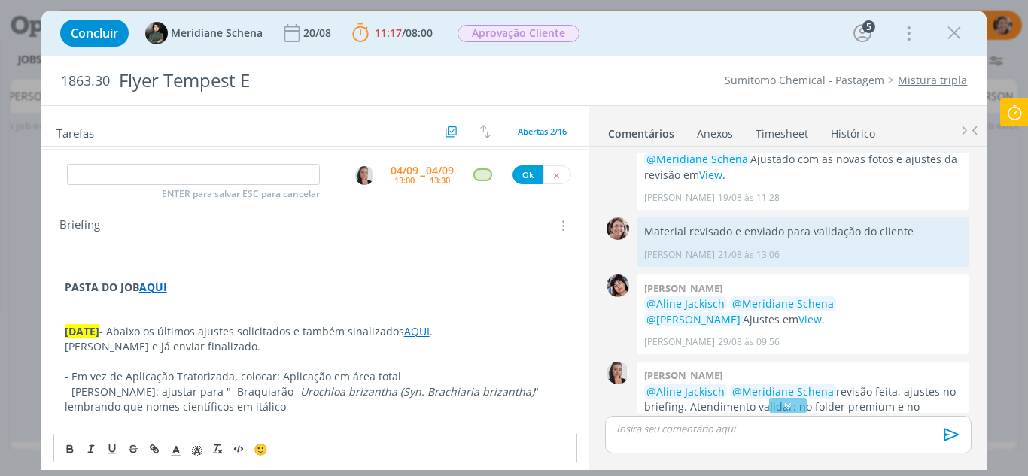
scroll to position [0, 0]
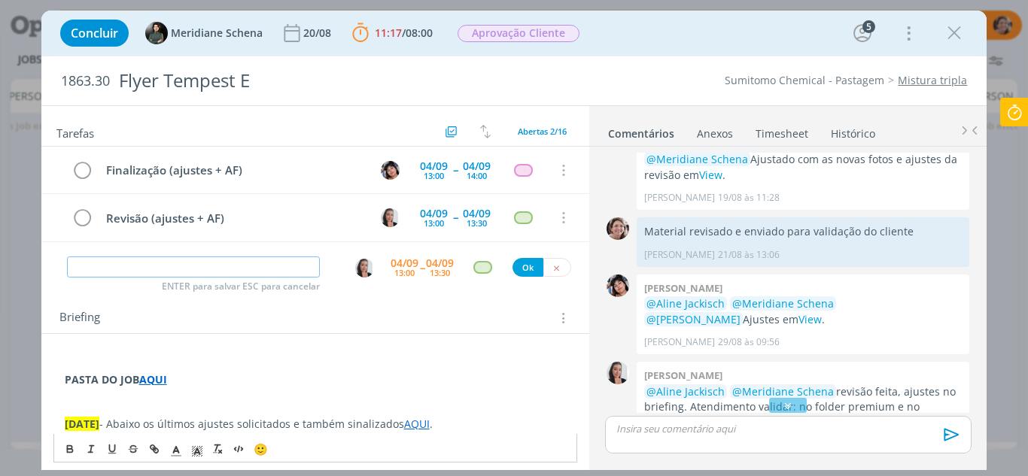
drag, startPoint x: 141, startPoint y: 261, endPoint x: 132, endPoint y: 257, distance: 10.1
click at [135, 260] on input "dialog" at bounding box center [194, 267] width 254 height 21
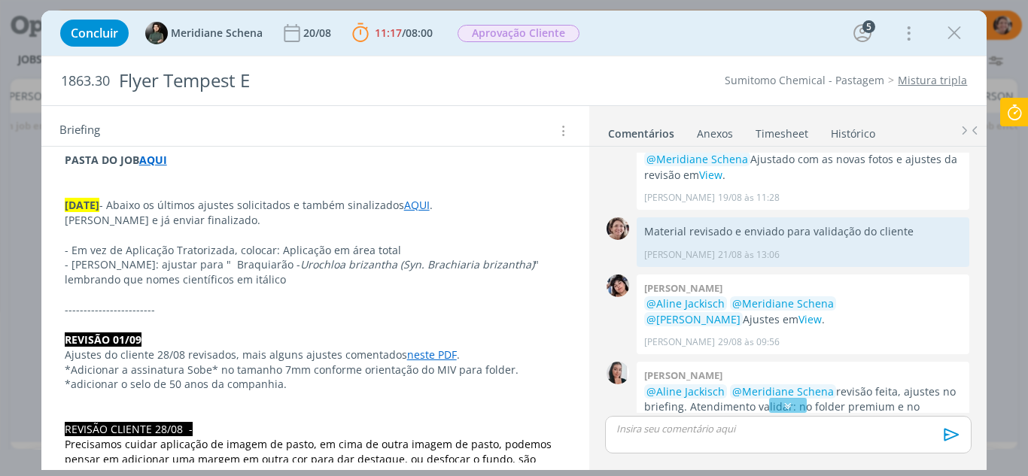
scroll to position [226, 0]
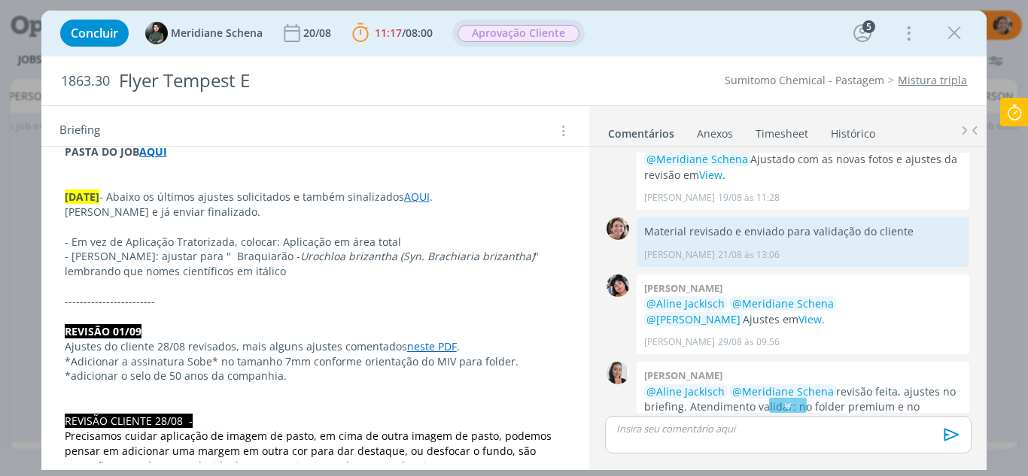
click at [525, 32] on span "Aprovação Cliente" at bounding box center [519, 33] width 122 height 17
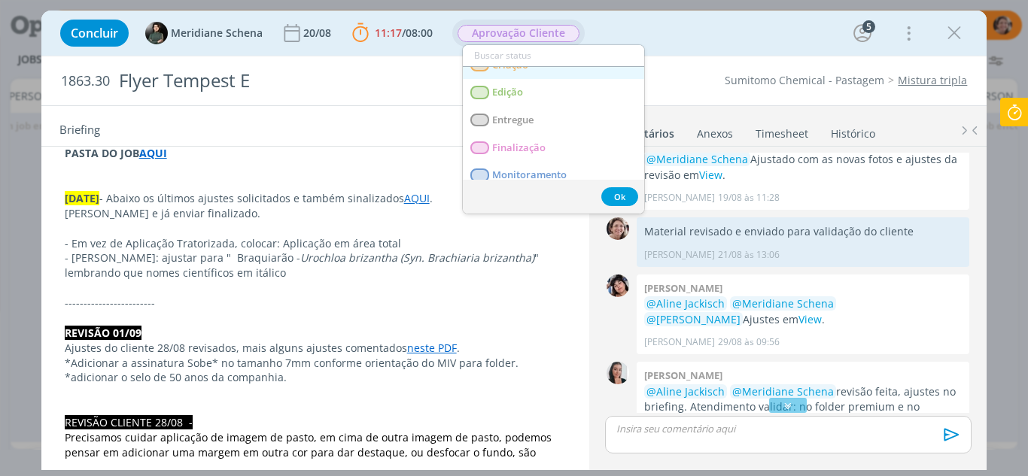
scroll to position [150, 0]
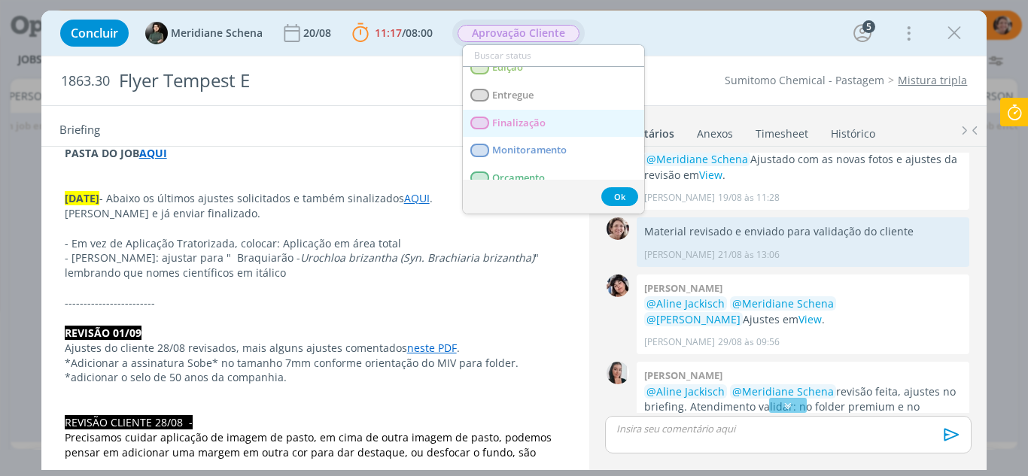
click at [540, 113] on link "Finalização" at bounding box center [553, 124] width 181 height 28
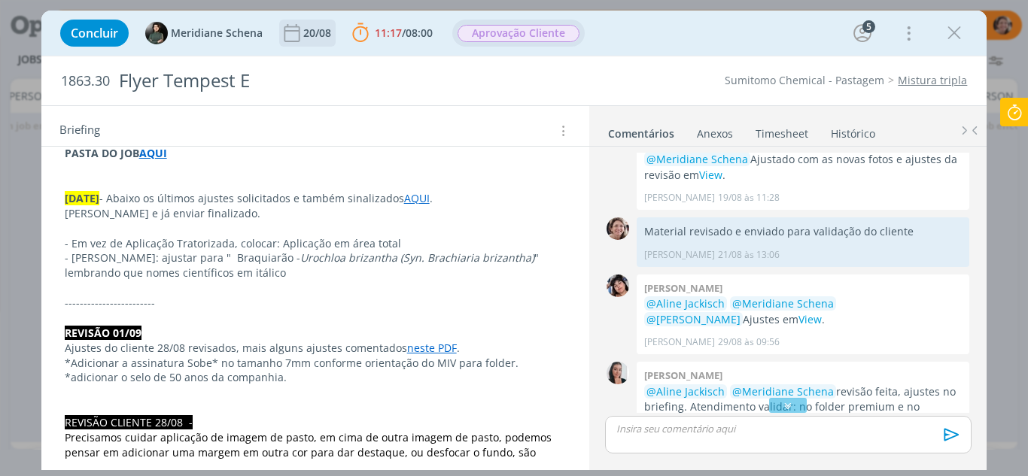
click at [315, 33] on div "20/08" at bounding box center [318, 33] width 31 height 11
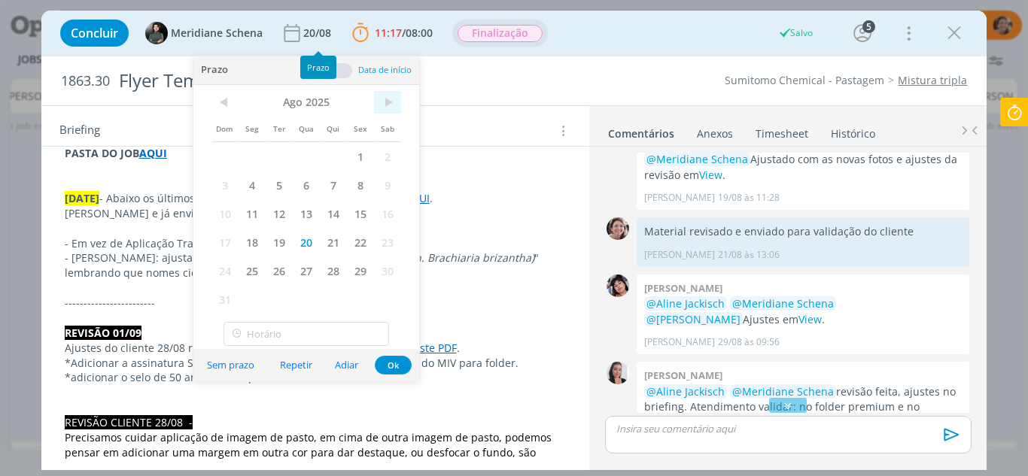
click at [387, 97] on span ">" at bounding box center [387, 102] width 27 height 23
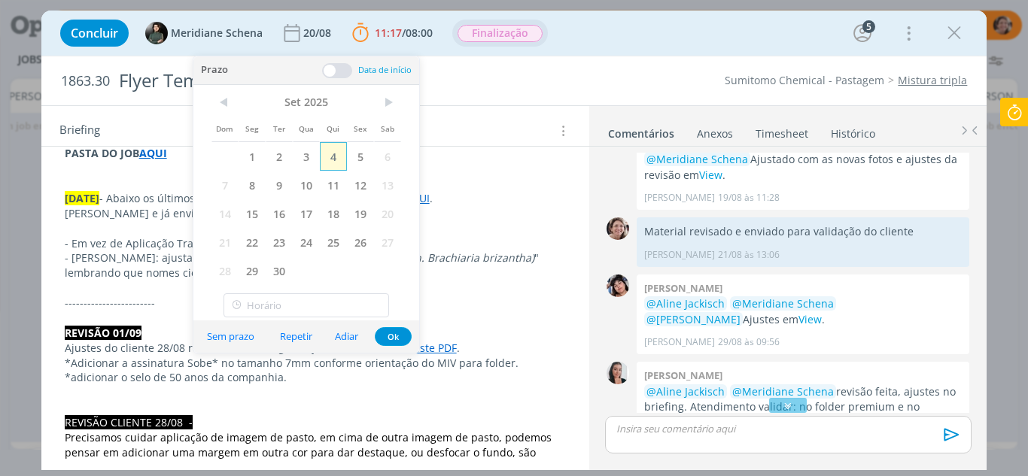
click at [339, 154] on span "4" at bounding box center [333, 156] width 27 height 29
click at [403, 342] on button "Ok" at bounding box center [393, 336] width 37 height 19
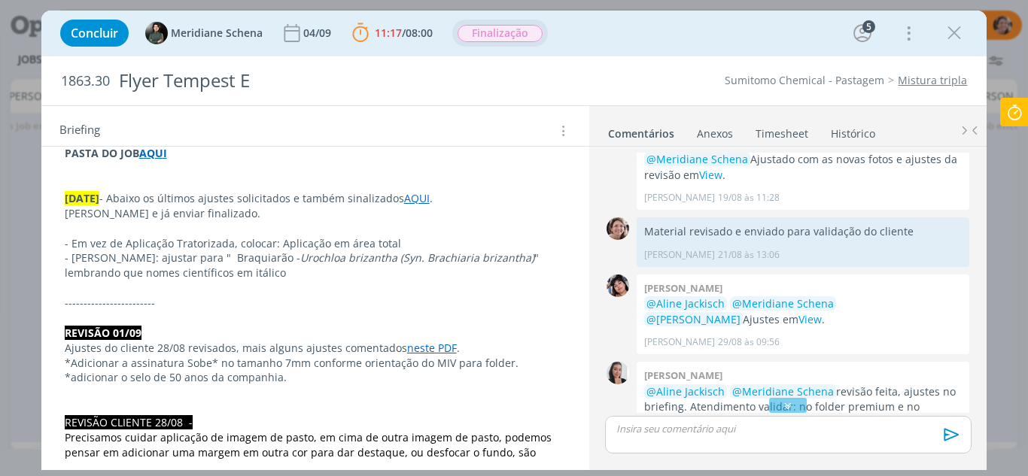
click at [1005, 125] on icon at bounding box center [1014, 112] width 27 height 29
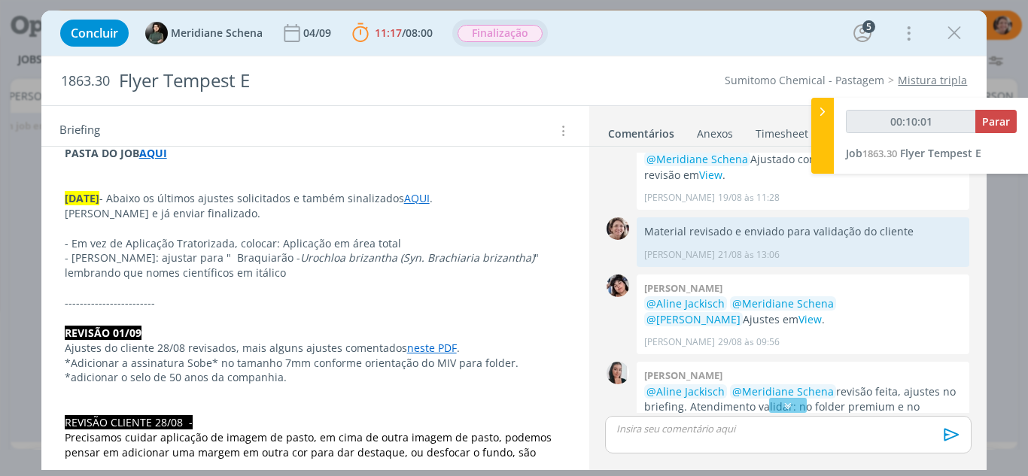
type input "00:10:02"
click at [987, 117] on span "Parar" at bounding box center [996, 121] width 28 height 14
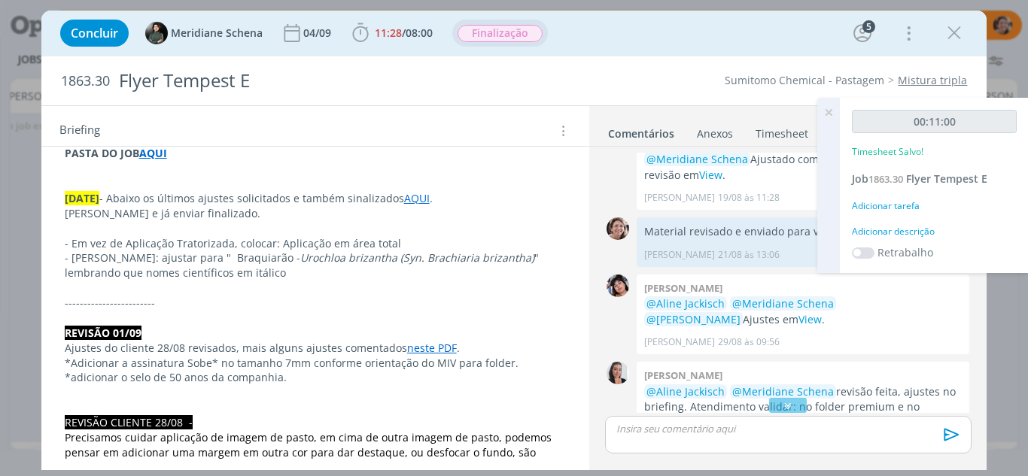
click at [828, 108] on icon at bounding box center [828, 112] width 27 height 29
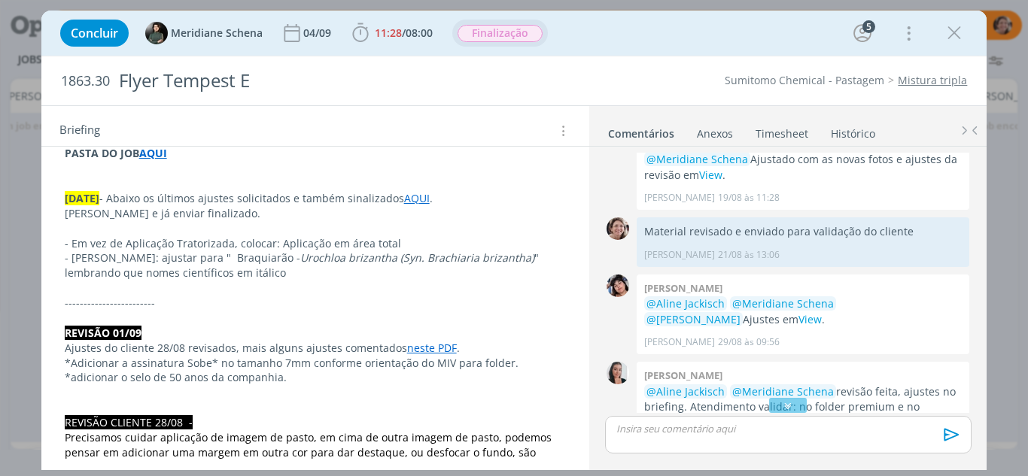
click at [787, 131] on link "Timesheet" at bounding box center [782, 131] width 54 height 22
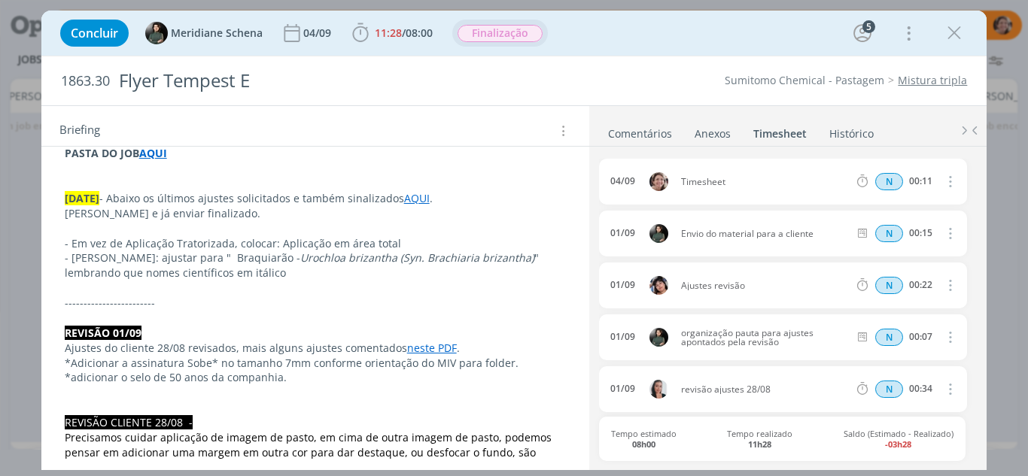
click at [944, 179] on icon "dialog" at bounding box center [949, 181] width 17 height 18
drag, startPoint x: 909, startPoint y: 230, endPoint x: 772, endPoint y: 192, distance: 142.2
click at [908, 228] on link "Editar" at bounding box center [907, 232] width 119 height 24
drag, startPoint x: 729, startPoint y: 183, endPoint x: 639, endPoint y: 178, distance: 90.4
click at [639, 179] on div "04/09 10:43 Timesheet Selecione a tarefa N 00:11" at bounding box center [782, 182] width 367 height 46
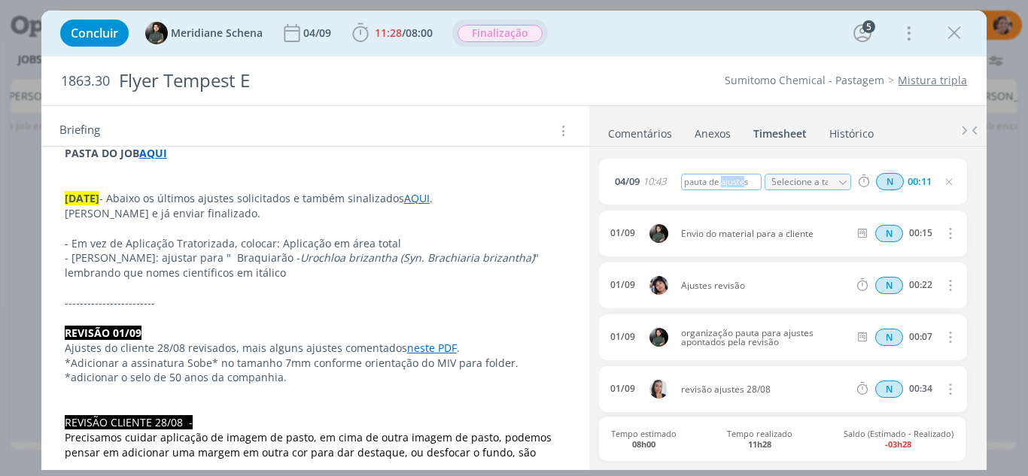
drag, startPoint x: 745, startPoint y: 181, endPoint x: 727, endPoint y: 181, distance: 18.1
click at [722, 181] on div "pauta de ajustes" at bounding box center [721, 182] width 81 height 17
drag, startPoint x: 750, startPoint y: 181, endPoint x: 737, endPoint y: 181, distance: 13.5
click at [727, 181] on div "pauta de ajustes" at bounding box center [721, 182] width 81 height 17
click at [747, 182] on div "pauta de ajustes" at bounding box center [721, 182] width 81 height 17
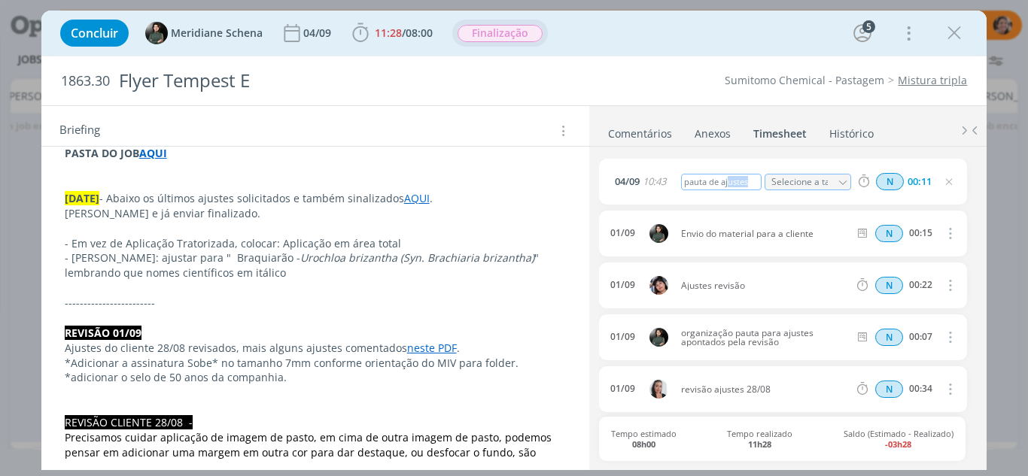
click at [755, 182] on div "pauta de ajustes" at bounding box center [721, 182] width 81 height 17
click at [949, 179] on icon "dialog" at bounding box center [949, 182] width 12 height 12
click at [956, 38] on icon "dialog" at bounding box center [954, 33] width 23 height 23
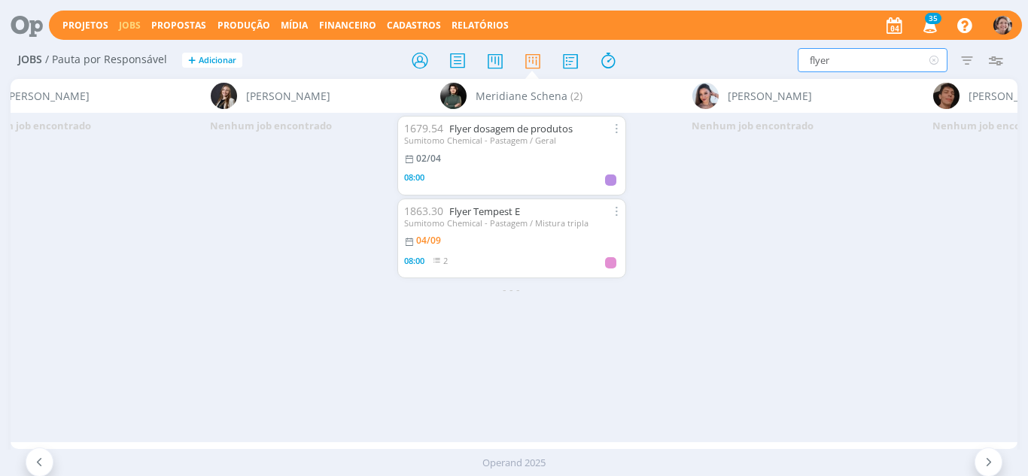
click at [802, 62] on input "flyer" at bounding box center [873, 60] width 150 height 24
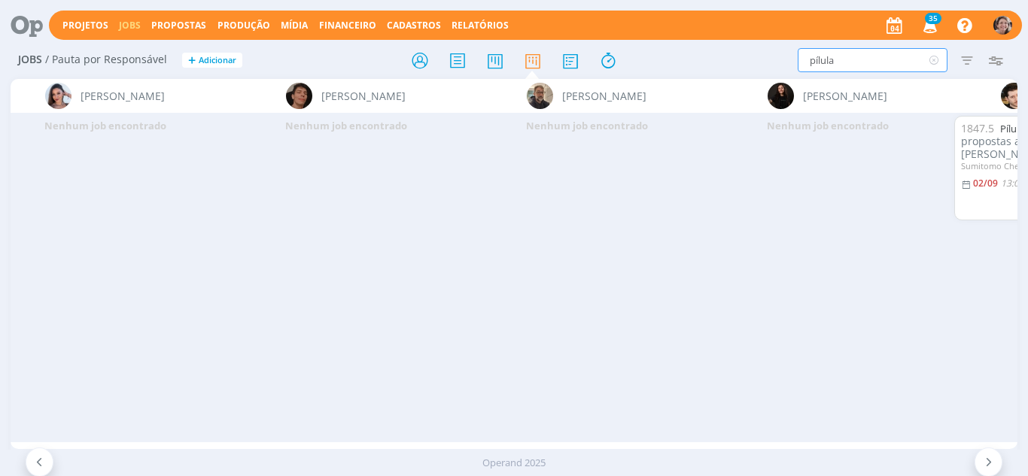
scroll to position [0, 3949]
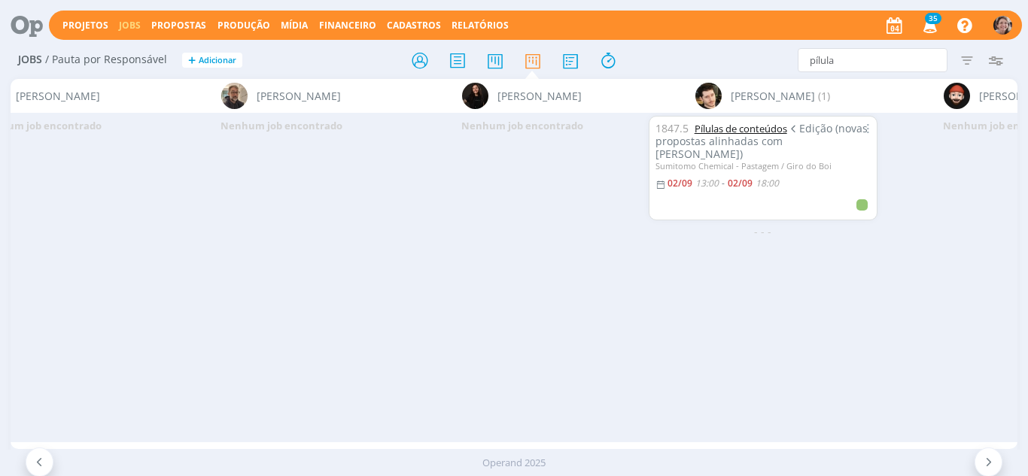
click at [732, 131] on link "Pílulas de conteúdos" at bounding box center [741, 129] width 93 height 14
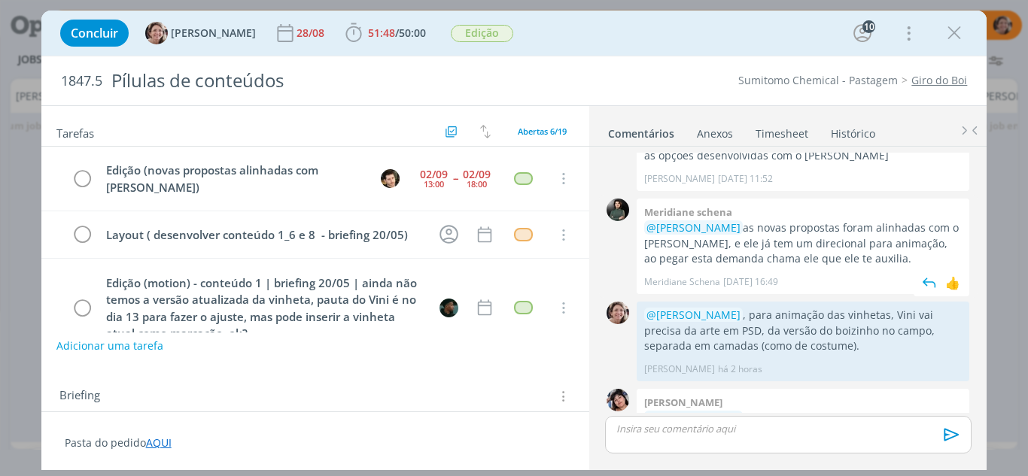
scroll to position [2479, 0]
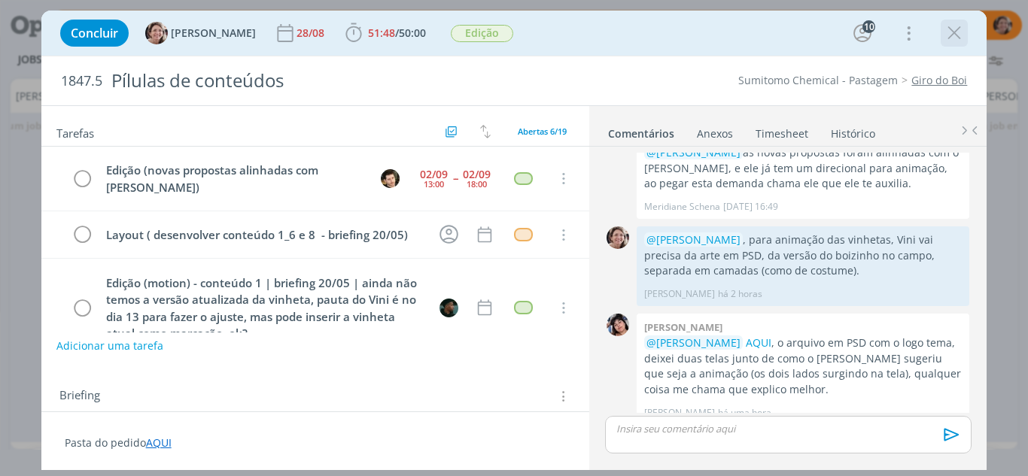
click at [950, 35] on icon "dialog" at bounding box center [954, 33] width 23 height 23
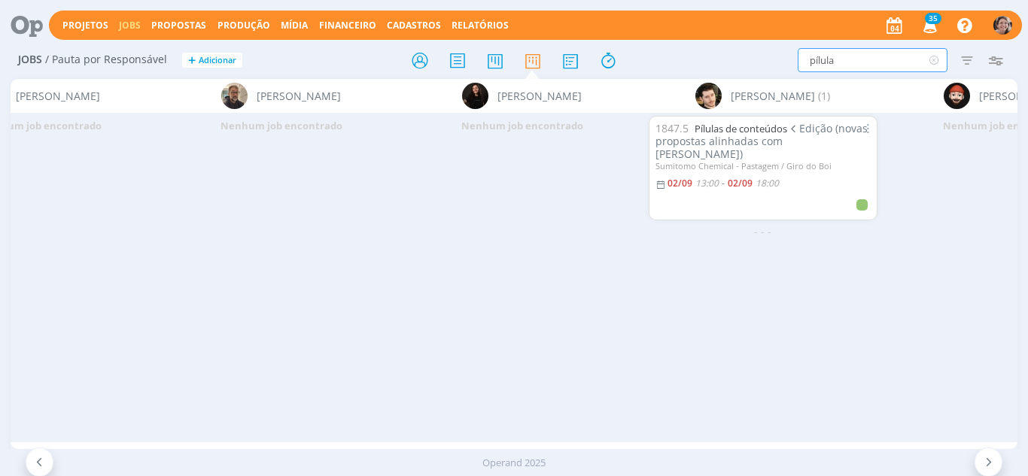
drag, startPoint x: 862, startPoint y: 64, endPoint x: 772, endPoint y: 51, distance: 91.2
click at [772, 51] on div "pílula Filtrar Filtrar Limpar pílula Tipo Jobs e Tarefas Data Personalizado a S…" at bounding box center [849, 60] width 321 height 24
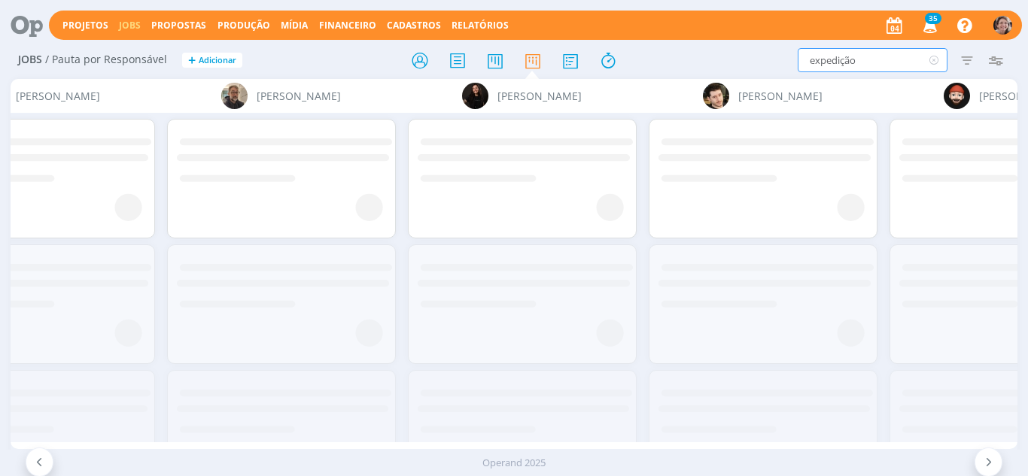
type input "expedição"
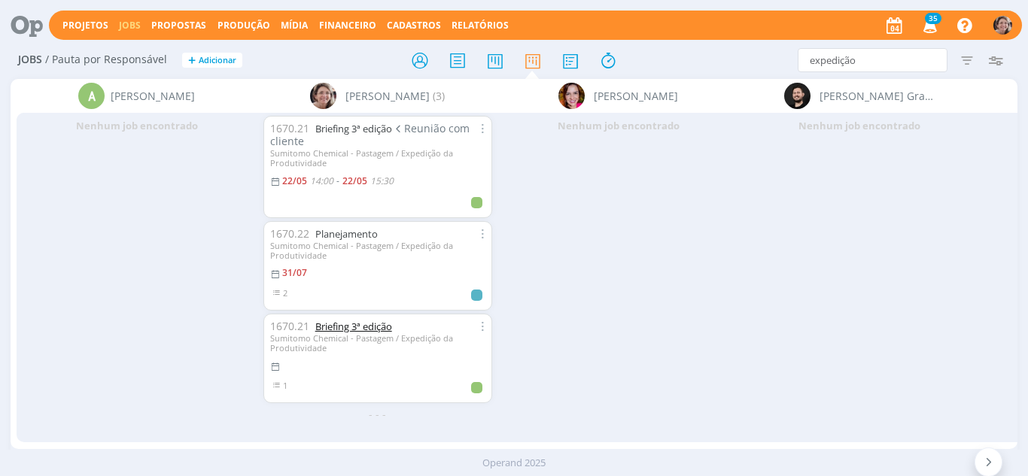
click at [369, 330] on link "Briefing 3ª edição" at bounding box center [353, 327] width 77 height 14
click at [354, 242] on div "Sumitomo Chemical - Pastagem / Expedição da Produtividade" at bounding box center [377, 251] width 215 height 20
click at [356, 239] on link "Planejamento" at bounding box center [346, 234] width 62 height 14
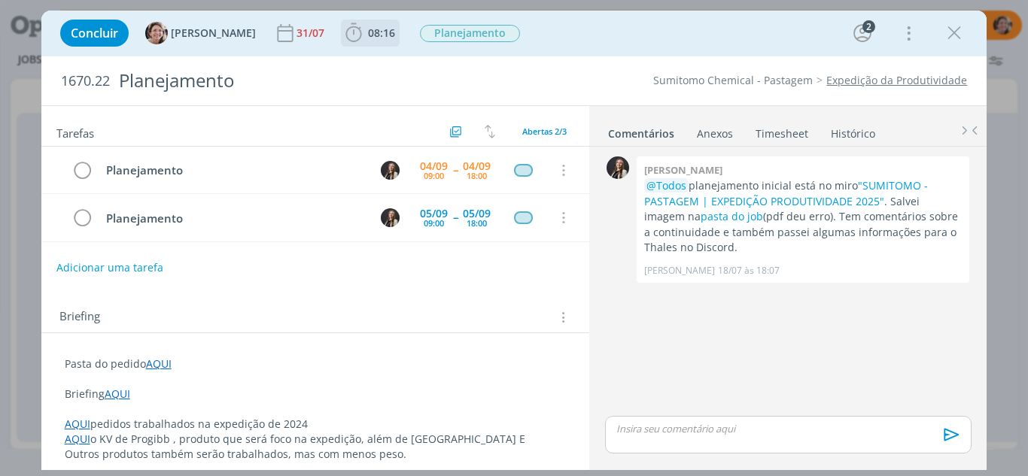
click at [345, 41] on icon "dialog" at bounding box center [353, 32] width 16 height 19
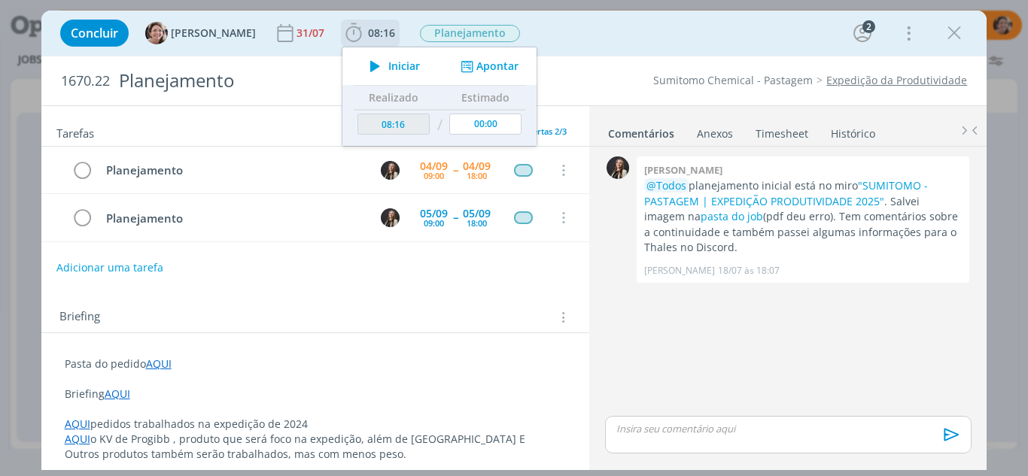
click at [388, 67] on span "Iniciar" at bounding box center [404, 66] width 32 height 11
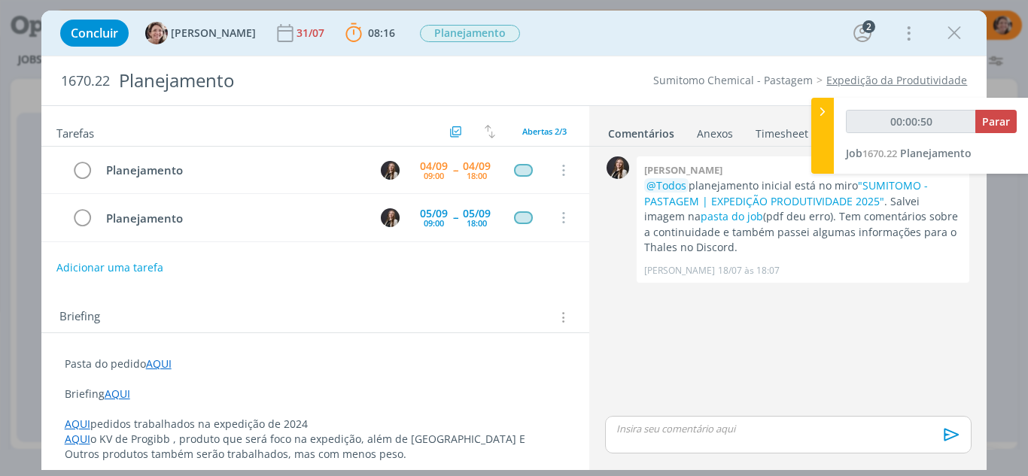
click at [555, 386] on p "dialog" at bounding box center [316, 379] width 502 height 15
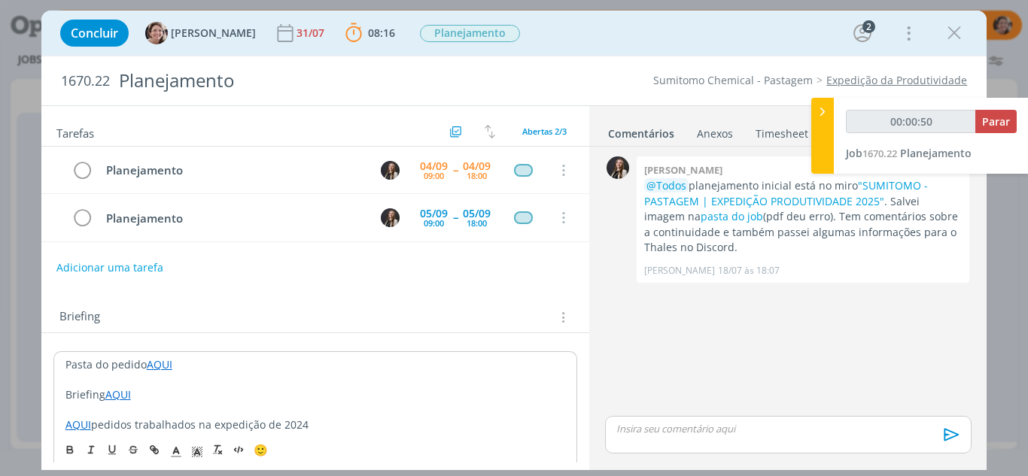
type input "00:00:51"
click at [825, 104] on icon at bounding box center [822, 112] width 15 height 16
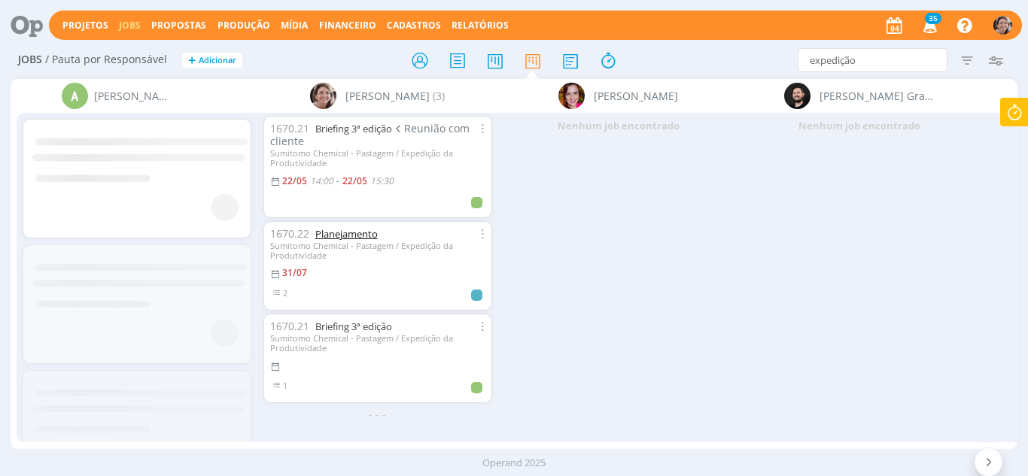
click at [338, 233] on link "Planejamento" at bounding box center [346, 234] width 62 height 14
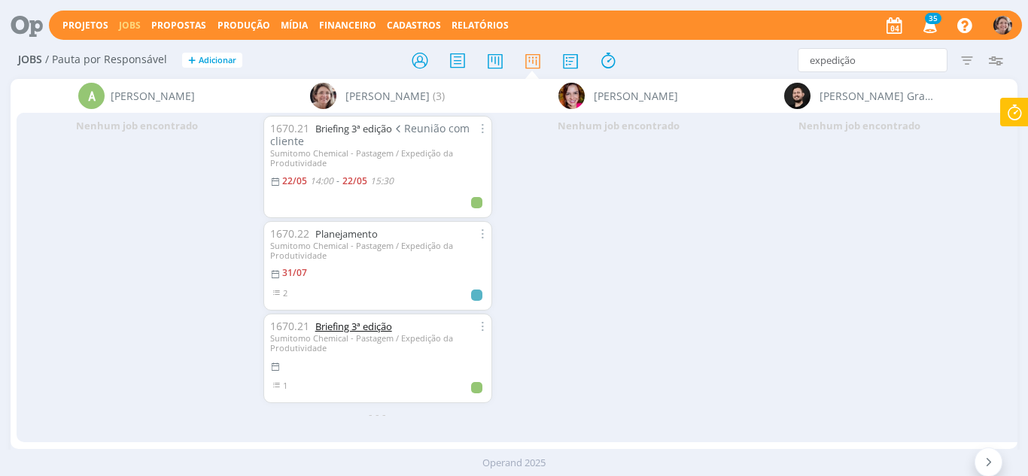
click at [350, 324] on link "Briefing 3ª edição" at bounding box center [353, 327] width 77 height 14
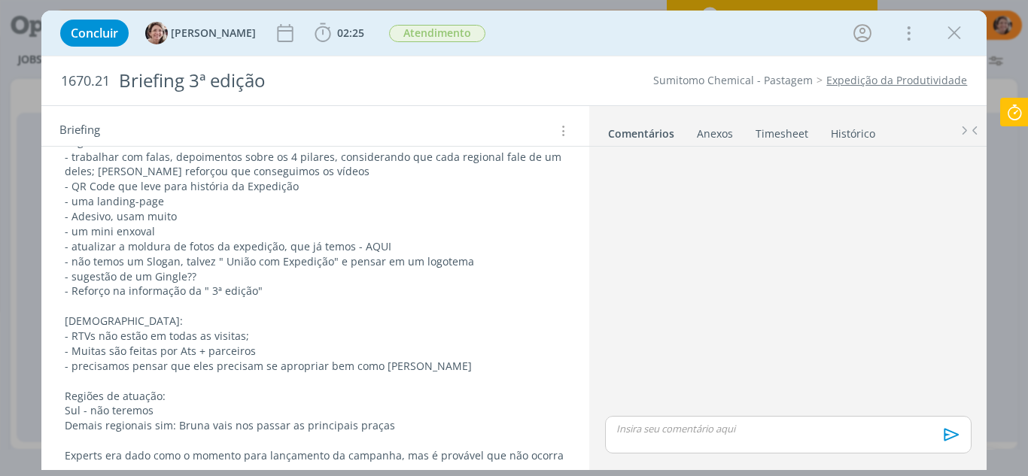
scroll to position [676, 0]
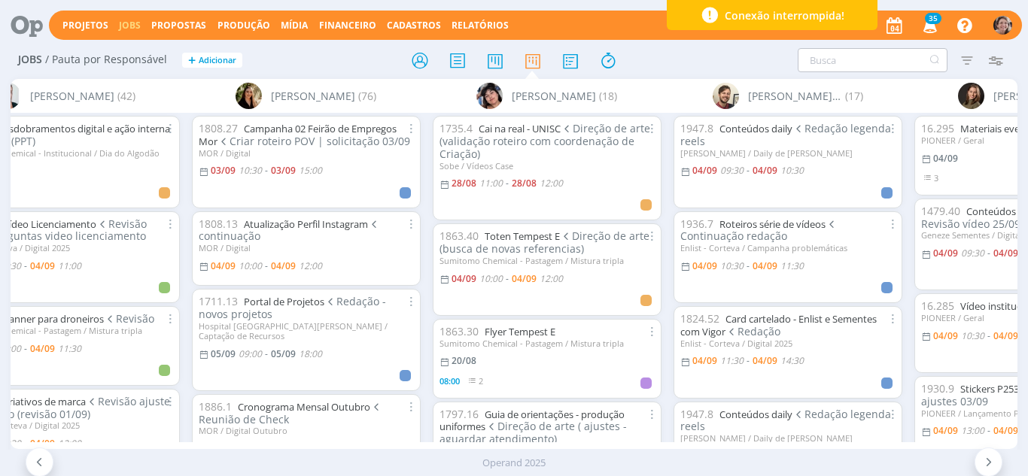
scroll to position [243, 0]
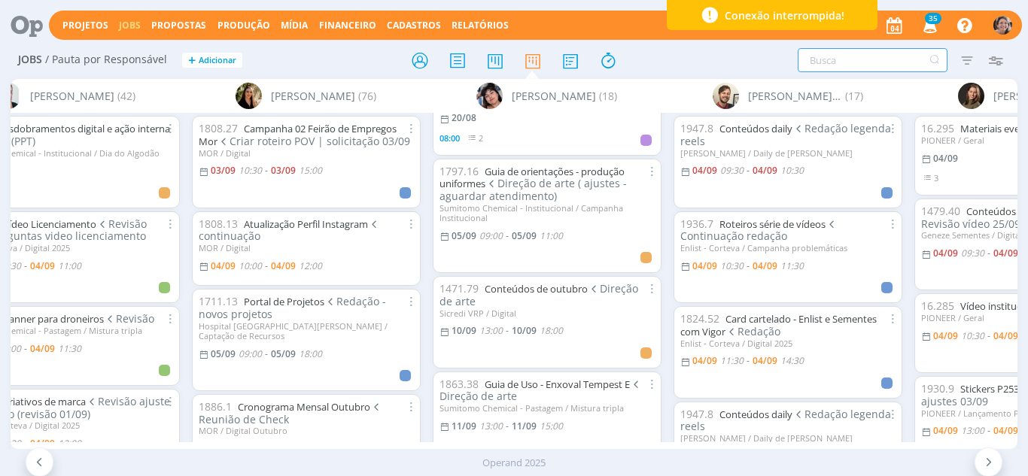
click at [835, 62] on input "text" at bounding box center [873, 60] width 150 height 24
type input "faixa"
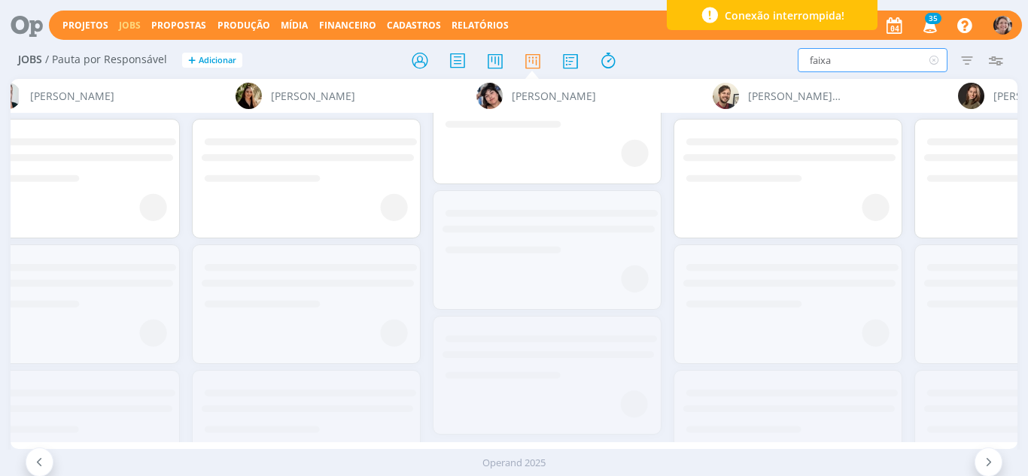
scroll to position [0, 0]
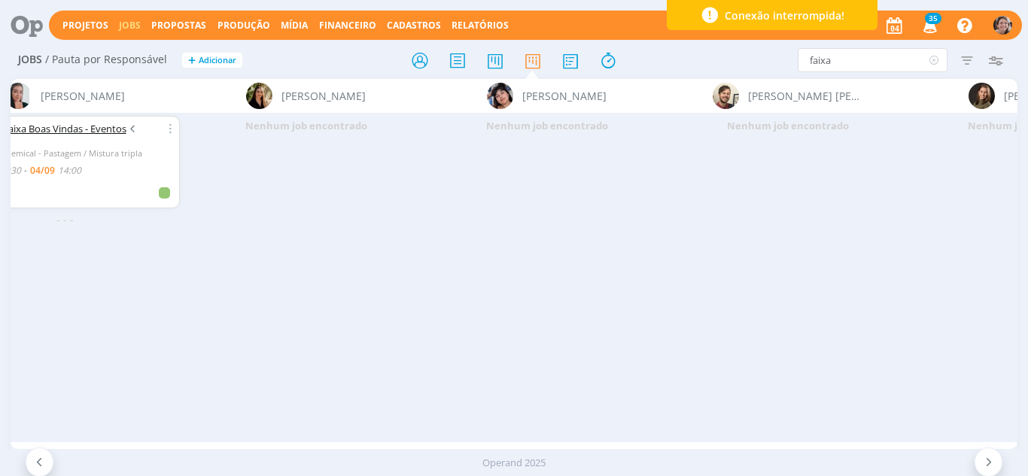
click at [81, 126] on link "Faixa Boas Vindas - Eventos" at bounding box center [64, 129] width 123 height 14
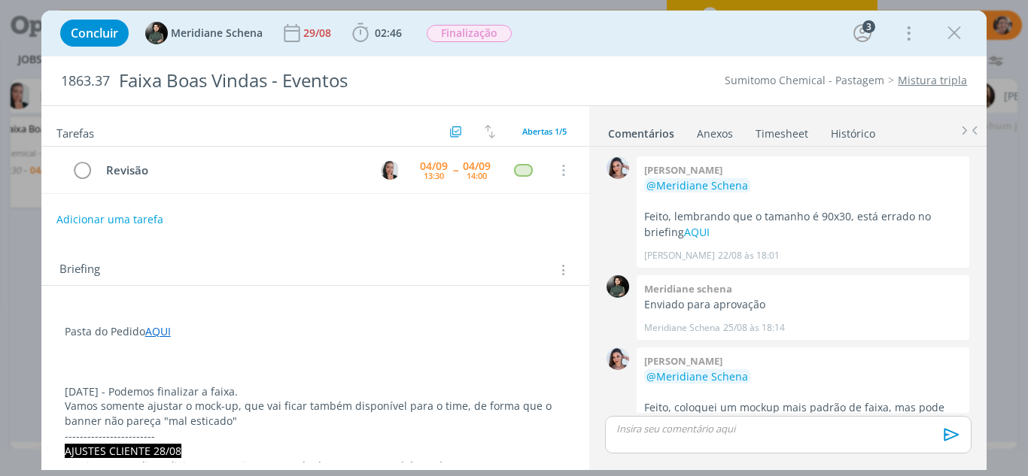
scroll to position [301, 0]
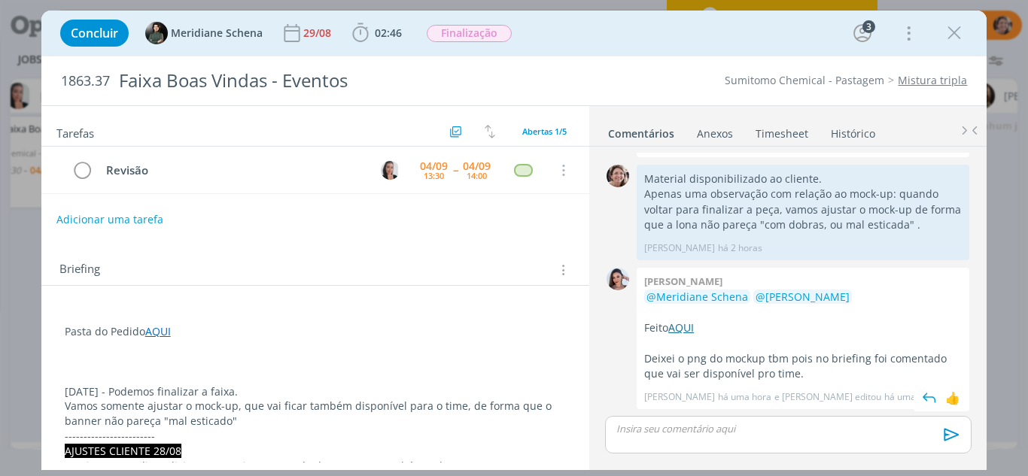
click at [692, 329] on link "AQUI" at bounding box center [681, 328] width 26 height 14
click at [136, 214] on button "Adicionar uma tarefa" at bounding box center [109, 219] width 107 height 26
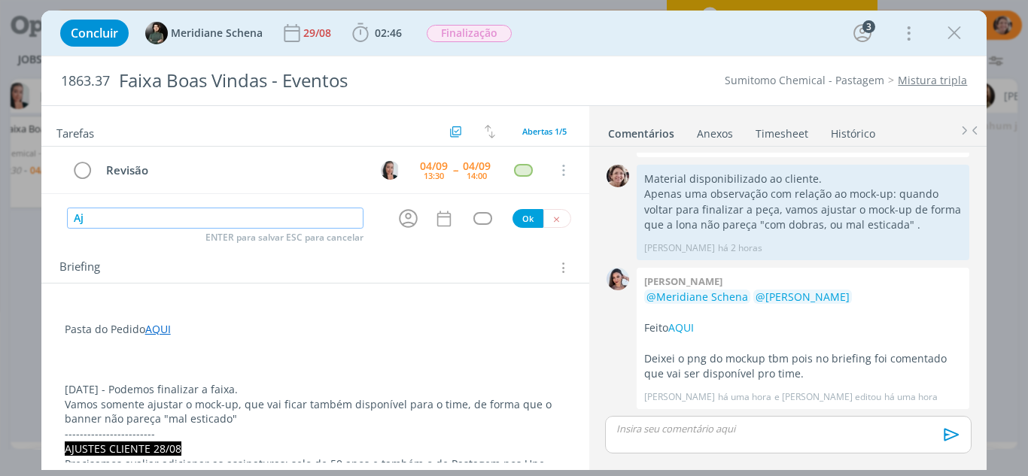
type input "A"
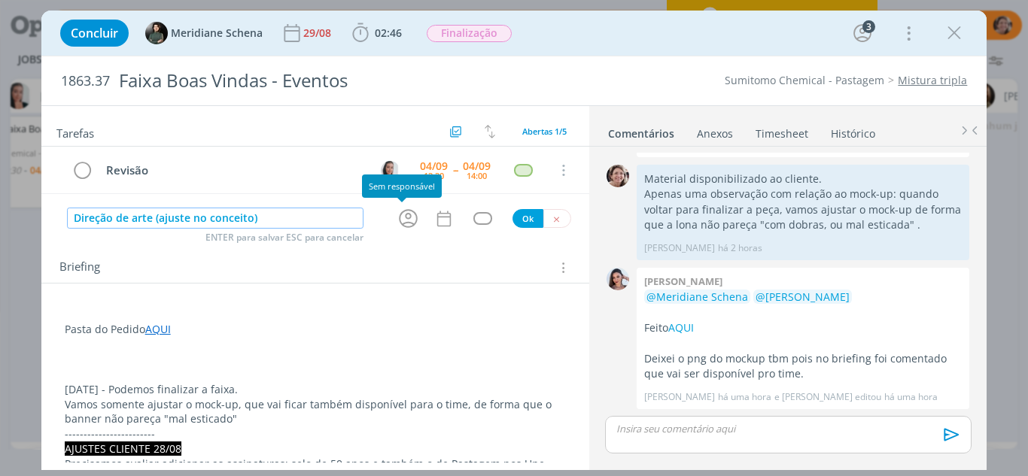
click at [400, 217] on icon "dialog" at bounding box center [408, 219] width 19 height 19
type input "Direção de arte (ajuste no conceito)"
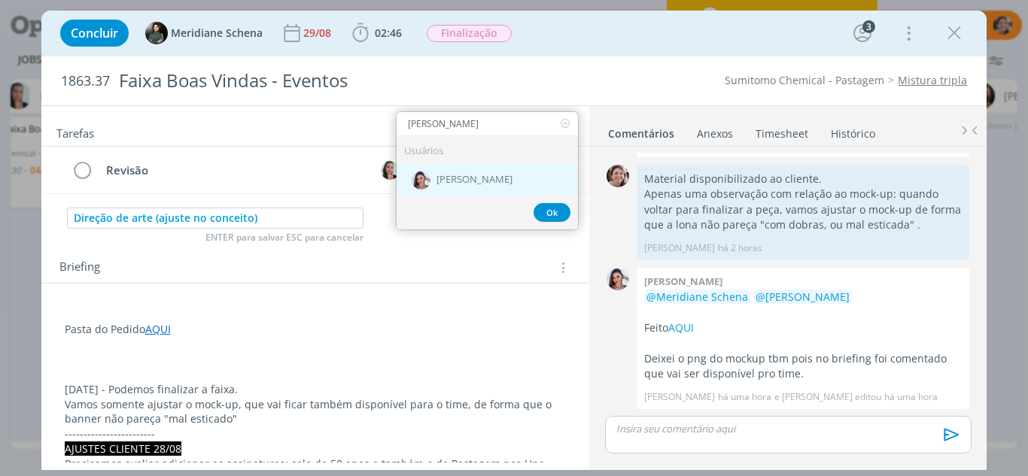
type input "[PERSON_NAME]"
click at [486, 181] on div "[PERSON_NAME]" at bounding box center [487, 180] width 181 height 31
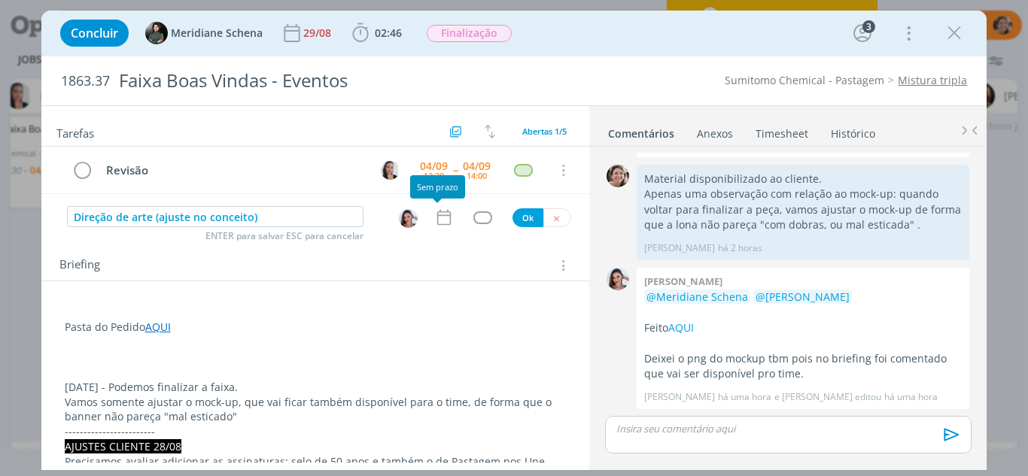
click at [441, 218] on icon "dialog" at bounding box center [444, 218] width 20 height 20
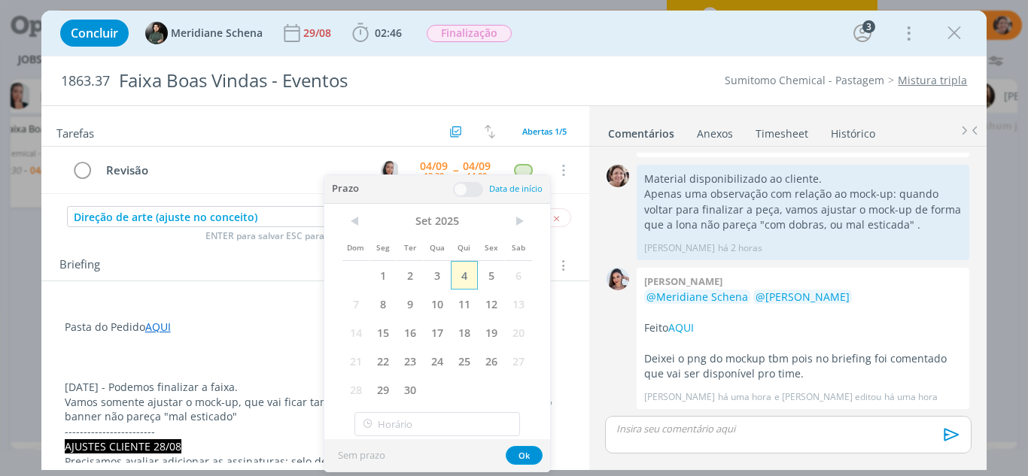
click at [475, 281] on span "4" at bounding box center [464, 275] width 27 height 29
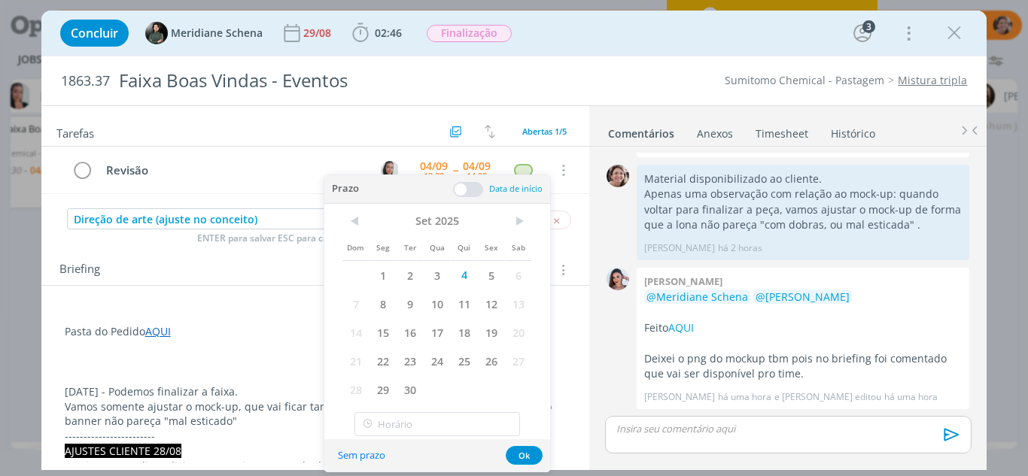
click at [463, 190] on span at bounding box center [468, 189] width 30 height 15
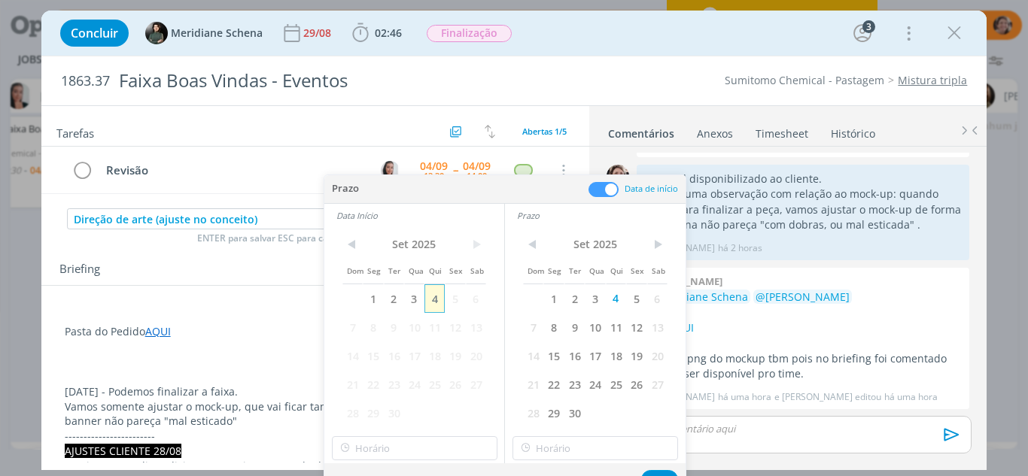
click at [438, 299] on span "4" at bounding box center [434, 298] width 20 height 29
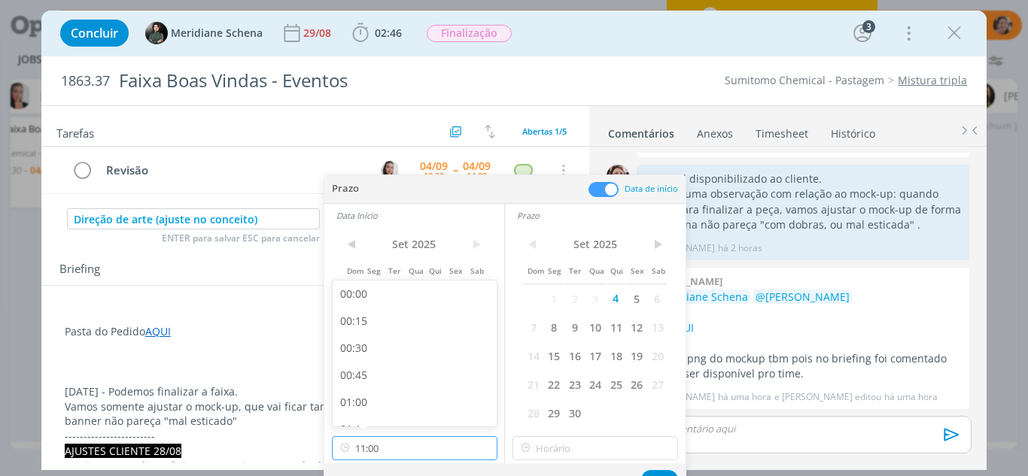
click at [382, 454] on input "11:00" at bounding box center [415, 448] width 166 height 24
click at [366, 381] on div "10:45" at bounding box center [417, 381] width 169 height 27
type input "10:45"
click at [533, 447] on icon at bounding box center [525, 448] width 19 height 24
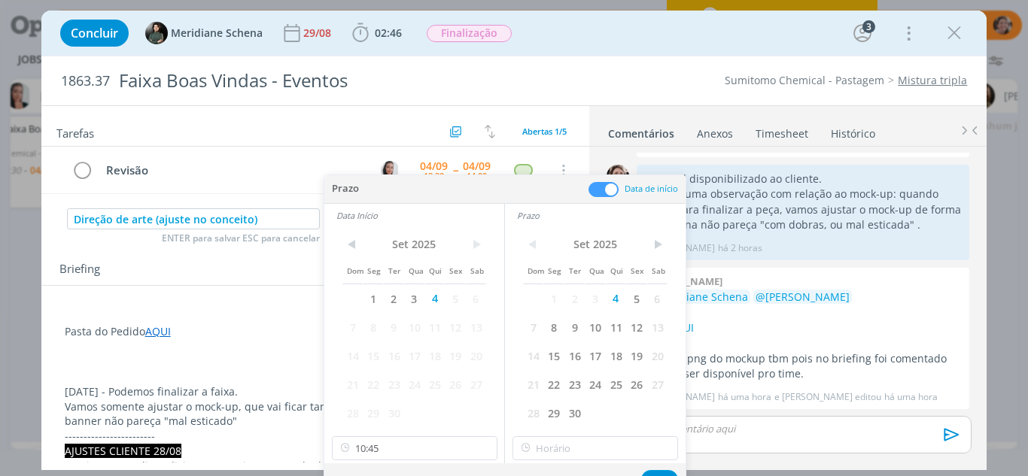
type input "11:00"
click at [531, 411] on div "11:00" at bounding box center [597, 408] width 169 height 27
click at [658, 470] on button "Ok" at bounding box center [659, 479] width 37 height 19
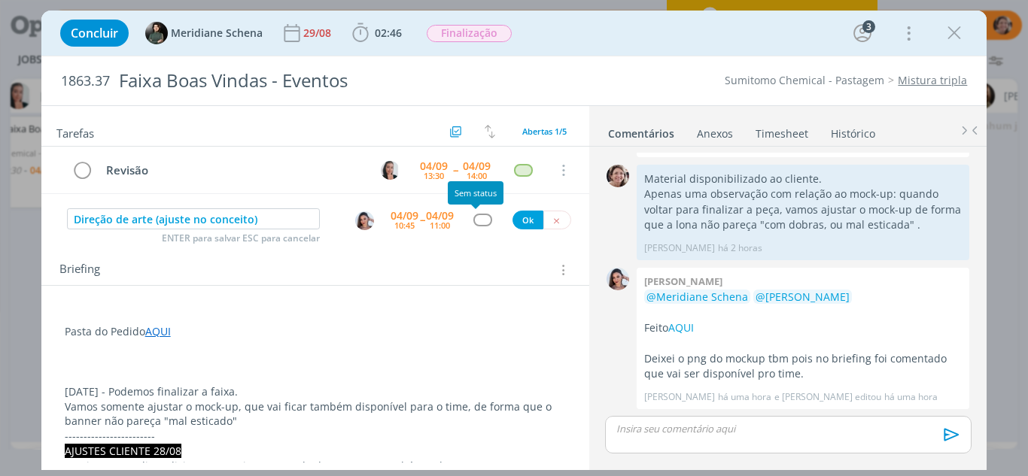
click at [479, 219] on div "dialog" at bounding box center [482, 220] width 19 height 13
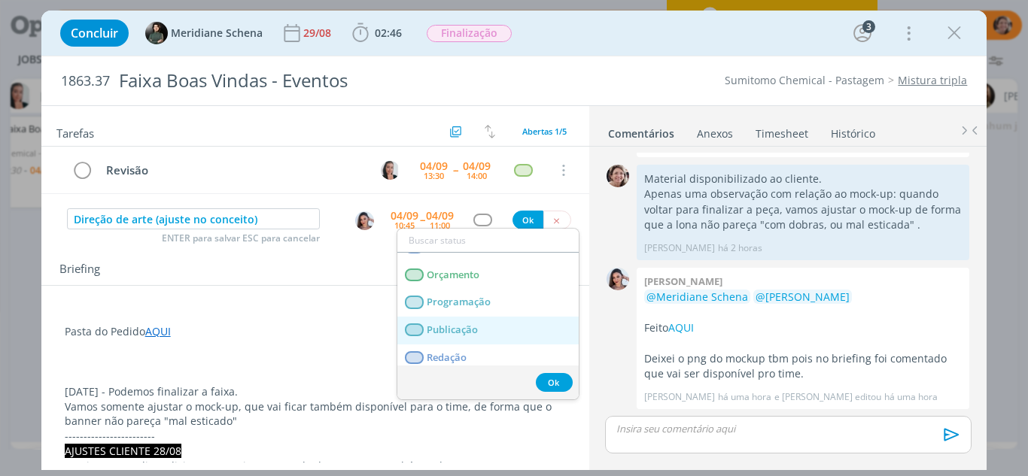
scroll to position [301, 0]
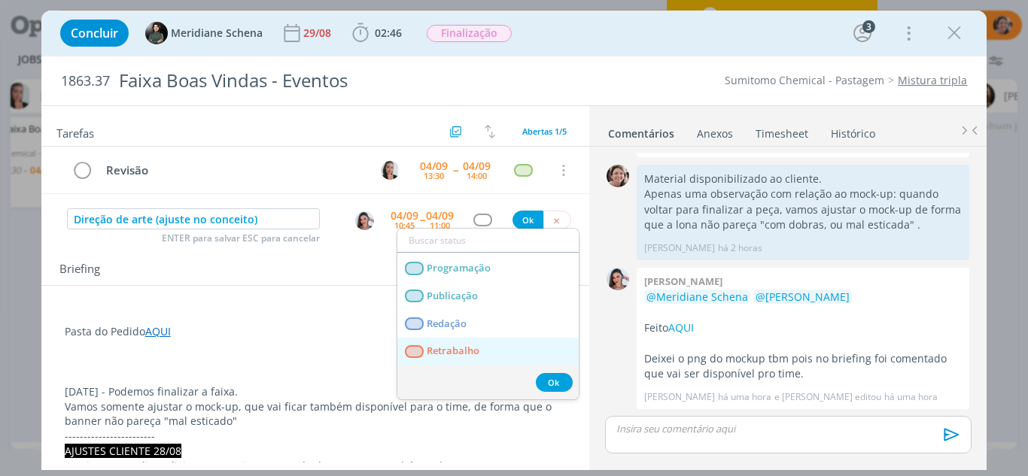
drag, startPoint x: 445, startPoint y: 348, endPoint x: 464, endPoint y: 322, distance: 31.9
click at [447, 348] on span "Retrabalho" at bounding box center [453, 351] width 53 height 12
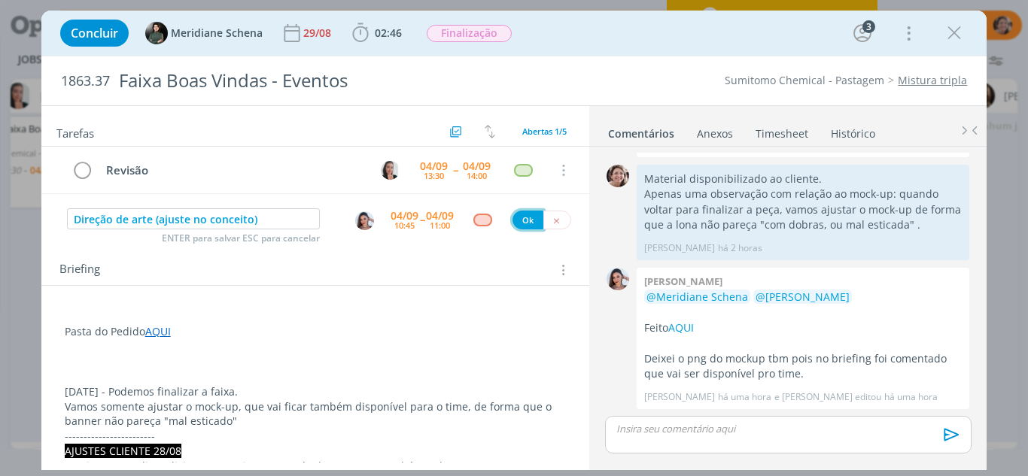
click at [527, 219] on button "Ok" at bounding box center [527, 220] width 31 height 19
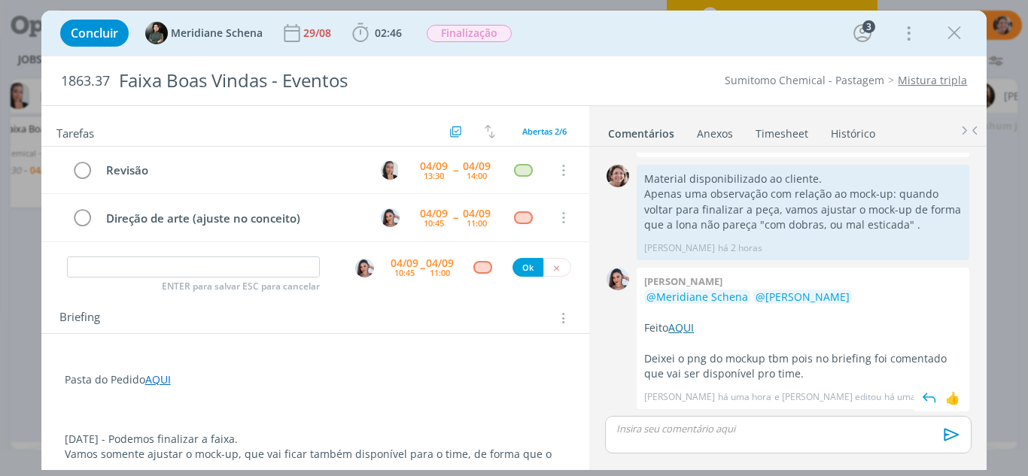
click at [683, 321] on link "AQUI" at bounding box center [681, 328] width 26 height 14
